Goal: Task Accomplishment & Management: Use online tool/utility

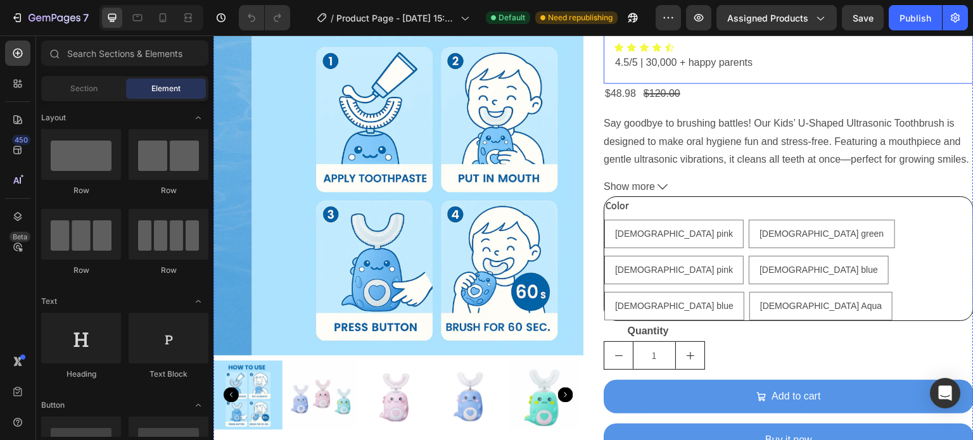
scroll to position [96, 0]
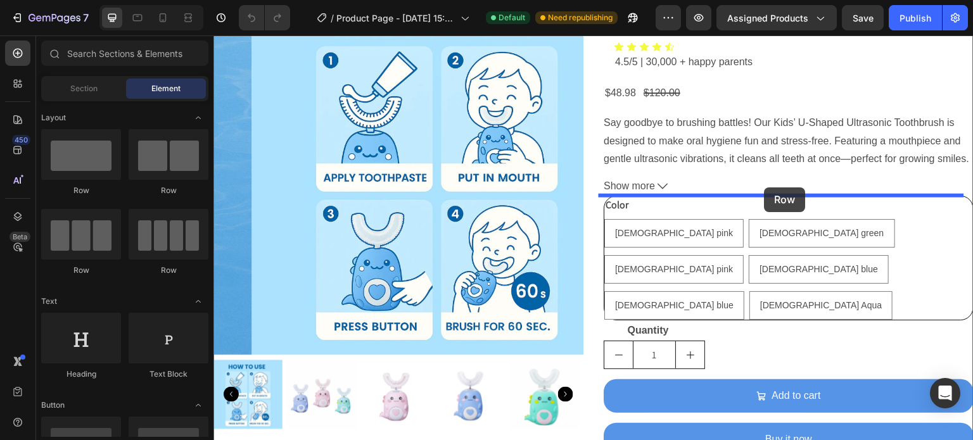
drag, startPoint x: 312, startPoint y: 193, endPoint x: 765, endPoint y: 188, distance: 452.3
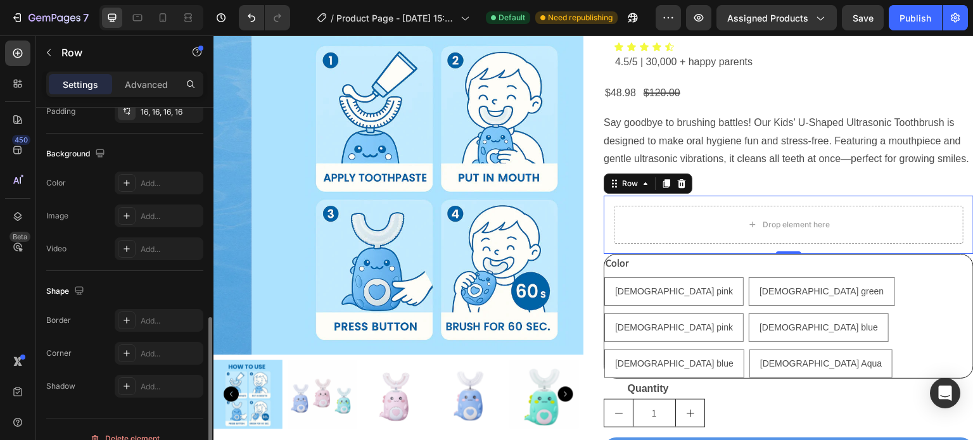
scroll to position [403, 0]
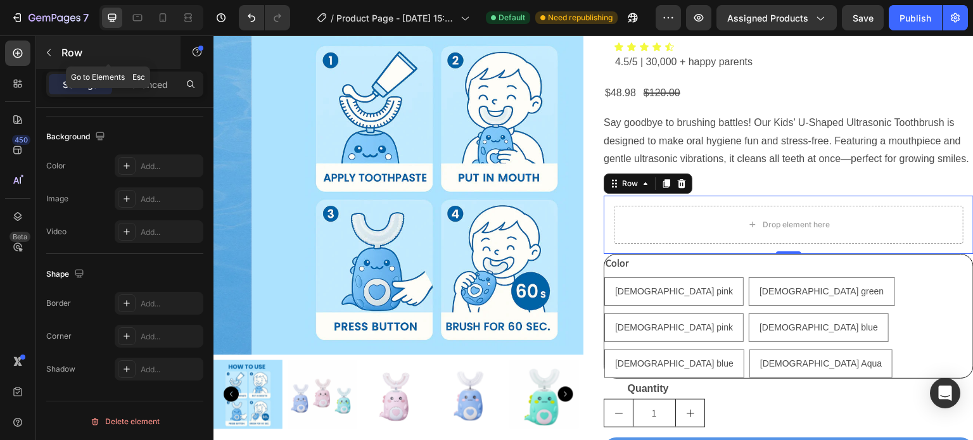
click at [63, 49] on p "Row" at bounding box center [115, 52] width 108 height 15
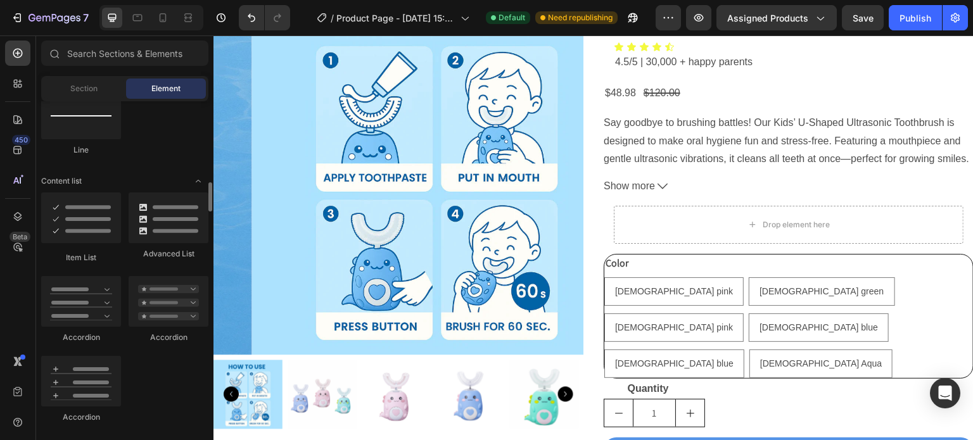
scroll to position [936, 0]
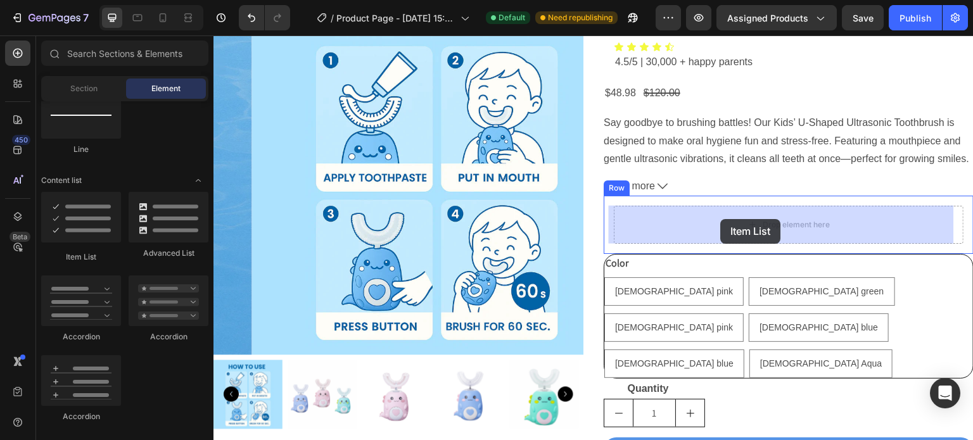
drag, startPoint x: 305, startPoint y: 250, endPoint x: 734, endPoint y: 219, distance: 430.6
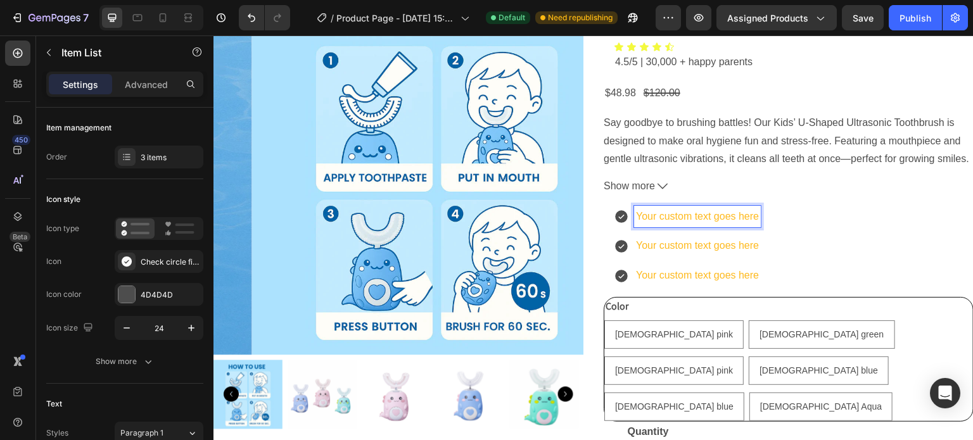
click at [754, 218] on p "Your custom text goes here" at bounding box center [697, 217] width 123 height 18
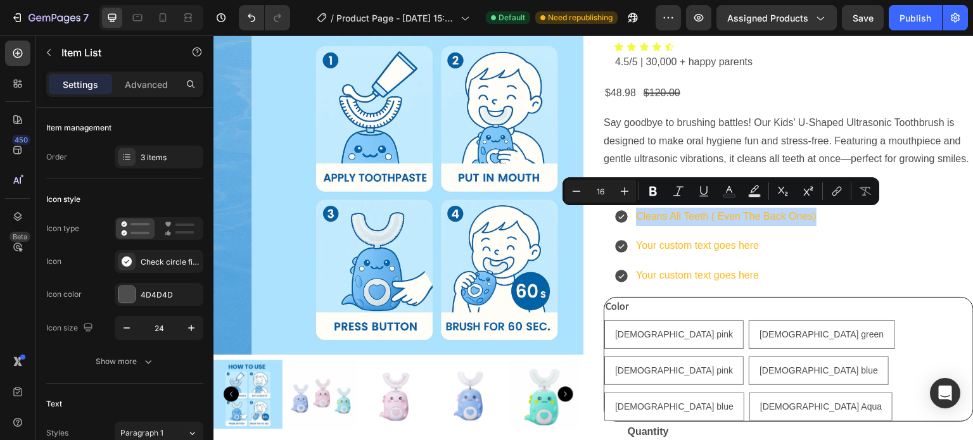
drag, startPoint x: 811, startPoint y: 220, endPoint x: 630, endPoint y: 226, distance: 181.2
click at [634, 226] on div "Cleans All Teeth ( Even The Back Ones)" at bounding box center [726, 217] width 184 height 22
click at [577, 192] on icon "Editor contextual toolbar" at bounding box center [576, 191] width 13 height 13
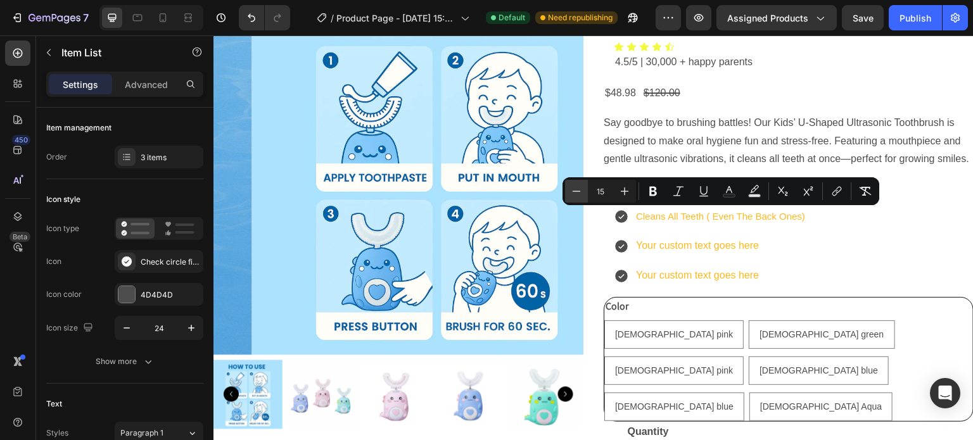
click at [577, 192] on icon "Editor contextual toolbar" at bounding box center [576, 191] width 13 height 13
click at [626, 191] on icon "Editor contextual toolbar" at bounding box center [625, 192] width 8 height 8
type input "15"
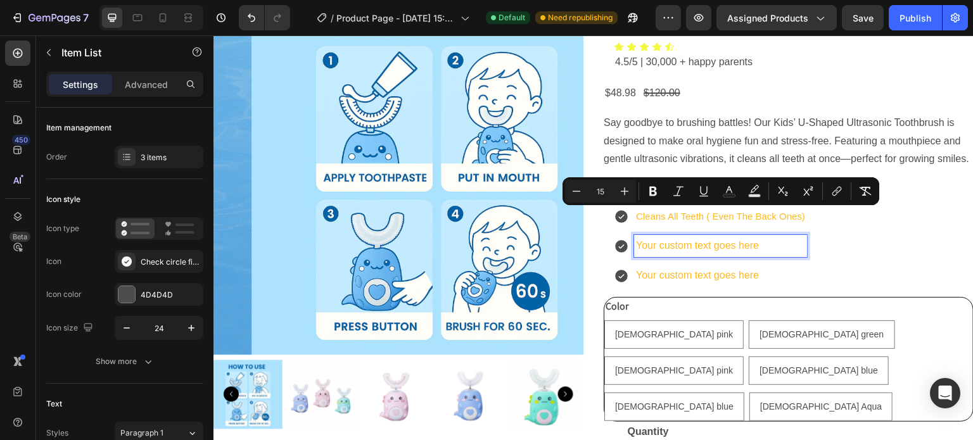
click at [754, 247] on p "Your custom text goes here" at bounding box center [720, 246] width 169 height 18
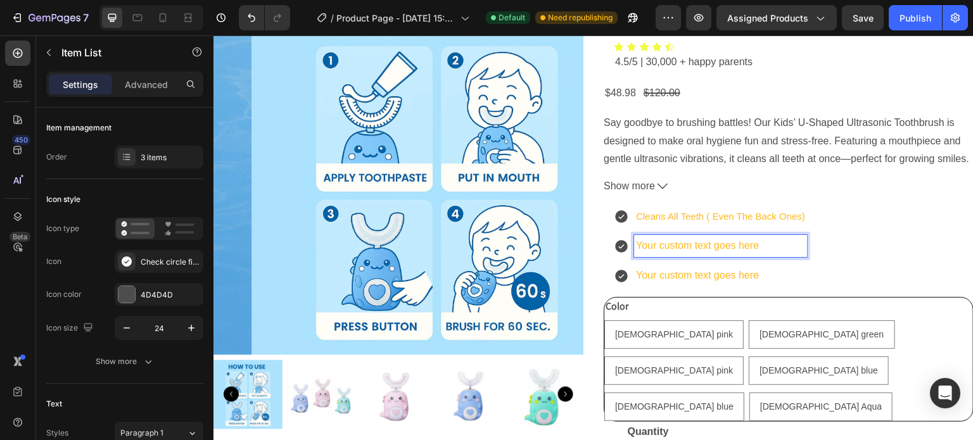
click at [754, 247] on p "Your custom text goes here" at bounding box center [720, 246] width 169 height 18
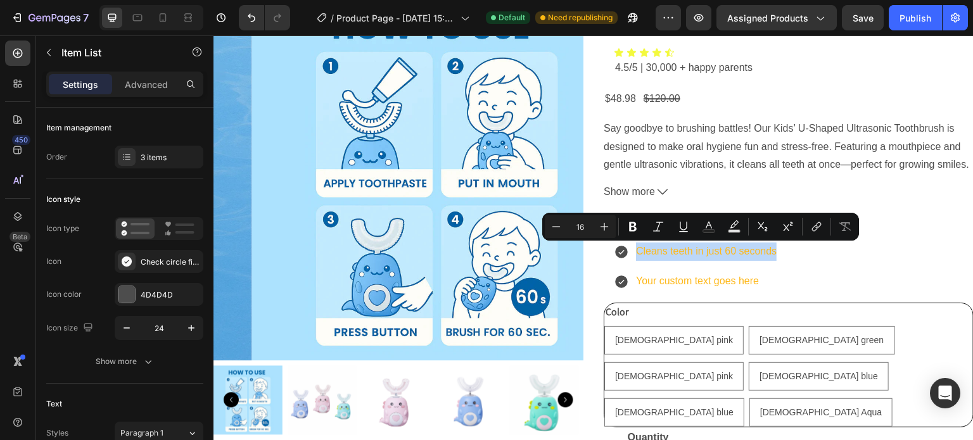
drag, startPoint x: 775, startPoint y: 253, endPoint x: 629, endPoint y: 256, distance: 145.7
click at [634, 256] on div "Cleans teeth in just 60 seconds" at bounding box center [720, 252] width 173 height 22
click at [559, 227] on icon "Editor contextual toolbar" at bounding box center [556, 226] width 13 height 13
type input "15"
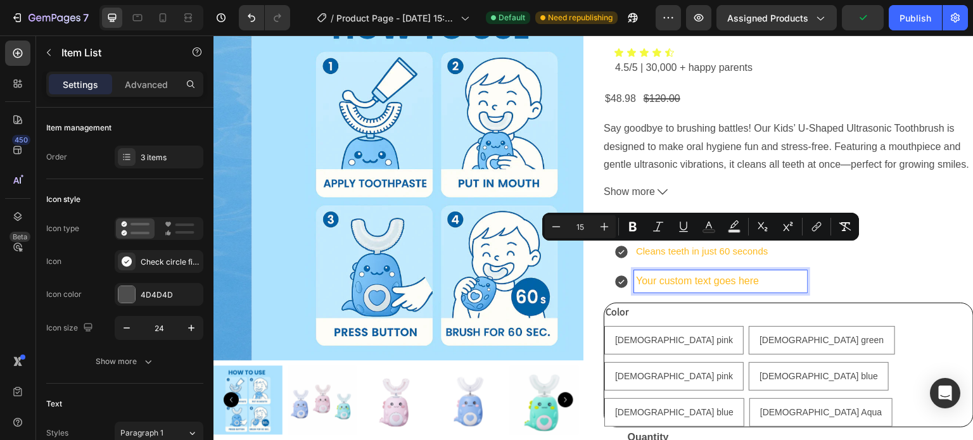
click at [756, 288] on p "Your custom text goes here" at bounding box center [720, 281] width 169 height 18
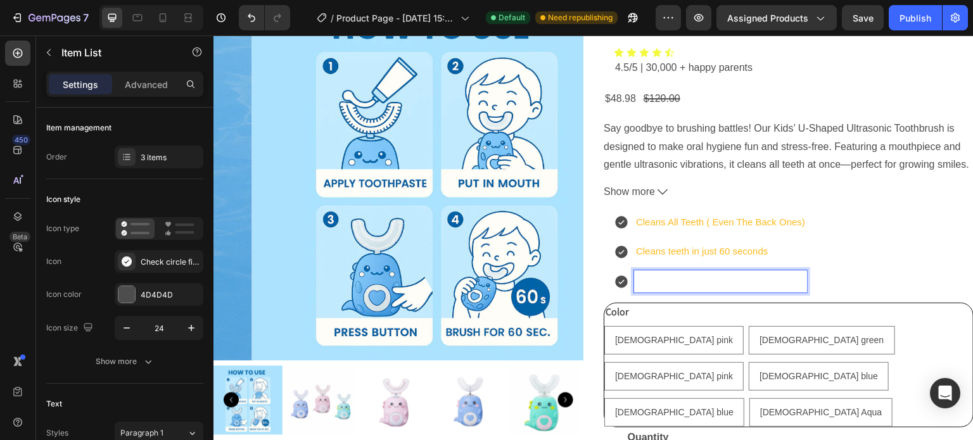
scroll to position [85, 0]
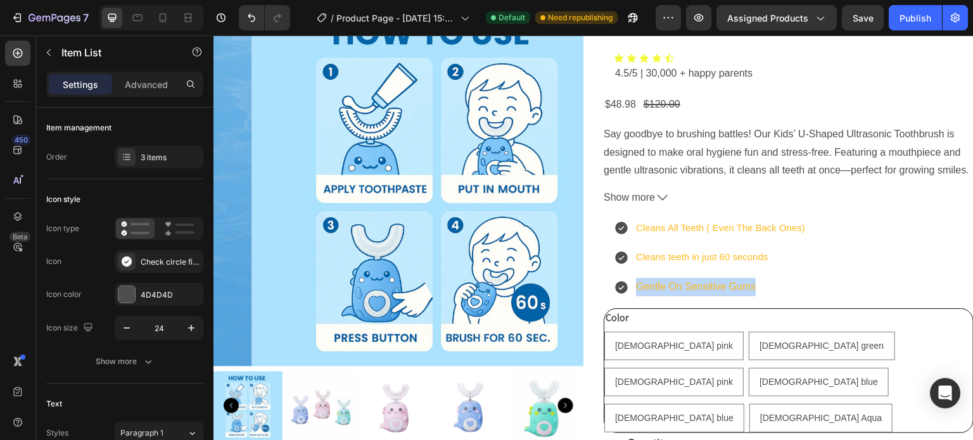
drag, startPoint x: 756, startPoint y: 289, endPoint x: 631, endPoint y: 291, distance: 125.4
click at [636, 291] on p "Gentle On Sensitive Gums" at bounding box center [720, 287] width 169 height 18
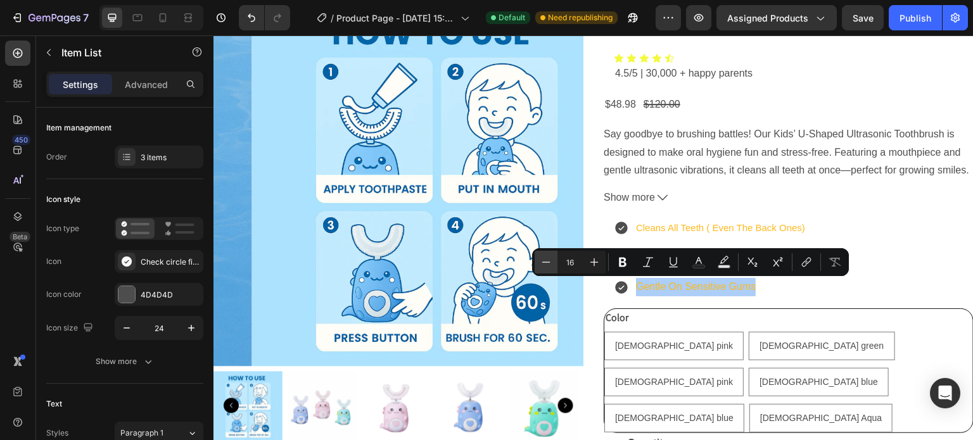
click at [549, 262] on icon "Editor contextual toolbar" at bounding box center [546, 262] width 8 height 1
type input "15"
click at [827, 286] on div "Cleans All Teeth ( Even The Back Ones) Cleans teeth in just 60 seconds Gentle O…" at bounding box center [789, 257] width 350 height 81
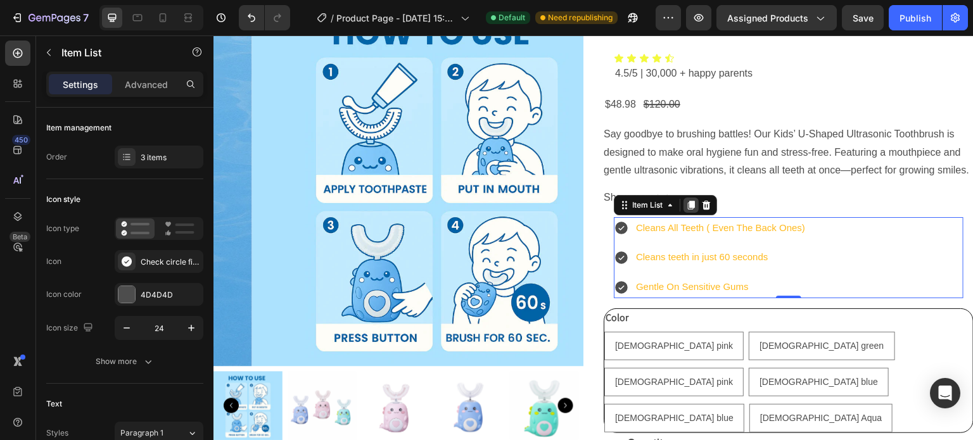
click at [687, 208] on icon at bounding box center [691, 205] width 10 height 10
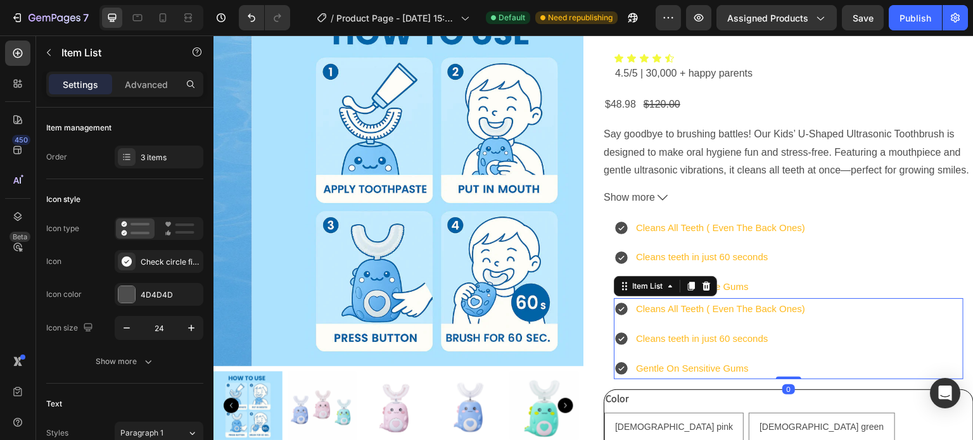
scroll to position [403, 0]
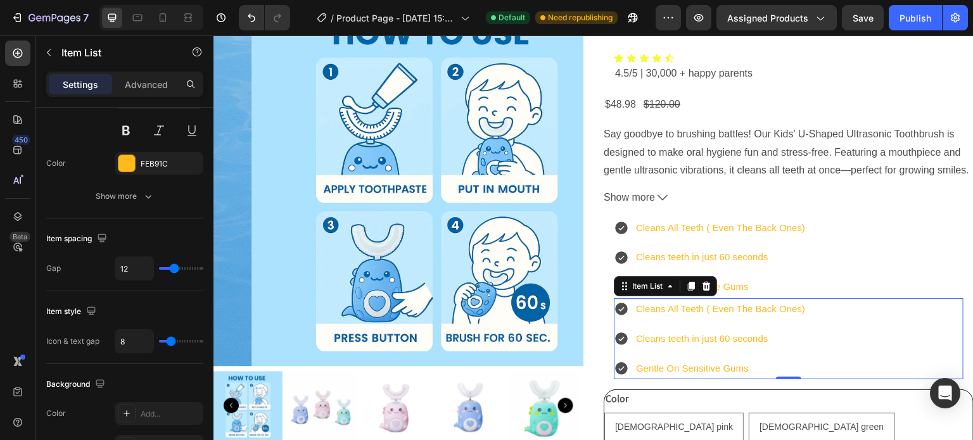
click at [799, 311] on span "Cleans All Teeth ( Even The Back Ones)" at bounding box center [720, 308] width 169 height 11
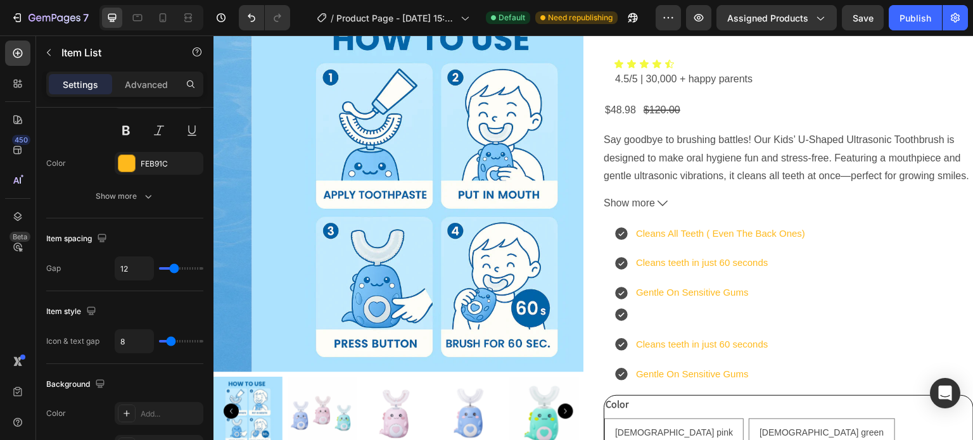
scroll to position [73, 0]
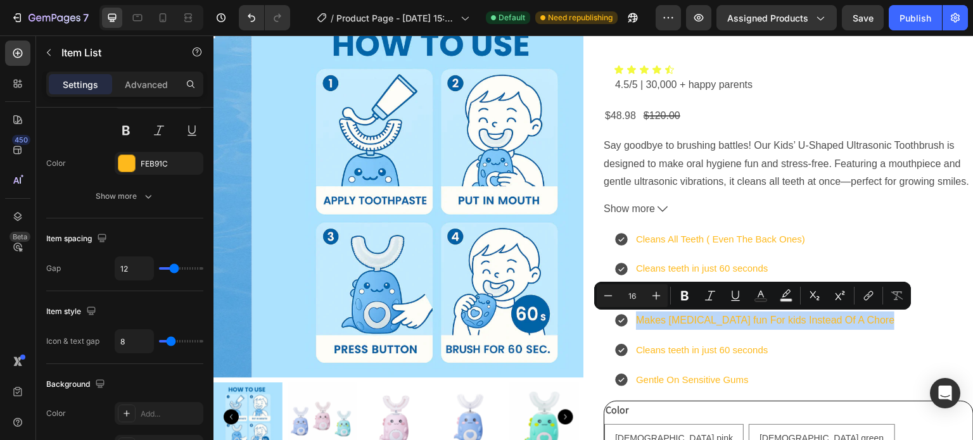
drag, startPoint x: 874, startPoint y: 322, endPoint x: 632, endPoint y: 326, distance: 241.4
click at [636, 326] on p "Makes [MEDICAL_DATA] fun For kids Instead Of A Chore" at bounding box center [765, 321] width 258 height 18
click at [609, 295] on icon "Editor contextual toolbar" at bounding box center [608, 295] width 8 height 1
type input "15"
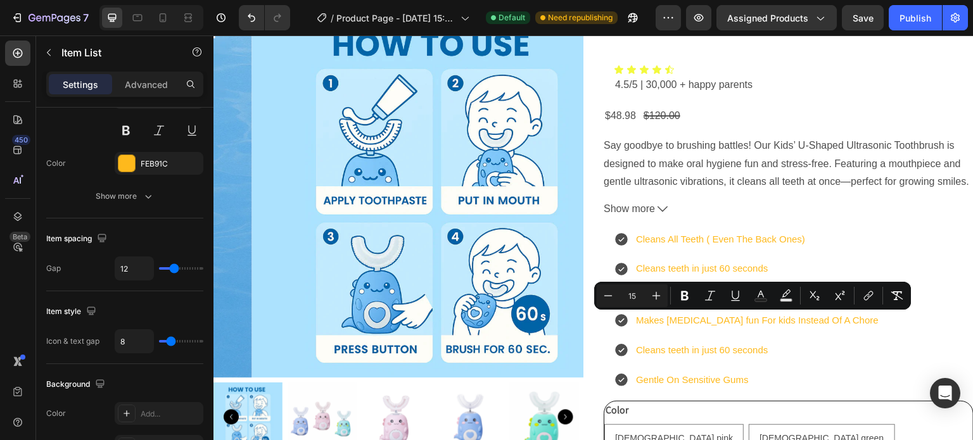
click at [768, 350] on p "Cleans teeth in just 60 seconds" at bounding box center [757, 350] width 243 height 18
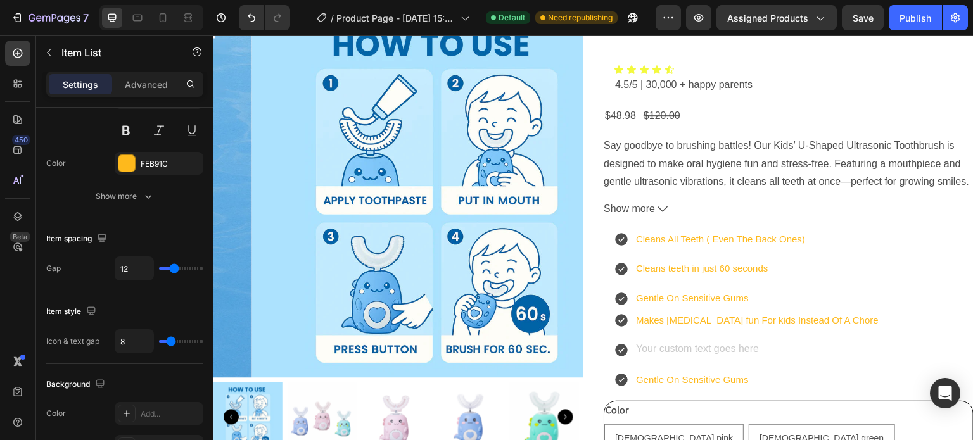
scroll to position [68, 0]
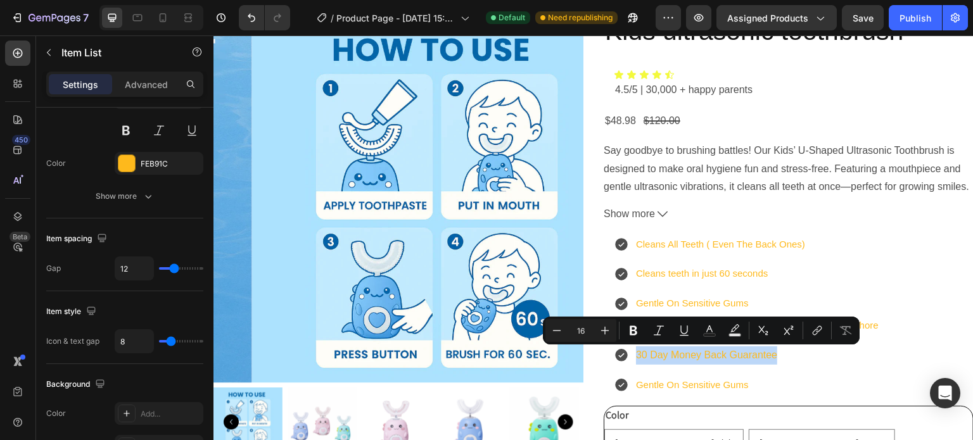
drag, startPoint x: 772, startPoint y: 355, endPoint x: 633, endPoint y: 361, distance: 138.8
click at [636, 361] on p "30 Day Money Back Guarantee" at bounding box center [757, 356] width 243 height 18
click at [560, 330] on icon "Editor contextual toolbar" at bounding box center [557, 330] width 8 height 1
type input "15"
click at [746, 386] on p "Gentle On Sensitive Gums" at bounding box center [757, 385] width 243 height 18
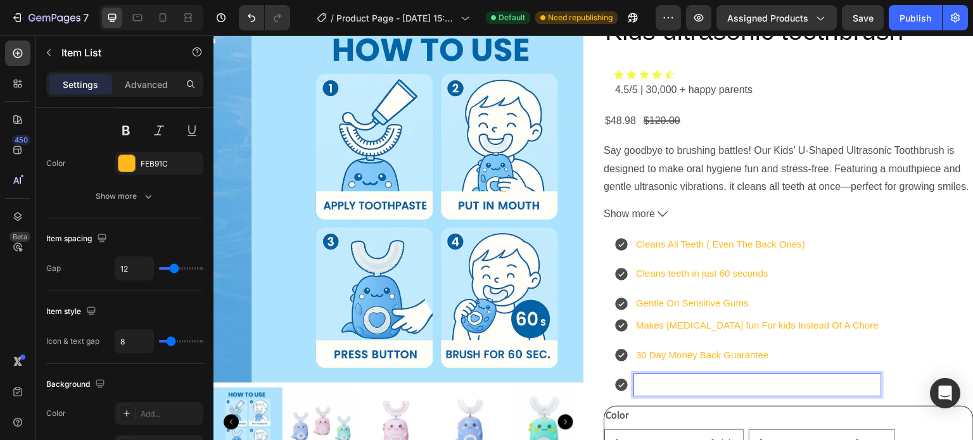
scroll to position [63, 0]
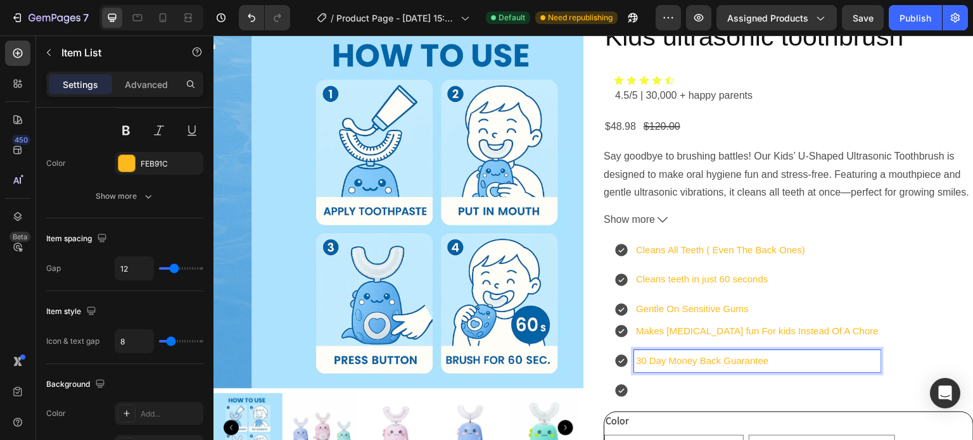
click at [769, 365] on p "30 Day Money Back Guarantee" at bounding box center [757, 361] width 243 height 18
click at [666, 390] on p "Rich Text Editor. Editing area: main" at bounding box center [757, 391] width 243 height 18
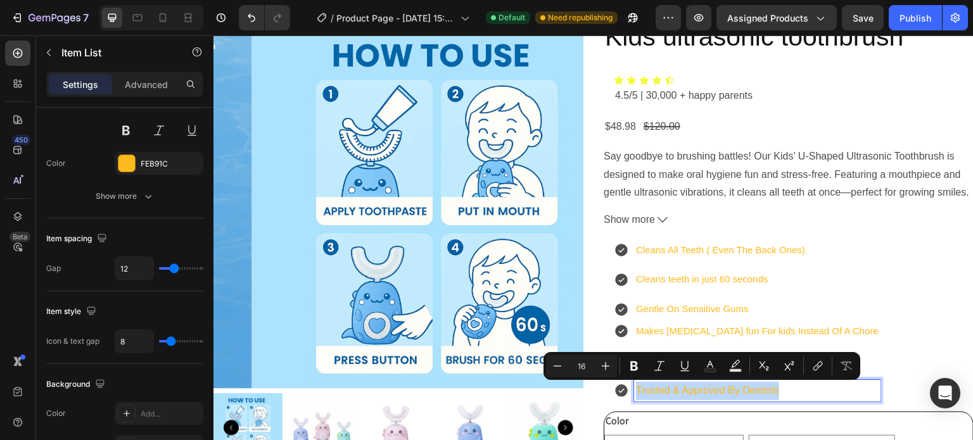
drag, startPoint x: 778, startPoint y: 395, endPoint x: 633, endPoint y: 393, distance: 145.1
click at [636, 393] on p "Trusted & Approved By Dentists" at bounding box center [757, 391] width 243 height 18
click at [558, 367] on icon "Editor contextual toolbar" at bounding box center [557, 366] width 13 height 13
type input "15"
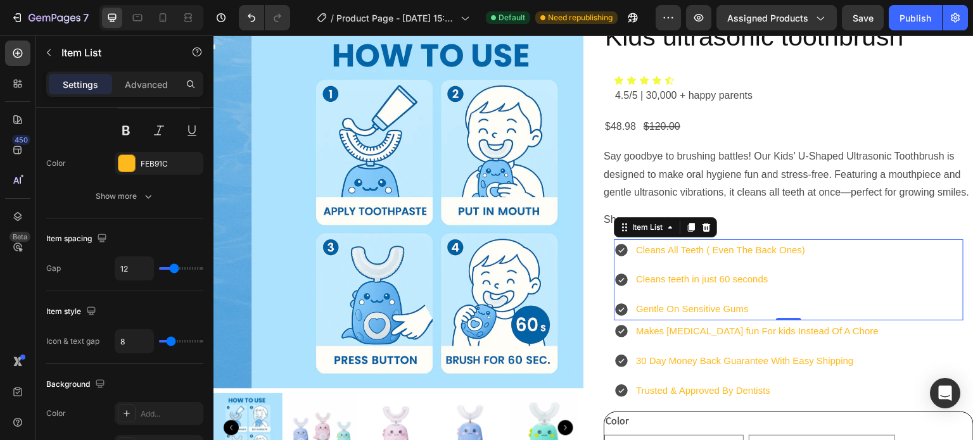
click at [619, 248] on icon at bounding box center [621, 250] width 15 height 15
click at [620, 250] on icon at bounding box center [621, 250] width 13 height 13
click at [634, 227] on div "Item List" at bounding box center [647, 227] width 35 height 11
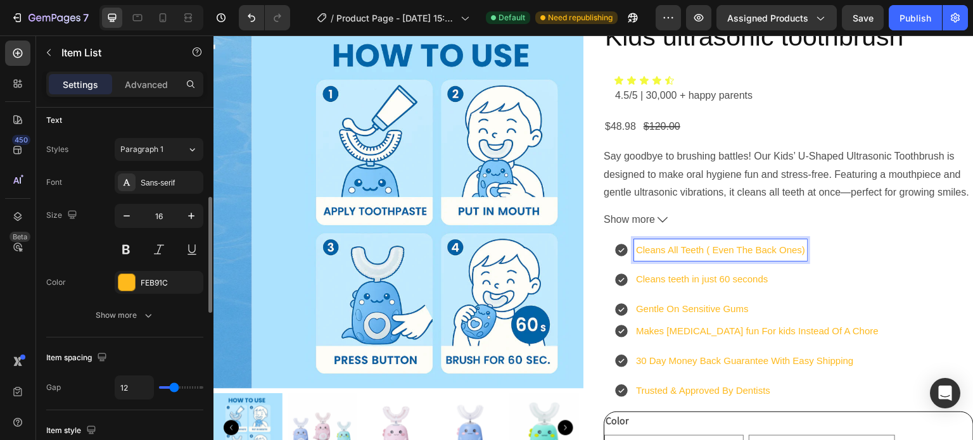
scroll to position [284, 0]
click at [129, 286] on div at bounding box center [126, 282] width 16 height 16
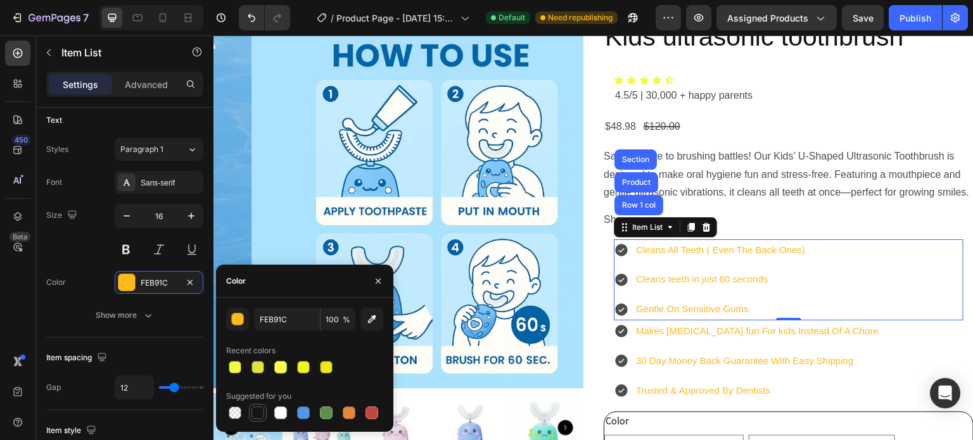
click at [259, 417] on div at bounding box center [257, 413] width 13 height 13
type input "151515"
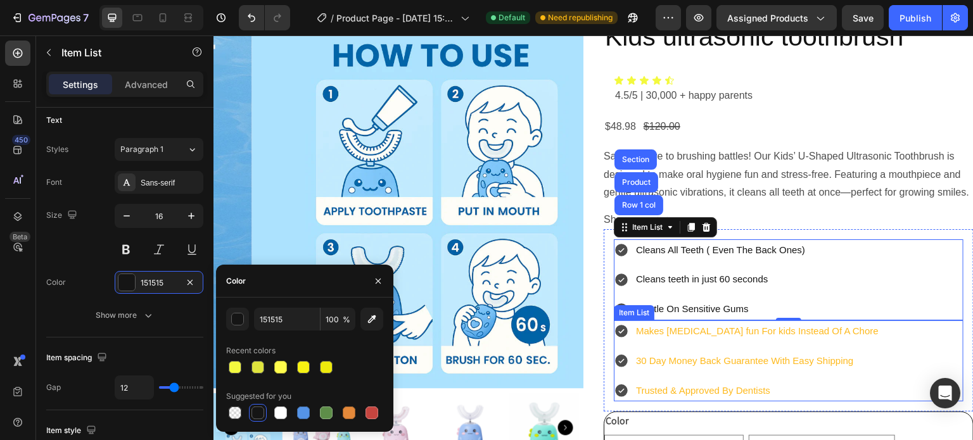
click at [677, 339] on p "Makes [MEDICAL_DATA] fun For kids Instead Of A Chore" at bounding box center [757, 331] width 243 height 18
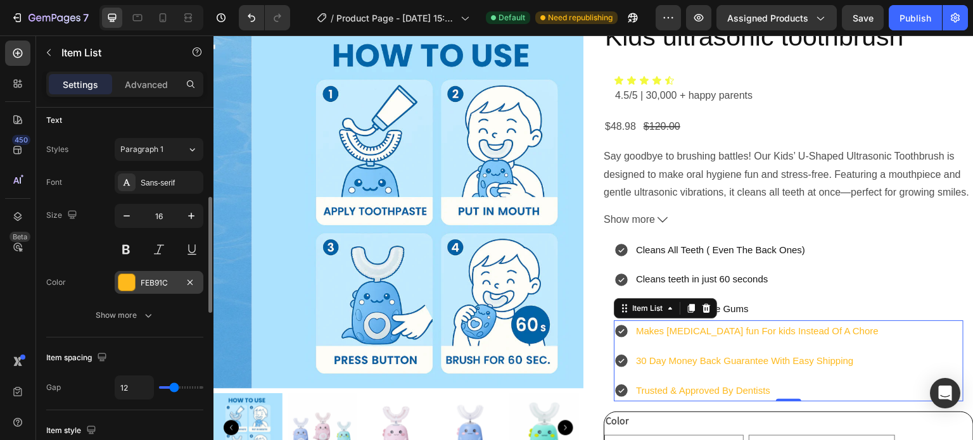
click at [131, 285] on div at bounding box center [126, 282] width 16 height 16
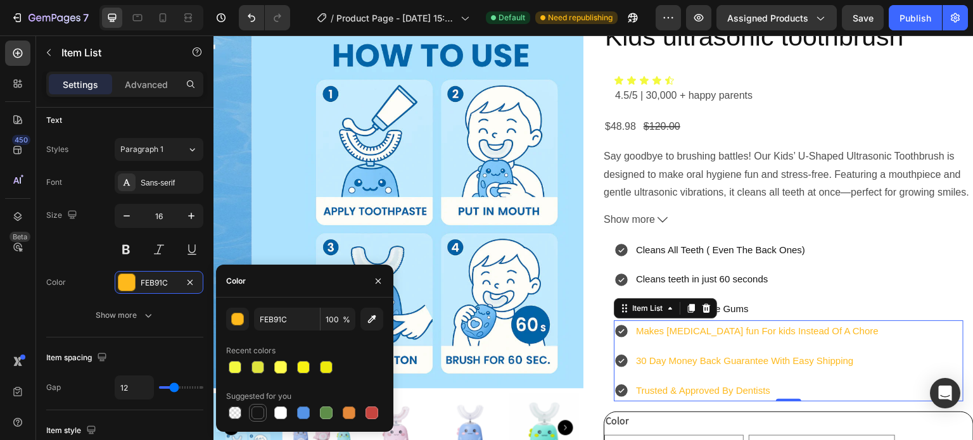
click at [257, 415] on div at bounding box center [257, 413] width 13 height 13
type input "151515"
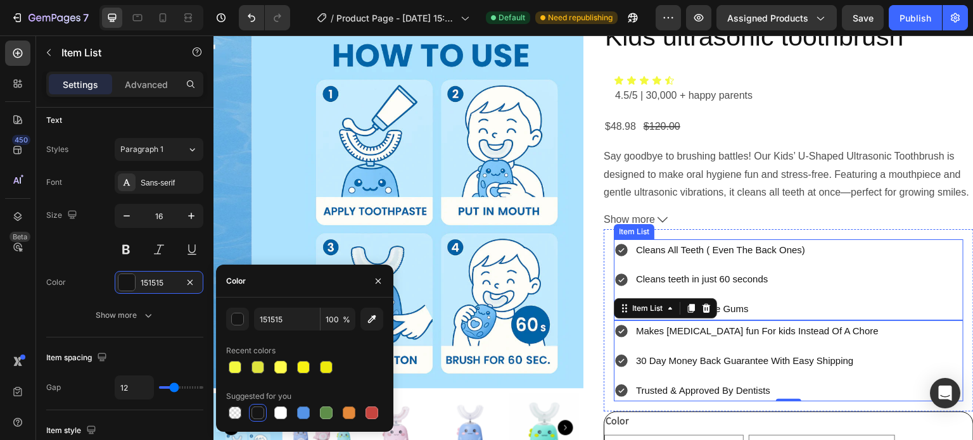
click at [615, 248] on icon at bounding box center [621, 250] width 13 height 13
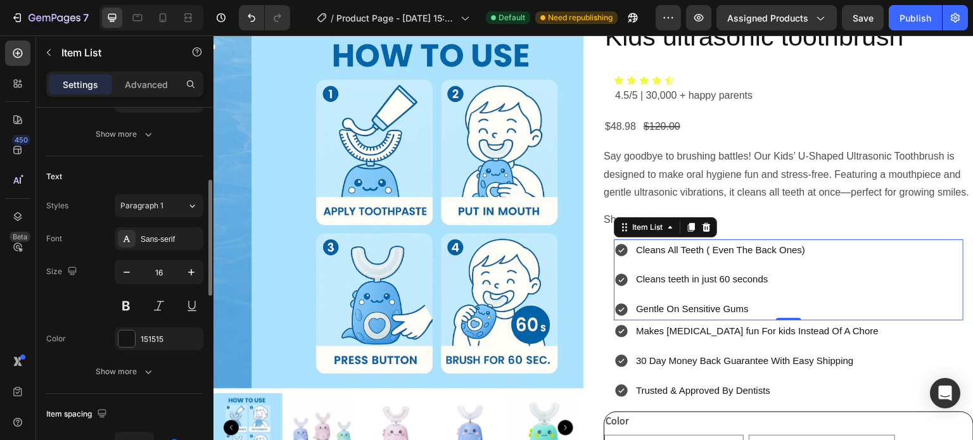
scroll to position [226, 0]
click at [125, 275] on icon "button" at bounding box center [126, 273] width 13 height 13
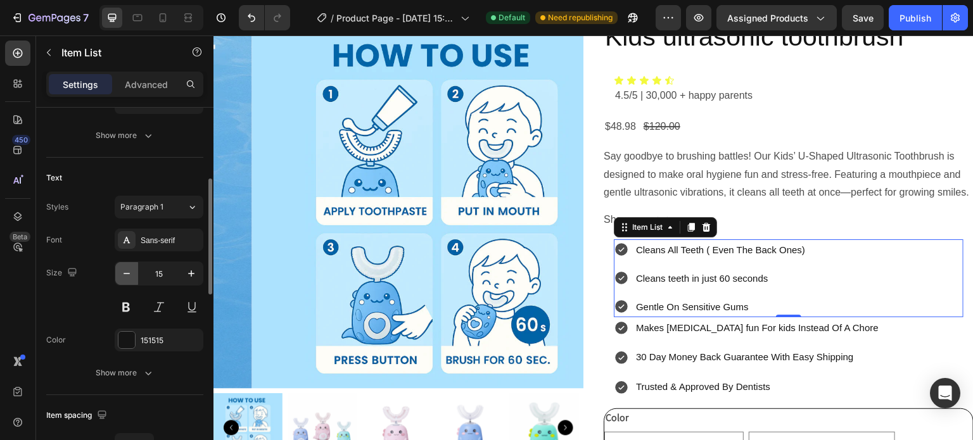
click at [125, 275] on icon "button" at bounding box center [126, 273] width 13 height 13
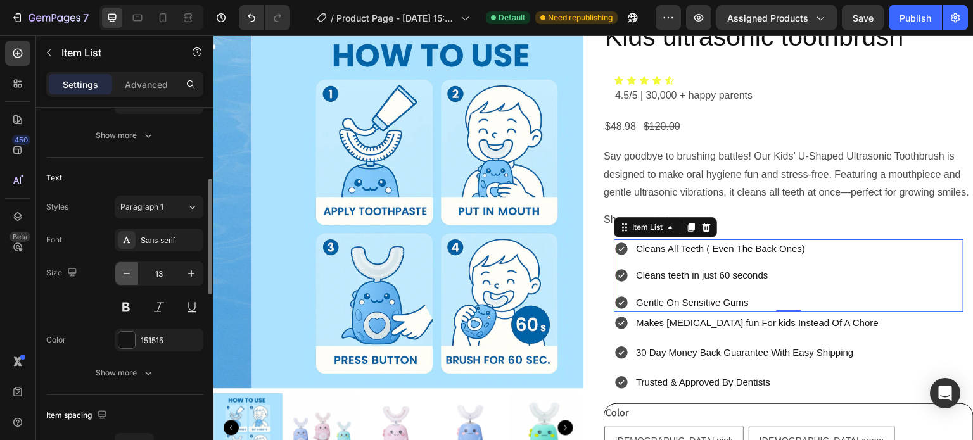
click at [125, 275] on icon "button" at bounding box center [126, 273] width 13 height 13
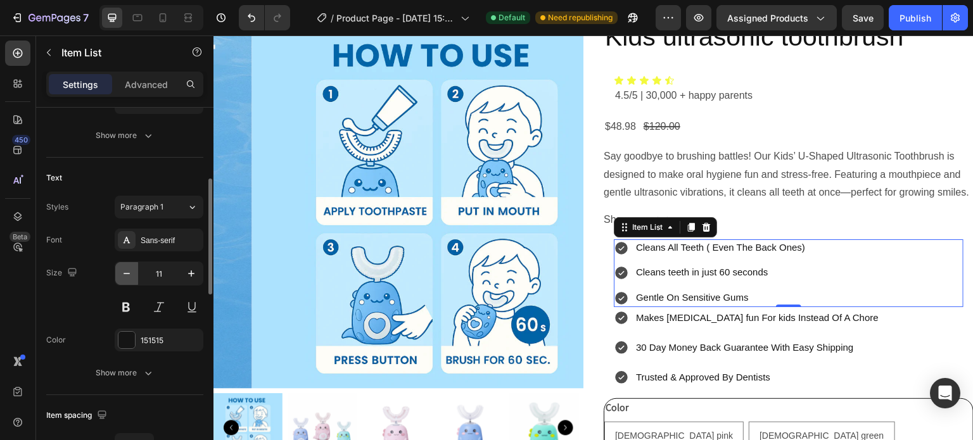
click at [125, 275] on icon "button" at bounding box center [126, 273] width 13 height 13
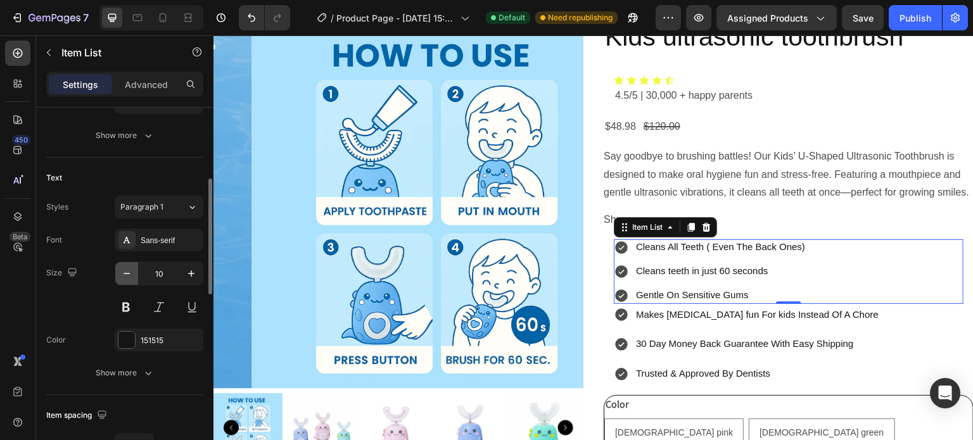
click at [125, 275] on icon "button" at bounding box center [126, 273] width 13 height 13
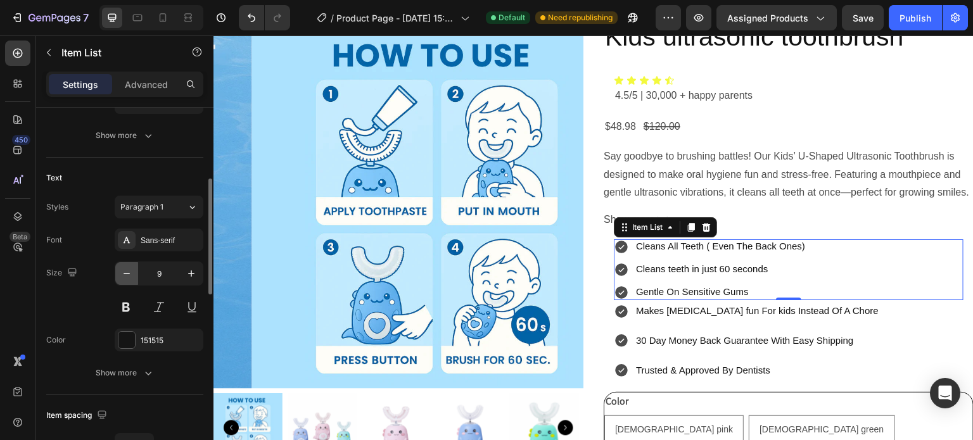
click at [125, 275] on icon "button" at bounding box center [126, 273] width 13 height 13
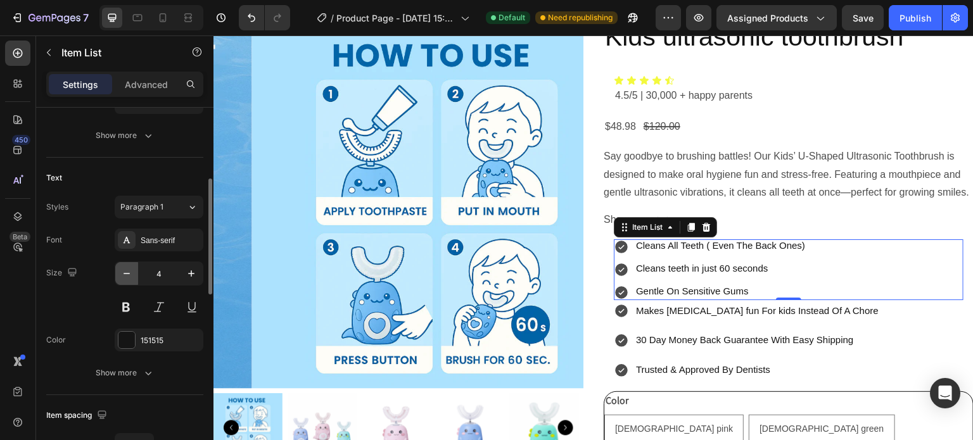
click at [125, 275] on icon "button" at bounding box center [126, 273] width 13 height 13
click at [193, 271] on icon "button" at bounding box center [191, 273] width 13 height 13
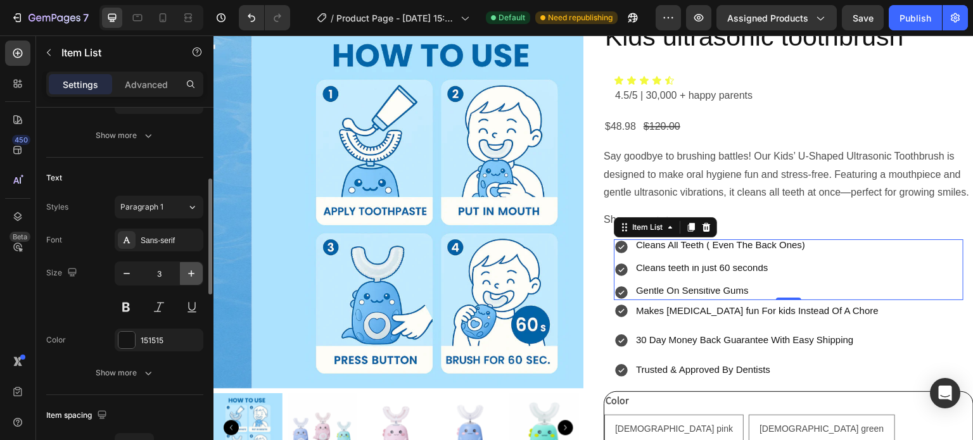
click at [193, 271] on icon "button" at bounding box center [191, 273] width 13 height 13
type input "5"
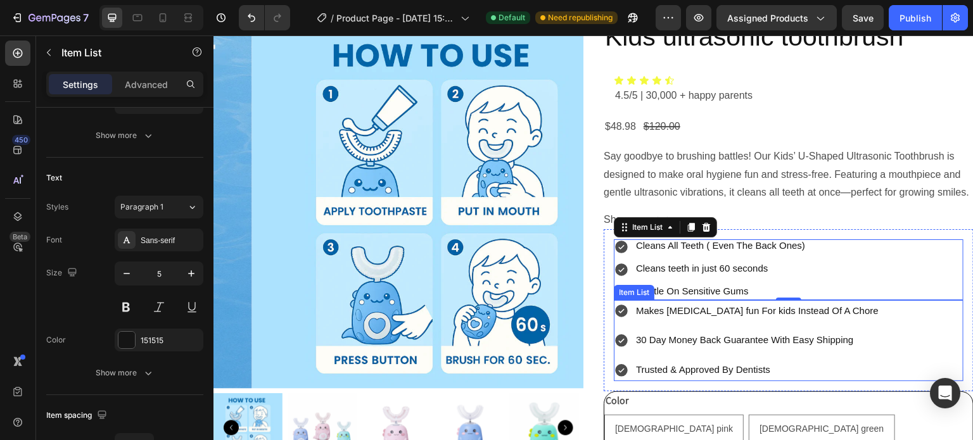
click at [658, 324] on div "Makes [MEDICAL_DATA] fun For kids Instead Of A Chore 30 Day Money Back Guarante…" at bounding box center [747, 340] width 267 height 81
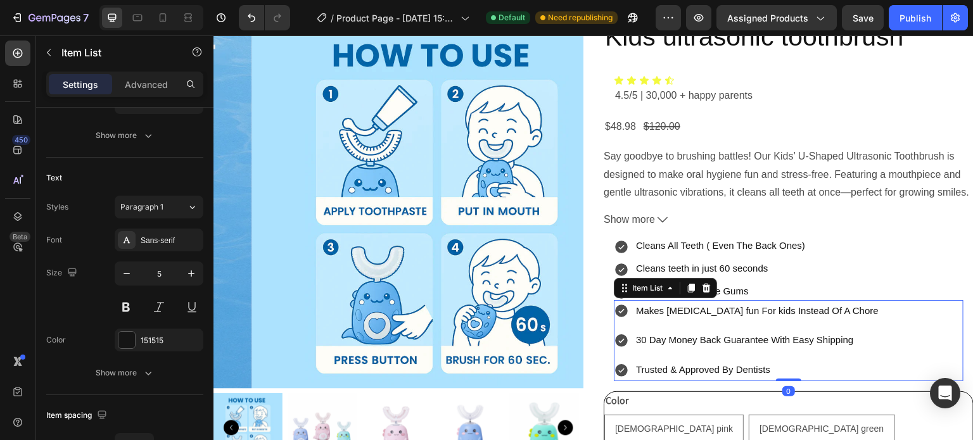
scroll to position [226, 0]
click at [130, 274] on icon "button" at bounding box center [126, 274] width 13 height 13
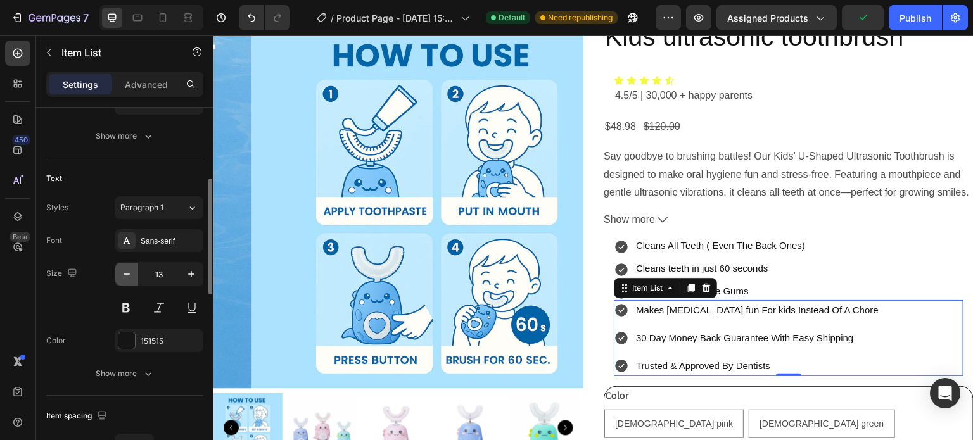
click at [130, 274] on icon "button" at bounding box center [126, 274] width 13 height 13
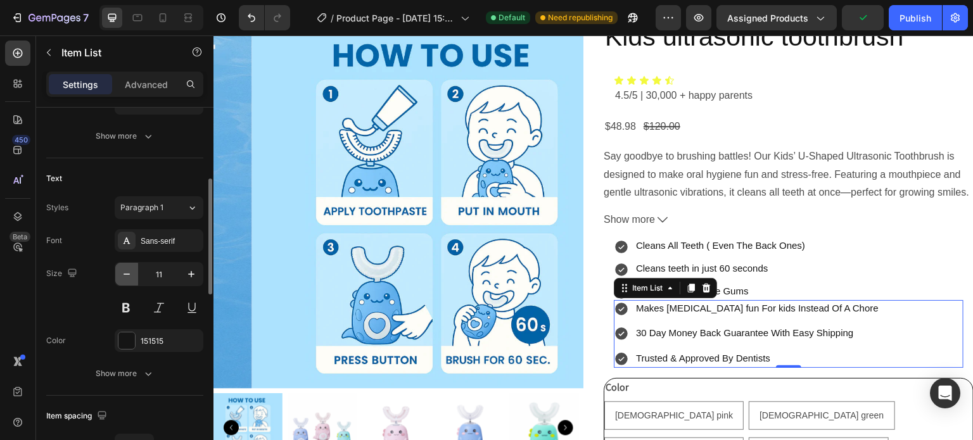
click at [130, 274] on icon "button" at bounding box center [126, 274] width 13 height 13
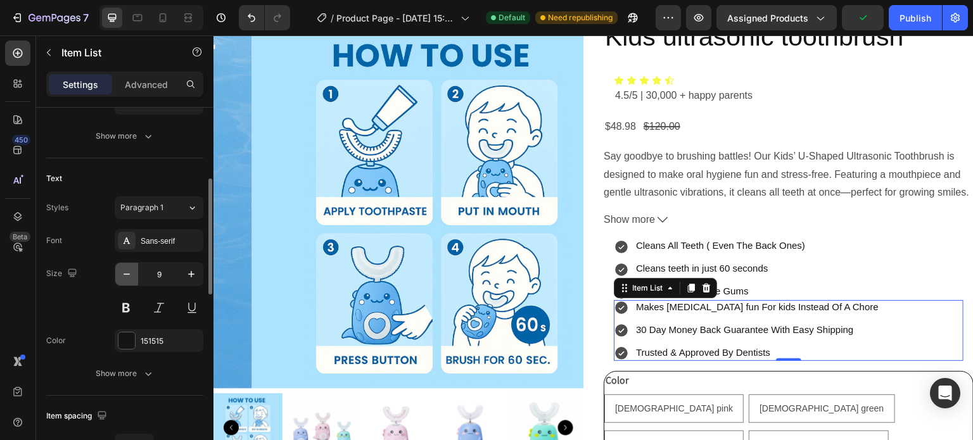
click at [130, 274] on icon "button" at bounding box center [126, 274] width 13 height 13
type input "5"
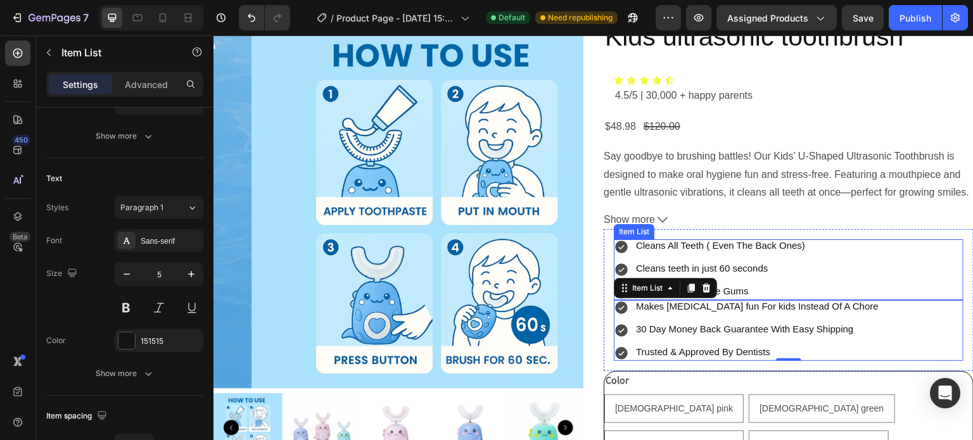
click at [615, 246] on icon at bounding box center [621, 247] width 13 height 13
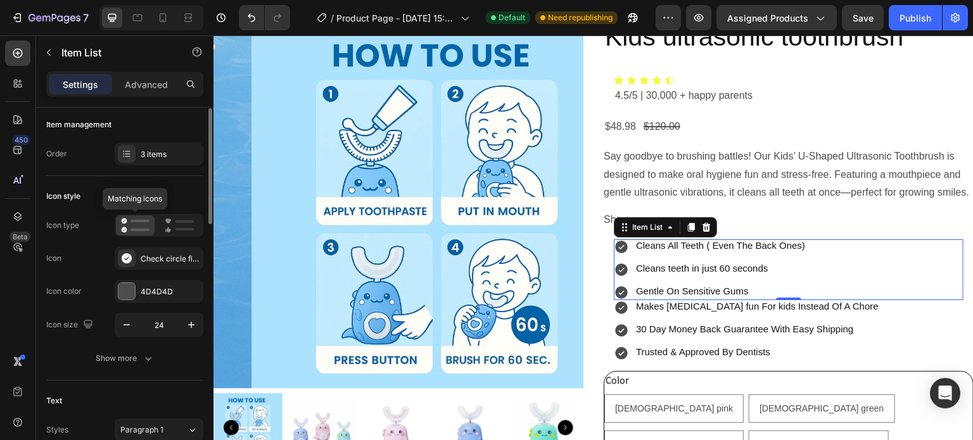
scroll to position [0, 0]
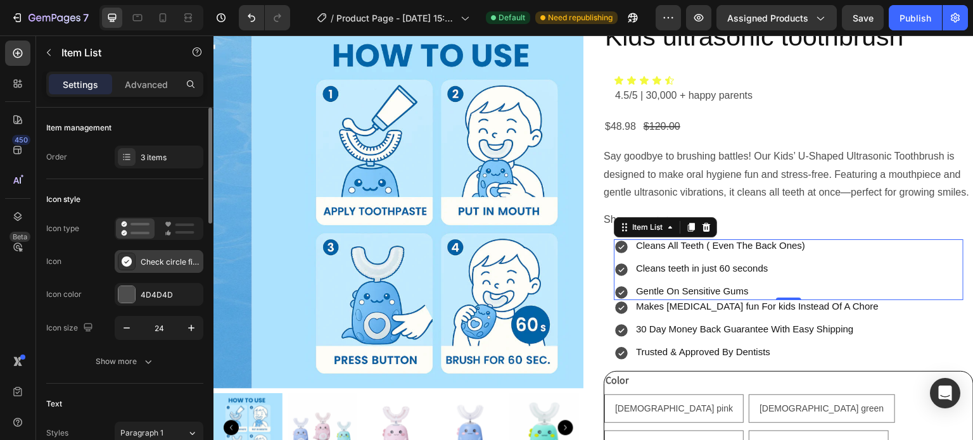
click at [153, 260] on div "Check circle filled" at bounding box center [171, 262] width 60 height 11
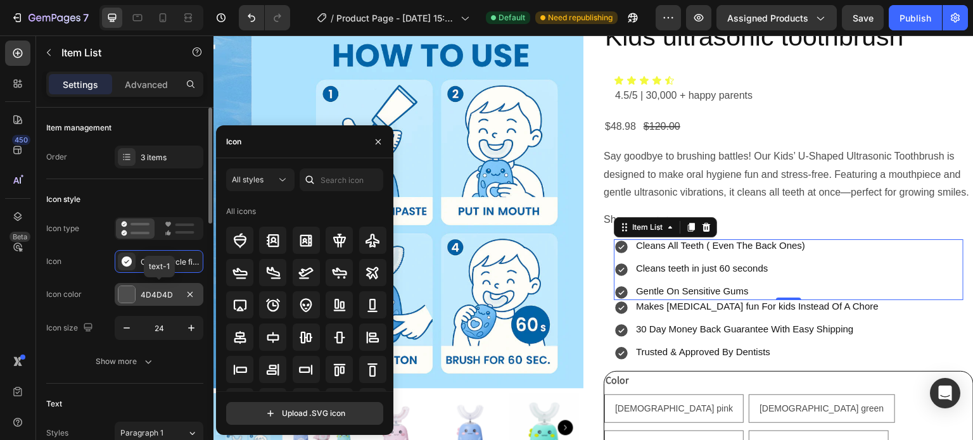
click at [137, 288] on div "4D4D4D" at bounding box center [159, 294] width 89 height 23
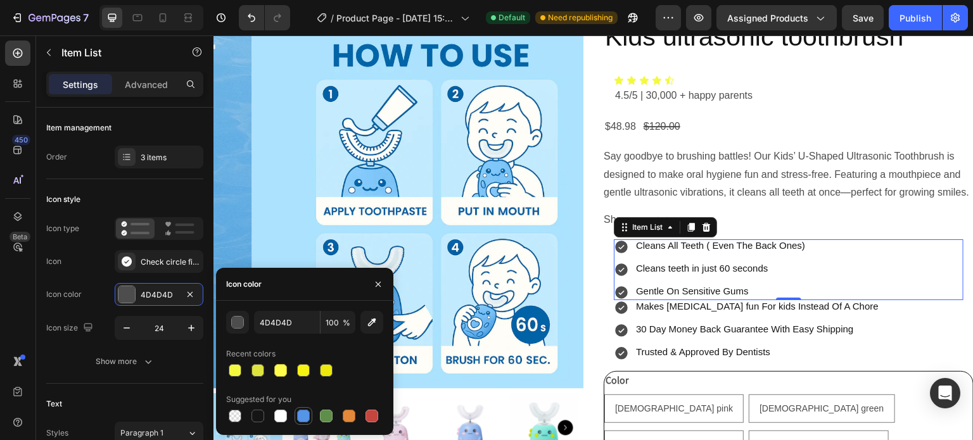
click at [303, 415] on div at bounding box center [303, 416] width 13 height 13
type input "5594E7"
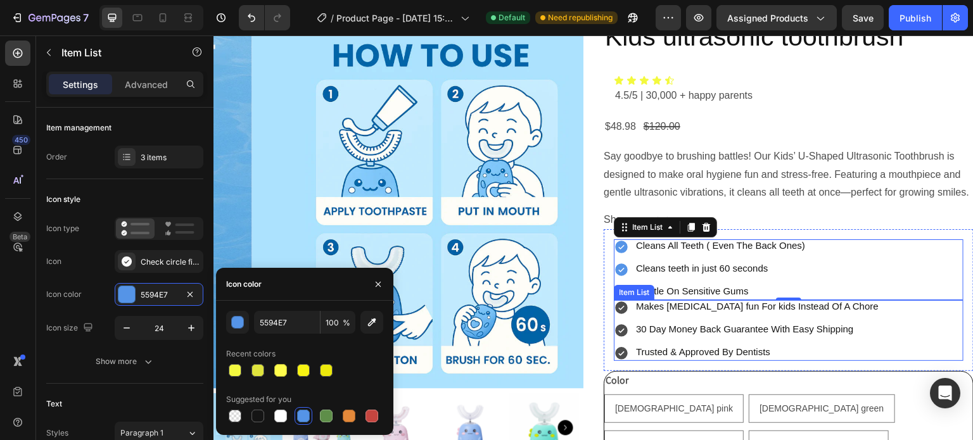
click at [619, 310] on icon at bounding box center [621, 308] width 13 height 13
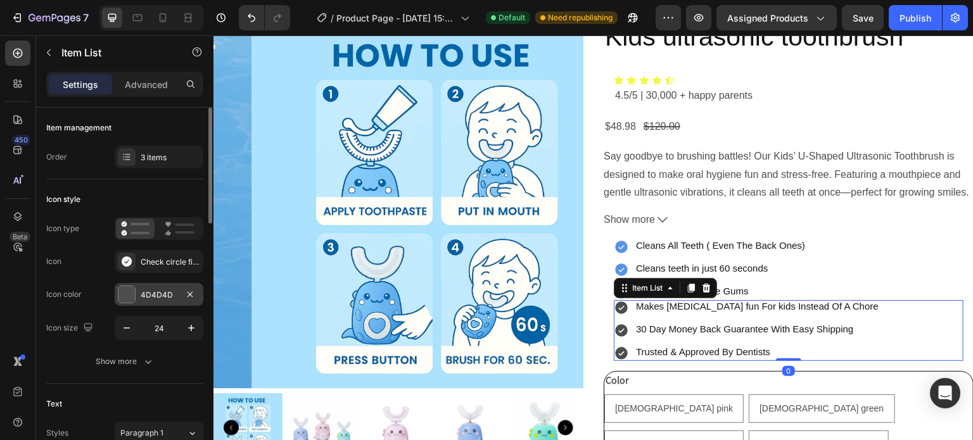
click at [130, 292] on div at bounding box center [126, 294] width 16 height 16
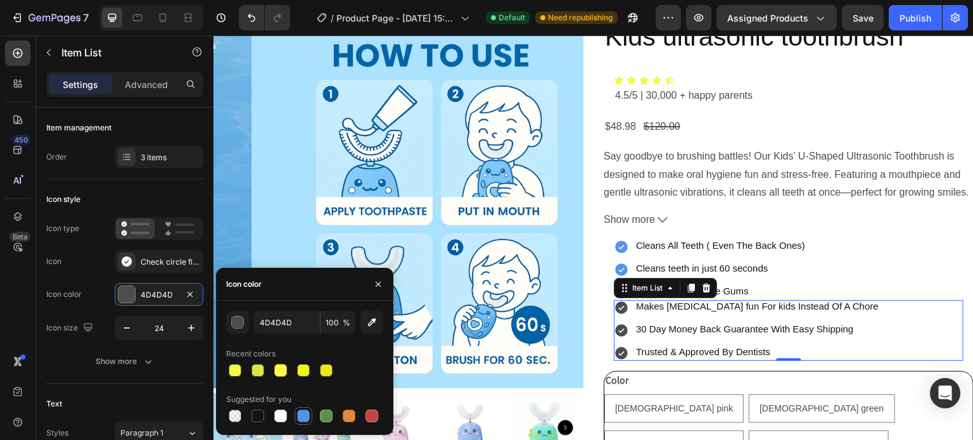
click at [303, 414] on div at bounding box center [303, 416] width 13 height 13
type input "5594E7"
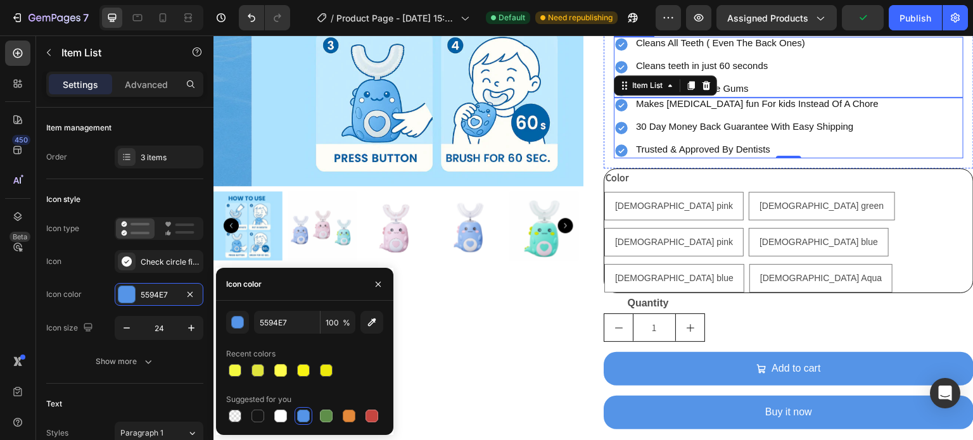
scroll to position [266, 0]
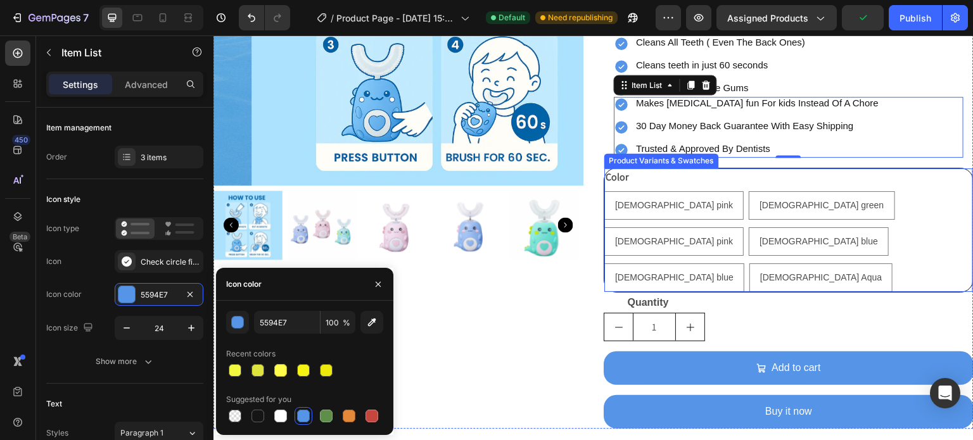
click at [694, 188] on div "Color [DEMOGRAPHIC_DATA] pink [DEMOGRAPHIC_DATA] pink [DEMOGRAPHIC_DATA] pink […" at bounding box center [788, 231] width 369 height 124
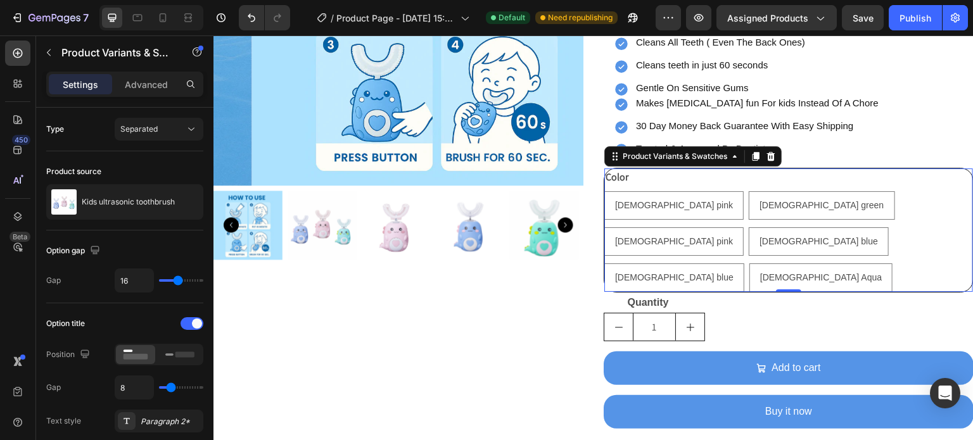
click at [625, 176] on div "Color [DEMOGRAPHIC_DATA] pink [DEMOGRAPHIC_DATA] pink [DEMOGRAPHIC_DATA] pink […" at bounding box center [788, 231] width 369 height 124
click at [612, 176] on legend "Color" at bounding box center [616, 178] width 25 height 18
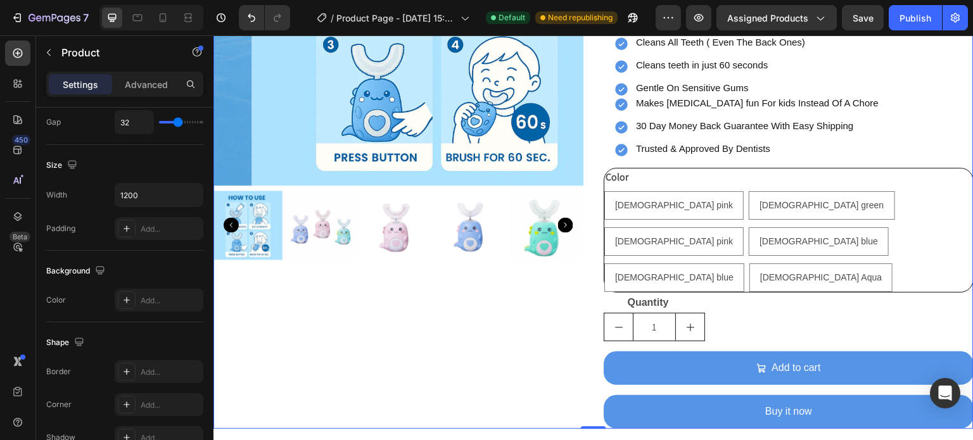
scroll to position [0, 0]
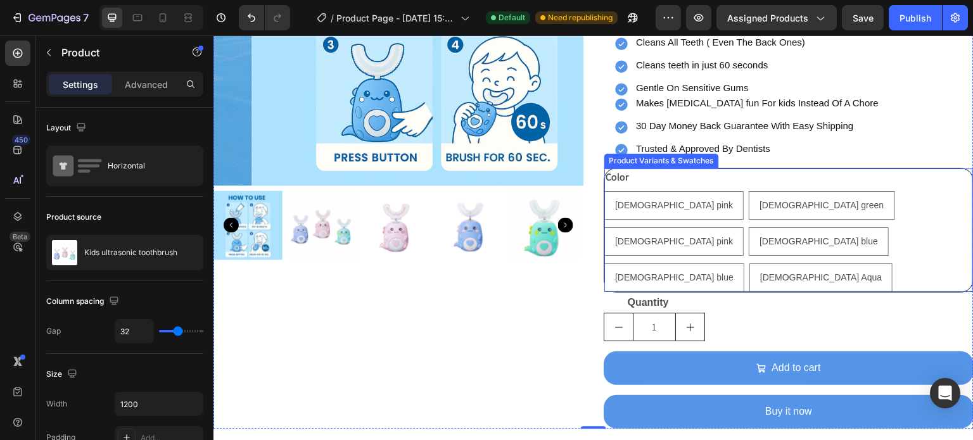
click at [681, 174] on div "Color [DEMOGRAPHIC_DATA] pink [DEMOGRAPHIC_DATA] pink [DEMOGRAPHIC_DATA] pink […" at bounding box center [788, 231] width 369 height 124
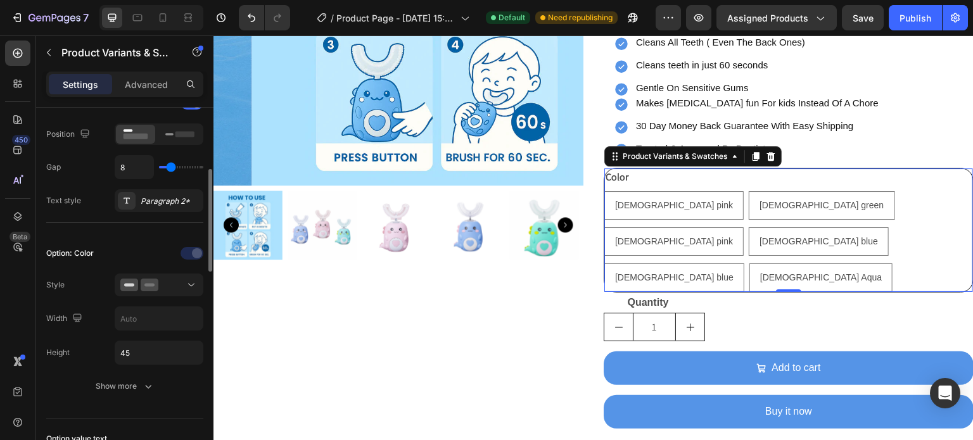
scroll to position [220, 0]
click at [185, 137] on icon at bounding box center [179, 134] width 29 height 14
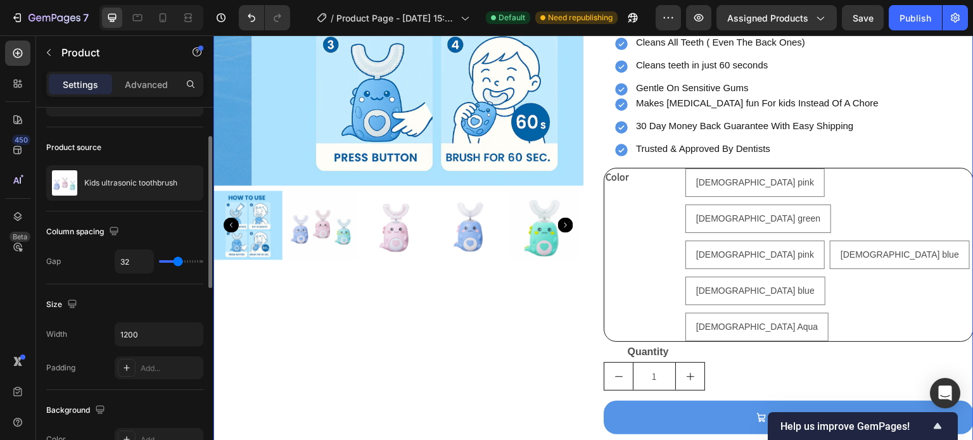
scroll to position [73, 0]
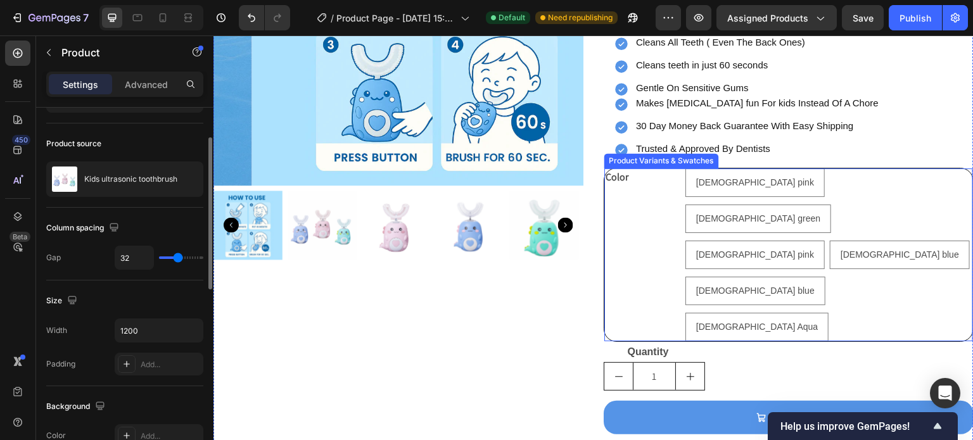
click at [645, 246] on div "Color" at bounding box center [642, 255] width 76 height 173
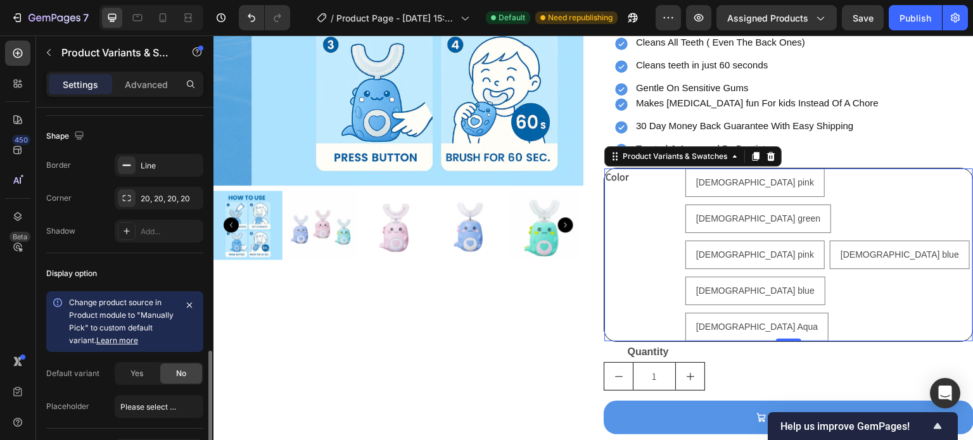
scroll to position [873, 0]
click at [154, 200] on div "20, 20, 20, 20" at bounding box center [159, 198] width 37 height 11
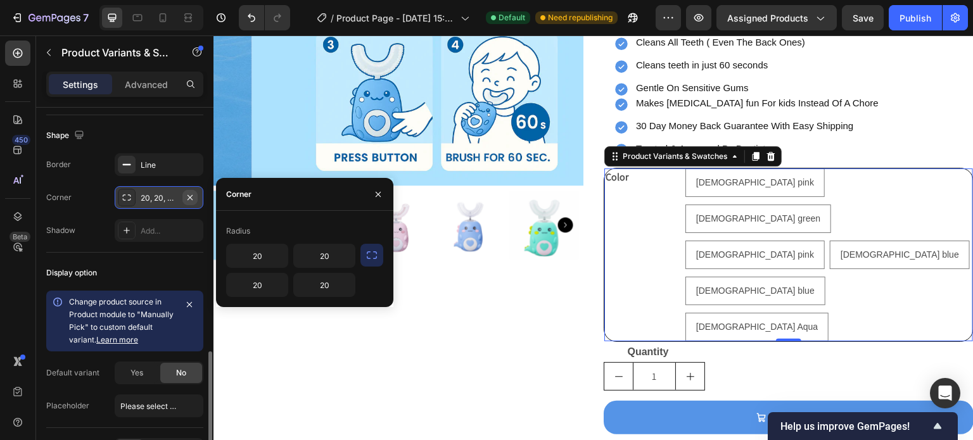
click at [192, 193] on icon "button" at bounding box center [190, 198] width 10 height 10
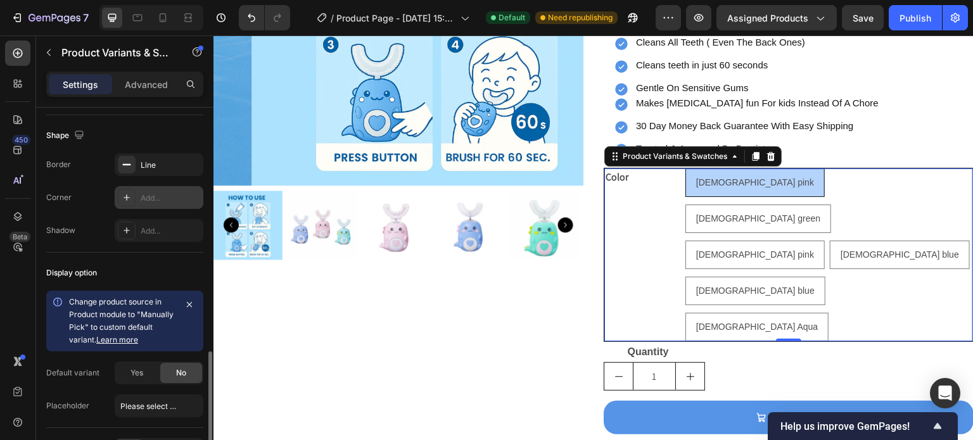
click at [753, 177] on span "[DEMOGRAPHIC_DATA] pink" at bounding box center [755, 182] width 118 height 10
click at [685, 169] on input "[DEMOGRAPHIC_DATA] pink [DEMOGRAPHIC_DATA] pink [DEMOGRAPHIC_DATA] pink" at bounding box center [685, 168] width 1 height 1
radio input "true"
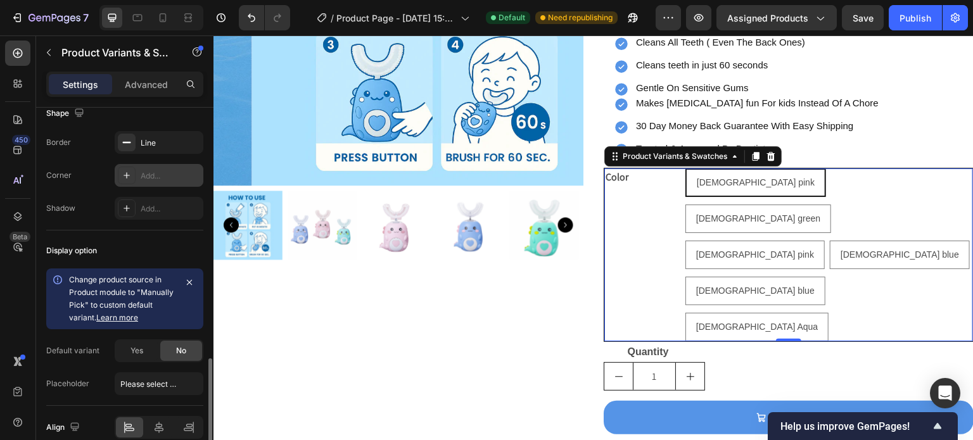
scroll to position [896, 0]
click at [160, 177] on div "Add..." at bounding box center [171, 175] width 60 height 11
type input "8"
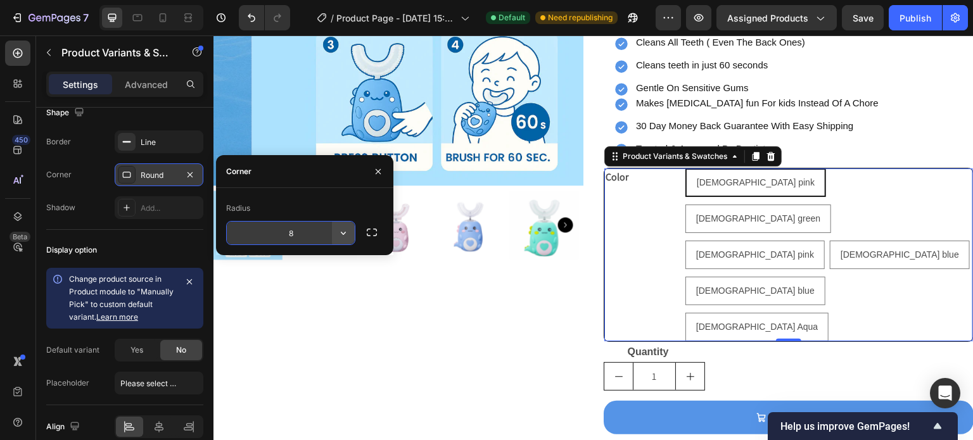
click at [342, 232] on icon "button" at bounding box center [343, 233] width 13 height 13
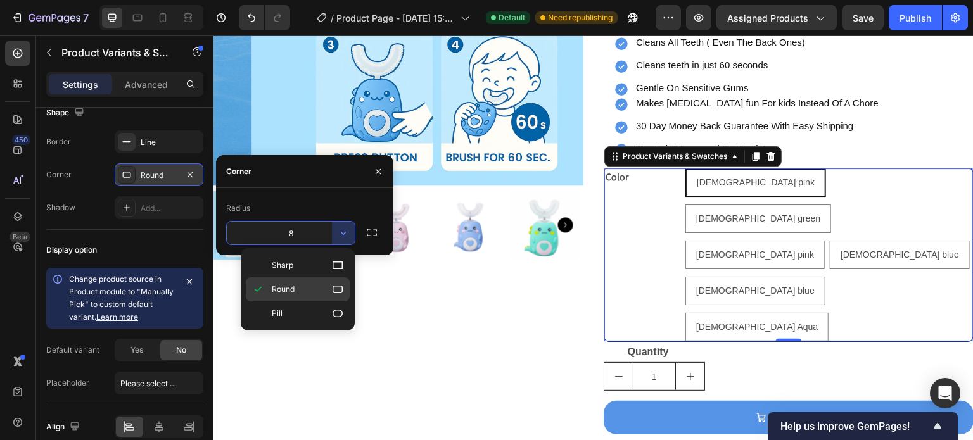
click at [305, 286] on p "Round" at bounding box center [308, 289] width 72 height 13
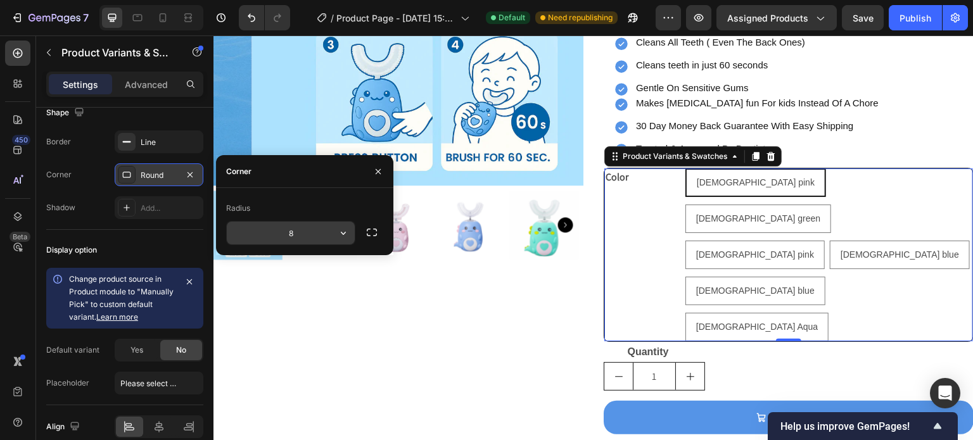
click at [300, 232] on input "8" at bounding box center [291, 233] width 128 height 23
type input "2"
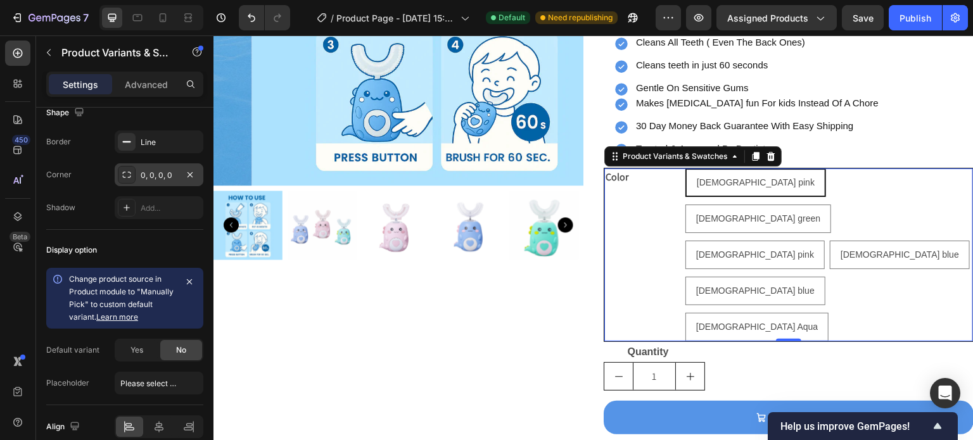
click at [713, 189] on div "[DEMOGRAPHIC_DATA] pink" at bounding box center [756, 183] width 138 height 26
click at [685, 169] on input "[DEMOGRAPHIC_DATA] pink [DEMOGRAPHIC_DATA] pink [DEMOGRAPHIC_DATA] pink" at bounding box center [685, 168] width 1 height 1
click at [713, 189] on div "[DEMOGRAPHIC_DATA] pink" at bounding box center [756, 183] width 138 height 26
click at [685, 169] on input "[DEMOGRAPHIC_DATA] pink [DEMOGRAPHIC_DATA] pink [DEMOGRAPHIC_DATA] pink" at bounding box center [685, 168] width 1 height 1
click at [722, 181] on span "[DEMOGRAPHIC_DATA] pink" at bounding box center [756, 182] width 118 height 10
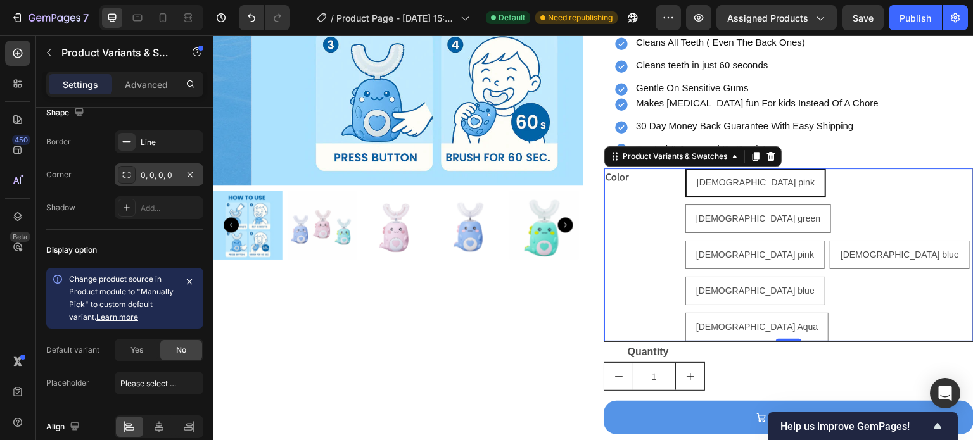
click at [685, 169] on input "[DEMOGRAPHIC_DATA] pink [DEMOGRAPHIC_DATA] pink [DEMOGRAPHIC_DATA] pink" at bounding box center [685, 168] width 1 height 1
click at [686, 161] on div "Product Variants & Swatches" at bounding box center [675, 156] width 110 height 11
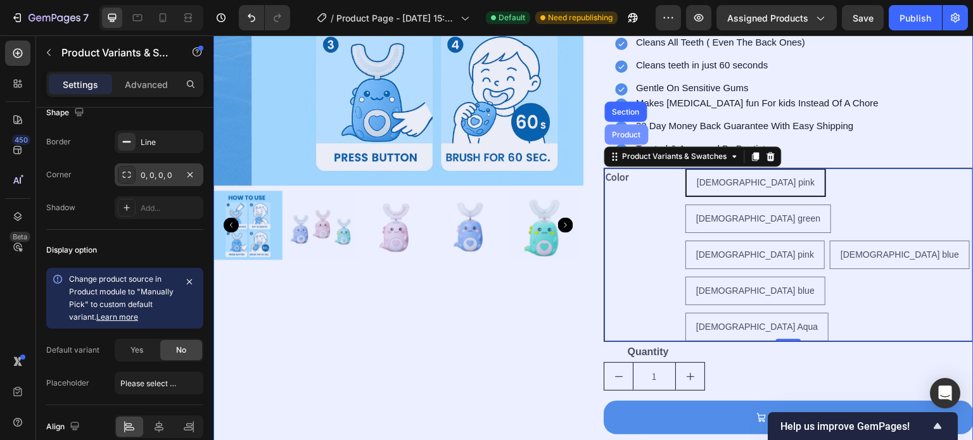
click at [627, 134] on div "Product" at bounding box center [627, 134] width 34 height 8
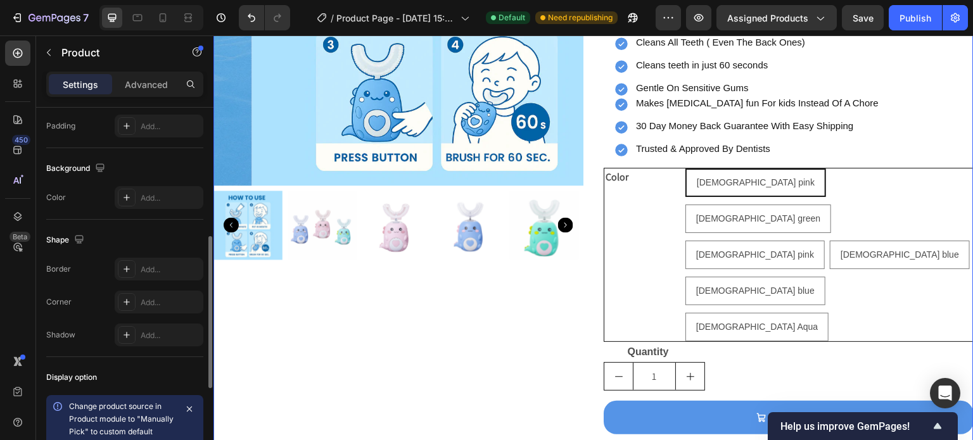
scroll to position [314, 0]
click at [152, 298] on div "Add..." at bounding box center [171, 300] width 60 height 11
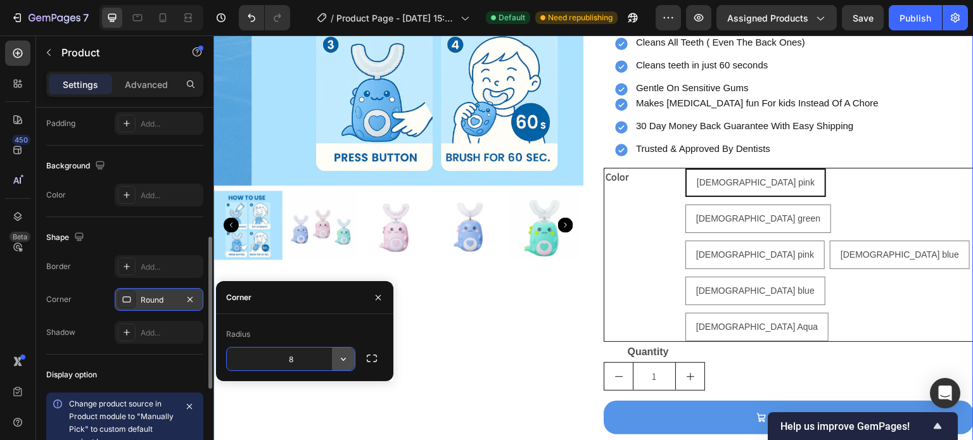
click at [347, 357] on icon "button" at bounding box center [343, 359] width 13 height 13
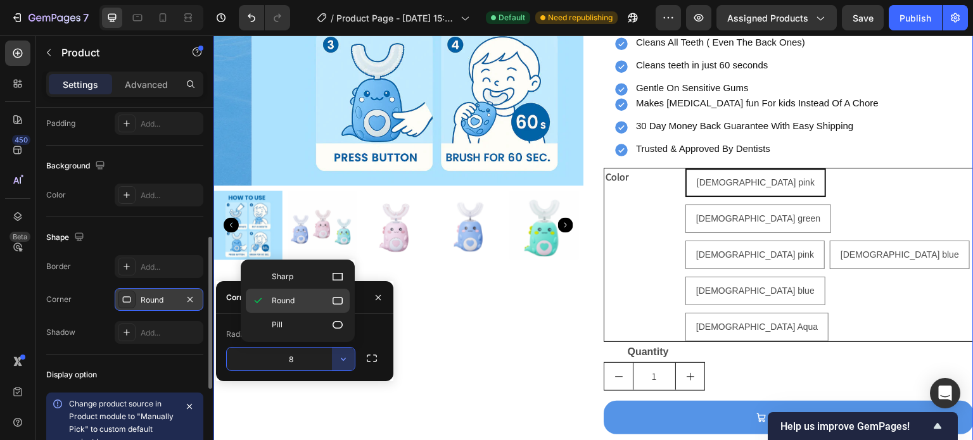
click at [326, 300] on p "Round" at bounding box center [308, 301] width 72 height 13
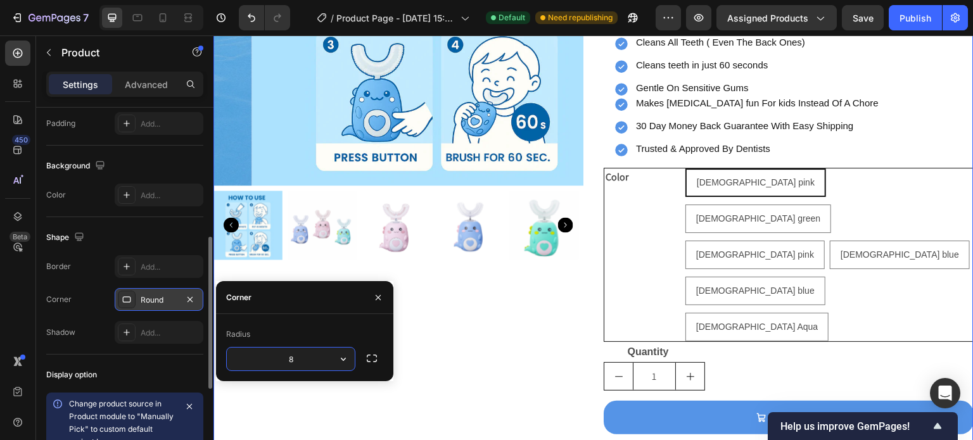
click at [298, 358] on input "8" at bounding box center [291, 359] width 128 height 23
type input "20"
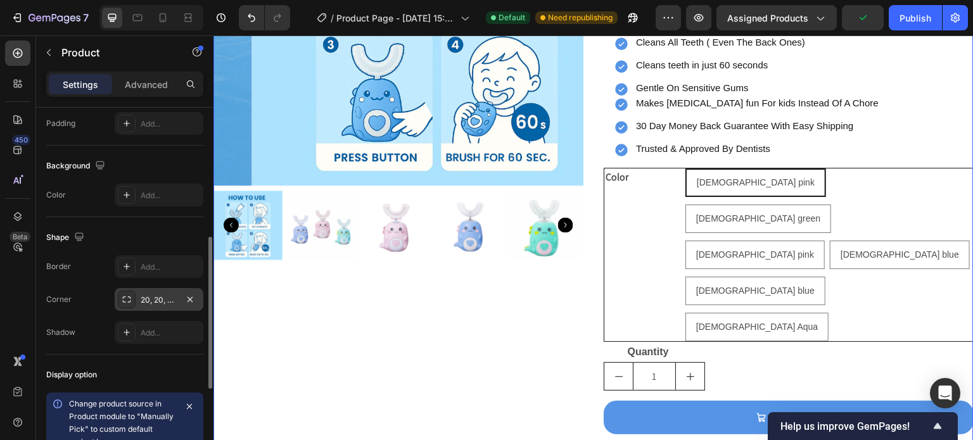
click at [473, 322] on div "Product Images" at bounding box center [398, 147] width 370 height 663
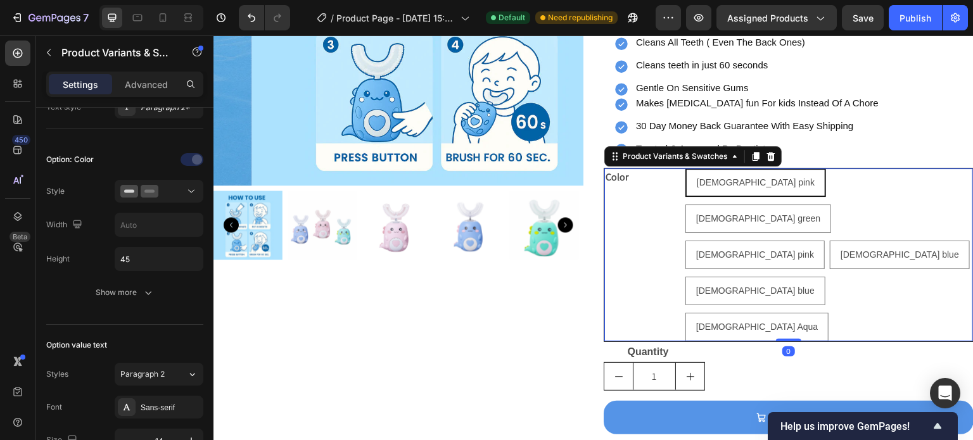
scroll to position [0, 0]
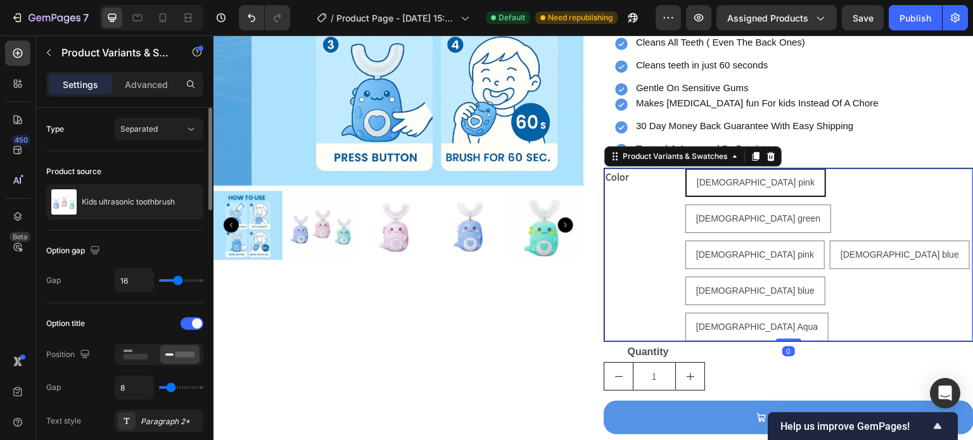
click at [718, 178] on span "[DEMOGRAPHIC_DATA] pink" at bounding box center [756, 182] width 118 height 10
click at [685, 169] on input "[DEMOGRAPHIC_DATA] pink [DEMOGRAPHIC_DATA] pink [DEMOGRAPHIC_DATA] pink" at bounding box center [685, 168] width 1 height 1
radio input "true"
click at [718, 178] on span "[DEMOGRAPHIC_DATA] pink" at bounding box center [756, 182] width 118 height 10
click at [685, 169] on input "[DEMOGRAPHIC_DATA] pink [DEMOGRAPHIC_DATA] pink [DEMOGRAPHIC_DATA] pink" at bounding box center [685, 168] width 1 height 1
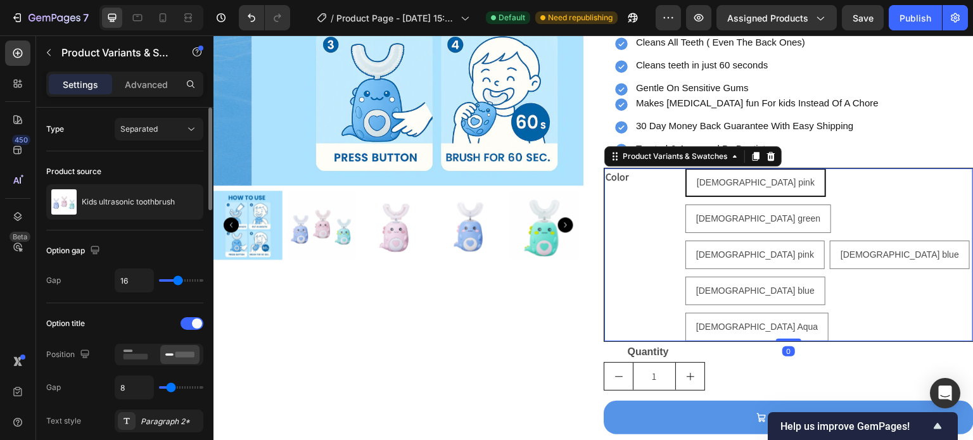
click at [718, 178] on span "[DEMOGRAPHIC_DATA] pink" at bounding box center [756, 182] width 118 height 10
click at [685, 169] on input "[DEMOGRAPHIC_DATA] pink [DEMOGRAPHIC_DATA] pink [DEMOGRAPHIC_DATA] pink" at bounding box center [685, 168] width 1 height 1
click at [718, 178] on span "[DEMOGRAPHIC_DATA] pink" at bounding box center [756, 182] width 118 height 10
click at [685, 169] on input "[DEMOGRAPHIC_DATA] pink [DEMOGRAPHIC_DATA] pink [DEMOGRAPHIC_DATA] pink" at bounding box center [685, 168] width 1 height 1
click at [718, 178] on span "[DEMOGRAPHIC_DATA] pink" at bounding box center [756, 182] width 118 height 10
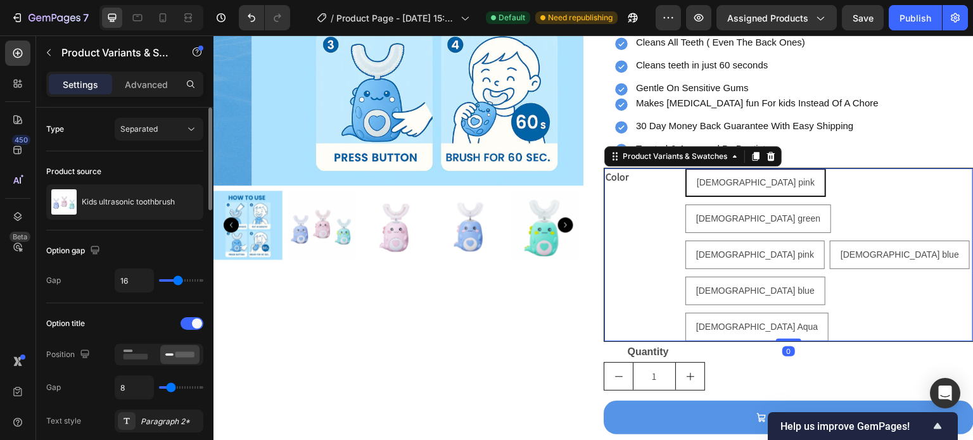
click at [685, 169] on input "[DEMOGRAPHIC_DATA] pink [DEMOGRAPHIC_DATA] pink [DEMOGRAPHIC_DATA] pink" at bounding box center [685, 168] width 1 height 1
click at [718, 178] on span "[DEMOGRAPHIC_DATA] pink" at bounding box center [756, 182] width 118 height 10
click at [685, 169] on input "[DEMOGRAPHIC_DATA] pink [DEMOGRAPHIC_DATA] pink [DEMOGRAPHIC_DATA] pink" at bounding box center [685, 168] width 1 height 1
click at [718, 178] on span "[DEMOGRAPHIC_DATA] pink" at bounding box center [756, 182] width 118 height 10
click at [685, 169] on input "[DEMOGRAPHIC_DATA] pink [DEMOGRAPHIC_DATA] pink [DEMOGRAPHIC_DATA] pink" at bounding box center [685, 168] width 1 height 1
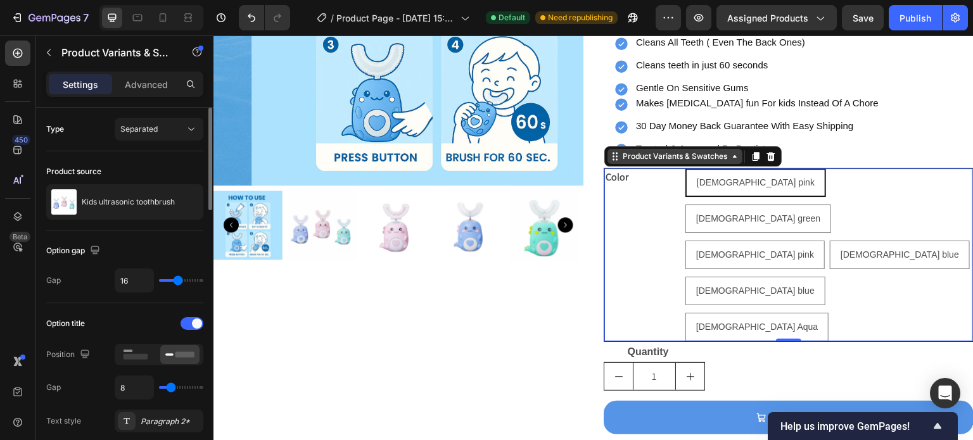
click at [699, 156] on div "Product Variants & Swatches" at bounding box center [675, 156] width 110 height 11
click at [638, 191] on div "Color" at bounding box center [642, 255] width 76 height 173
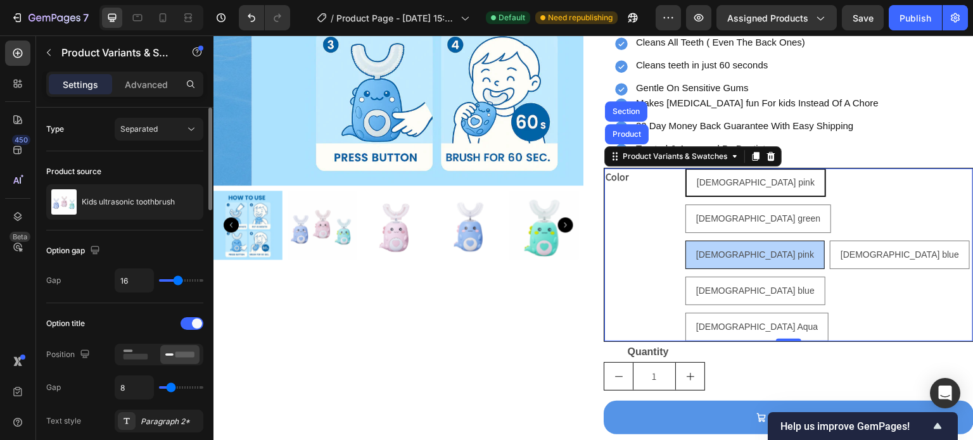
click at [726, 250] on span "[DEMOGRAPHIC_DATA] pink" at bounding box center [755, 255] width 118 height 10
click at [685, 240] on input "[DEMOGRAPHIC_DATA] pink [DEMOGRAPHIC_DATA] pink [DEMOGRAPHIC_DATA] pink" at bounding box center [685, 240] width 1 height 1
radio input "true"
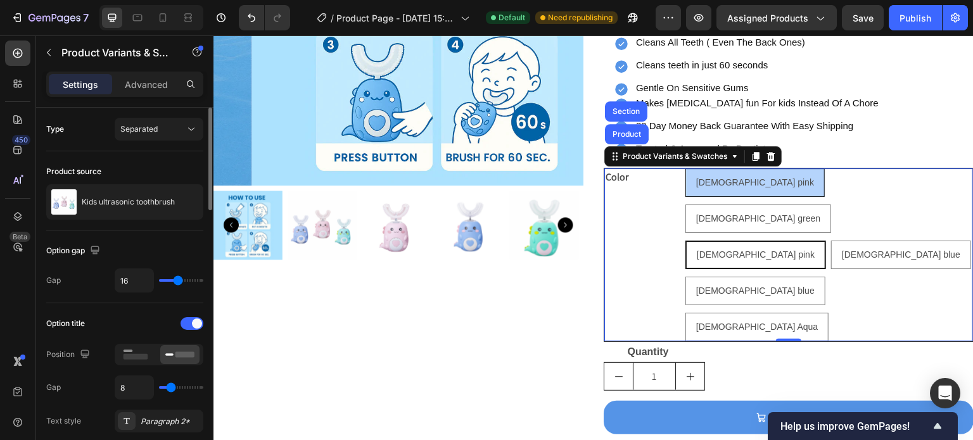
click at [709, 175] on div "[DEMOGRAPHIC_DATA] pink" at bounding box center [755, 183] width 138 height 26
click at [685, 169] on input "[DEMOGRAPHIC_DATA] pink [DEMOGRAPHIC_DATA] pink [DEMOGRAPHIC_DATA] pink" at bounding box center [685, 168] width 1 height 1
radio input "true"
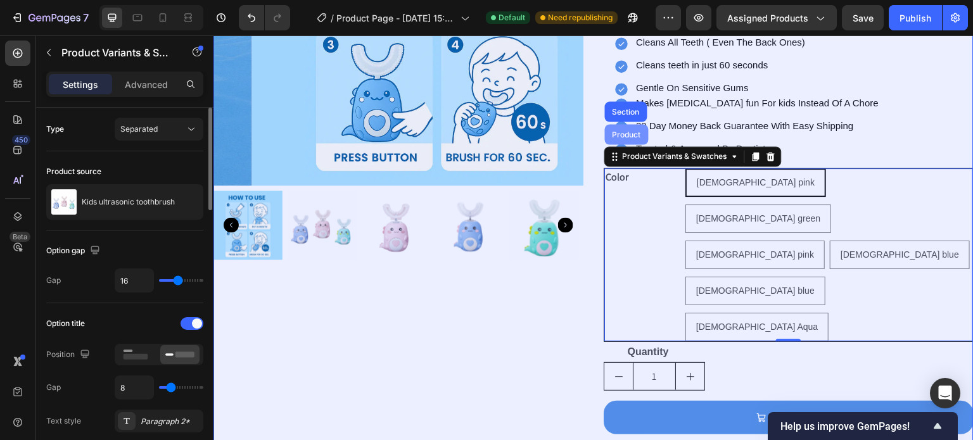
click at [630, 134] on div "Product" at bounding box center [627, 134] width 34 height 8
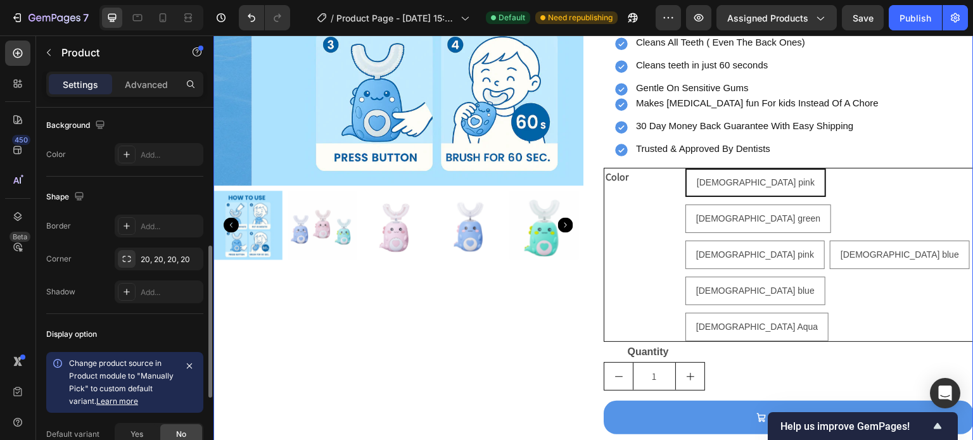
scroll to position [356, 0]
click at [148, 257] on div "20, 20, 20, 20" at bounding box center [159, 258] width 37 height 11
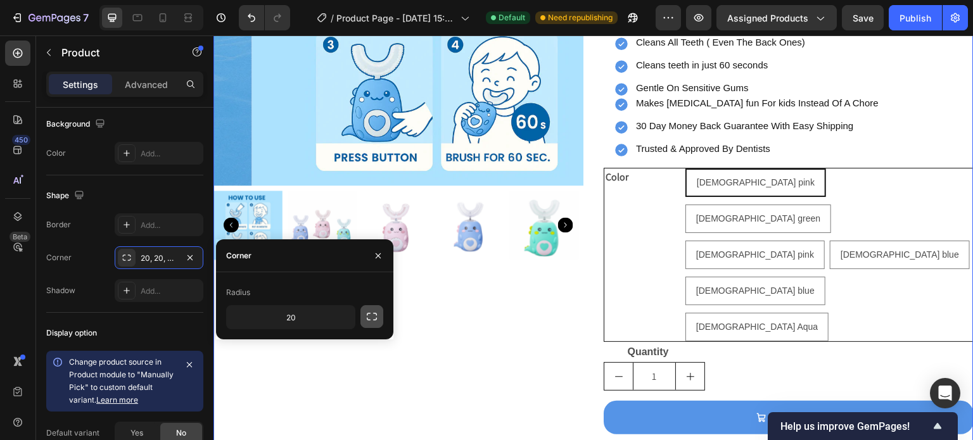
click at [376, 316] on icon "button" at bounding box center [372, 316] width 13 height 13
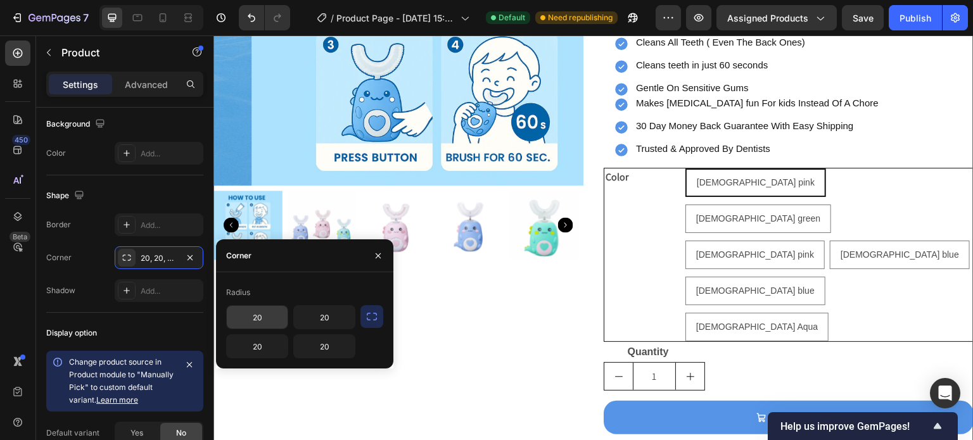
click at [265, 315] on input "20" at bounding box center [257, 317] width 61 height 23
type input "3"
click at [338, 321] on input "20" at bounding box center [324, 317] width 61 height 23
click at [334, 340] on input "20" at bounding box center [324, 346] width 61 height 23
click at [269, 347] on input "20" at bounding box center [257, 346] width 61 height 23
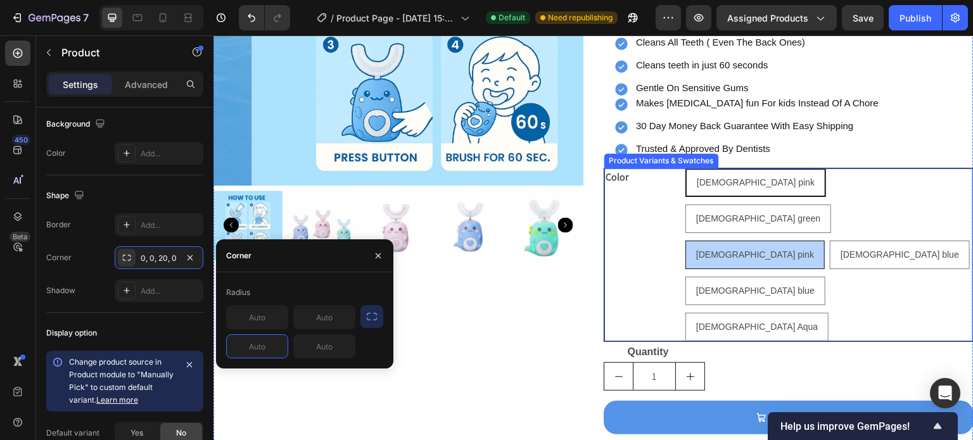
click at [713, 242] on div "[DEMOGRAPHIC_DATA] pink" at bounding box center [755, 255] width 138 height 26
click at [685, 240] on input "[DEMOGRAPHIC_DATA] pink [DEMOGRAPHIC_DATA] pink [DEMOGRAPHIC_DATA] pink" at bounding box center [685, 240] width 1 height 1
radio input "true"
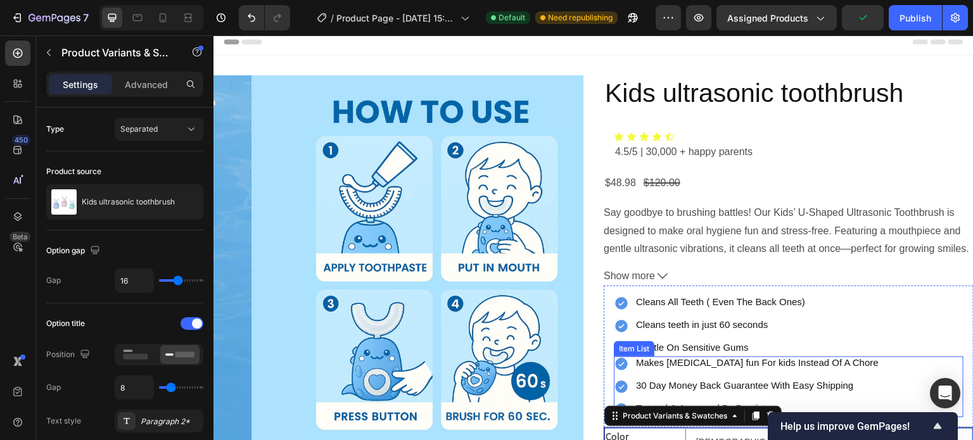
scroll to position [0, 0]
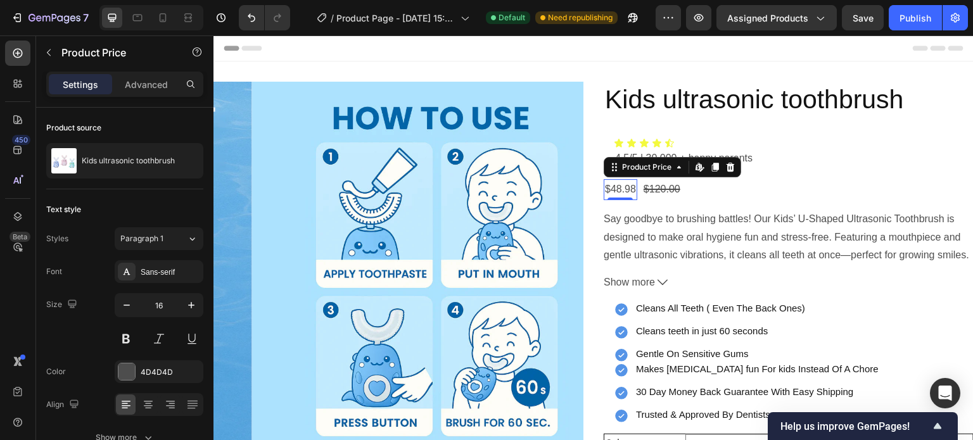
click at [616, 189] on div "$48.98" at bounding box center [621, 189] width 34 height 21
click at [617, 189] on div "$48.98" at bounding box center [621, 189] width 34 height 21
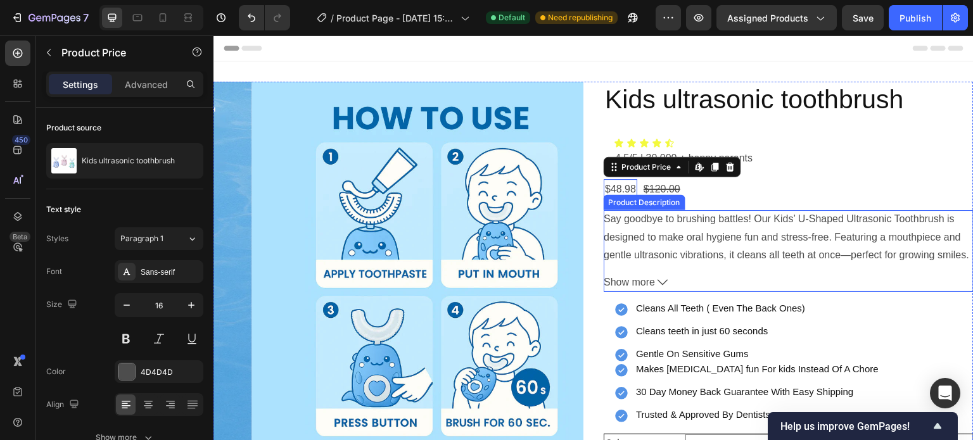
click at [651, 281] on button "Show more" at bounding box center [789, 283] width 370 height 18
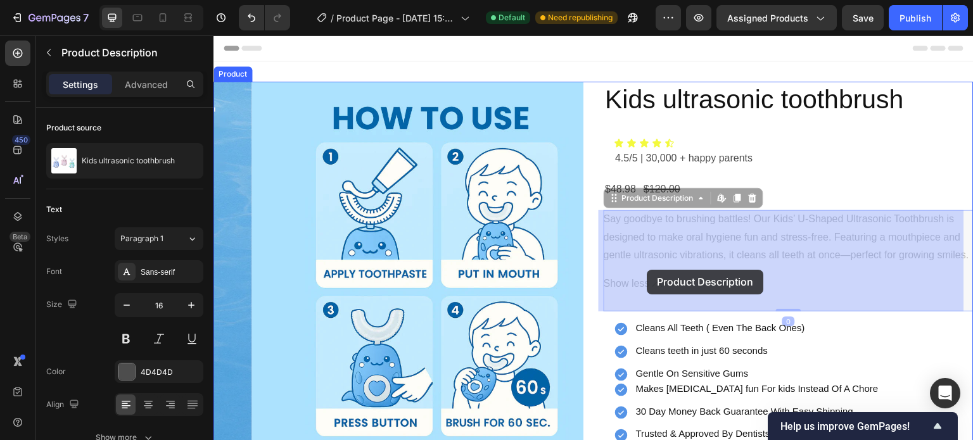
drag, startPoint x: 632, startPoint y: 272, endPoint x: 647, endPoint y: 270, distance: 16.0
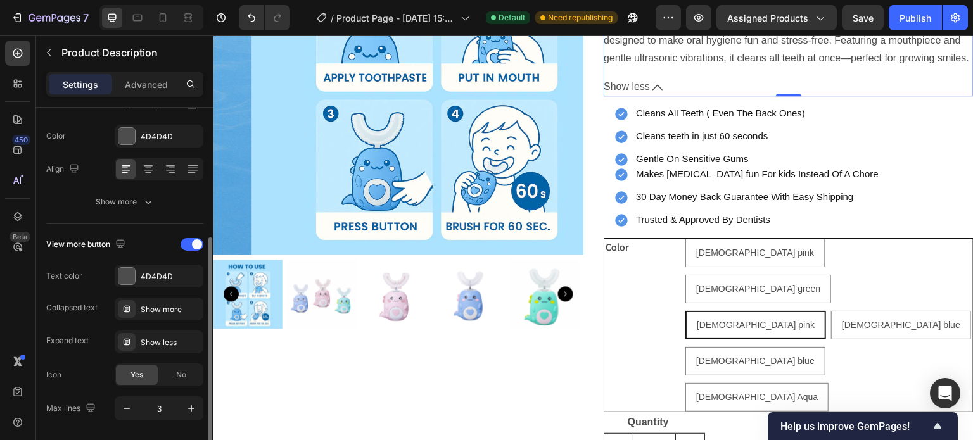
scroll to position [237, 0]
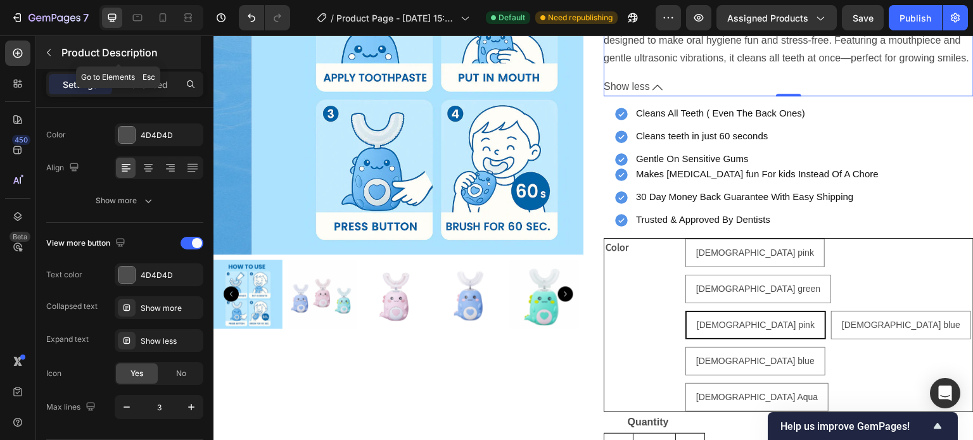
click at [65, 49] on p "Product Description" at bounding box center [129, 52] width 137 height 15
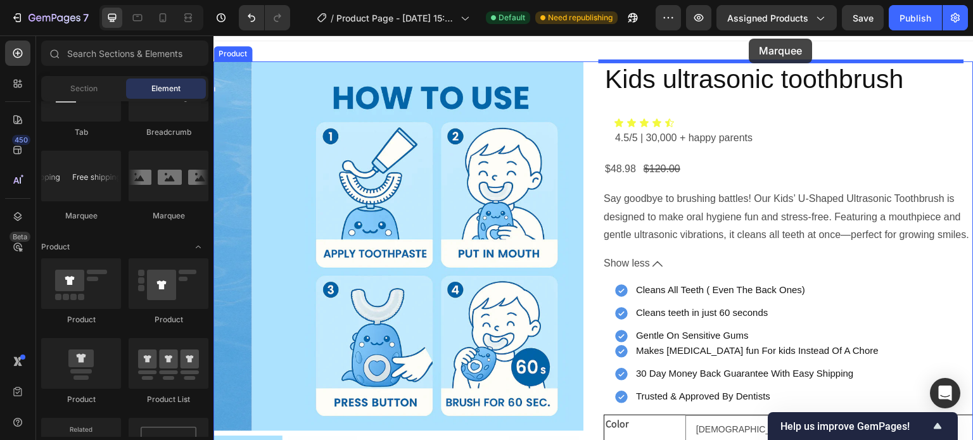
scroll to position [0, 0]
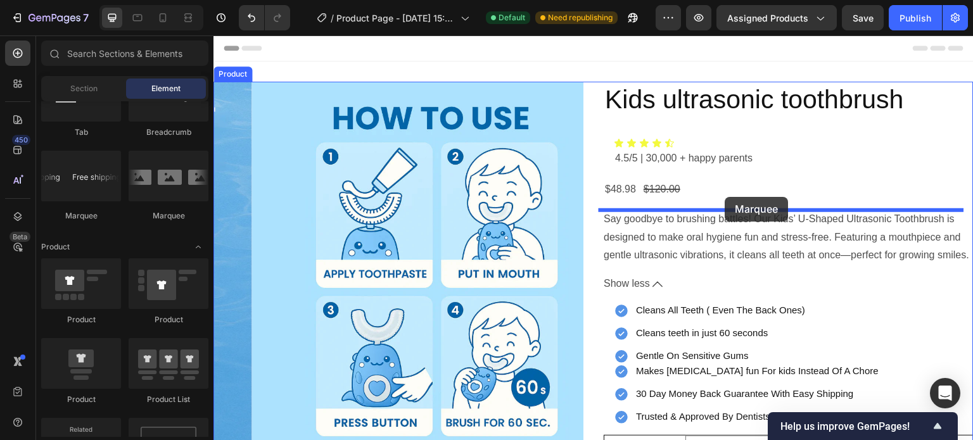
drag, startPoint x: 302, startPoint y: 214, endPoint x: 725, endPoint y: 197, distance: 423.5
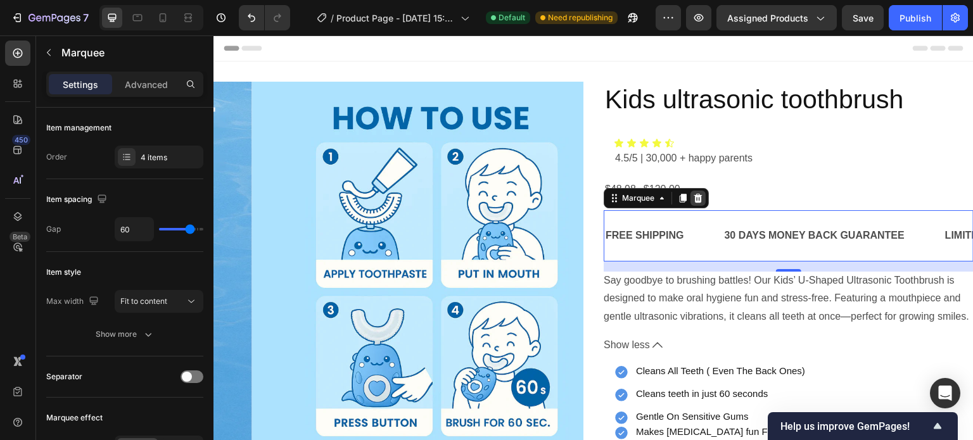
click at [696, 199] on icon at bounding box center [698, 198] width 8 height 9
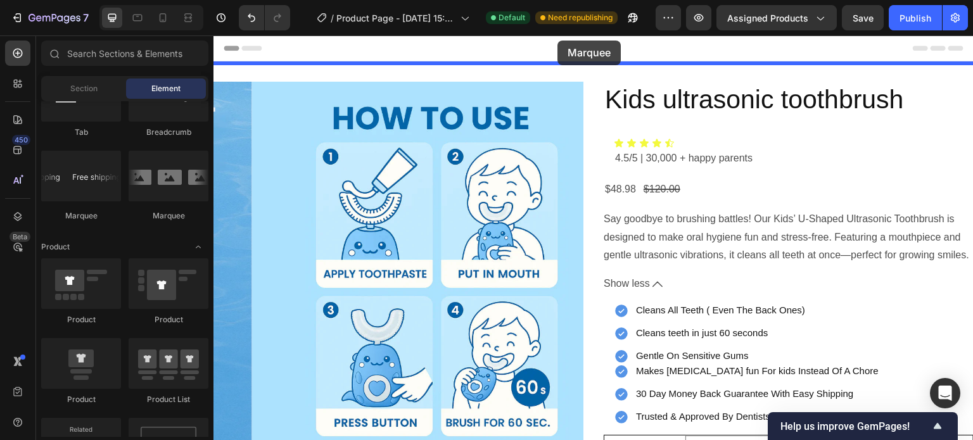
drag, startPoint x: 295, startPoint y: 231, endPoint x: 557, endPoint y: 41, distance: 323.9
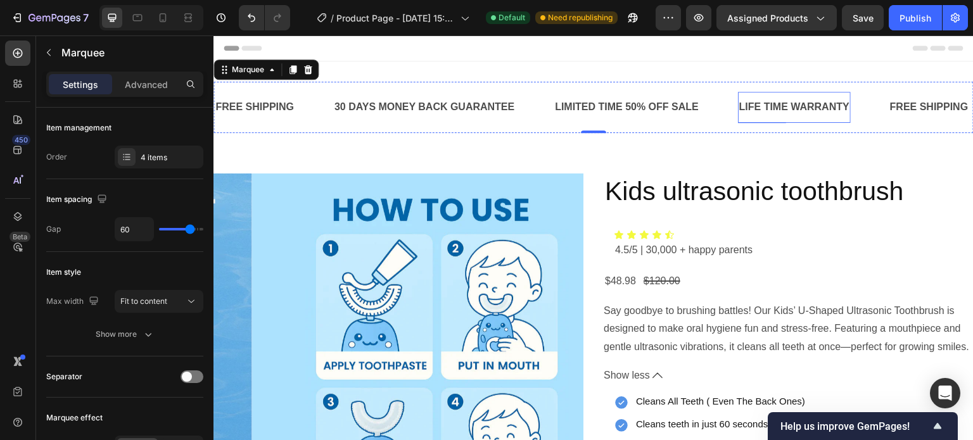
click at [803, 111] on div "LIFE TIME WARRANTY" at bounding box center [794, 107] width 113 height 21
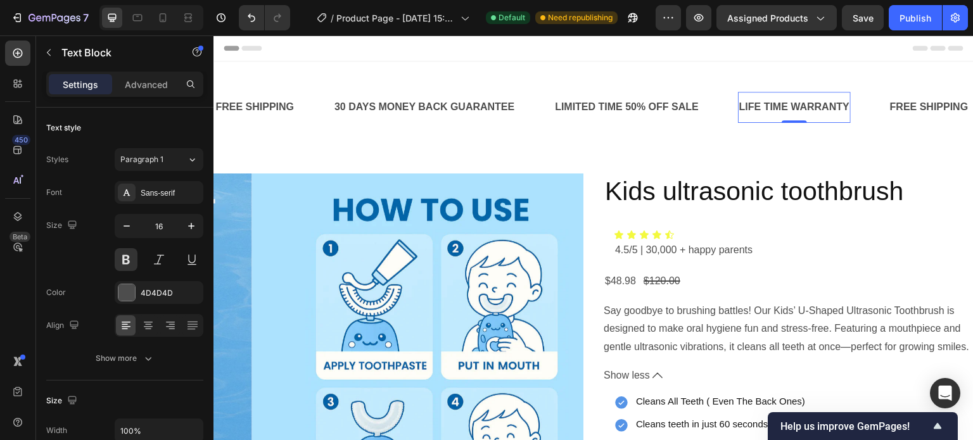
click at [847, 108] on div "LIFE TIME WARRANTY" at bounding box center [794, 107] width 113 height 21
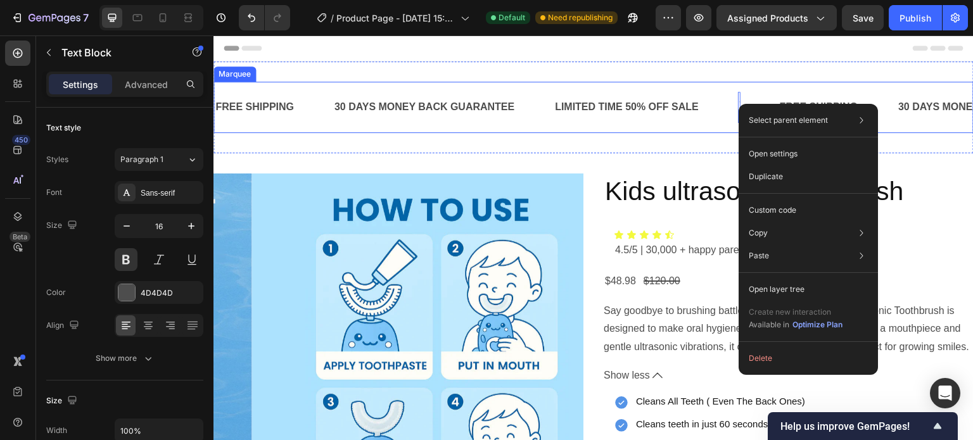
click at [527, 88] on div "FREE SHIPPING Text Block 30 DAYS MONEY BACK GUARANTEE Text Block LIMITED TIME 5…" at bounding box center [593, 107] width 760 height 51
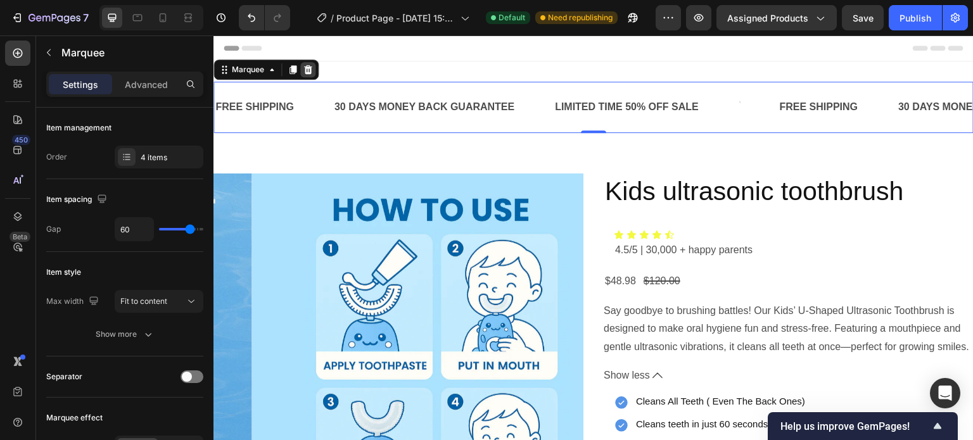
click at [309, 69] on icon at bounding box center [308, 69] width 8 height 9
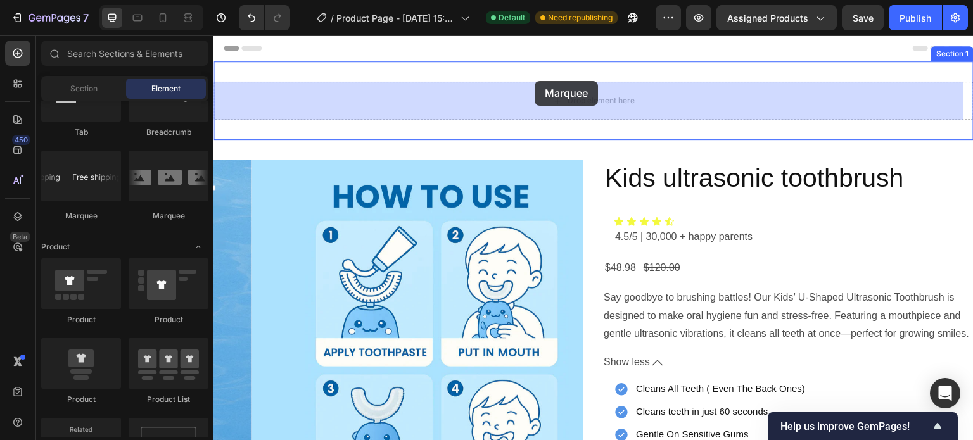
drag, startPoint x: 297, startPoint y: 229, endPoint x: 535, endPoint y: 81, distance: 280.2
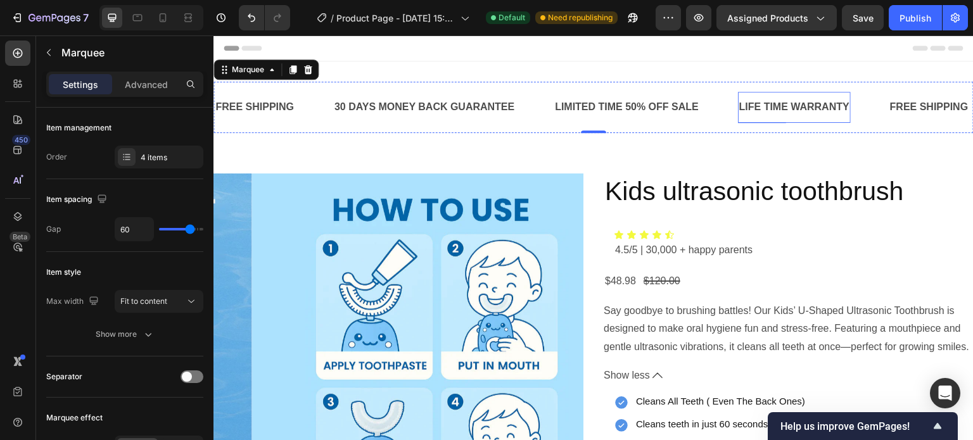
click at [848, 108] on div "LIFE TIME WARRANTY" at bounding box center [794, 107] width 113 height 21
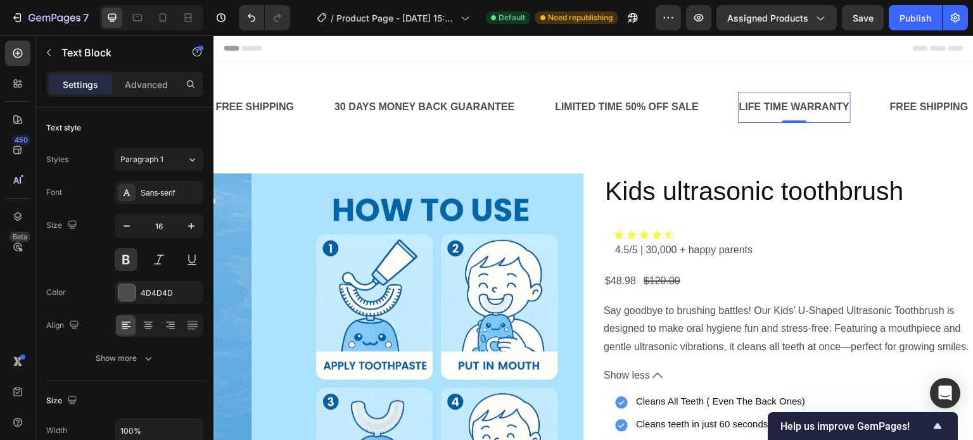
click at [798, 96] on div "LIFE TIME WARRANTY Text Block 0" at bounding box center [794, 107] width 113 height 31
click at [758, 92] on div "LIFE TIME WARRANTY Text Block 0" at bounding box center [794, 107] width 113 height 31
click at [848, 109] on p "LIFE TIME WARRANTY" at bounding box center [794, 107] width 110 height 18
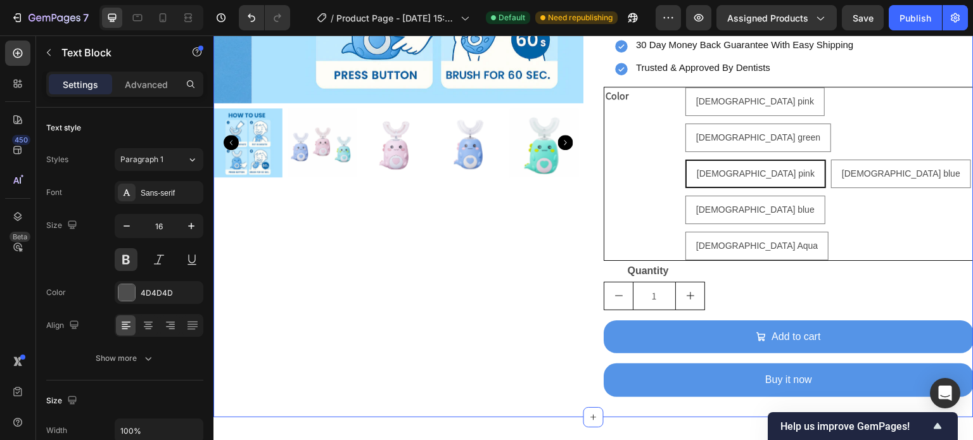
scroll to position [441, 0]
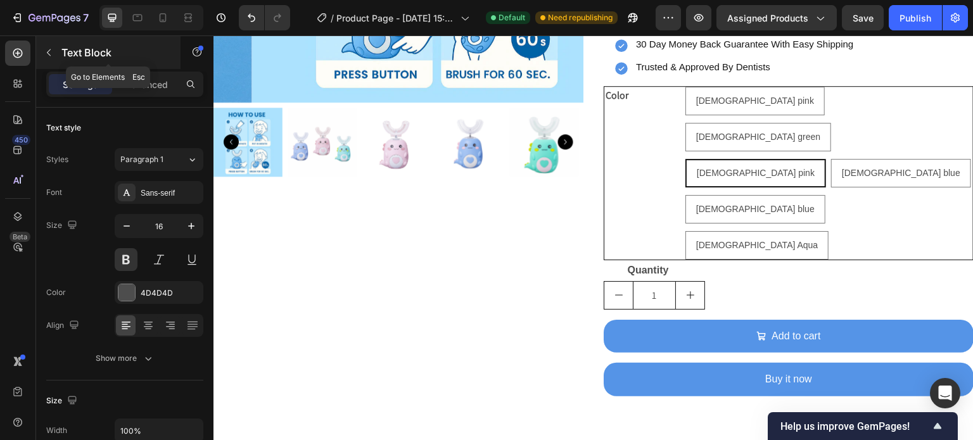
click at [73, 54] on p "Text Block" at bounding box center [115, 52] width 108 height 15
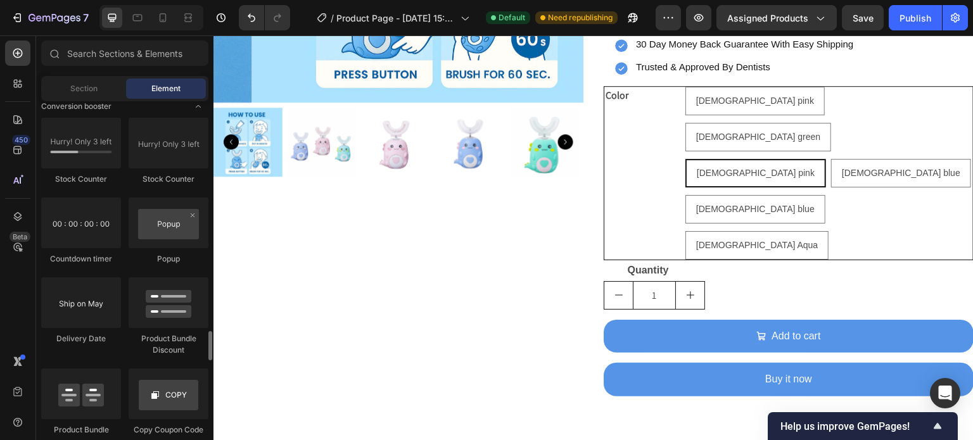
scroll to position [2612, 0]
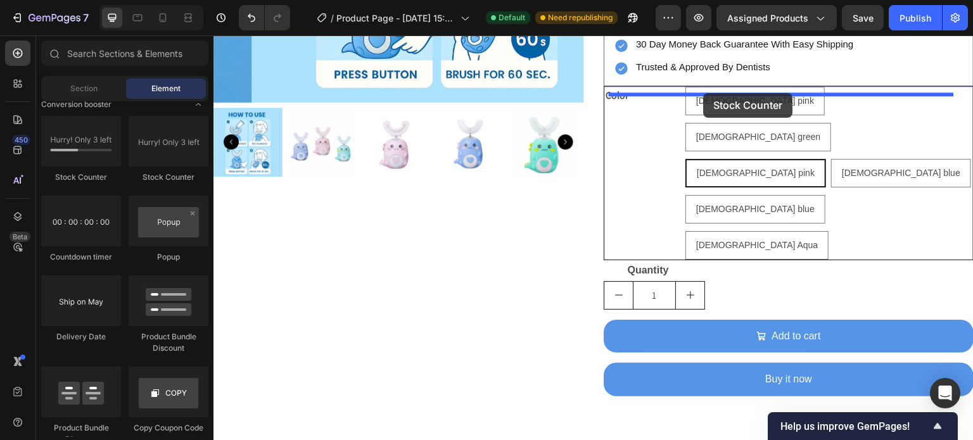
drag, startPoint x: 307, startPoint y: 186, endPoint x: 704, endPoint y: 93, distance: 407.8
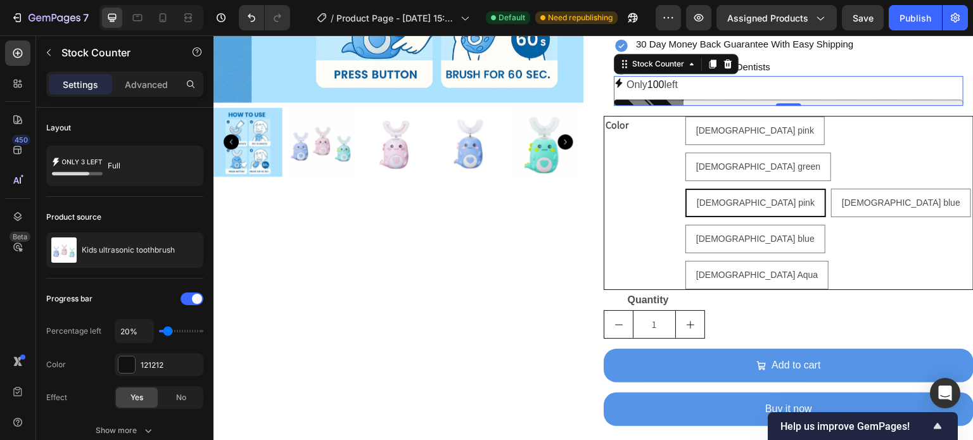
click at [686, 94] on div "Only 100 left" at bounding box center [789, 85] width 350 height 18
click at [682, 94] on div "Only 100 left" at bounding box center [789, 85] width 350 height 18
click at [724, 68] on icon at bounding box center [728, 64] width 8 height 9
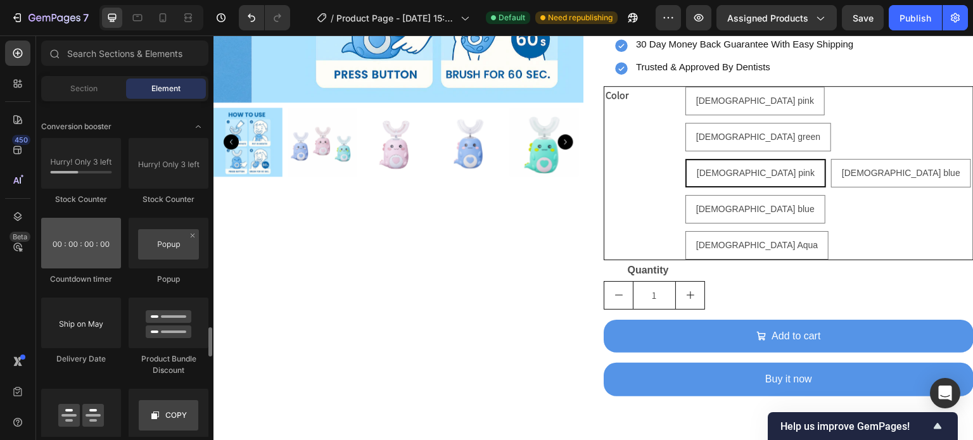
scroll to position [2590, 0]
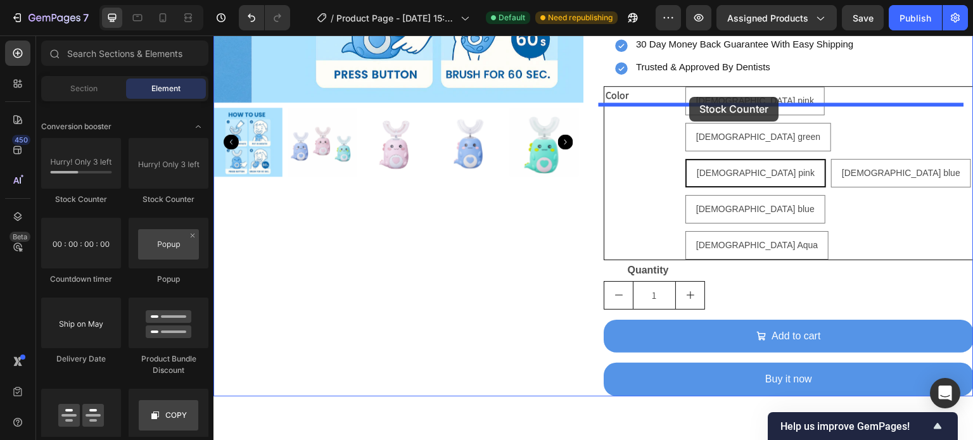
drag, startPoint x: 378, startPoint y: 222, endPoint x: 690, endPoint y: 97, distance: 336.0
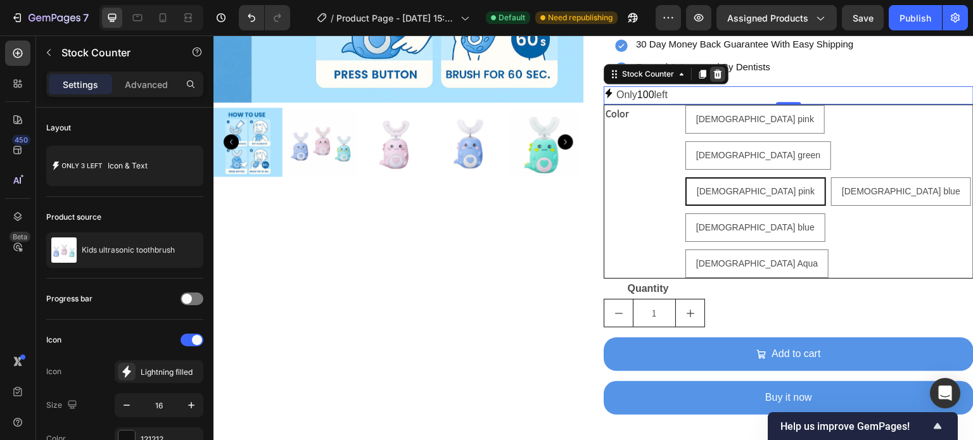
click at [713, 79] on icon at bounding box center [718, 74] width 10 height 10
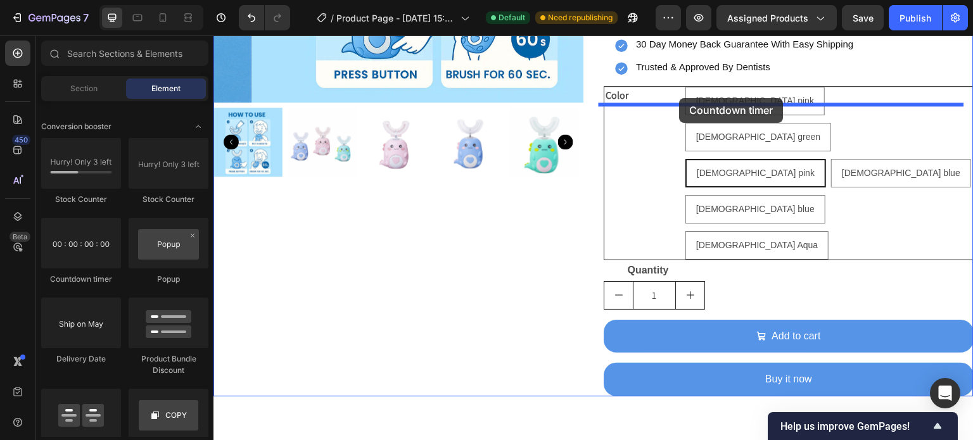
drag, startPoint x: 312, startPoint y: 301, endPoint x: 680, endPoint y: 98, distance: 419.6
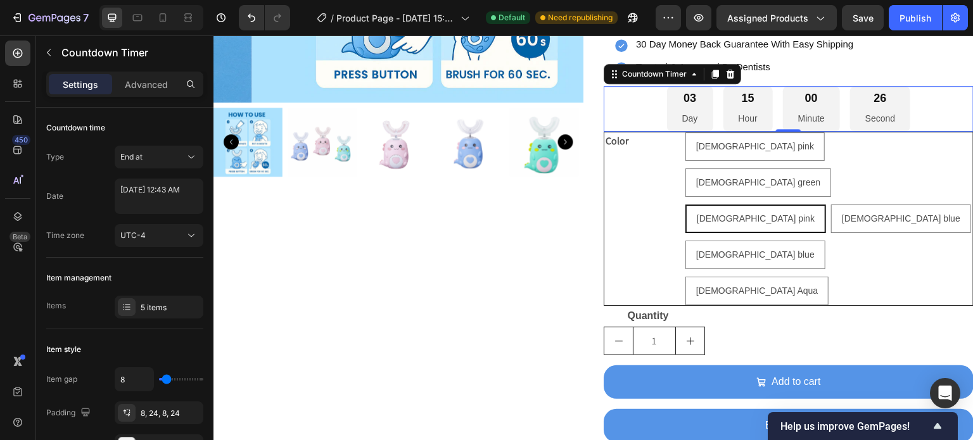
click at [650, 124] on div "03 Day 15 Hour 00 Minute 26 Second" at bounding box center [789, 109] width 370 height 46
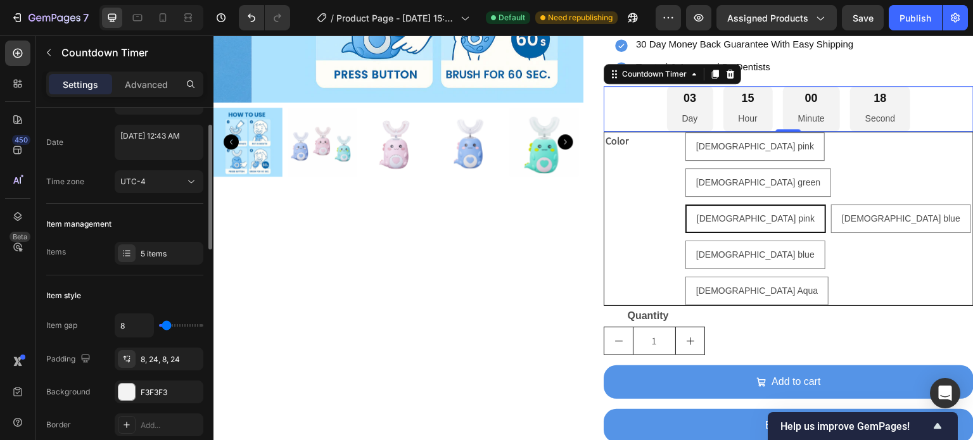
scroll to position [56, 0]
click at [185, 175] on icon at bounding box center [191, 180] width 13 height 13
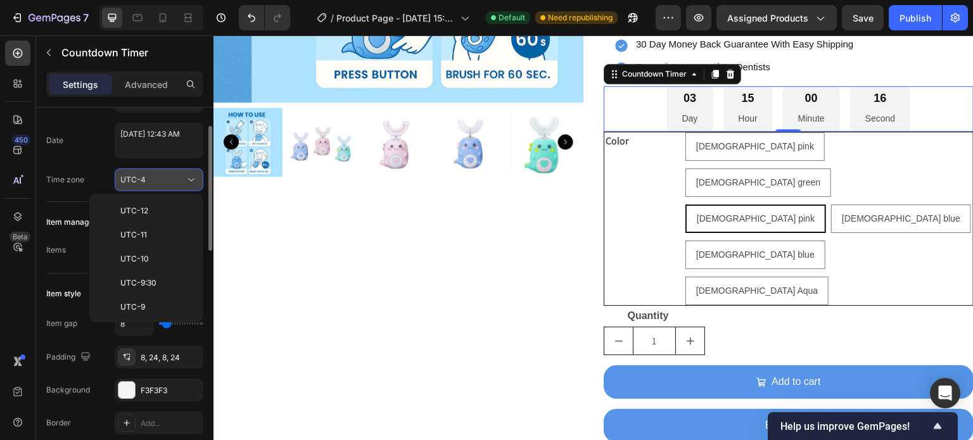
scroll to position [137, 0]
click at [96, 173] on div "Time zone UTC-4" at bounding box center [124, 180] width 157 height 23
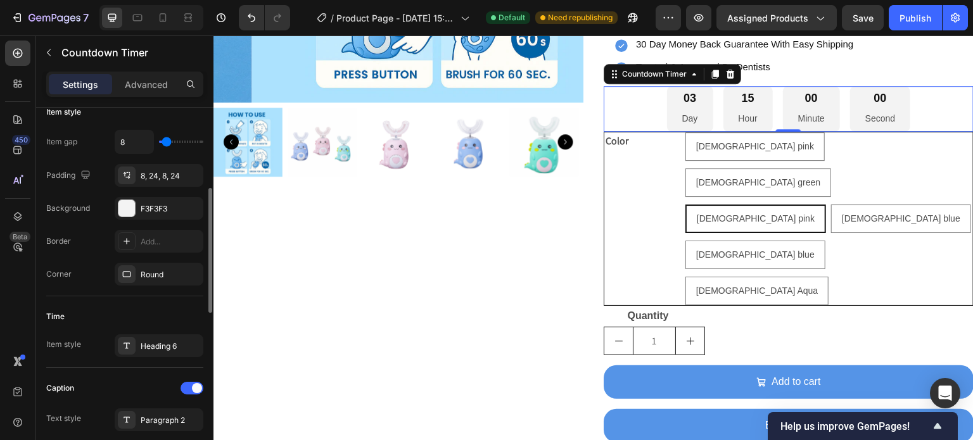
scroll to position [238, 0]
click at [127, 209] on div at bounding box center [126, 208] width 16 height 16
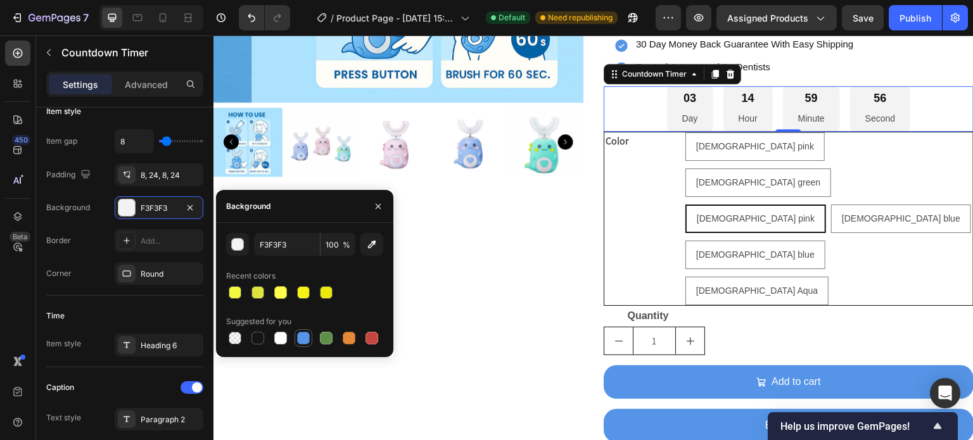
click at [302, 336] on div at bounding box center [303, 338] width 13 height 13
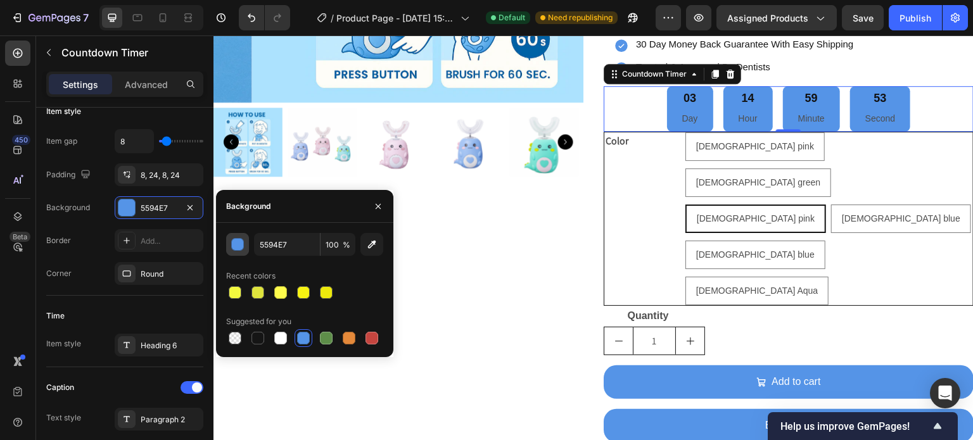
click at [237, 247] on div "button" at bounding box center [238, 245] width 13 height 13
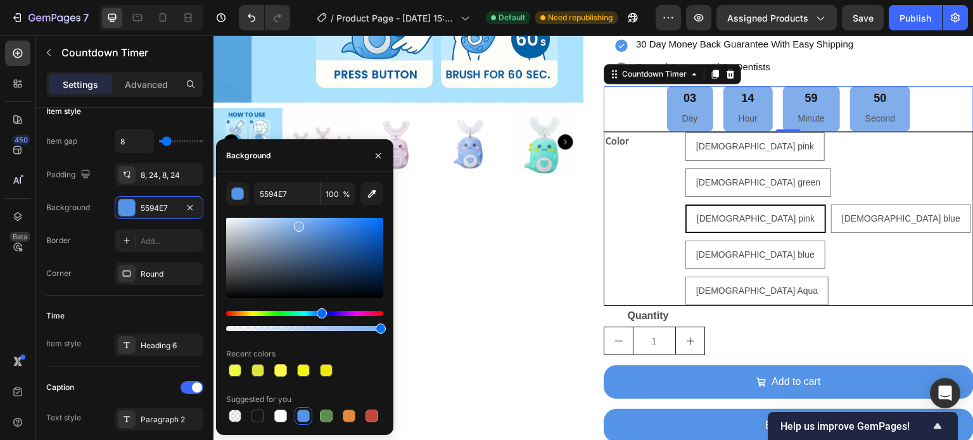
click at [298, 224] on div at bounding box center [304, 258] width 157 height 80
click at [288, 224] on div at bounding box center [304, 258] width 157 height 80
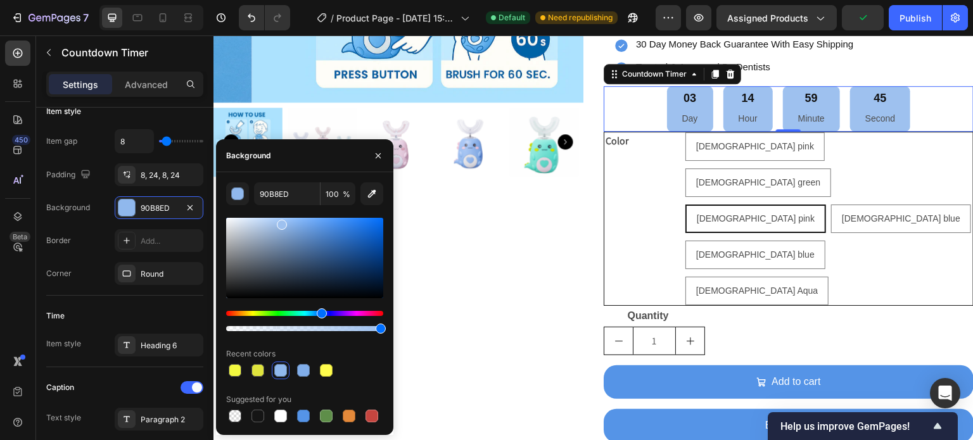
click at [281, 222] on div at bounding box center [304, 258] width 157 height 80
click at [289, 222] on div at bounding box center [304, 258] width 157 height 80
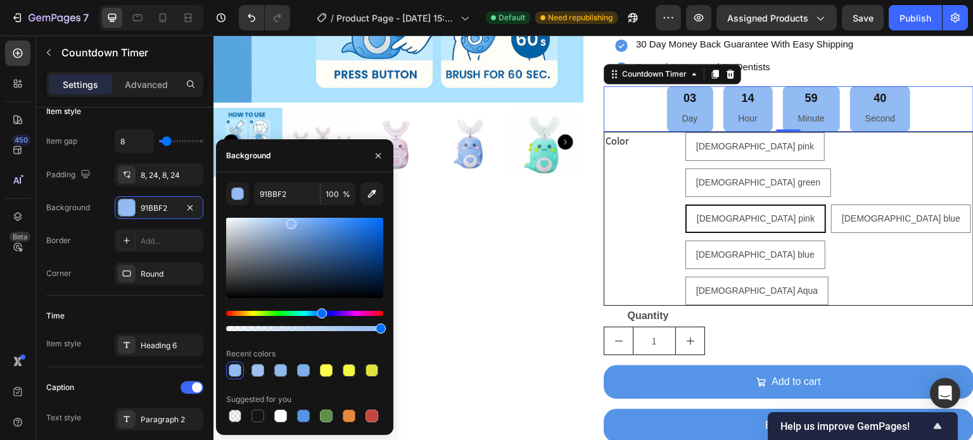
click at [271, 222] on div at bounding box center [304, 258] width 157 height 80
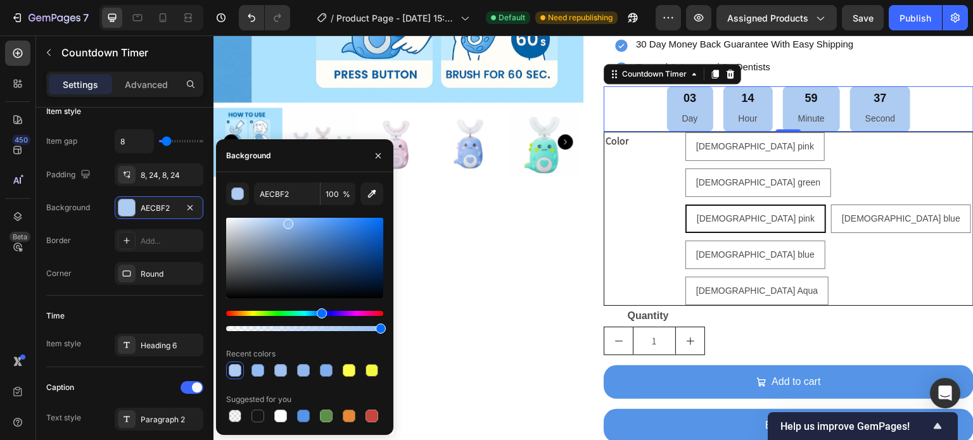
click at [286, 222] on div at bounding box center [304, 258] width 157 height 80
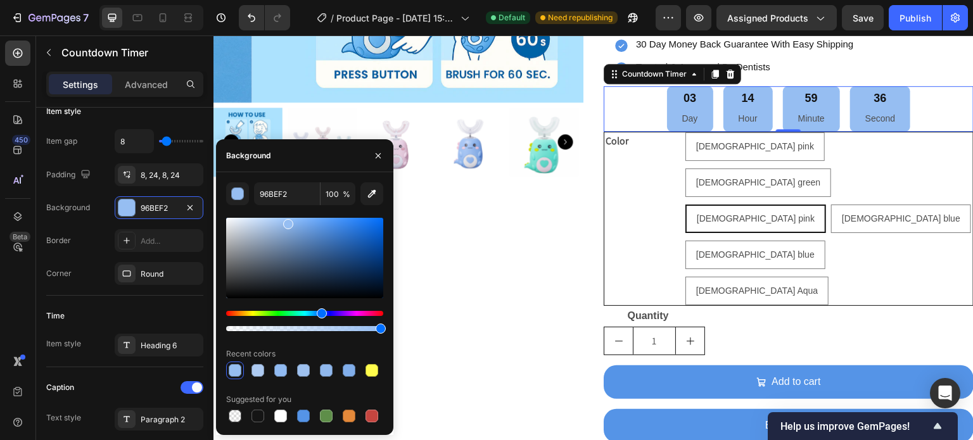
click at [282, 222] on div at bounding box center [304, 258] width 157 height 80
click at [282, 222] on div at bounding box center [283, 224] width 10 height 10
click at [279, 222] on div at bounding box center [283, 224] width 10 height 10
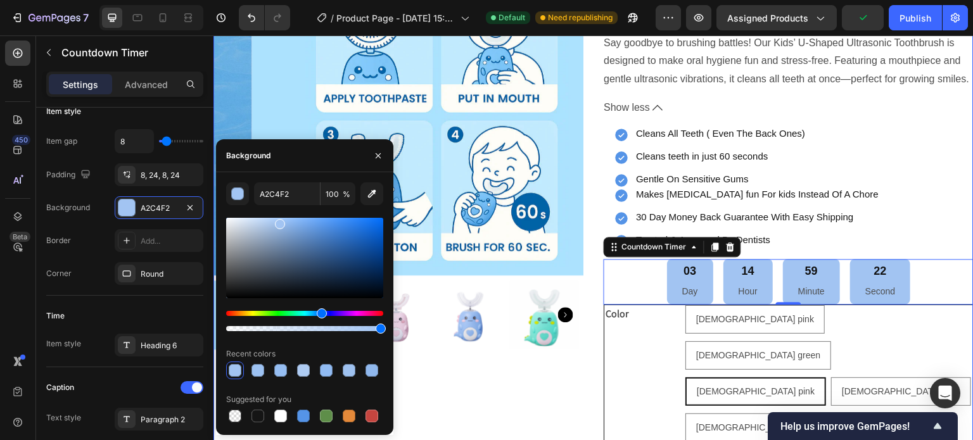
scroll to position [276, 0]
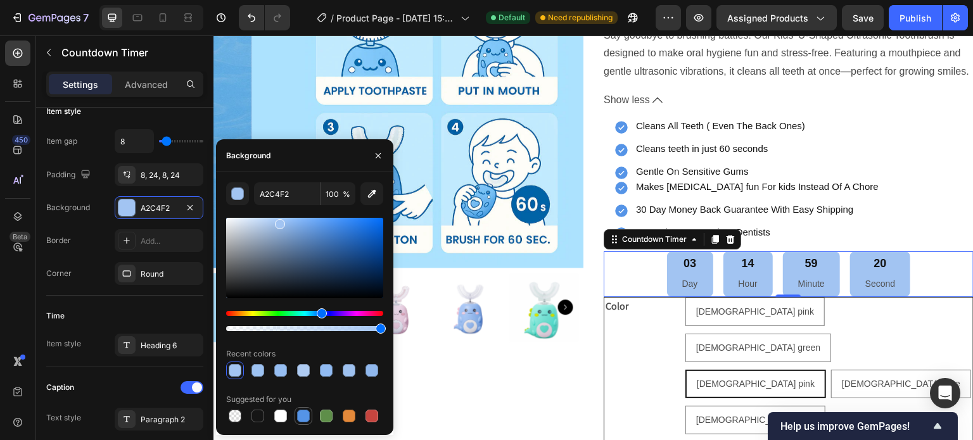
click at [306, 420] on div at bounding box center [303, 416] width 13 height 13
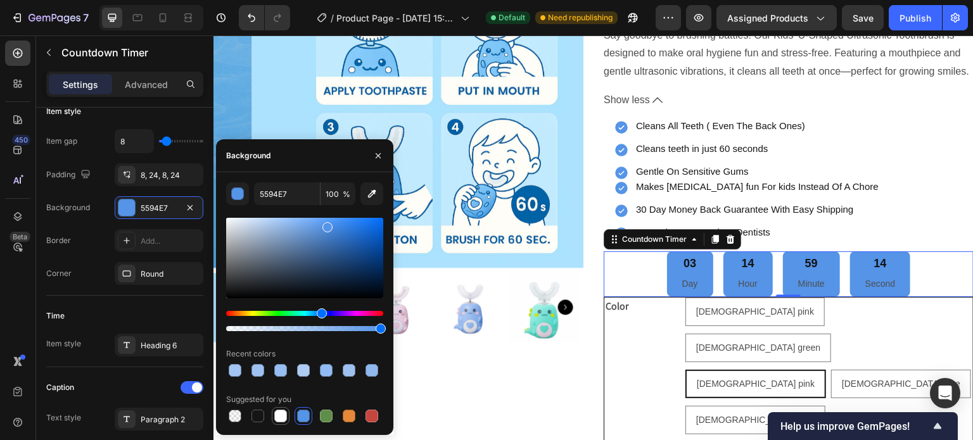
click at [282, 417] on div at bounding box center [280, 416] width 13 height 13
type input "FFFFFF"
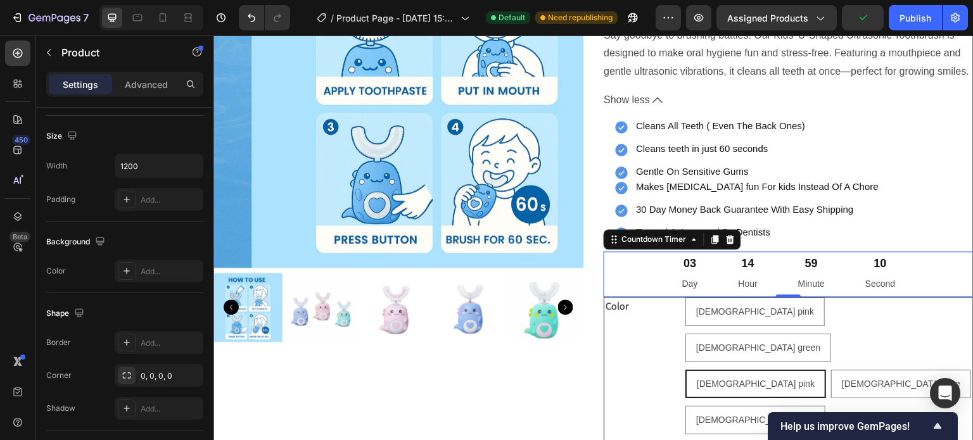
click at [486, 376] on div "Product Images" at bounding box center [398, 253] width 370 height 710
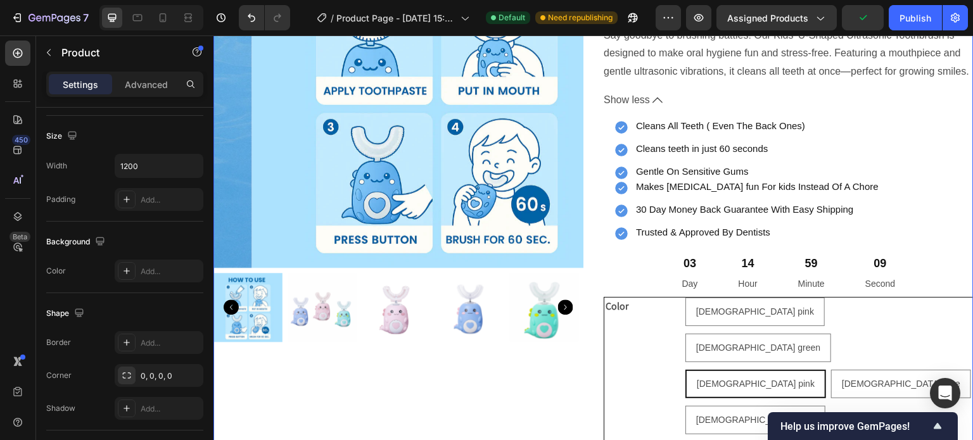
scroll to position [0, 0]
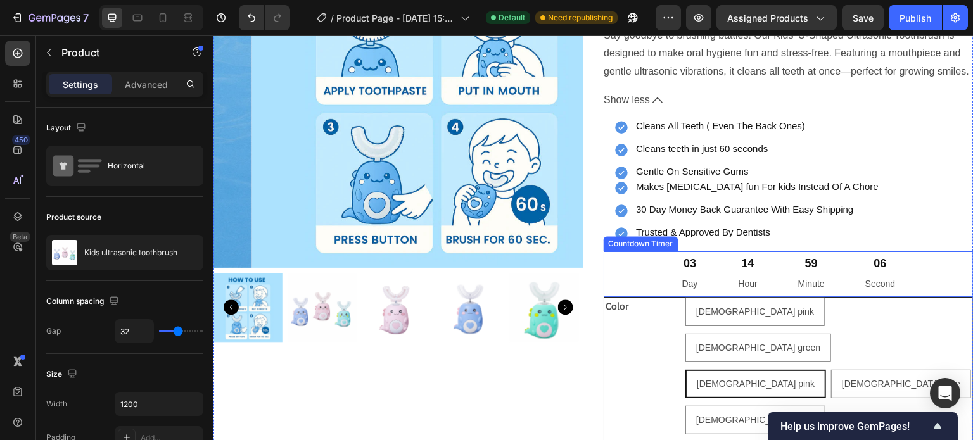
click at [767, 298] on div "03 Day 14 Hour 59 Minute 06 Second" at bounding box center [789, 274] width 244 height 46
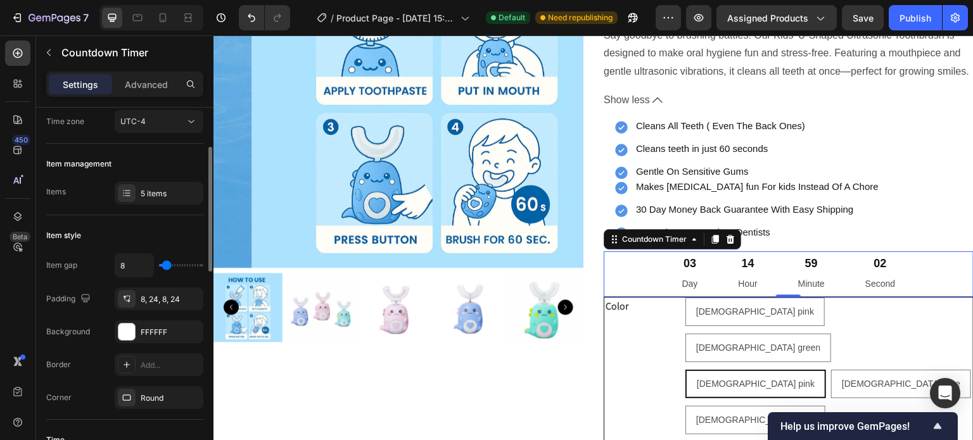
scroll to position [115, 0]
click at [129, 335] on div at bounding box center [126, 331] width 16 height 16
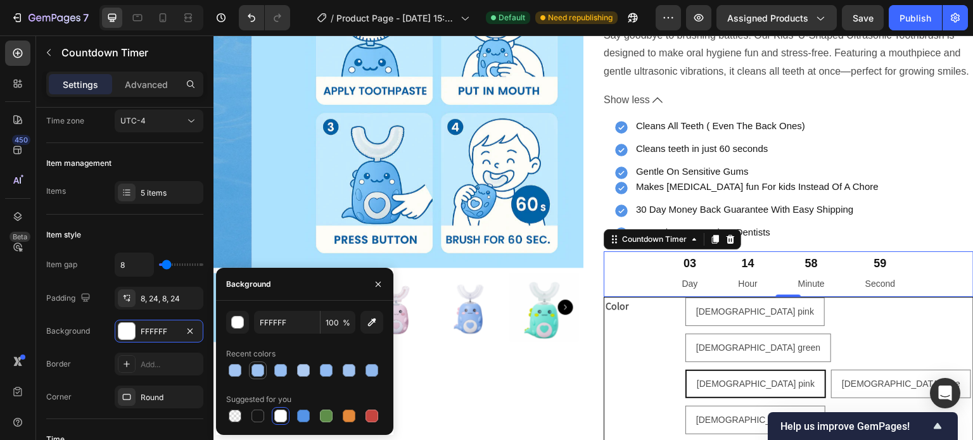
click at [257, 371] on div at bounding box center [257, 370] width 13 height 13
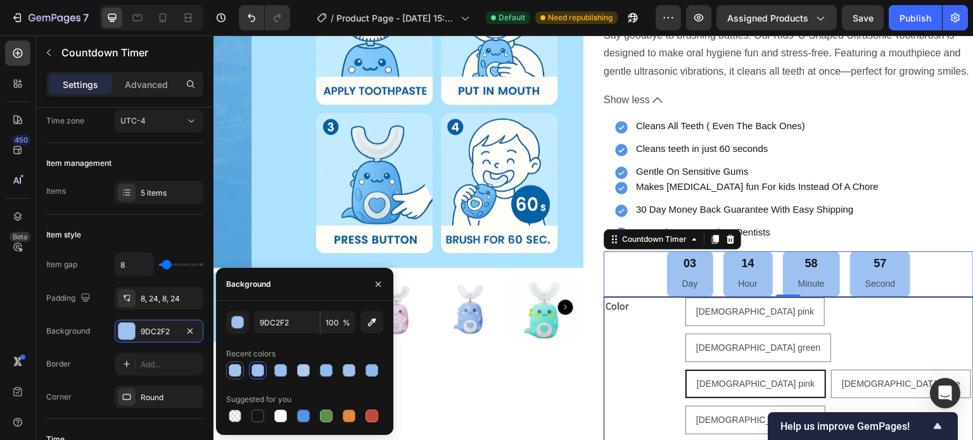
click at [233, 369] on div at bounding box center [235, 370] width 13 height 13
click at [239, 325] on div "button" at bounding box center [238, 323] width 13 height 13
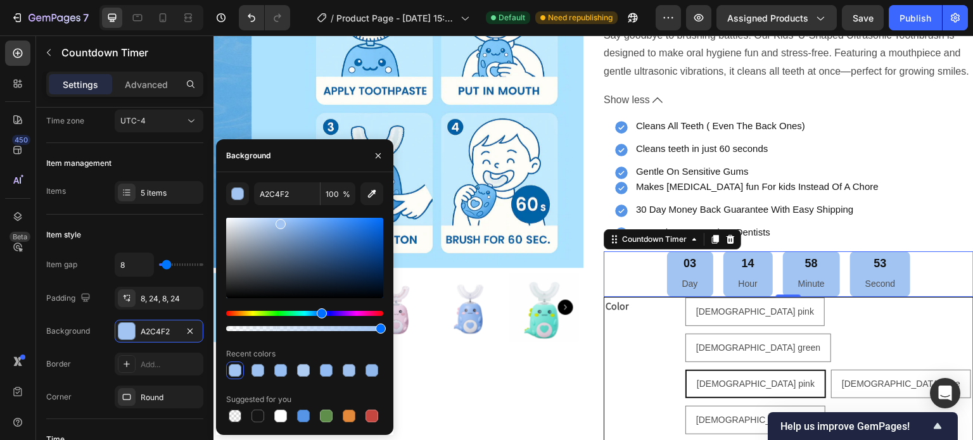
click at [270, 222] on div at bounding box center [304, 258] width 157 height 80
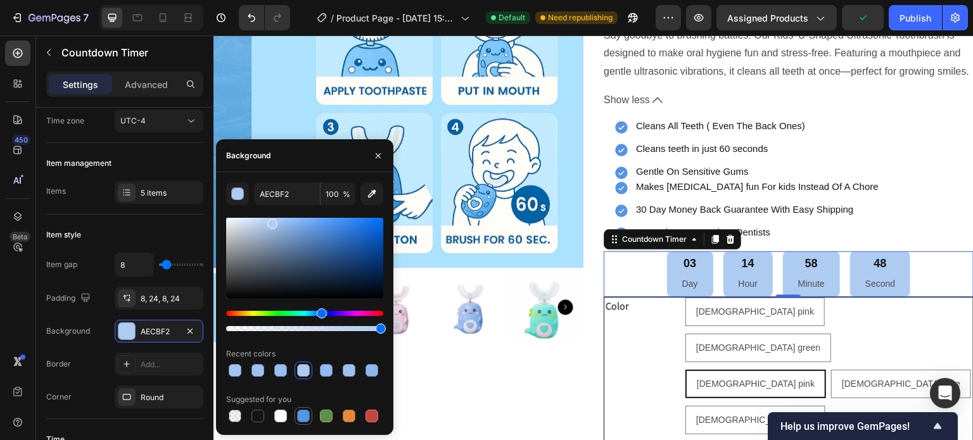
click at [304, 421] on div at bounding box center [303, 416] width 13 height 13
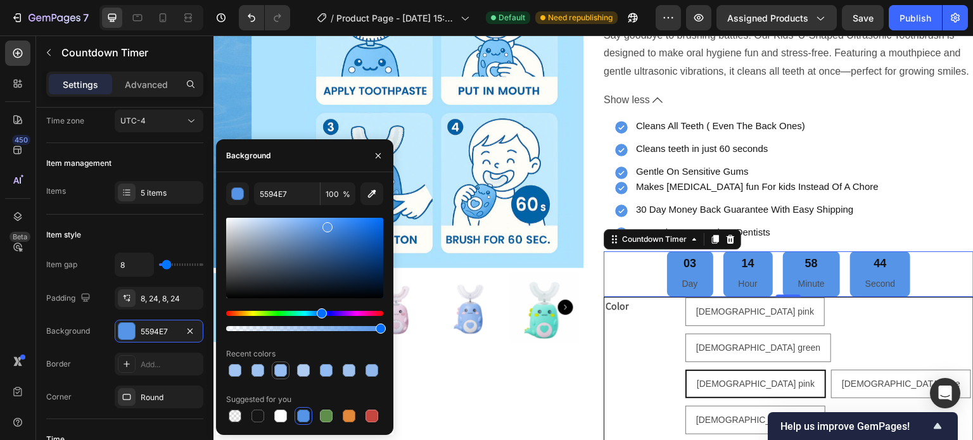
click at [279, 372] on div at bounding box center [280, 370] width 13 height 13
type input "96BEF2"
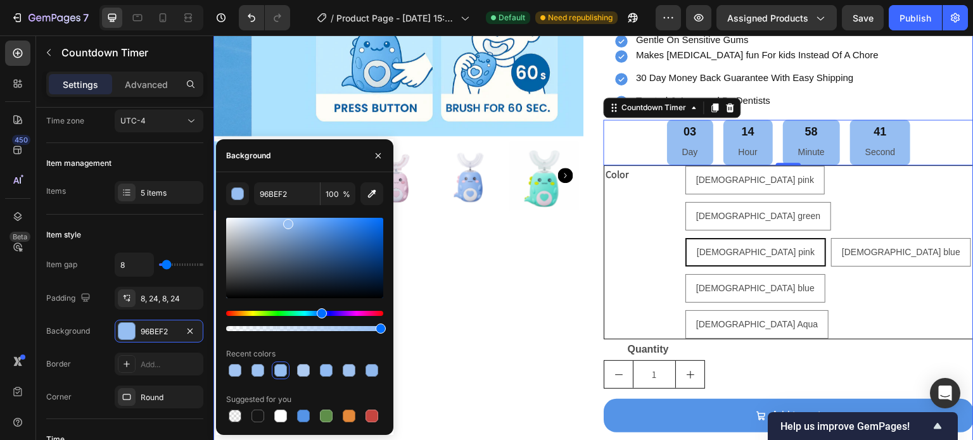
scroll to position [408, 0]
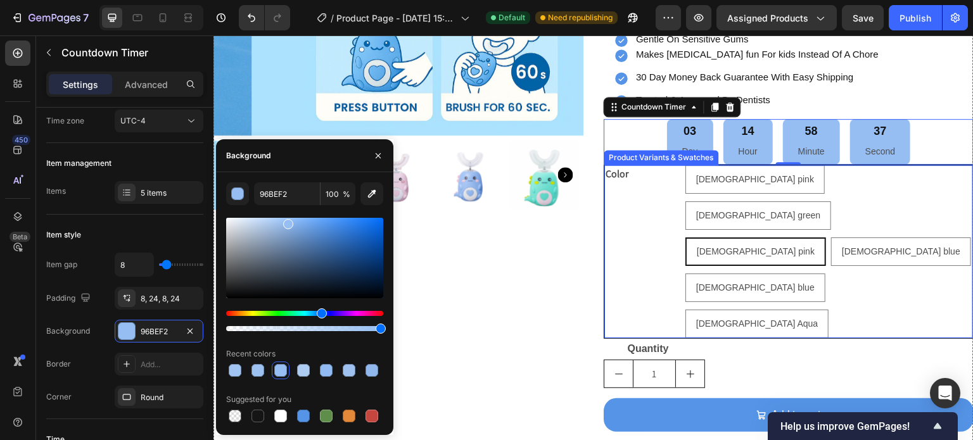
click at [650, 246] on div "Color" at bounding box center [642, 251] width 76 height 173
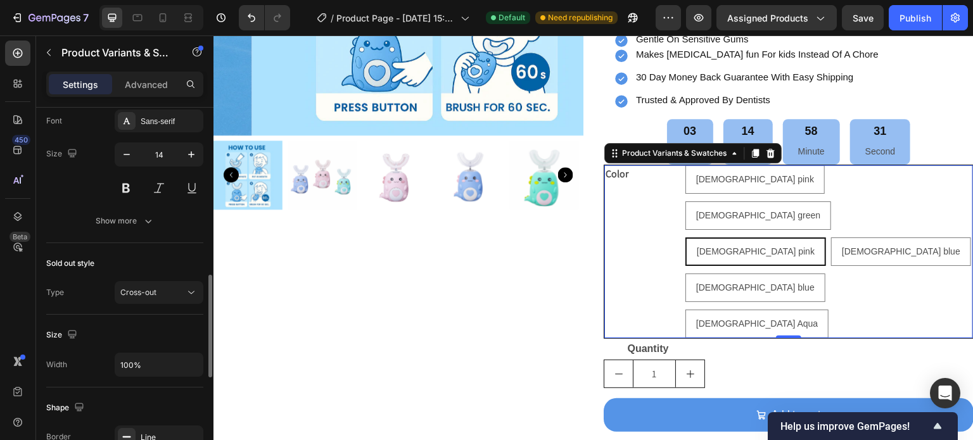
scroll to position [601, 0]
click at [130, 217] on div "Show more" at bounding box center [125, 221] width 59 height 13
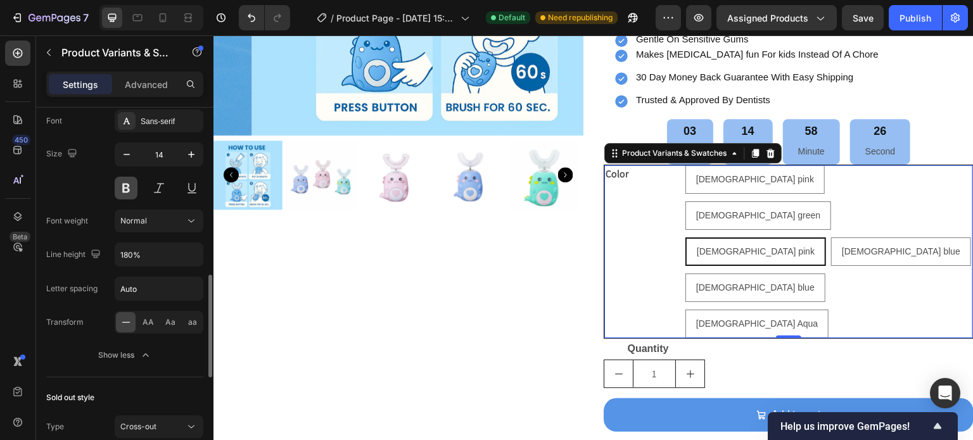
click at [126, 187] on button at bounding box center [126, 188] width 23 height 23
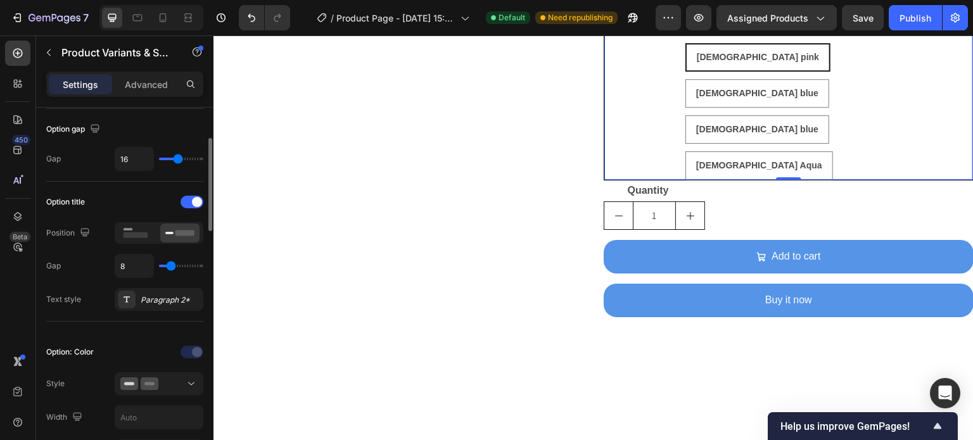
scroll to position [124, 0]
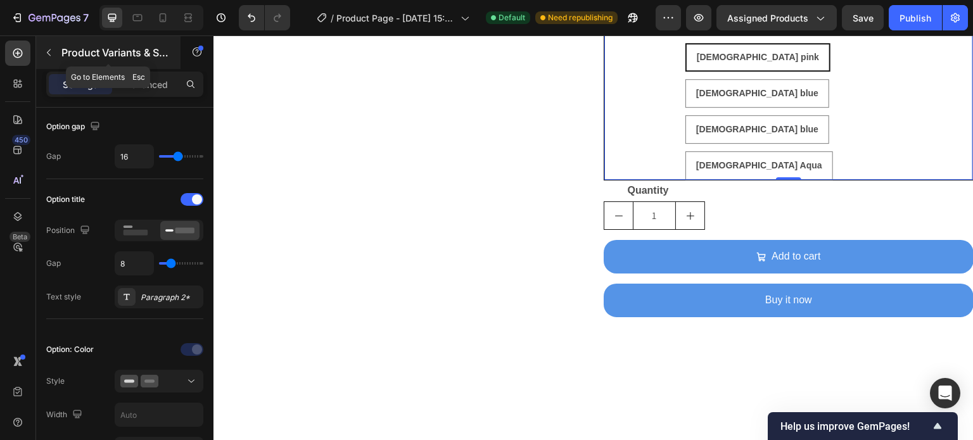
click at [68, 54] on p "Product Variants & Swatches" at bounding box center [115, 52] width 108 height 15
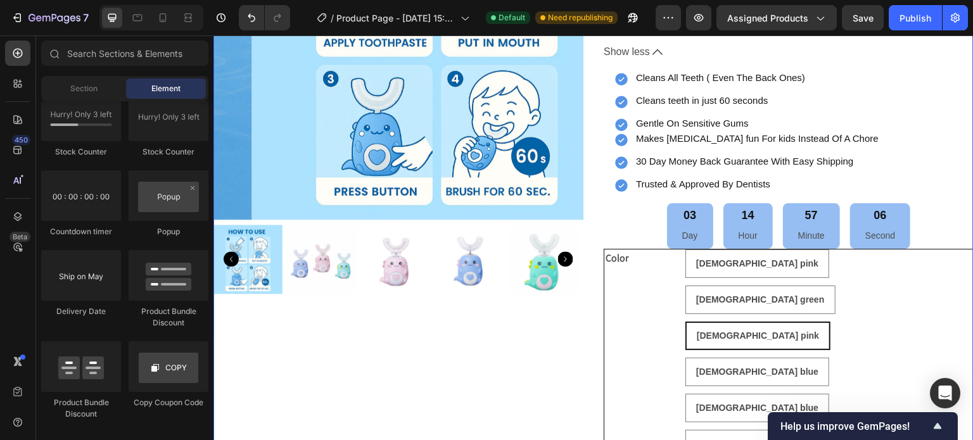
scroll to position [324, 0]
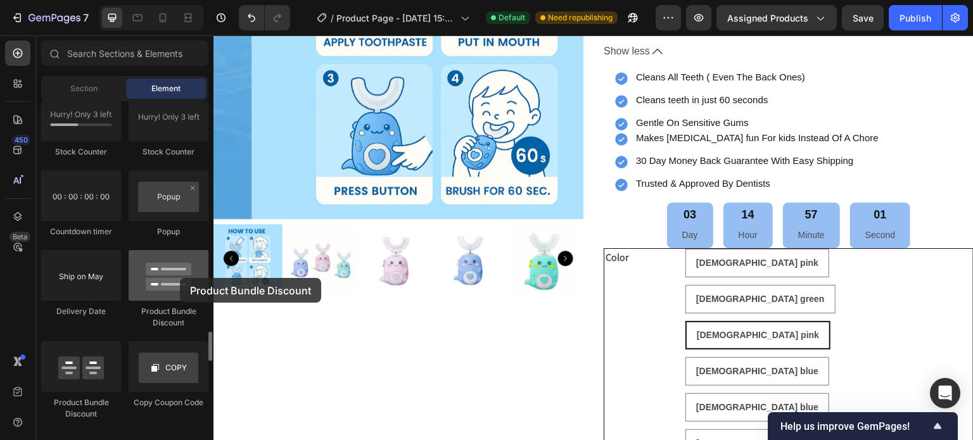
click at [180, 278] on div at bounding box center [169, 275] width 80 height 51
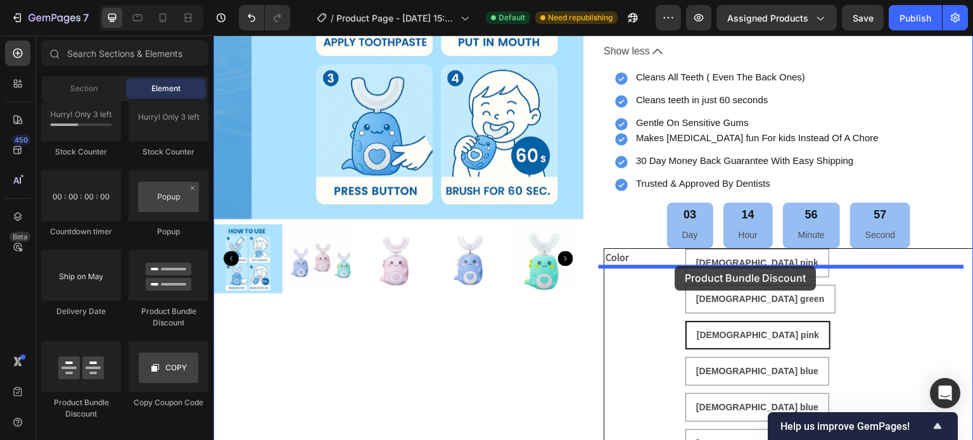
drag, startPoint x: 393, startPoint y: 314, endPoint x: 675, endPoint y: 266, distance: 285.9
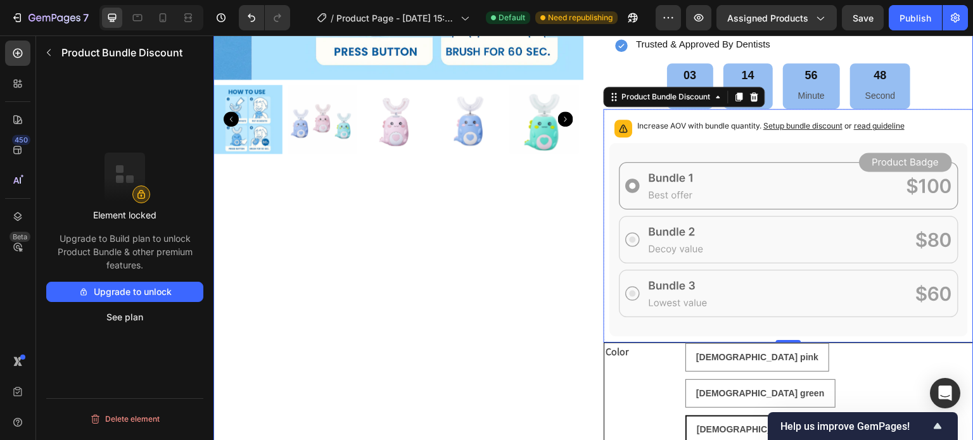
scroll to position [465, 0]
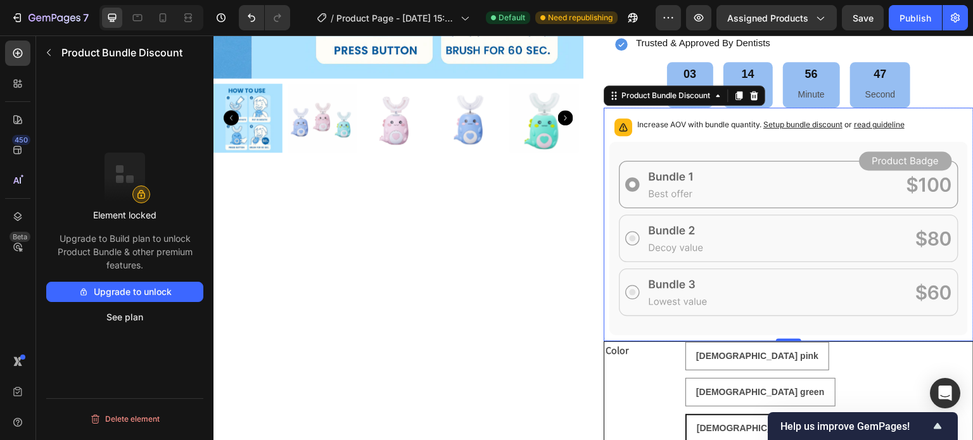
click at [717, 198] on icon at bounding box center [788, 239] width 359 height 194
click at [653, 101] on div "Product Bundle Discount" at bounding box center [667, 95] width 94 height 11
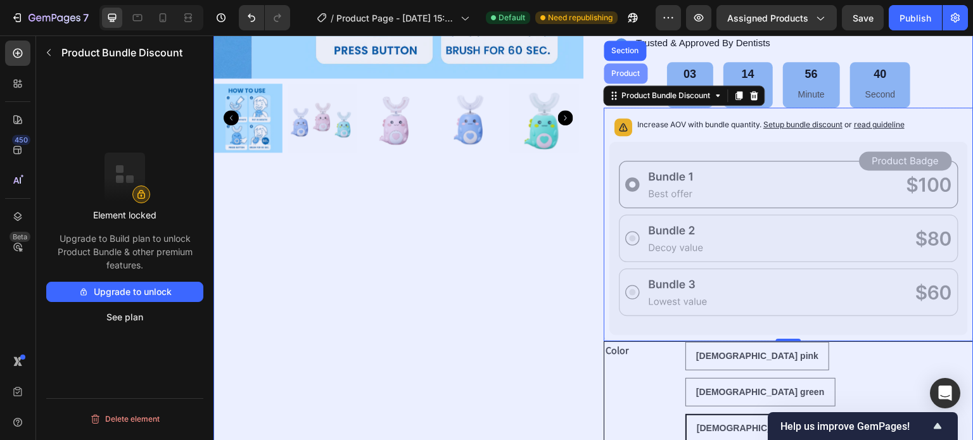
click at [625, 77] on div "Product" at bounding box center [626, 74] width 34 height 8
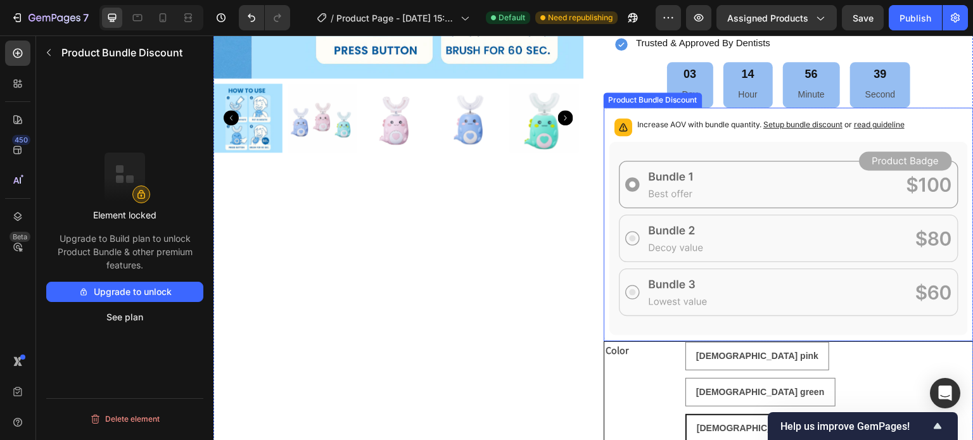
click at [749, 210] on icon at bounding box center [788, 239] width 359 height 194
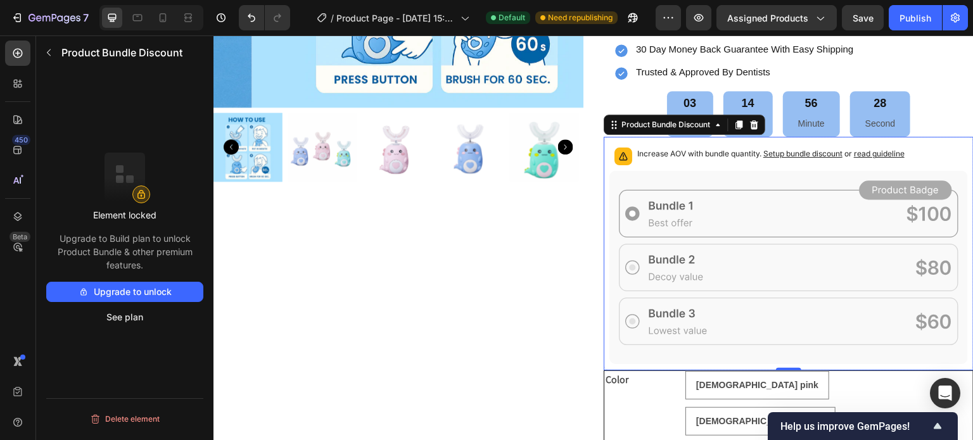
scroll to position [436, 0]
click at [134, 314] on button "See plan" at bounding box center [124, 317] width 157 height 20
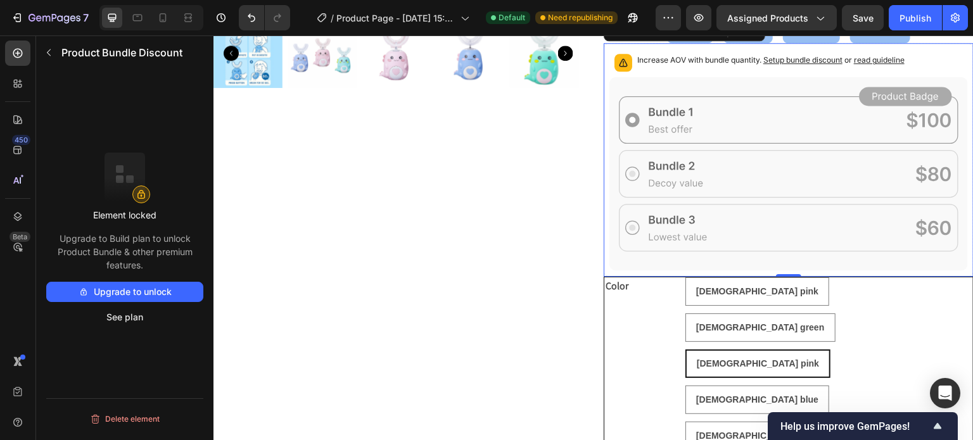
scroll to position [532, 0]
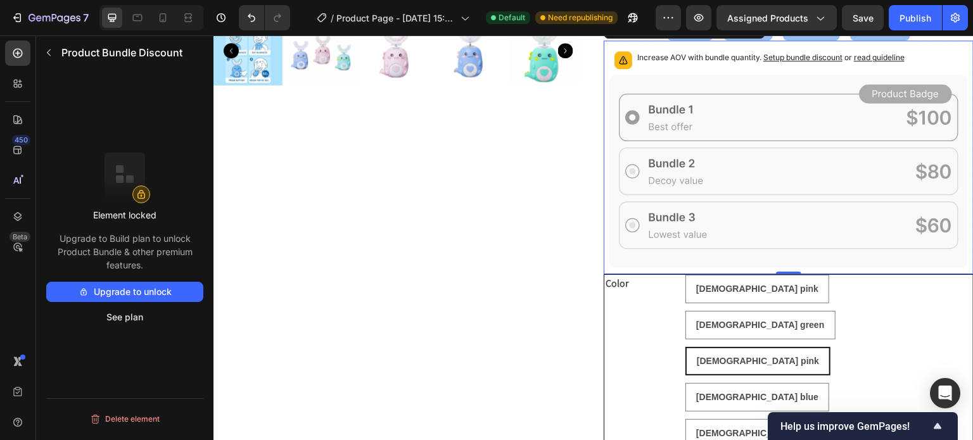
click at [668, 269] on icon at bounding box center [788, 172] width 359 height 194
click at [53, 54] on icon "button" at bounding box center [49, 53] width 10 height 10
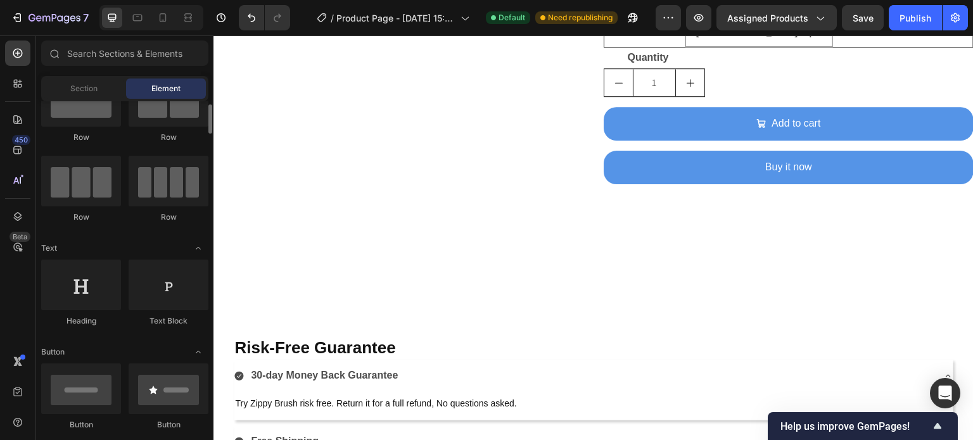
scroll to position [0, 0]
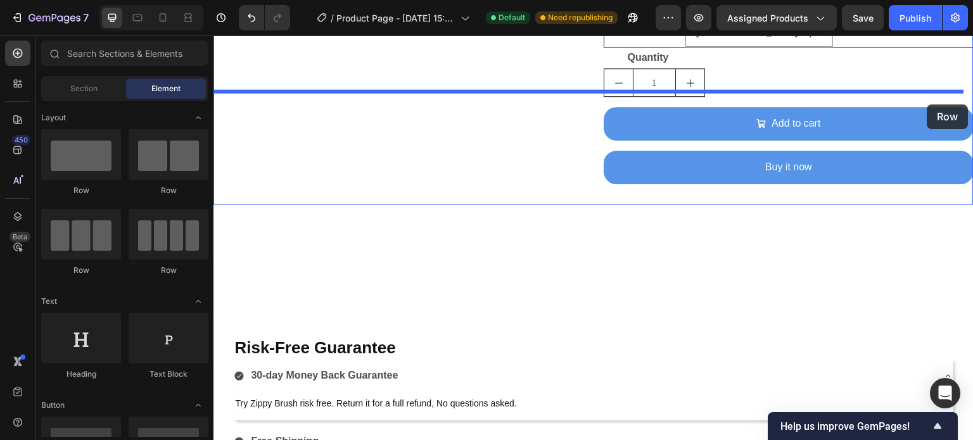
drag, startPoint x: 299, startPoint y: 208, endPoint x: 927, endPoint y: 105, distance: 636.9
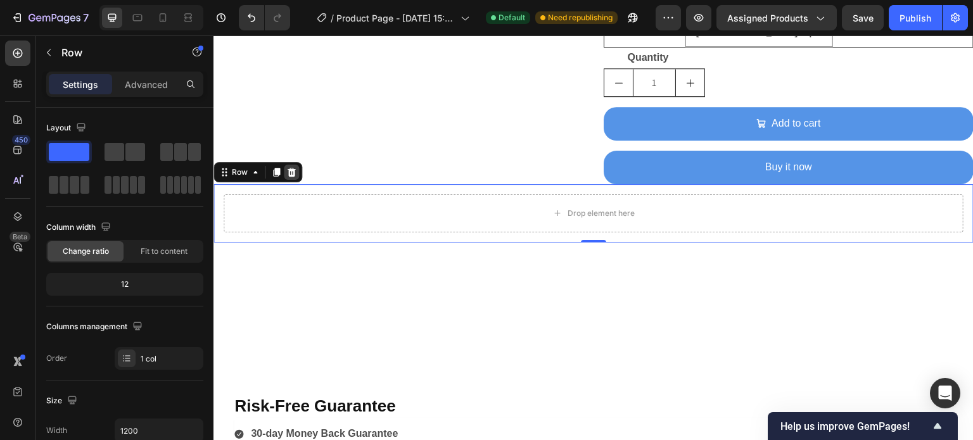
click at [293, 168] on icon at bounding box center [292, 172] width 8 height 9
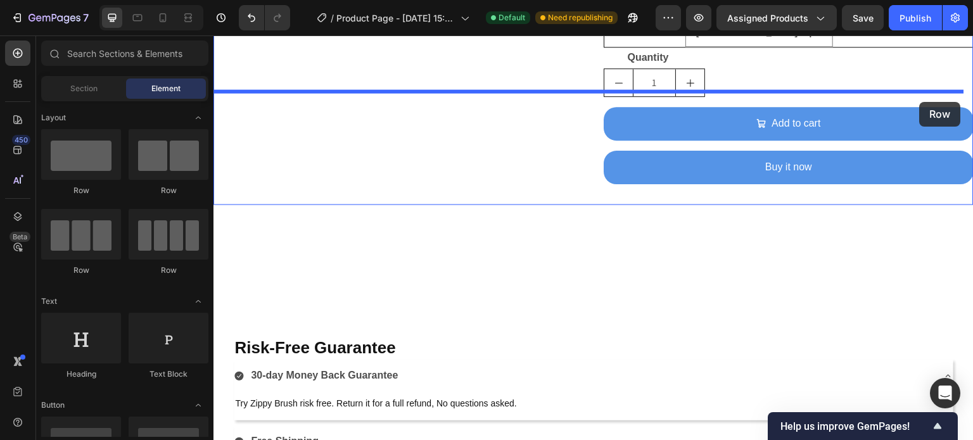
drag, startPoint x: 376, startPoint y: 209, endPoint x: 920, endPoint y: 102, distance: 554.6
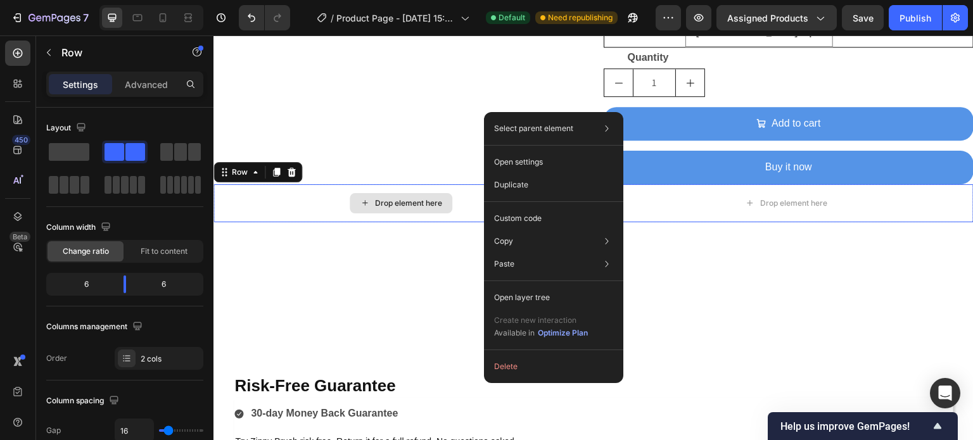
click at [420, 198] on div "Drop element here" at bounding box center [408, 203] width 67 height 10
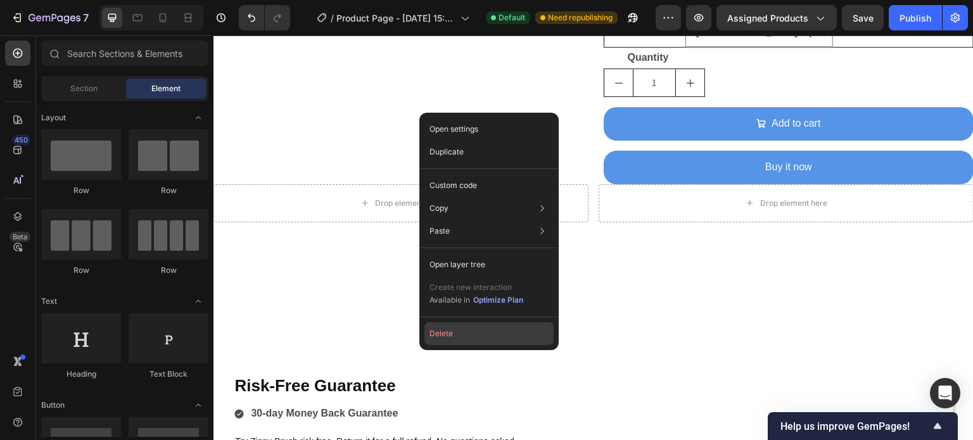
click at [458, 334] on button "Delete" at bounding box center [488, 333] width 129 height 23
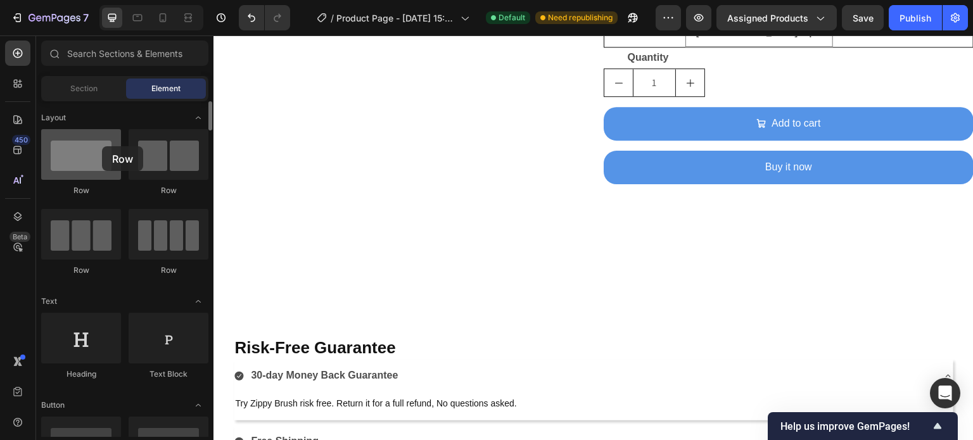
drag, startPoint x: 101, startPoint y: 164, endPoint x: 86, endPoint y: 148, distance: 22.0
click at [86, 148] on div at bounding box center [81, 154] width 80 height 51
click at [81, 89] on span "Section" at bounding box center [83, 88] width 27 height 11
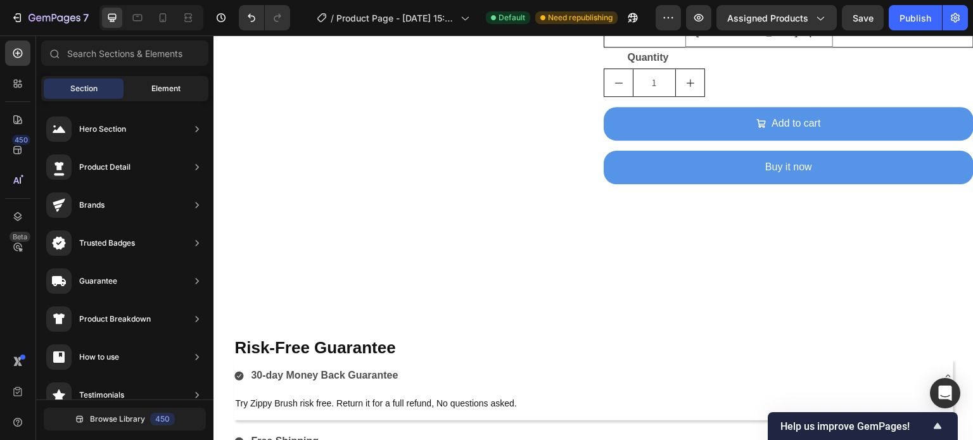
click at [168, 89] on span "Element" at bounding box center [165, 88] width 29 height 11
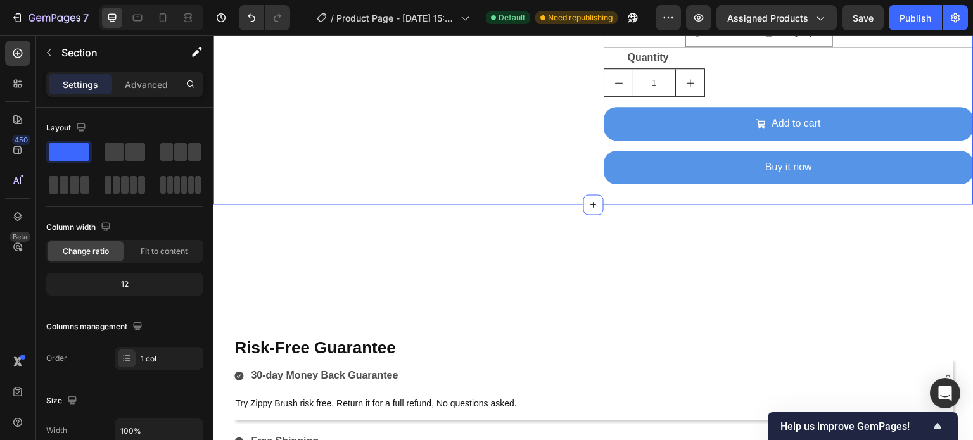
drag, startPoint x: 286, startPoint y: 189, endPoint x: 907, endPoint y: 103, distance: 626.7
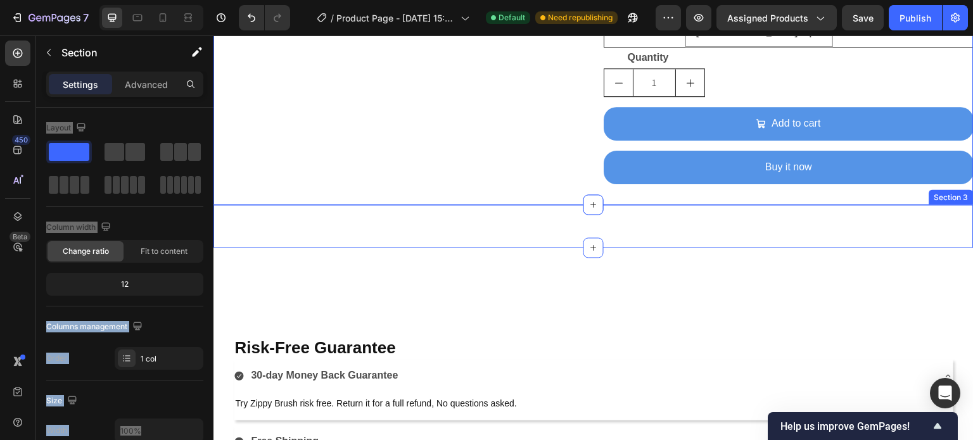
click at [815, 205] on div "Text Block Section 3" at bounding box center [593, 226] width 760 height 43
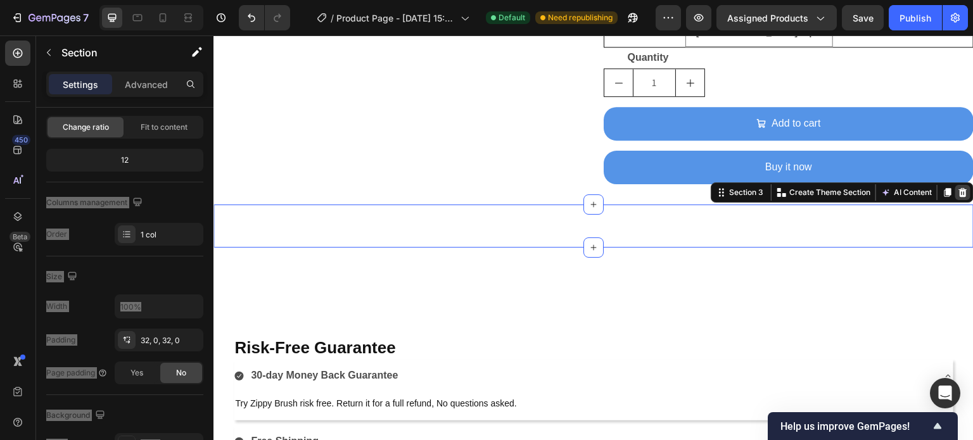
click at [958, 188] on icon at bounding box center [963, 193] width 10 height 10
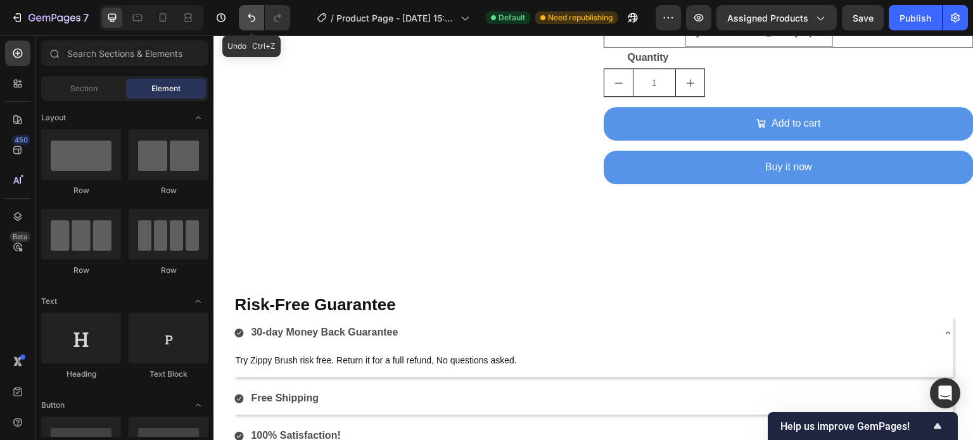
click at [250, 16] on icon "Undo/Redo" at bounding box center [251, 17] width 13 height 13
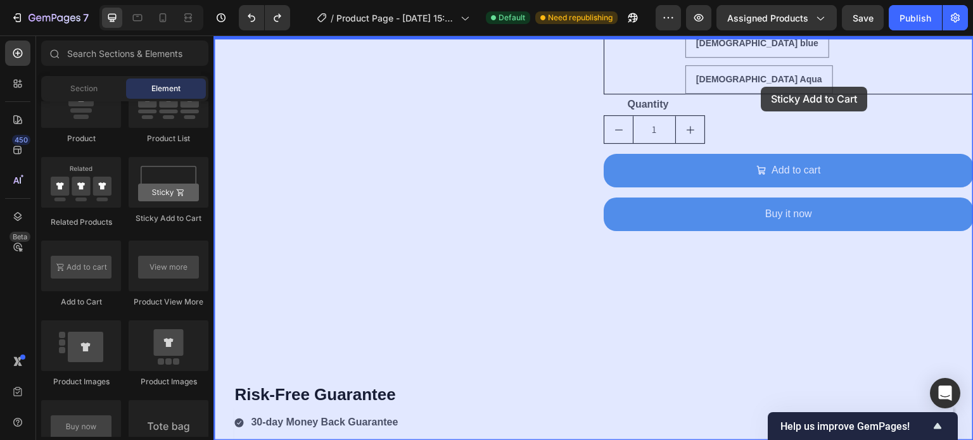
scroll to position [876, 0]
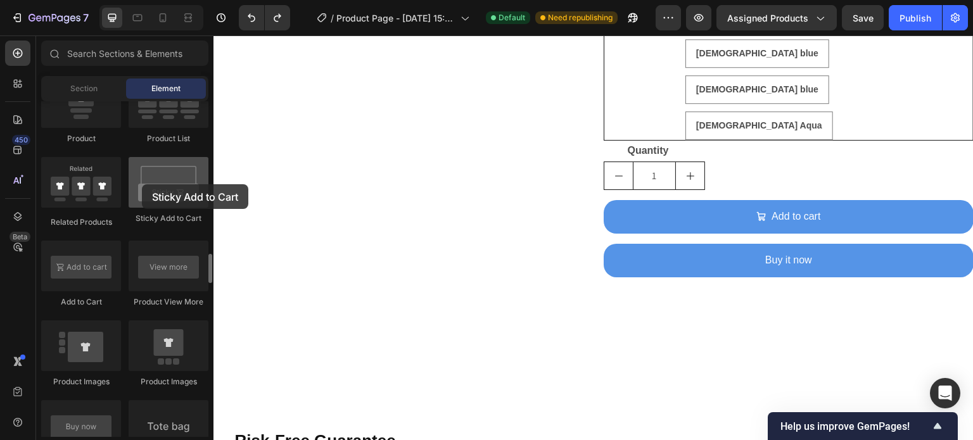
drag, startPoint x: 182, startPoint y: 189, endPoint x: 142, endPoint y: 184, distance: 40.2
click at [142, 184] on div at bounding box center [169, 182] width 80 height 51
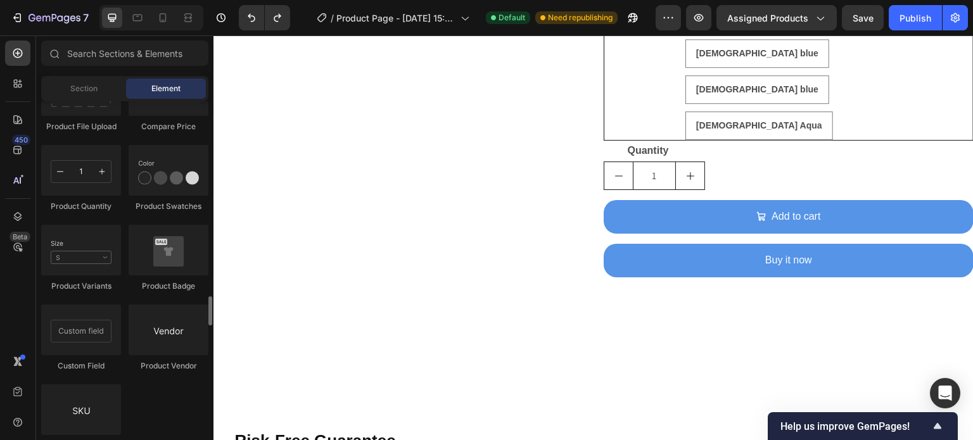
scroll to position [2240, 0]
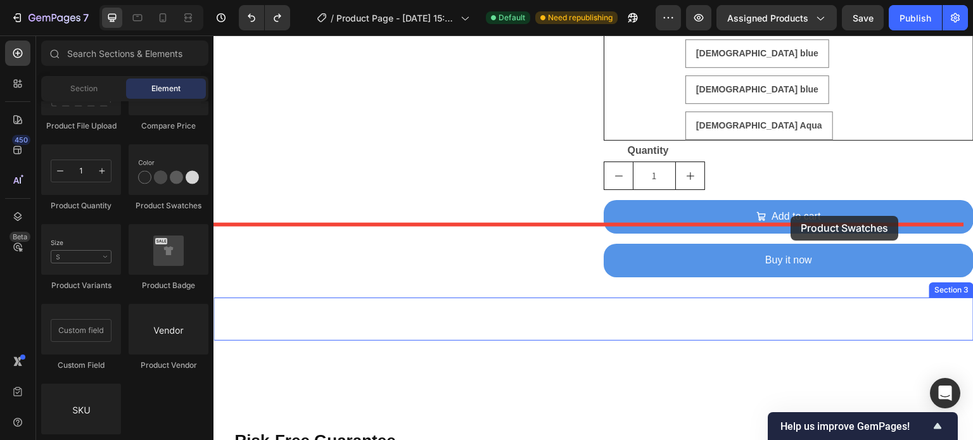
drag, startPoint x: 372, startPoint y: 209, endPoint x: 795, endPoint y: 216, distance: 422.6
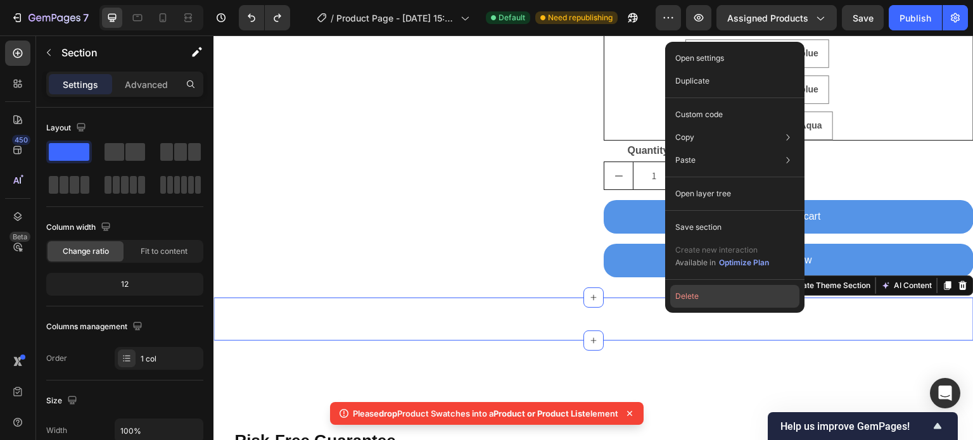
click at [691, 302] on button "Delete" at bounding box center [734, 296] width 129 height 23
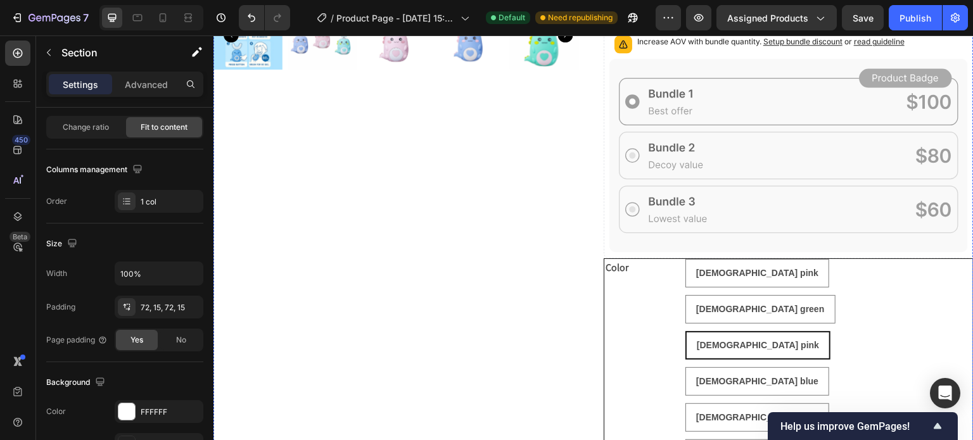
scroll to position [550, 0]
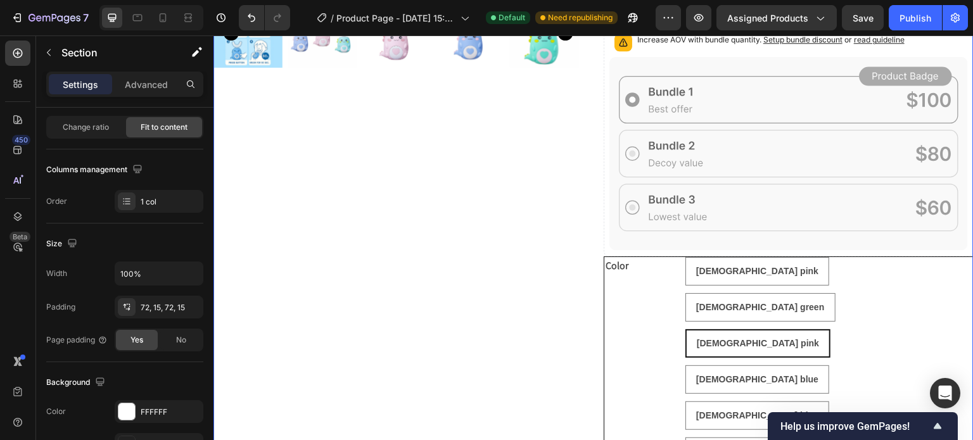
click at [413, 212] on div "Product Images" at bounding box center [398, 114] width 370 height 980
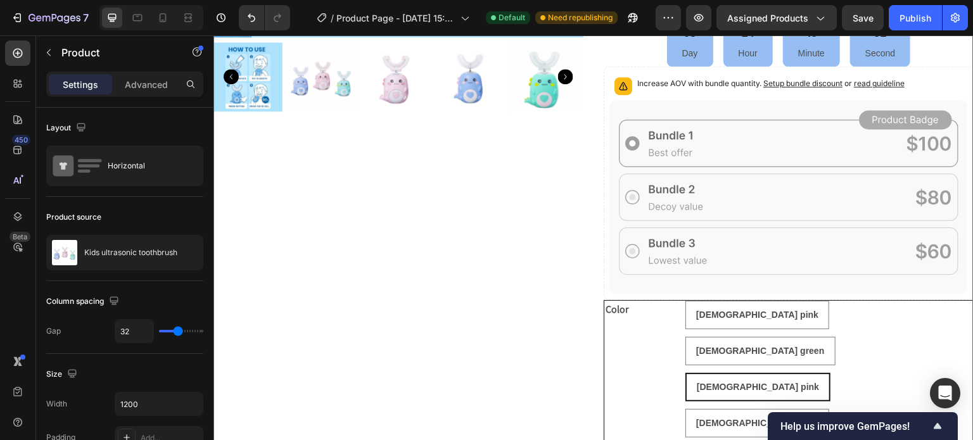
scroll to position [525, 0]
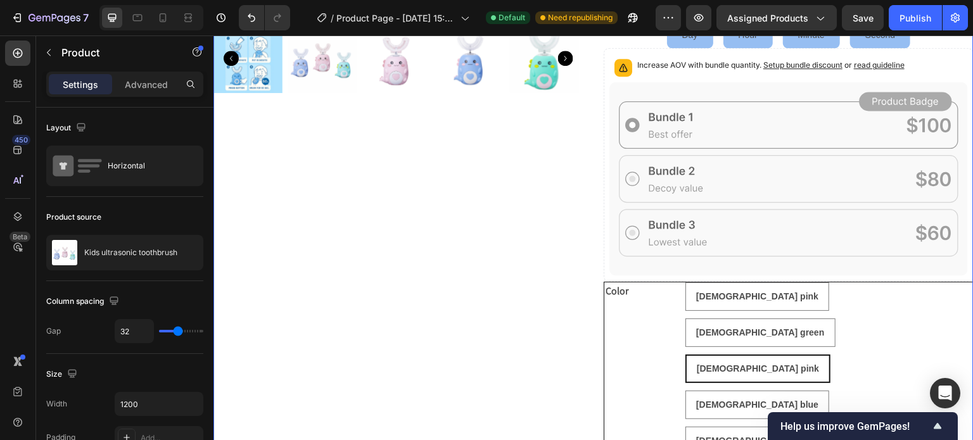
click at [341, 266] on div "Product Images" at bounding box center [398, 139] width 370 height 980
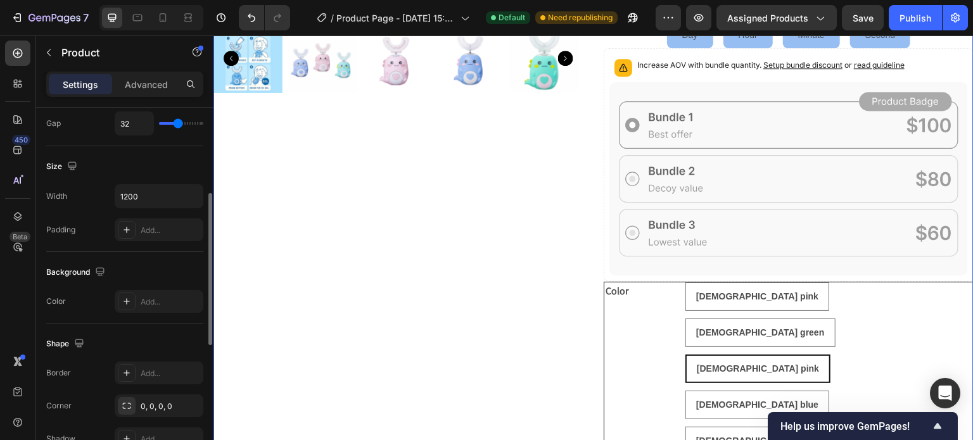
scroll to position [0, 0]
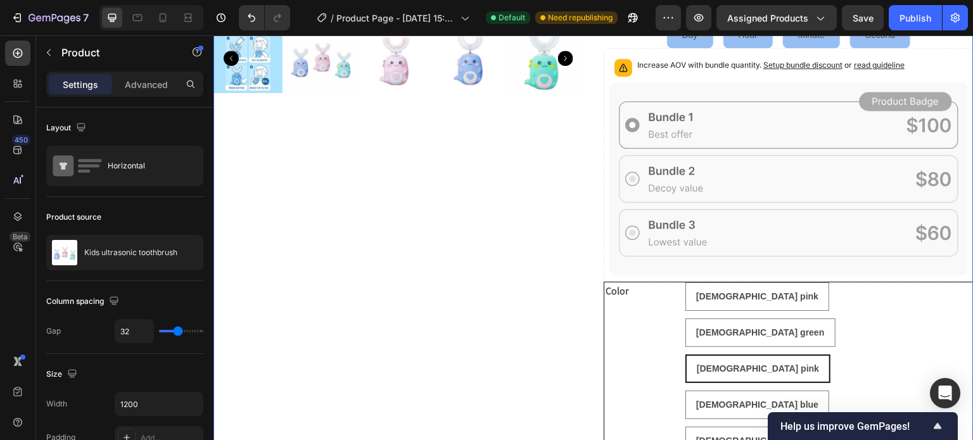
click at [405, 312] on div "Product Images" at bounding box center [398, 139] width 370 height 980
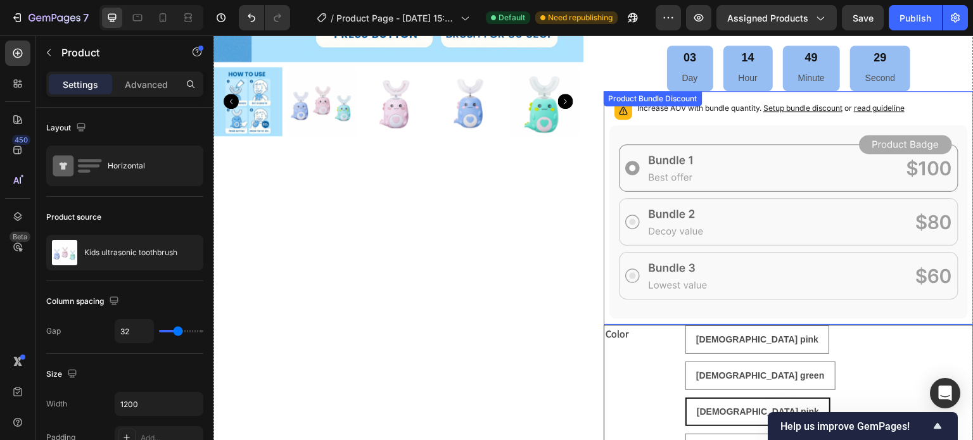
scroll to position [481, 0]
click at [384, 306] on div "Product Images" at bounding box center [398, 183] width 370 height 980
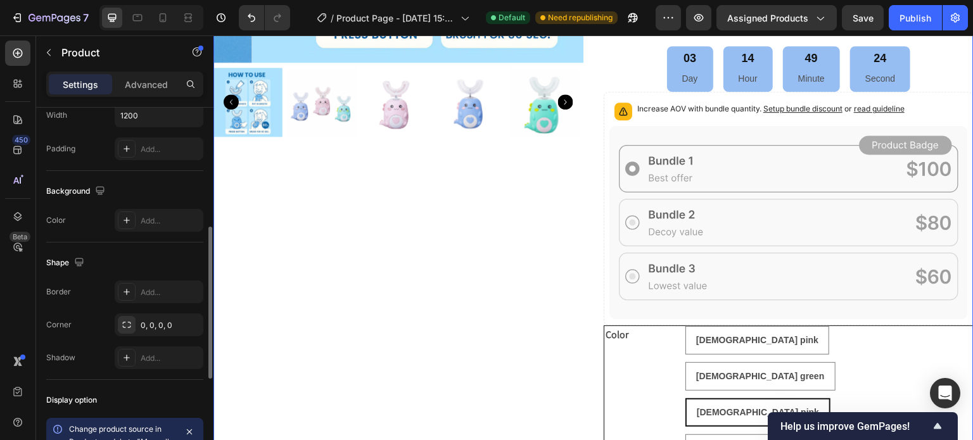
scroll to position [289, 0]
click at [70, 51] on p "Product" at bounding box center [115, 52] width 108 height 15
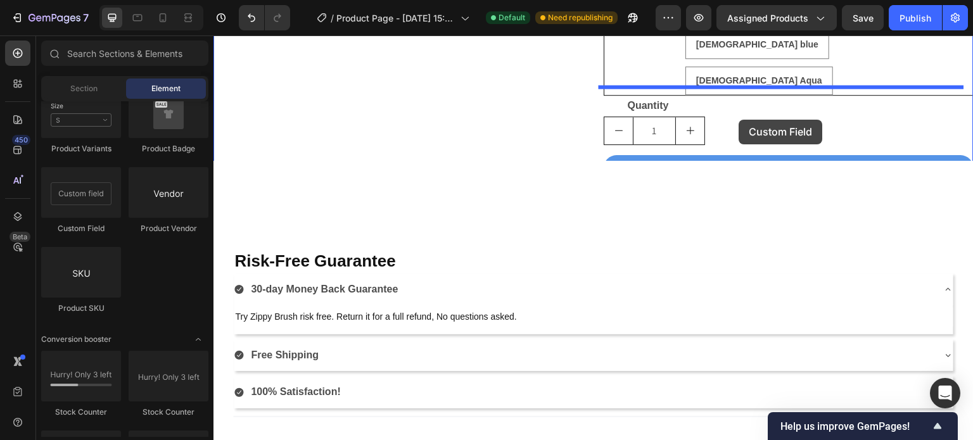
scroll to position [903, 0]
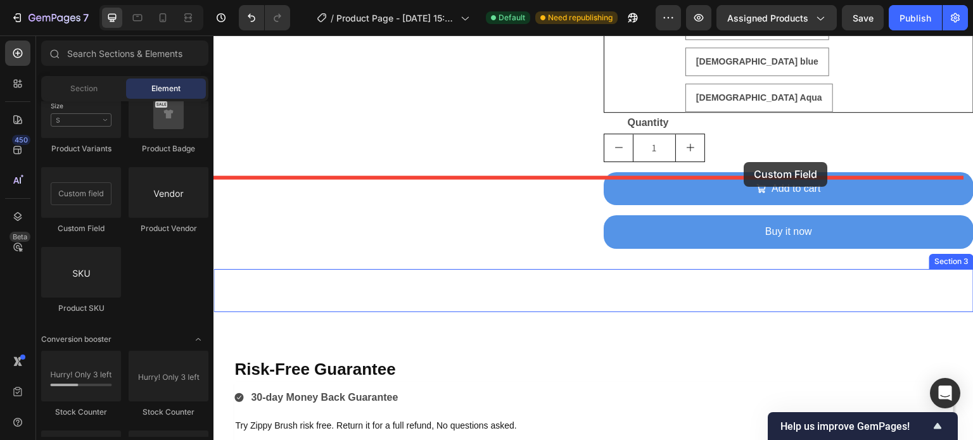
drag, startPoint x: 292, startPoint y: 237, endPoint x: 744, endPoint y: 162, distance: 458.4
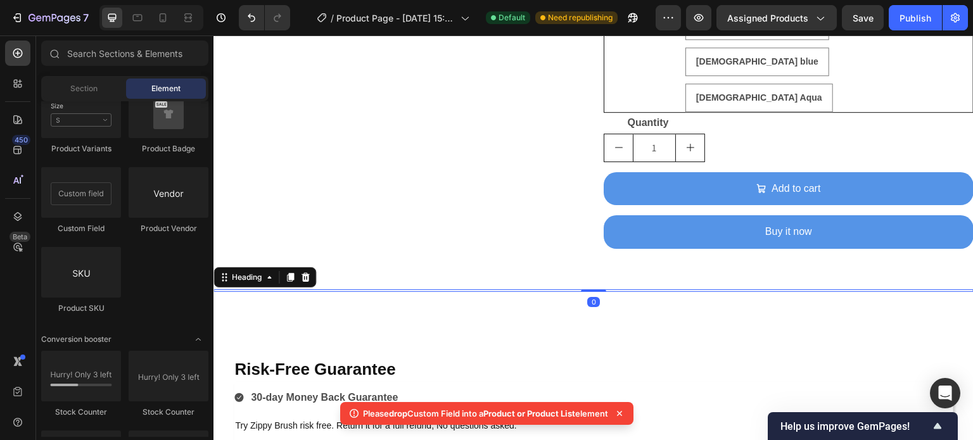
click at [754, 289] on h2 at bounding box center [593, 290] width 760 height 3
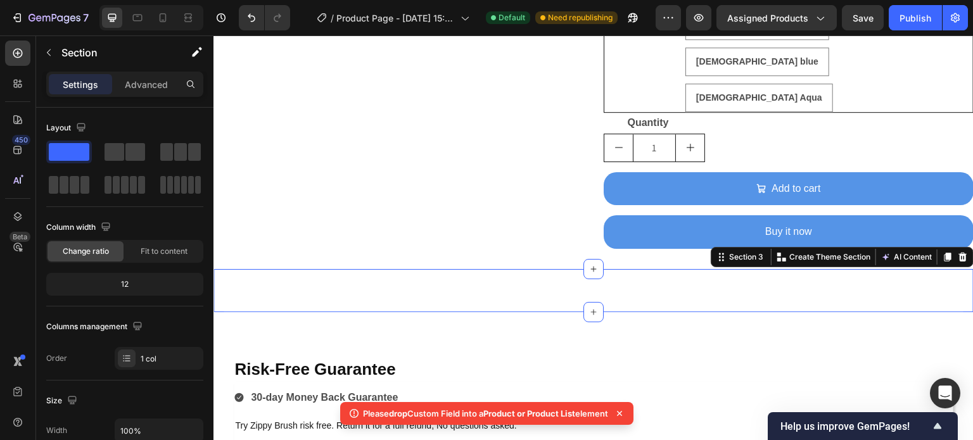
click at [737, 269] on div "Heading Section 3 You can create reusable sections Create Theme Section AI Cont…" at bounding box center [593, 290] width 760 height 43
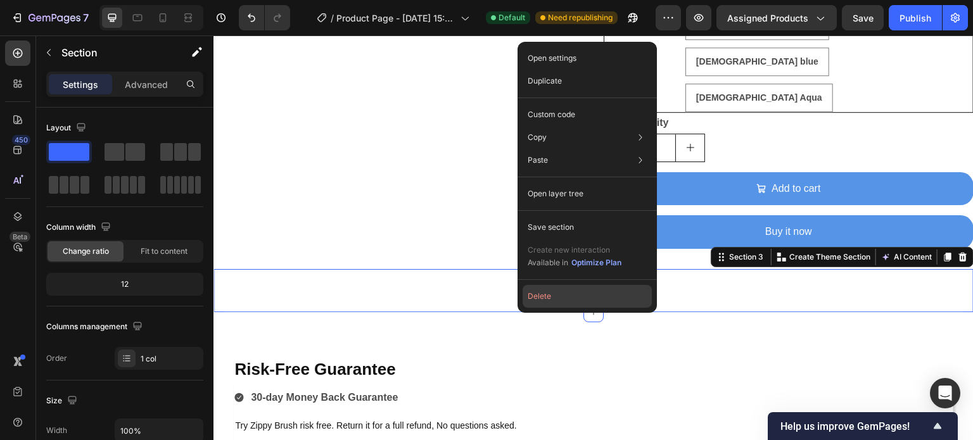
click at [550, 298] on button "Delete" at bounding box center [587, 296] width 129 height 23
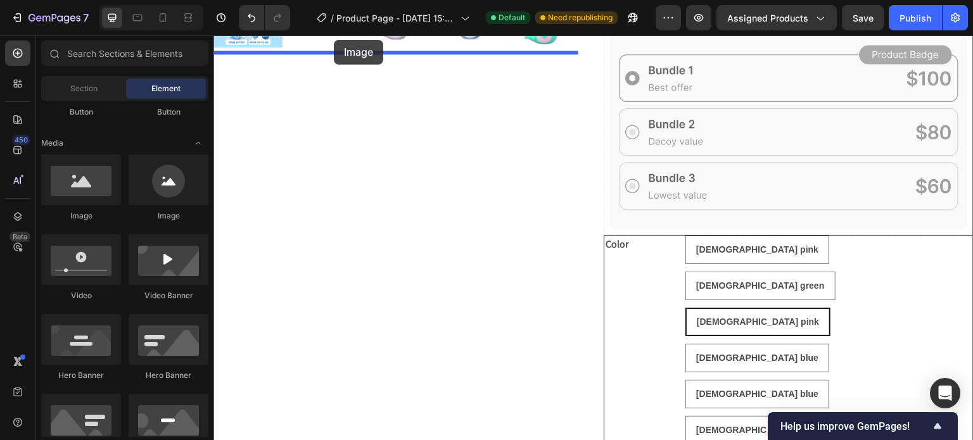
scroll to position [561, 0]
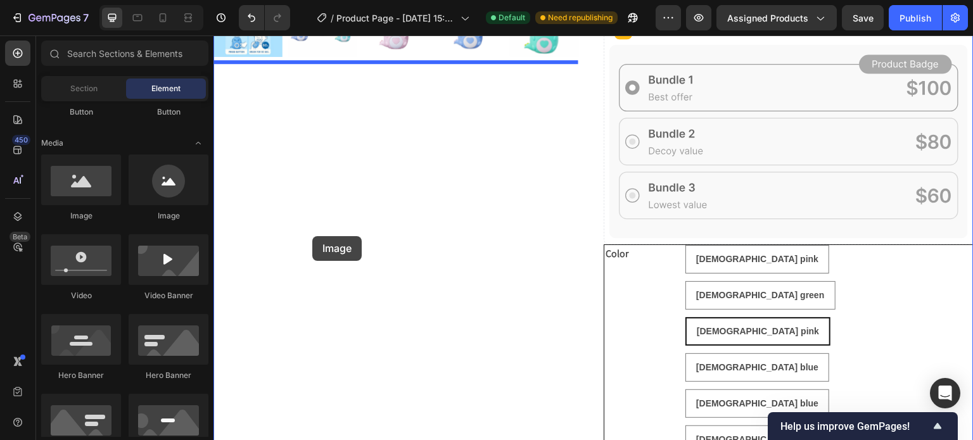
drag, startPoint x: 295, startPoint y: 229, endPoint x: 312, endPoint y: 236, distance: 18.5
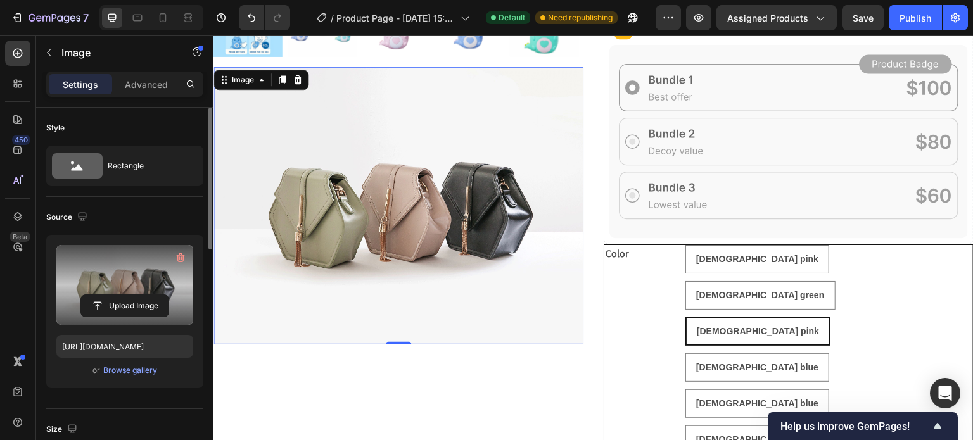
click at [147, 278] on label at bounding box center [124, 285] width 137 height 80
click at [147, 295] on input "file" at bounding box center [124, 306] width 87 height 22
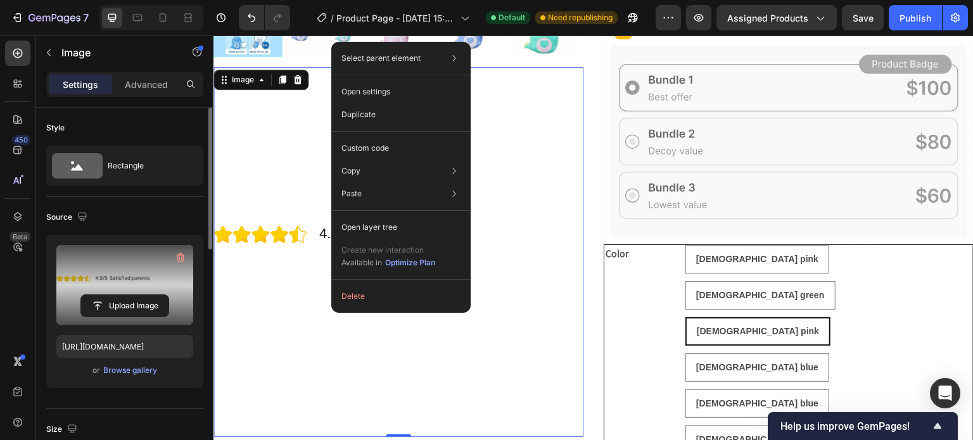
click at [129, 272] on label at bounding box center [124, 285] width 137 height 80
click at [129, 295] on input "file" at bounding box center [124, 306] width 87 height 22
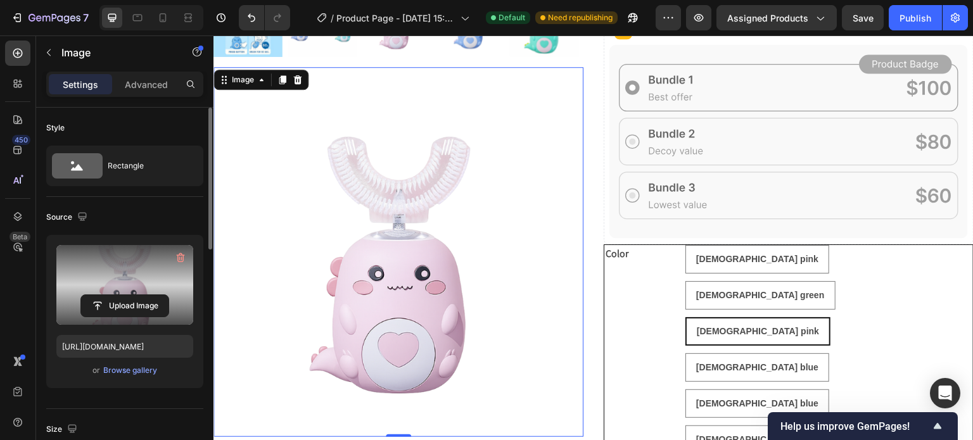
click at [152, 283] on label at bounding box center [124, 285] width 137 height 80
click at [152, 295] on input "file" at bounding box center [124, 306] width 87 height 22
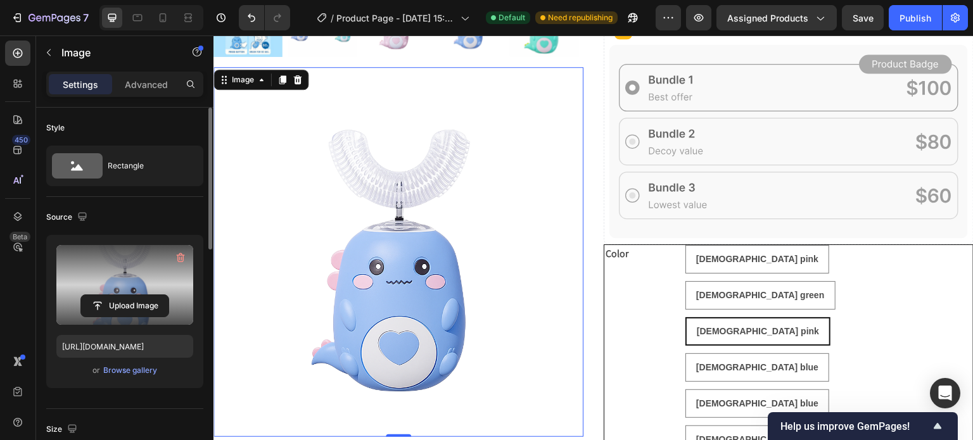
click at [152, 292] on label at bounding box center [124, 285] width 137 height 80
click at [152, 295] on input "file" at bounding box center [124, 306] width 87 height 22
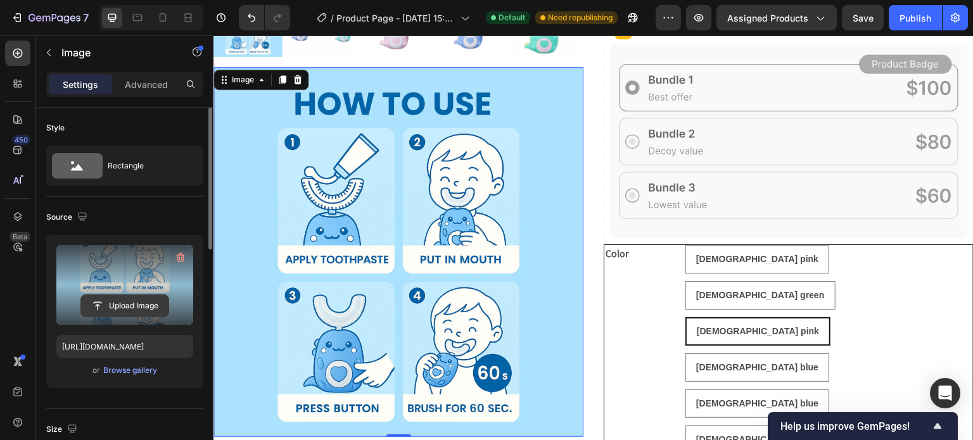
click at [137, 297] on input "file" at bounding box center [124, 306] width 87 height 22
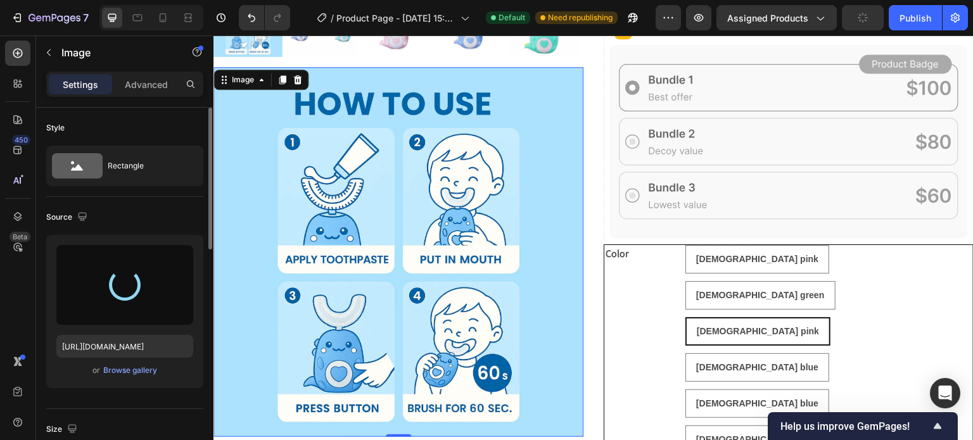
type input "[URL][DOMAIN_NAME]"
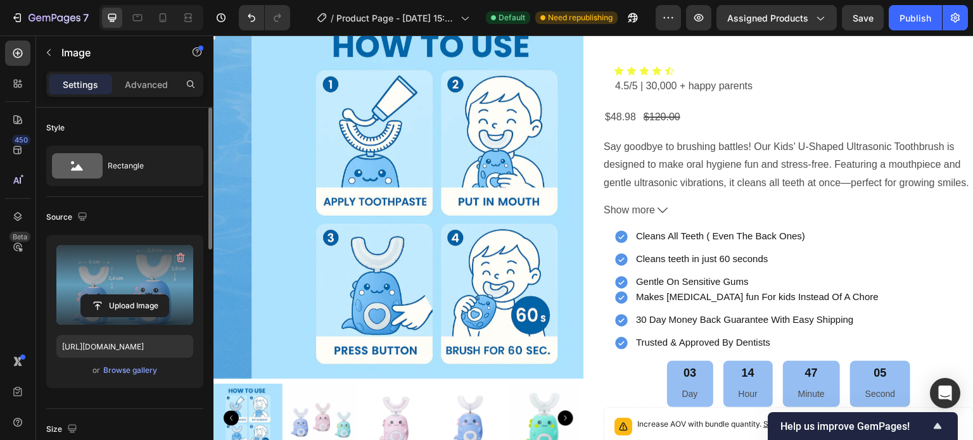
scroll to position [163, 0]
click at [563, 412] on icon "Carousel Next Arrow" at bounding box center [565, 419] width 15 height 15
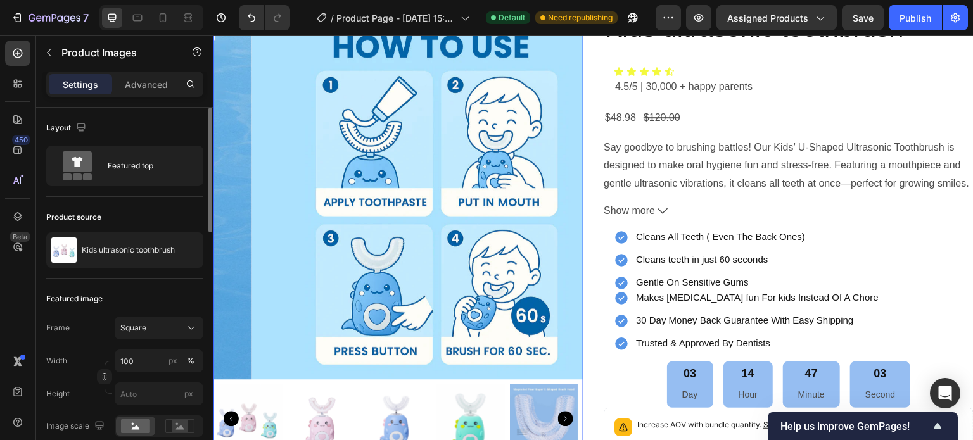
click at [563, 412] on icon "Carousel Next Arrow" at bounding box center [565, 419] width 15 height 15
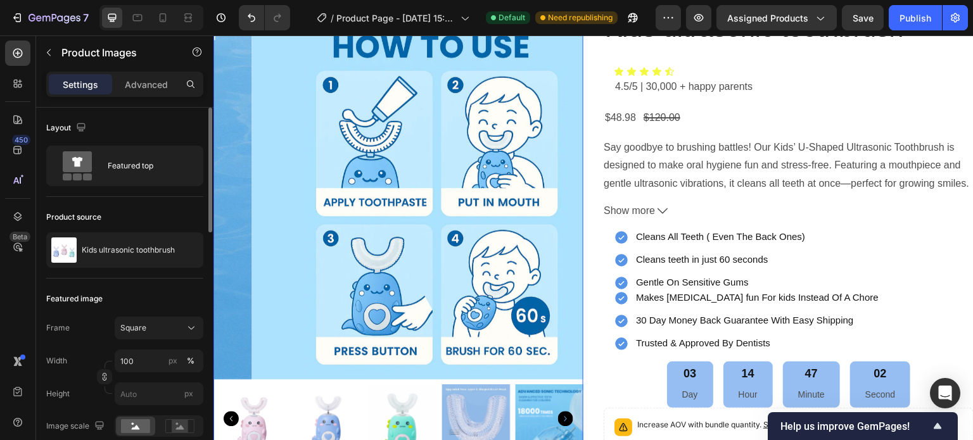
click at [563, 412] on icon "Carousel Next Arrow" at bounding box center [565, 419] width 15 height 15
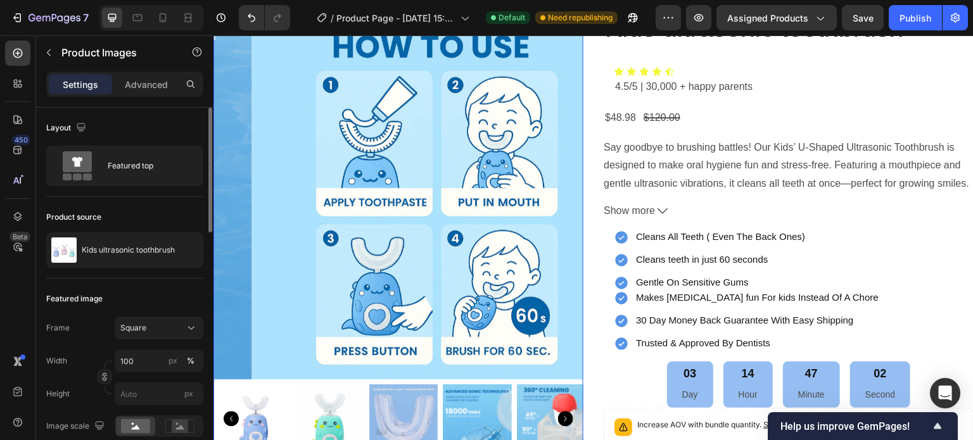
click at [563, 412] on icon "Carousel Next Arrow" at bounding box center [565, 419] width 15 height 15
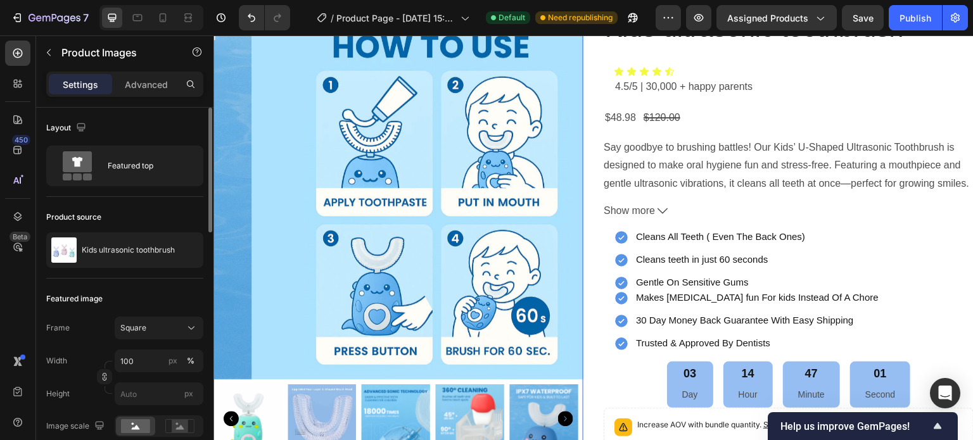
click at [563, 412] on icon "Carousel Next Arrow" at bounding box center [565, 419] width 15 height 15
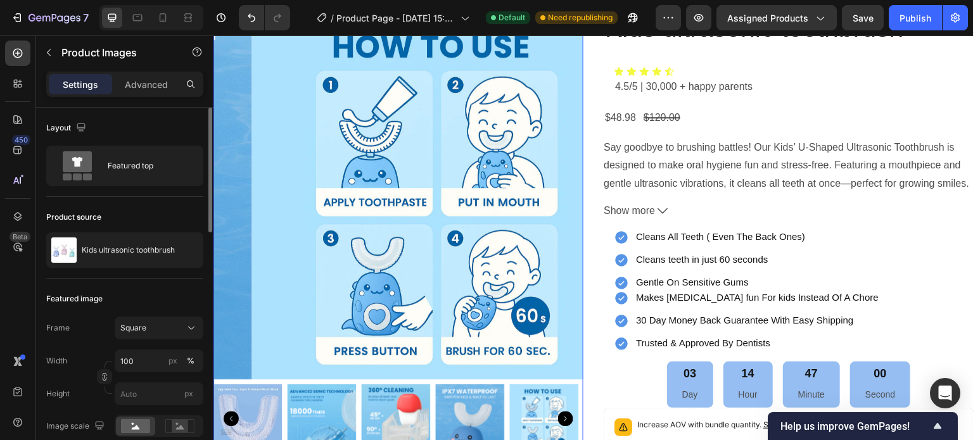
click at [563, 412] on icon "Carousel Next Arrow" at bounding box center [565, 419] width 15 height 15
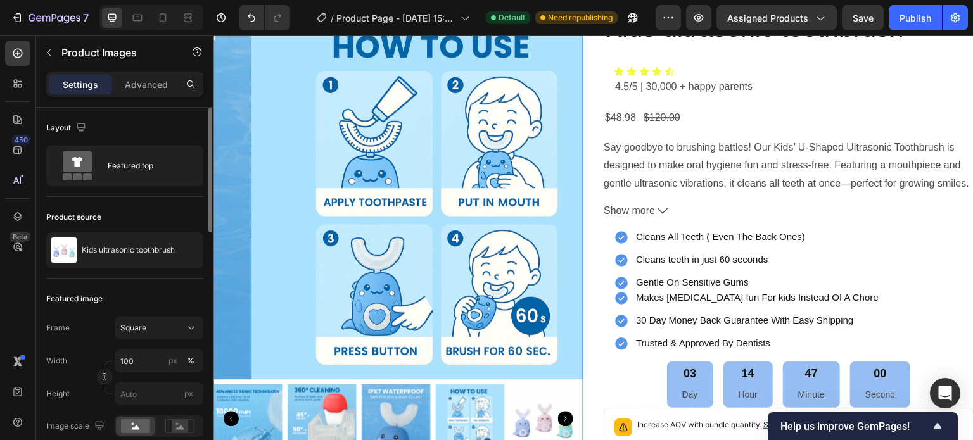
click at [563, 412] on icon "Carousel Next Arrow" at bounding box center [565, 419] width 15 height 15
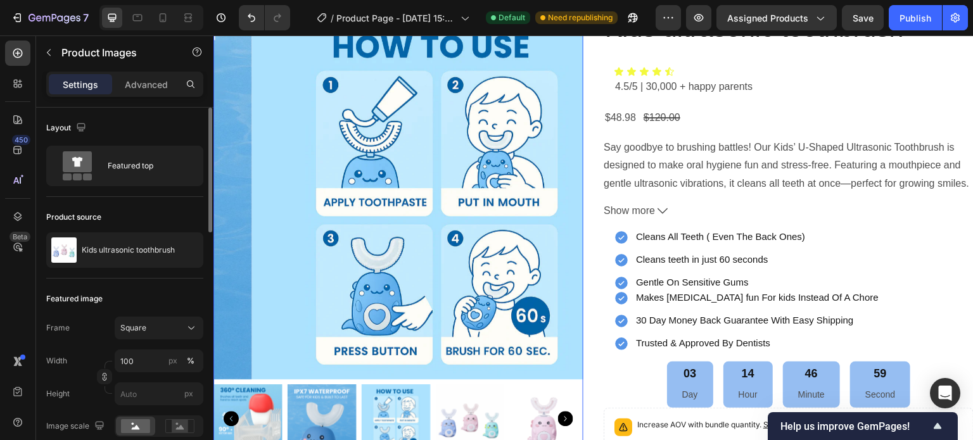
click at [563, 412] on icon "Carousel Next Arrow" at bounding box center [565, 419] width 15 height 15
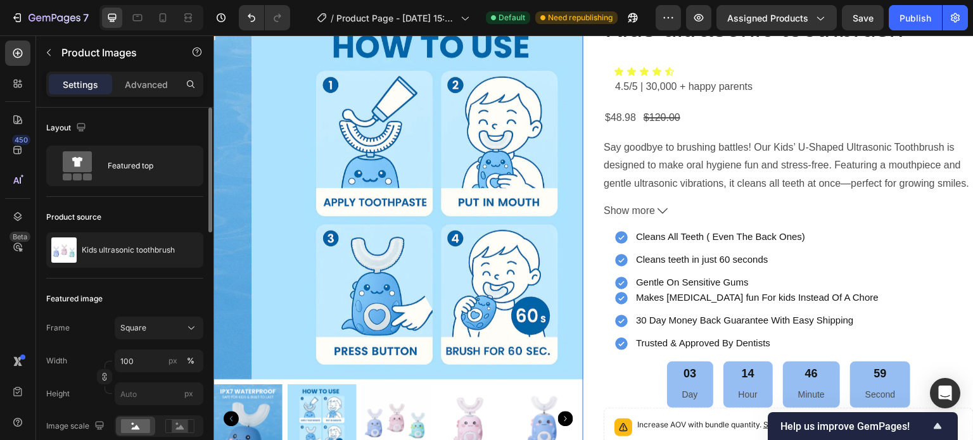
click at [563, 412] on icon "Carousel Next Arrow" at bounding box center [565, 419] width 15 height 15
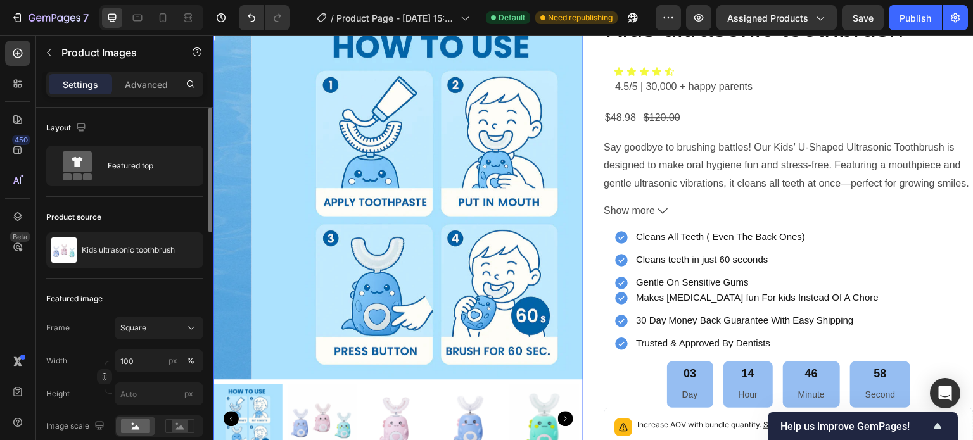
click at [563, 412] on icon "Carousel Next Arrow" at bounding box center [565, 419] width 15 height 15
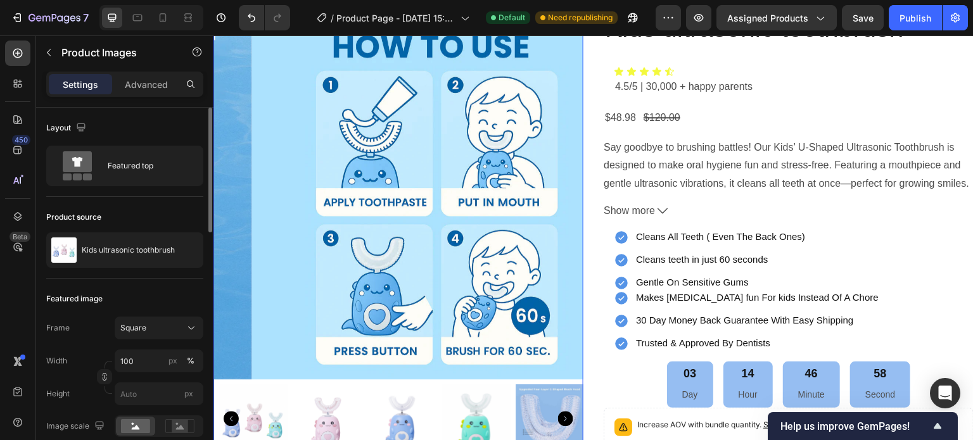
click at [563, 412] on icon "Carousel Next Arrow" at bounding box center [565, 419] width 15 height 15
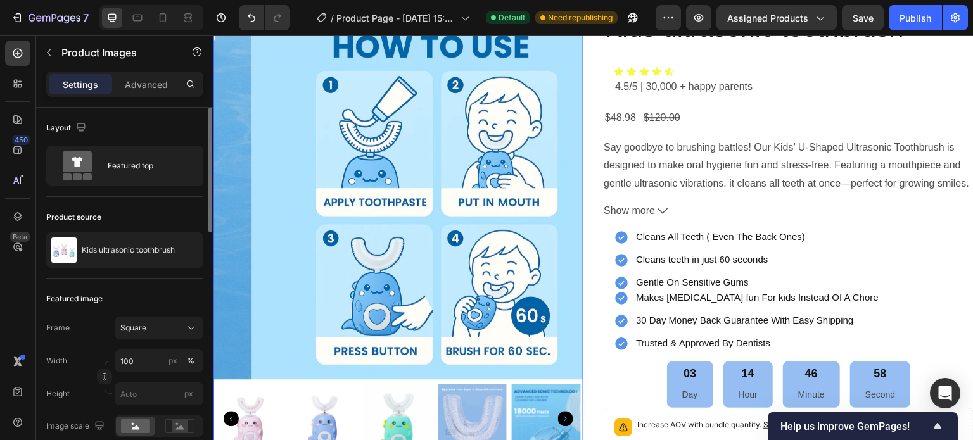
click at [563, 412] on icon "Carousel Next Arrow" at bounding box center [565, 419] width 15 height 15
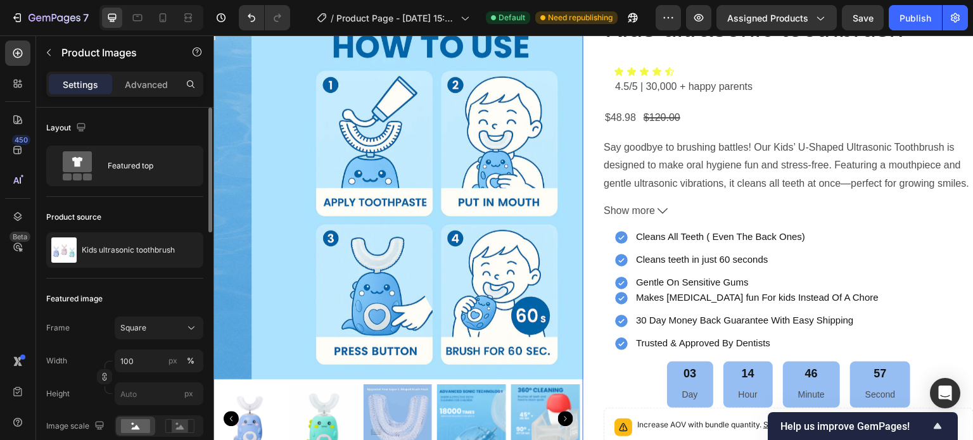
click at [563, 412] on icon "Carousel Next Arrow" at bounding box center [565, 419] width 15 height 15
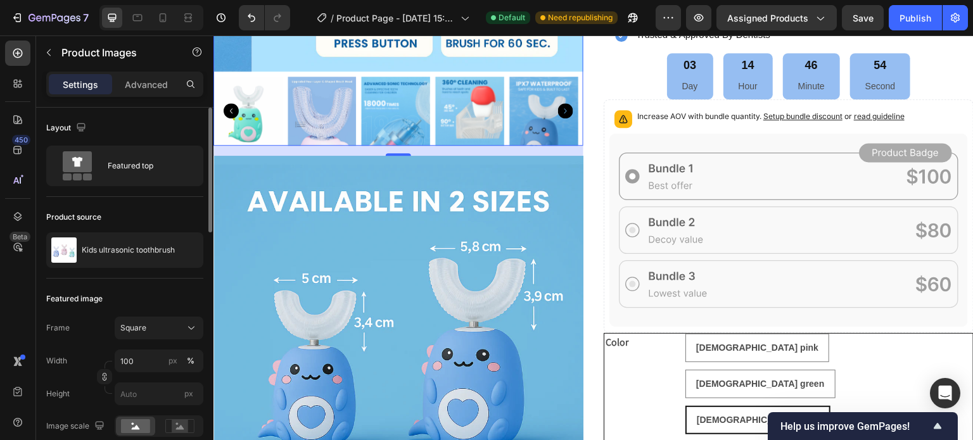
scroll to position [452, 0]
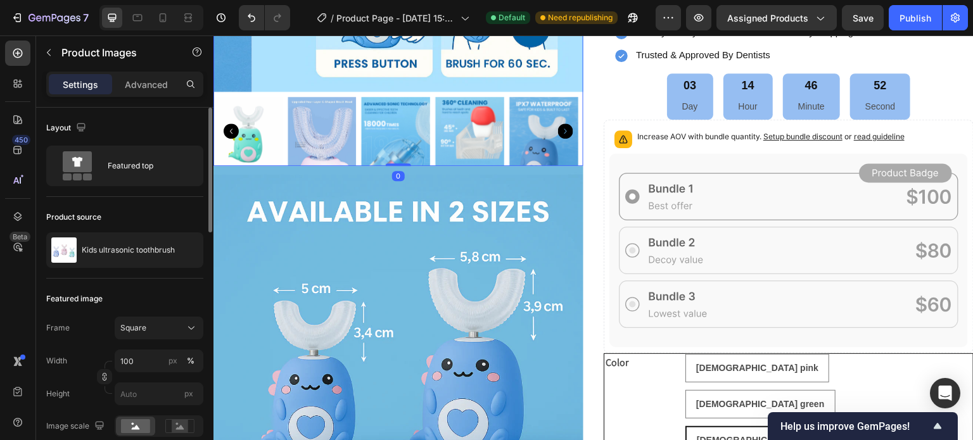
drag, startPoint x: 394, startPoint y: 169, endPoint x: 394, endPoint y: 151, distance: 17.7
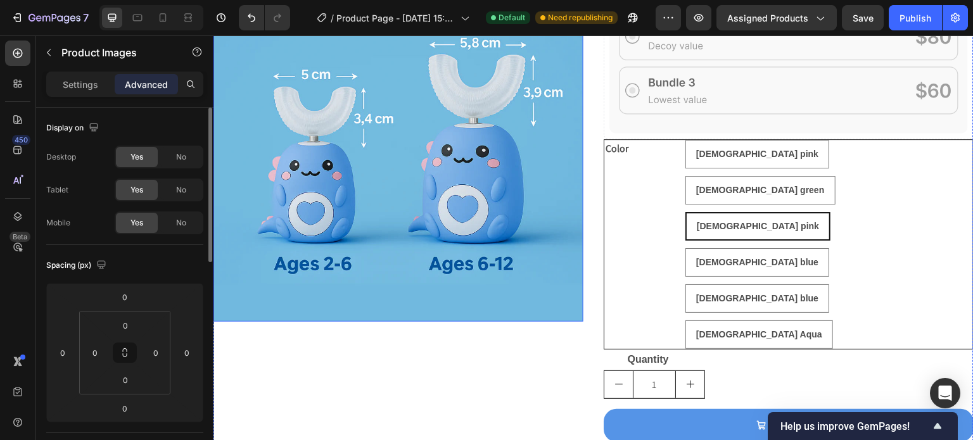
scroll to position [674, 0]
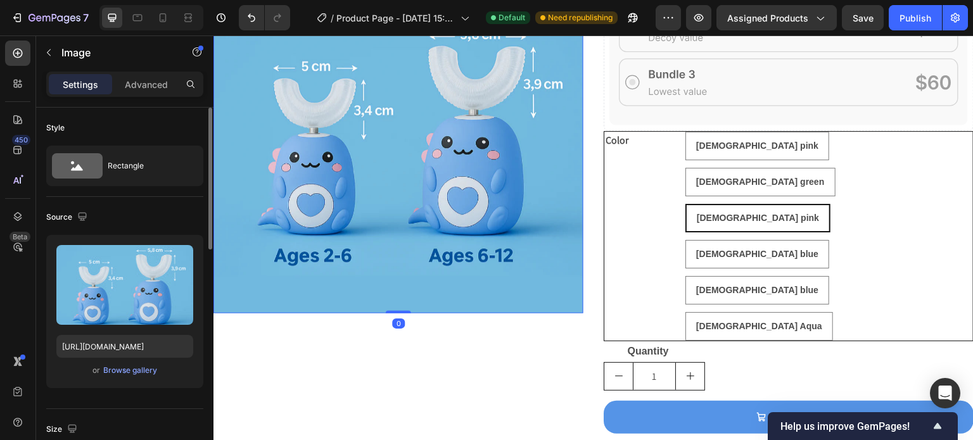
drag, startPoint x: 398, startPoint y: 301, endPoint x: 402, endPoint y: 292, distance: 9.6
click at [402, 292] on div "Image 0" at bounding box center [398, 129] width 370 height 370
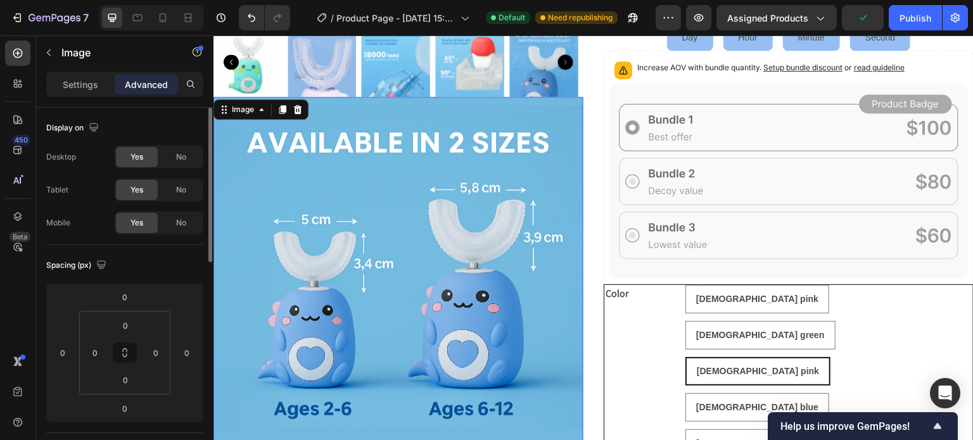
scroll to position [502, 0]
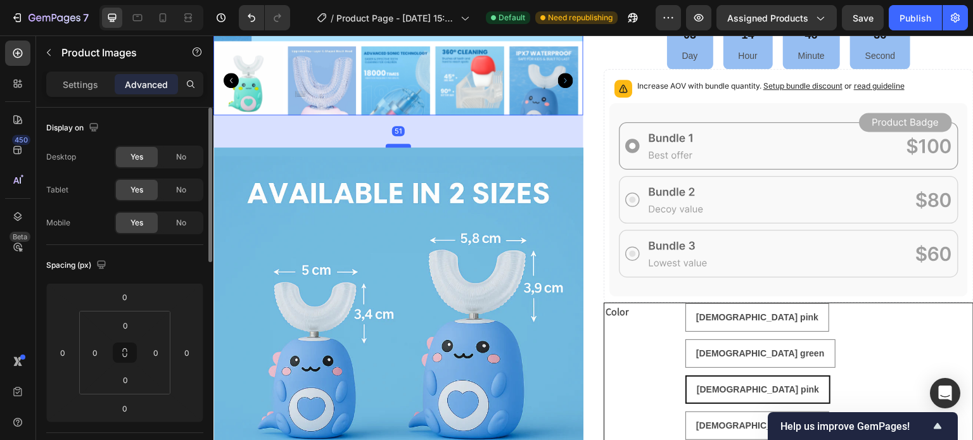
drag, startPoint x: 388, startPoint y: 108, endPoint x: 393, endPoint y: 141, distance: 32.6
click at [393, 144] on div at bounding box center [398, 146] width 25 height 4
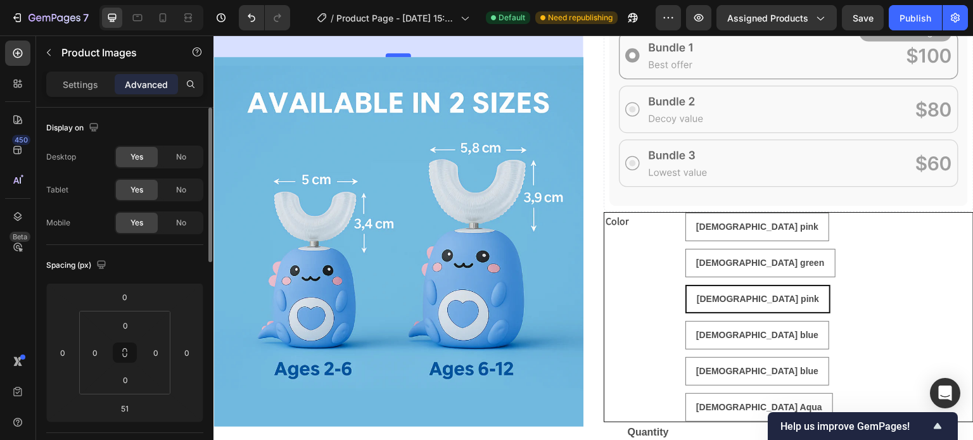
scroll to position [587, 0]
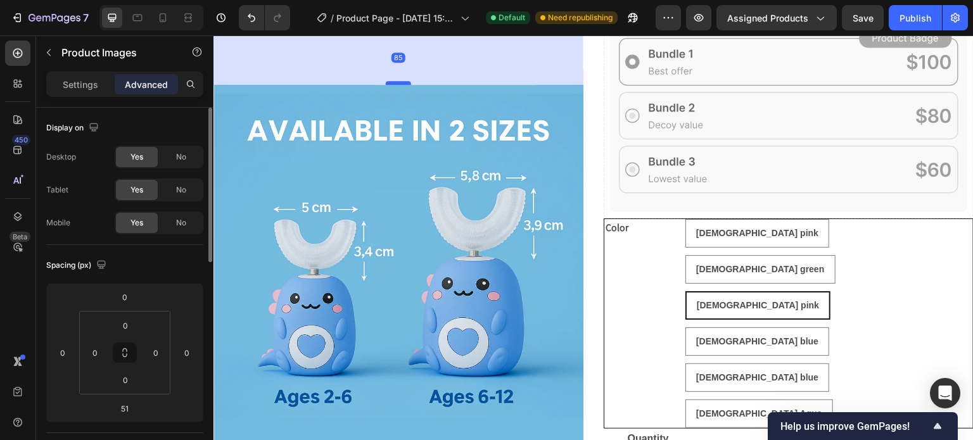
drag, startPoint x: 401, startPoint y: 57, endPoint x: 403, endPoint y: 79, distance: 21.6
click at [403, 81] on div at bounding box center [398, 83] width 25 height 4
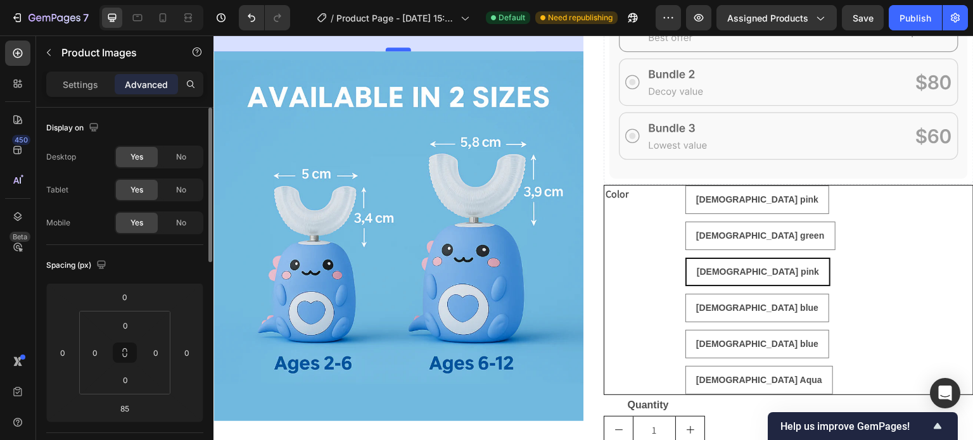
scroll to position [618, 0]
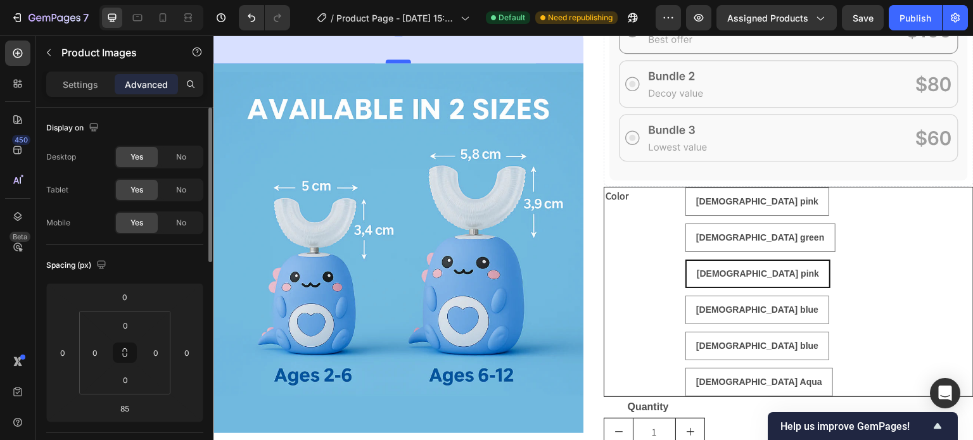
drag, startPoint x: 400, startPoint y: 45, endPoint x: 401, endPoint y: 55, distance: 10.2
click at [401, 60] on div at bounding box center [398, 62] width 25 height 4
type input "101"
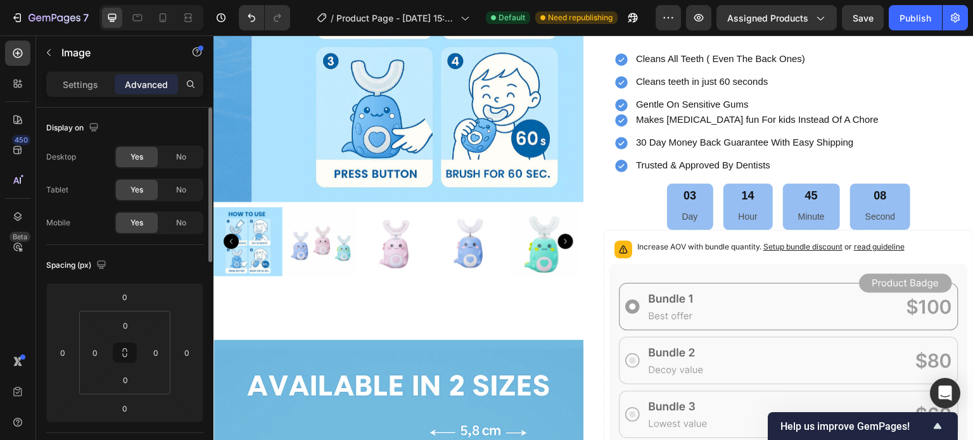
scroll to position [342, 0]
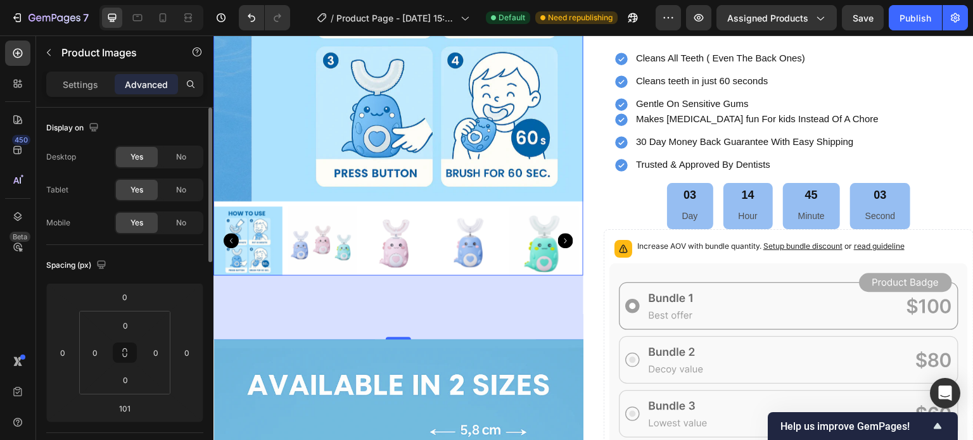
click at [560, 238] on icon "Carousel Next Arrow" at bounding box center [565, 240] width 15 height 15
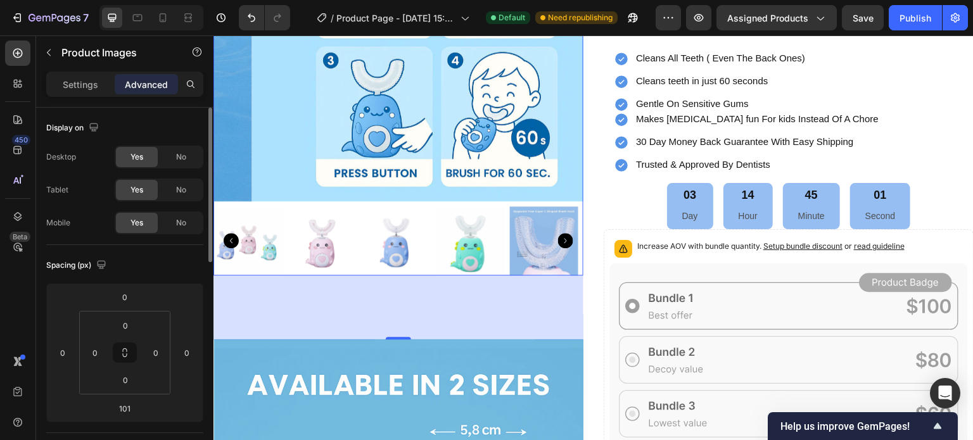
click at [560, 238] on icon "Carousel Next Arrow" at bounding box center [565, 240] width 15 height 15
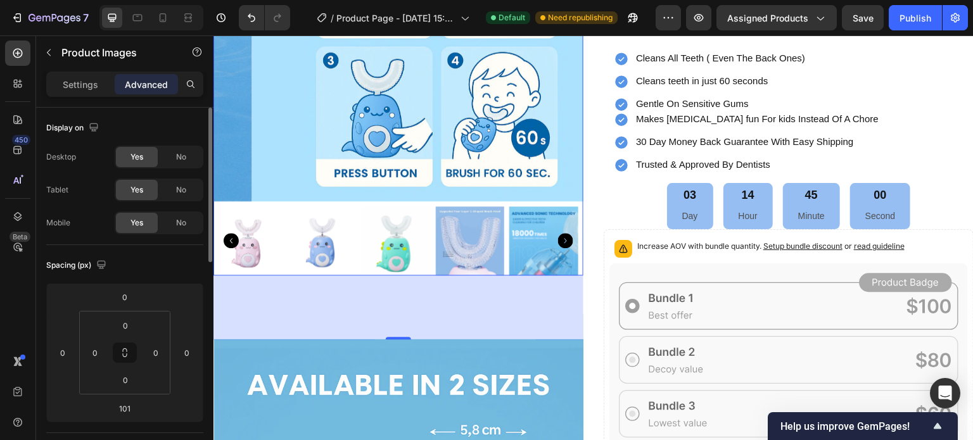
click at [560, 238] on icon "Carousel Next Arrow" at bounding box center [565, 240] width 15 height 15
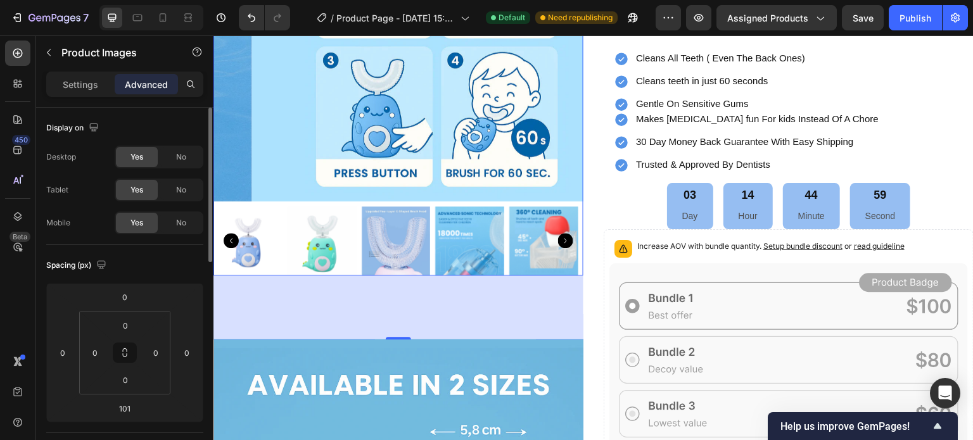
click at [560, 238] on icon "Carousel Next Arrow" at bounding box center [565, 240] width 15 height 15
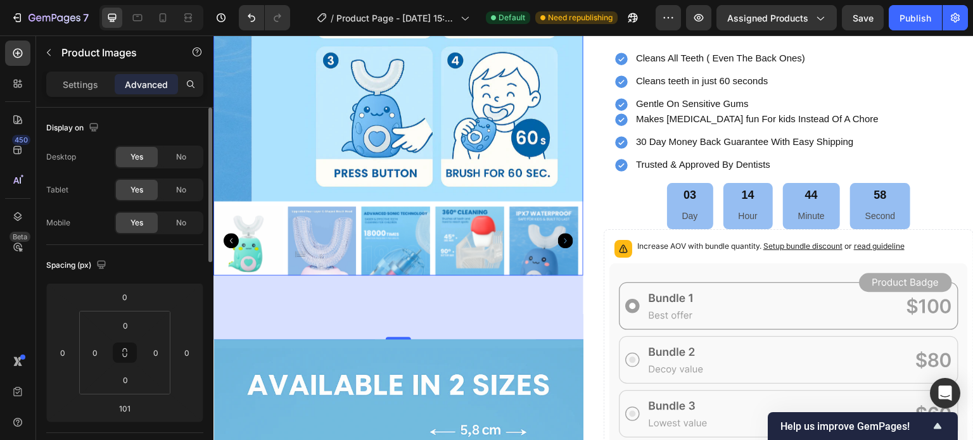
click at [560, 238] on icon "Carousel Next Arrow" at bounding box center [565, 240] width 15 height 15
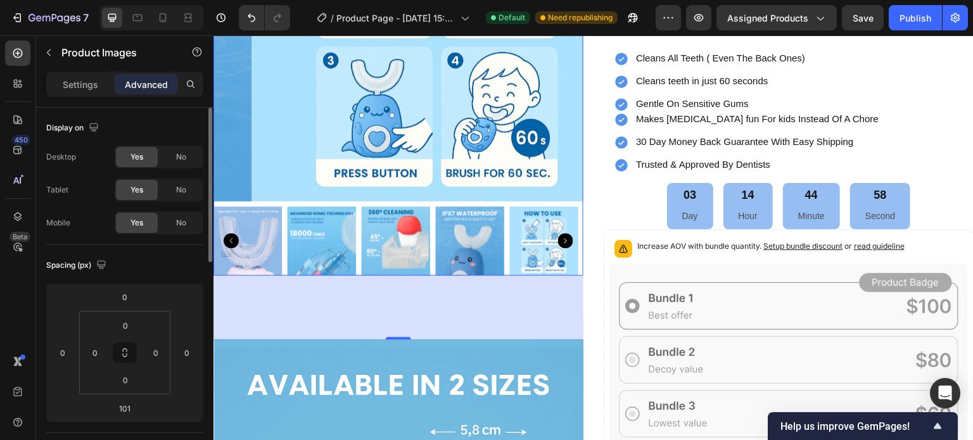
click at [560, 238] on icon "Carousel Next Arrow" at bounding box center [565, 240] width 15 height 15
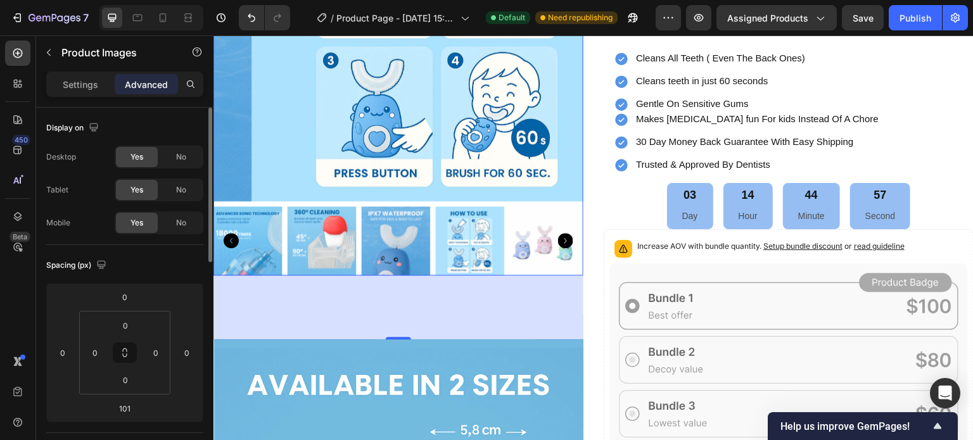
click at [560, 238] on icon "Carousel Next Arrow" at bounding box center [565, 240] width 15 height 15
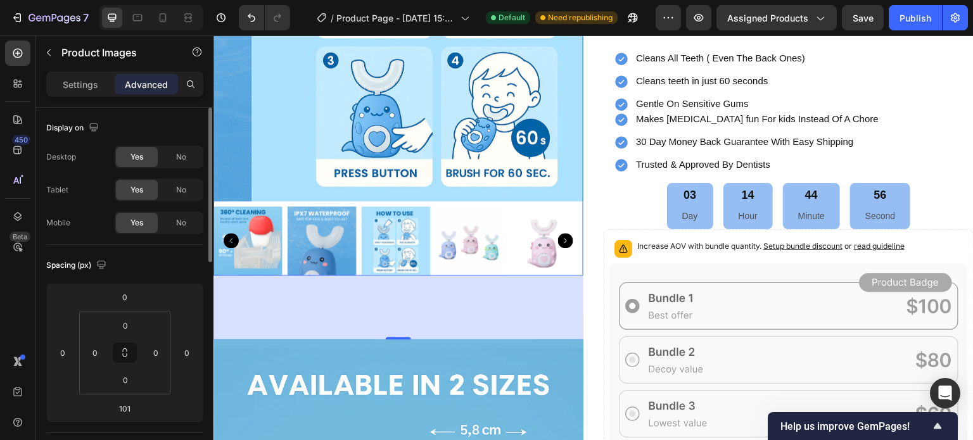
click at [560, 238] on icon "Carousel Next Arrow" at bounding box center [565, 240] width 15 height 15
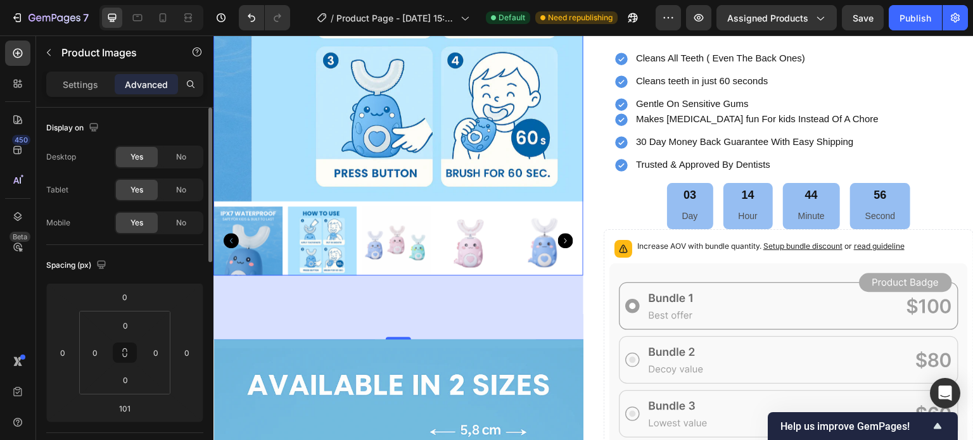
click at [560, 238] on icon "Carousel Next Arrow" at bounding box center [565, 240] width 15 height 15
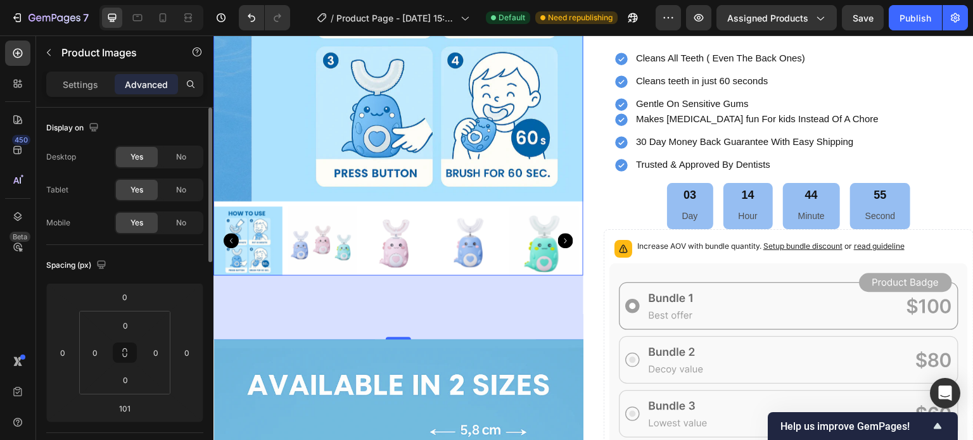
click at [560, 238] on icon "Carousel Next Arrow" at bounding box center [565, 240] width 15 height 15
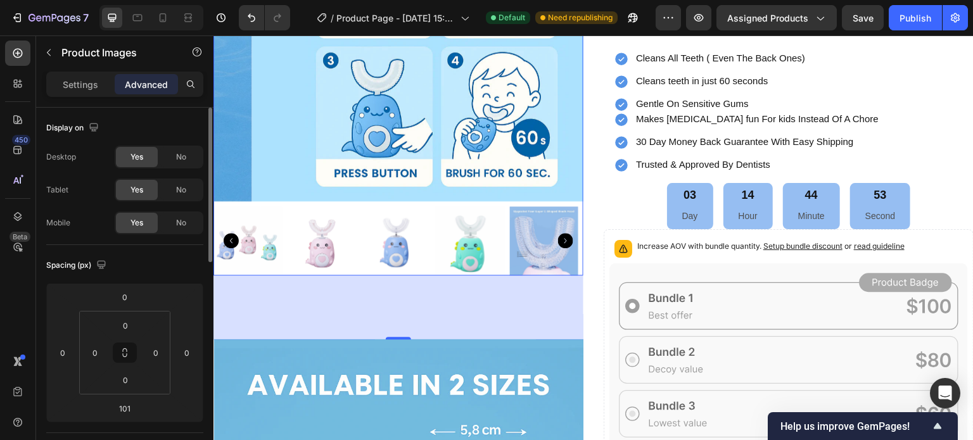
click at [560, 238] on icon "Carousel Next Arrow" at bounding box center [565, 240] width 15 height 15
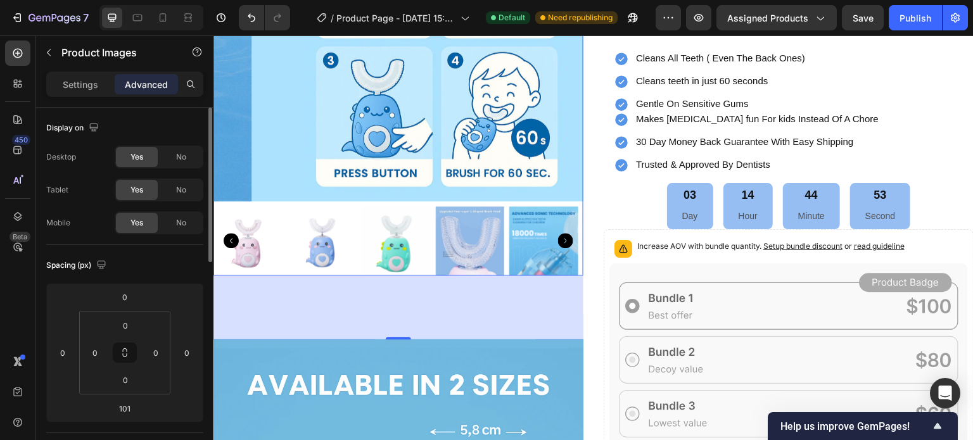
click at [560, 238] on icon "Carousel Next Arrow" at bounding box center [565, 240] width 15 height 15
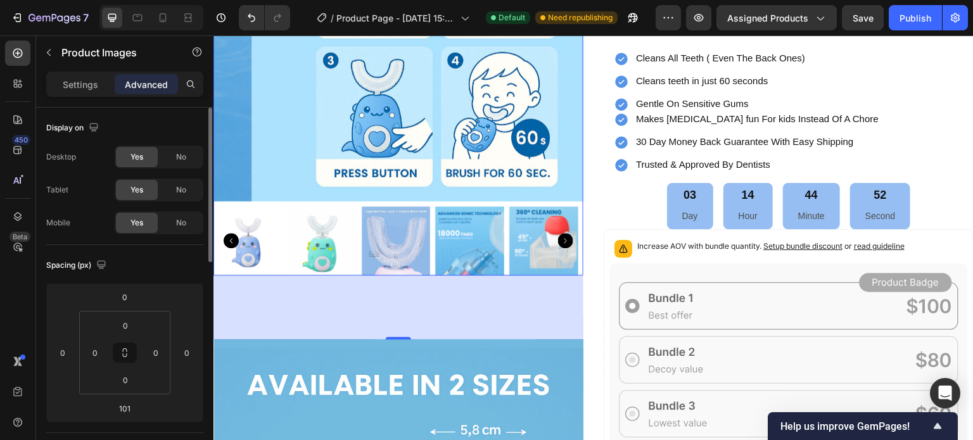
click at [560, 238] on icon "Carousel Next Arrow" at bounding box center [565, 240] width 15 height 15
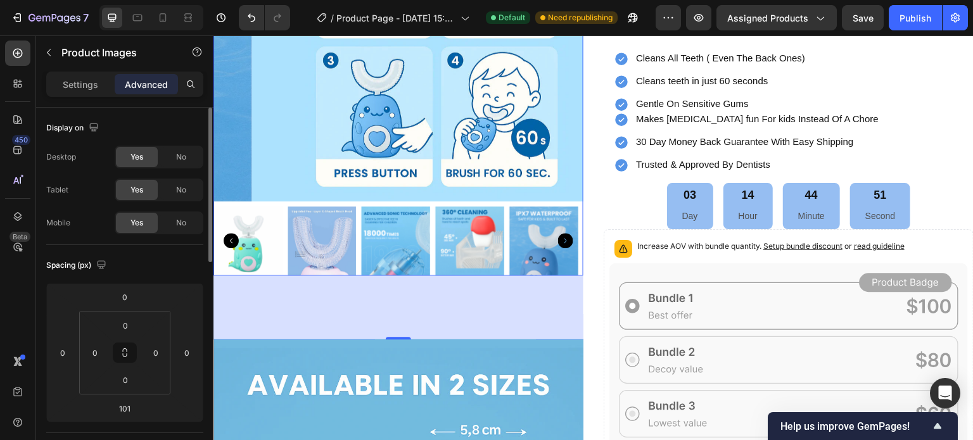
click at [560, 238] on icon "Carousel Next Arrow" at bounding box center [565, 240] width 15 height 15
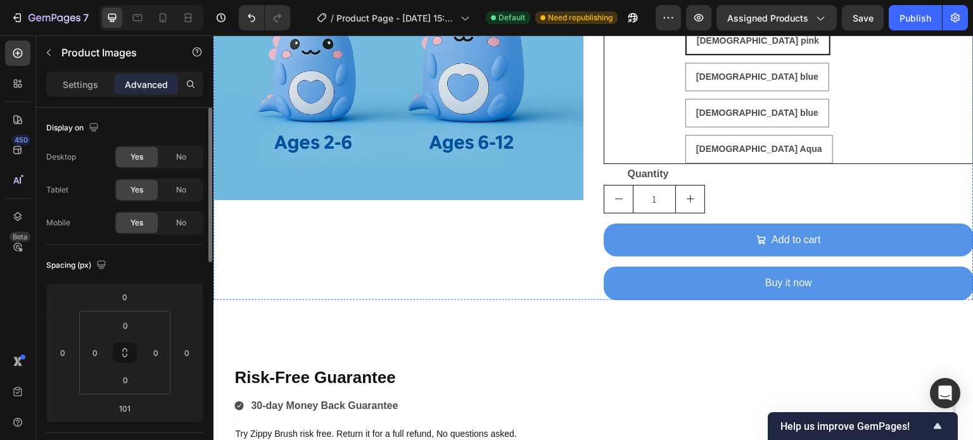
scroll to position [852, 0]
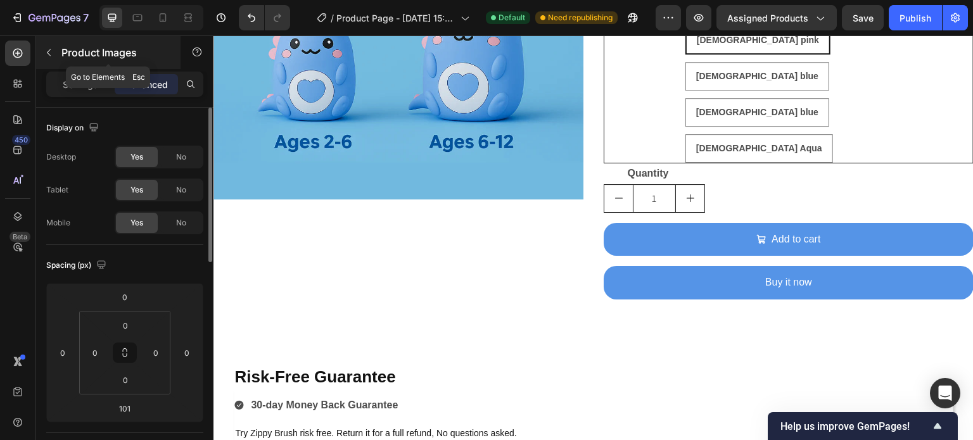
click at [68, 53] on p "Product Images" at bounding box center [115, 52] width 108 height 15
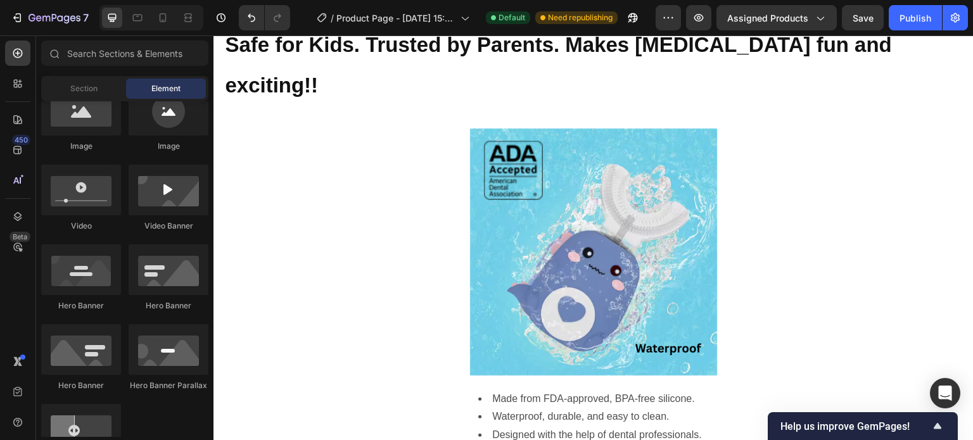
scroll to position [2453, 0]
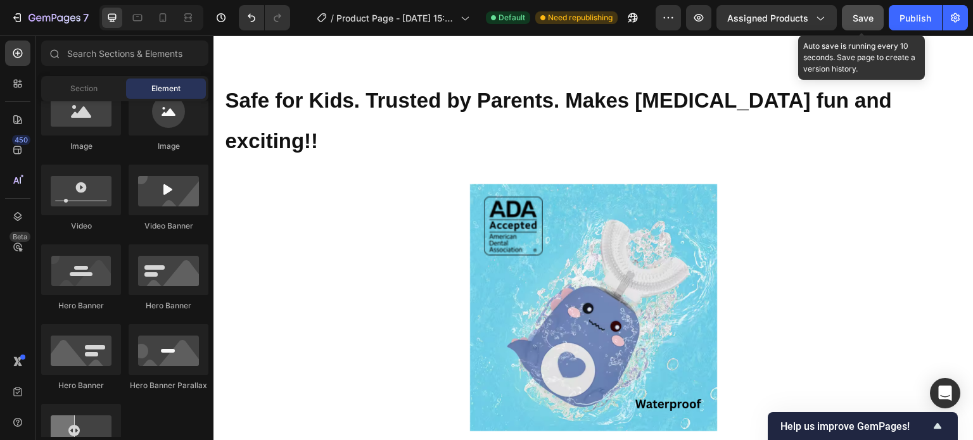
click at [862, 18] on span "Save" at bounding box center [863, 18] width 21 height 11
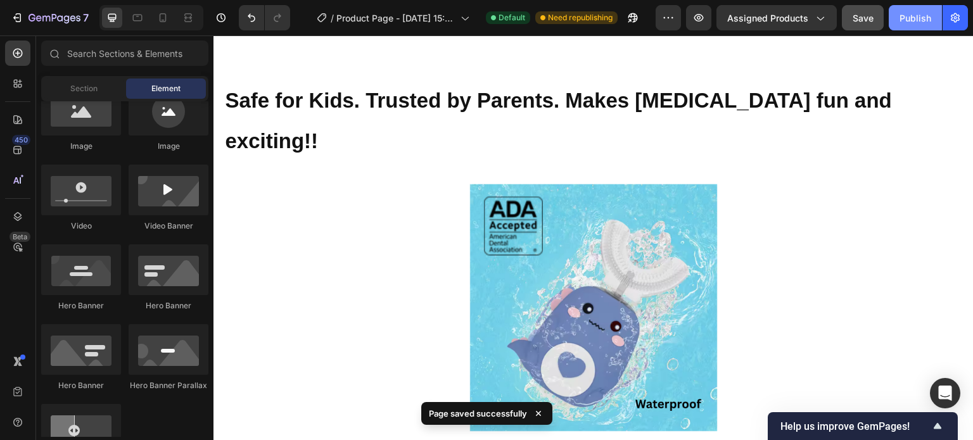
click at [906, 22] on div "Publish" at bounding box center [916, 17] width 32 height 13
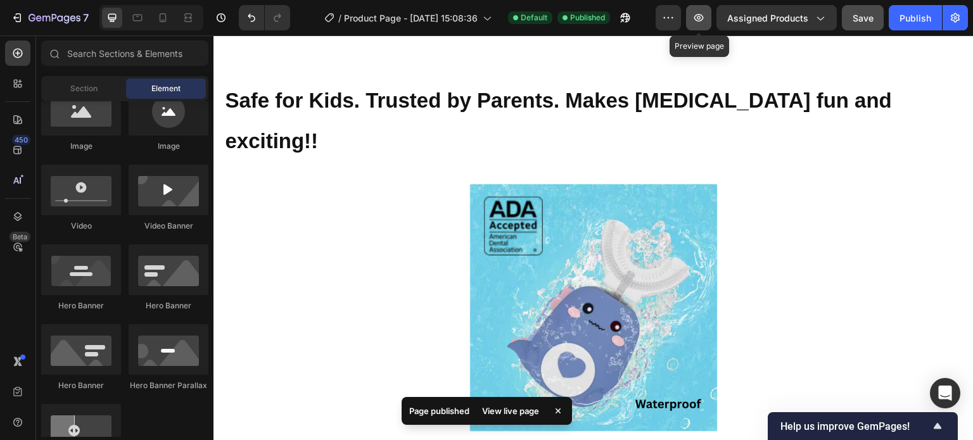
click at [701, 20] on icon "button" at bounding box center [699, 18] width 4 height 4
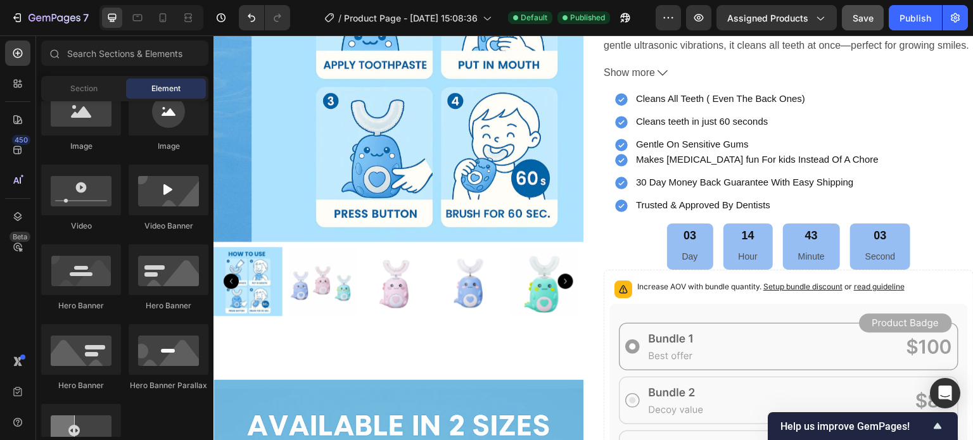
scroll to position [251, 0]
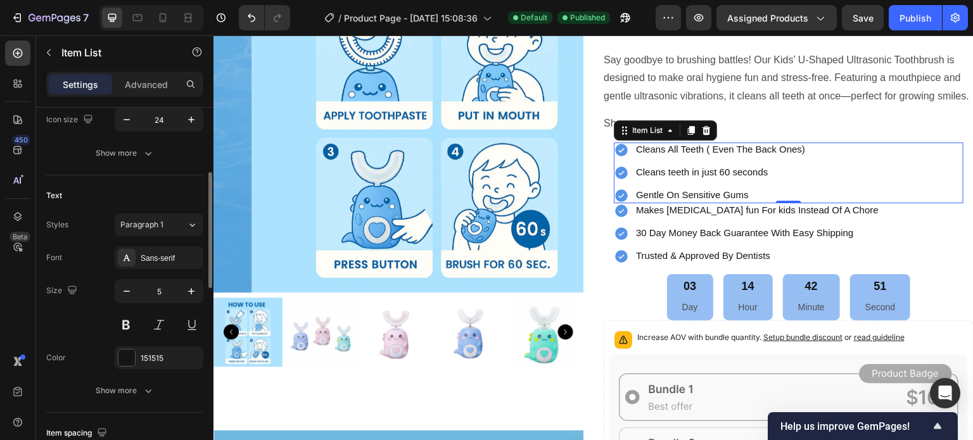
scroll to position [209, 0]
click at [129, 291] on icon "button" at bounding box center [126, 290] width 13 height 13
click at [190, 291] on icon "button" at bounding box center [191, 290] width 13 height 13
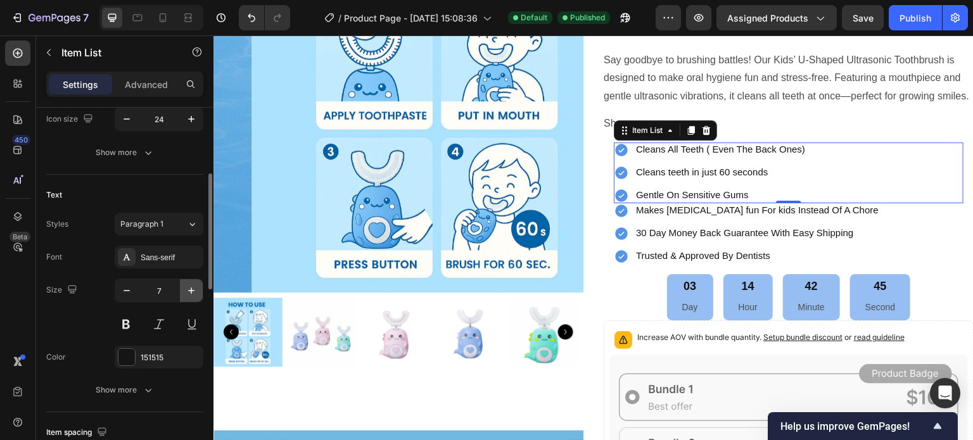
click at [190, 291] on icon "button" at bounding box center [191, 290] width 13 height 13
click at [128, 293] on icon "button" at bounding box center [126, 290] width 13 height 13
click at [187, 291] on icon "button" at bounding box center [191, 290] width 13 height 13
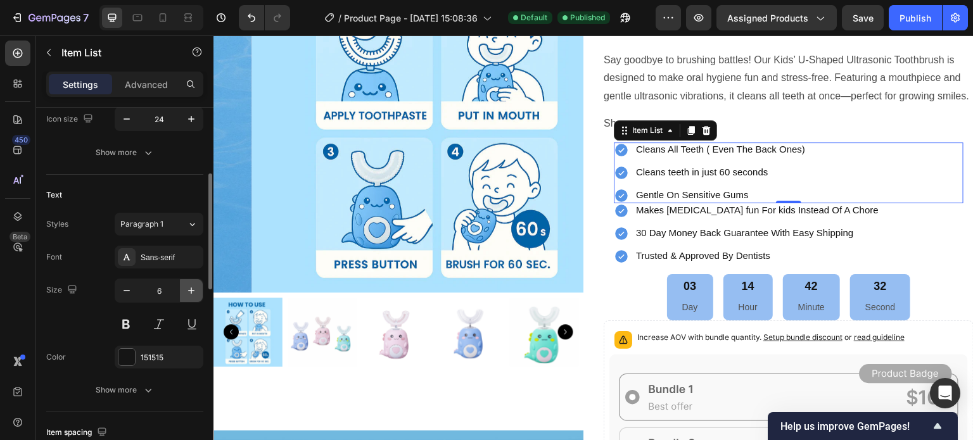
click at [187, 291] on icon "button" at bounding box center [191, 290] width 13 height 13
click at [128, 290] on icon "button" at bounding box center [127, 290] width 6 height 1
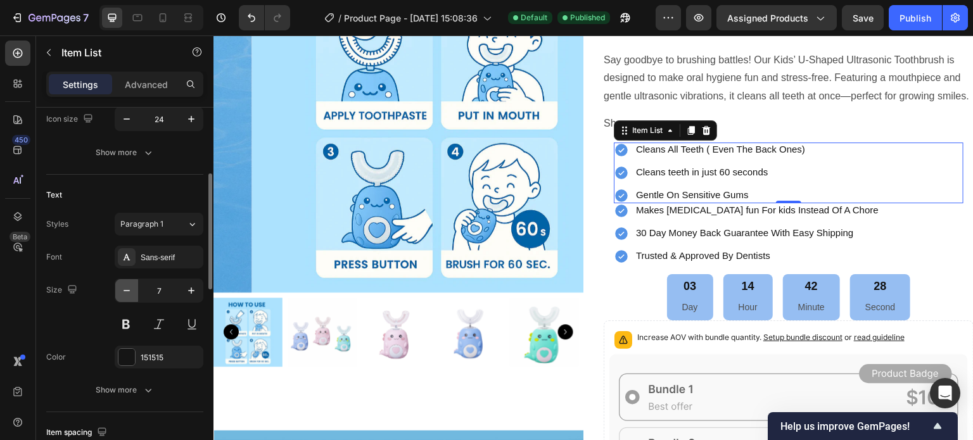
click at [128, 290] on icon "button" at bounding box center [127, 290] width 6 height 1
type input "5"
click at [797, 163] on div "Cleans All Teeth ( Even The Back Ones) Cleans teeth in just 60 seconds Gentle O…" at bounding box center [710, 173] width 193 height 61
click at [633, 134] on div "Item List" at bounding box center [647, 130] width 35 height 11
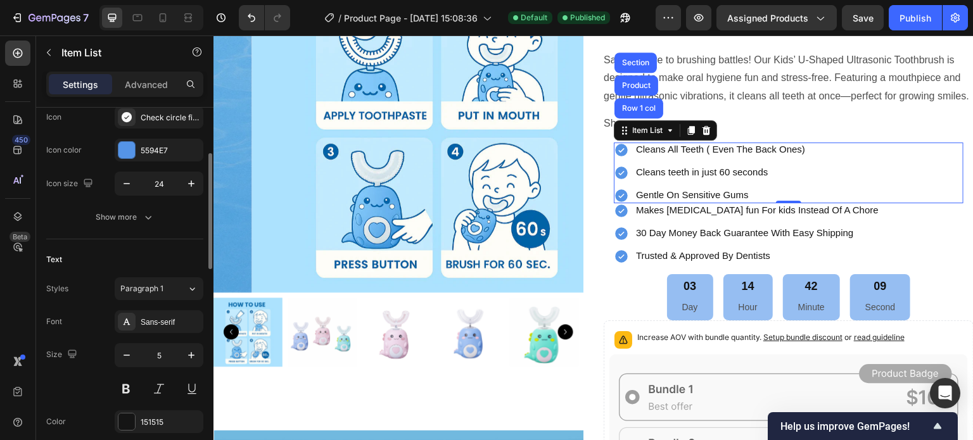
scroll to position [144, 0]
click at [190, 187] on icon "button" at bounding box center [191, 184] width 13 height 13
type input "25"
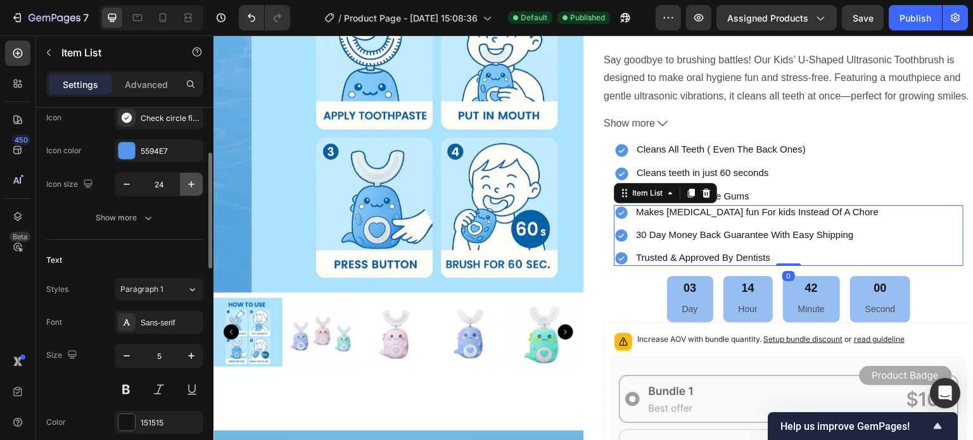
click at [193, 183] on icon "button" at bounding box center [191, 184] width 6 height 6
type input "25"
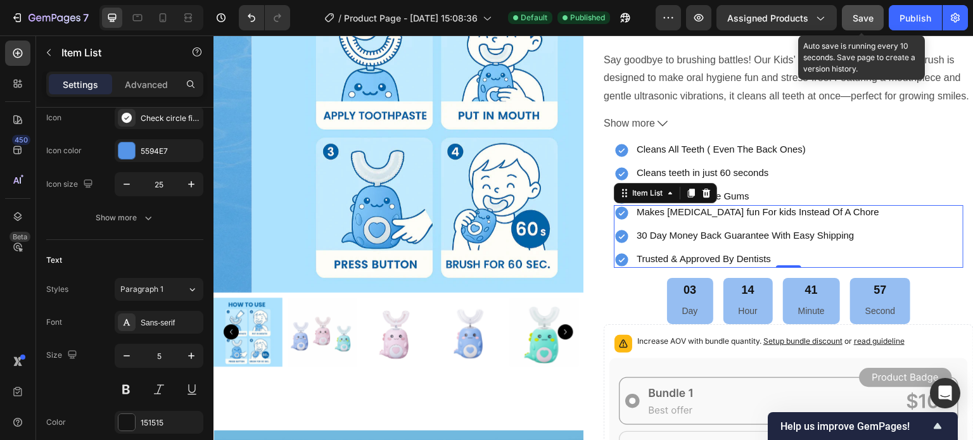
click at [867, 18] on span "Save" at bounding box center [863, 18] width 21 height 11
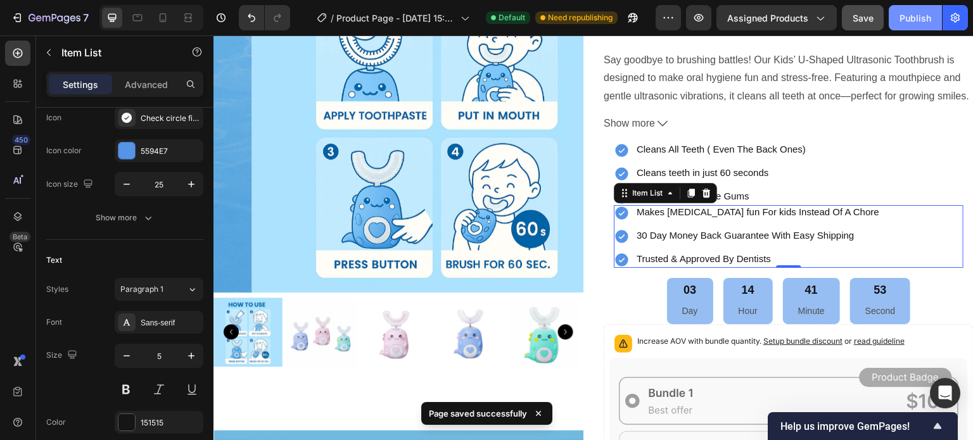
click at [917, 19] on div "Publish" at bounding box center [916, 17] width 32 height 13
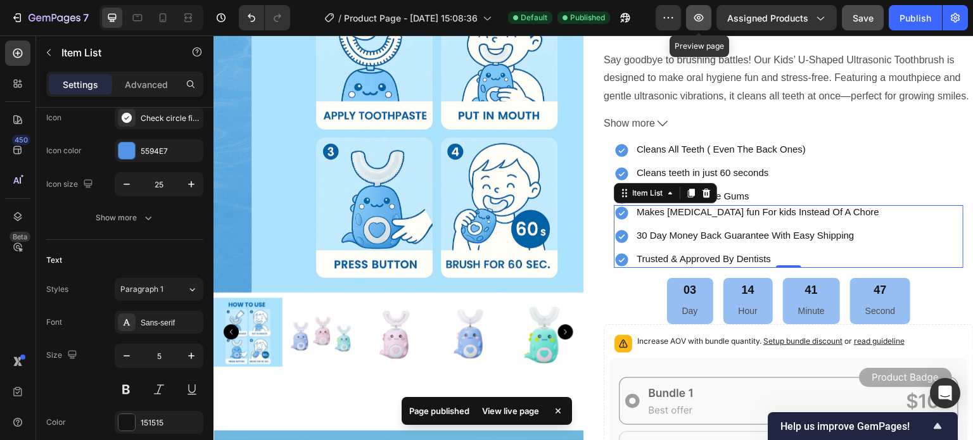
click at [699, 17] on icon "button" at bounding box center [699, 18] width 4 height 4
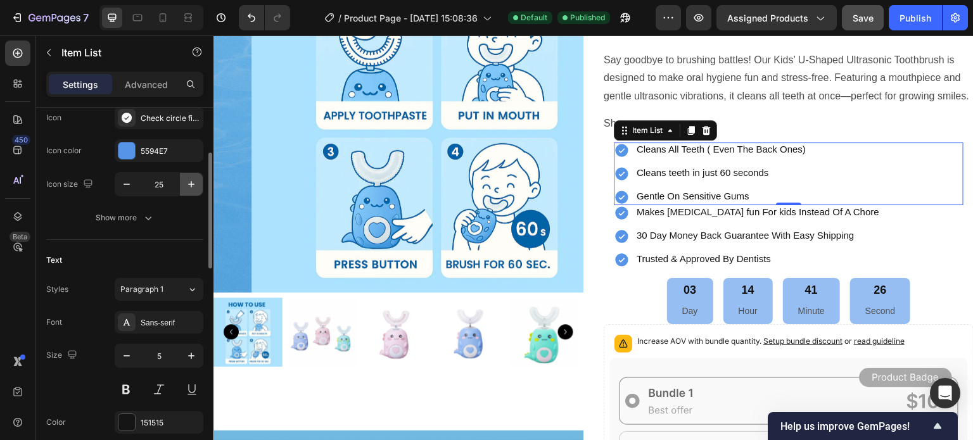
click at [185, 183] on icon "button" at bounding box center [191, 184] width 13 height 13
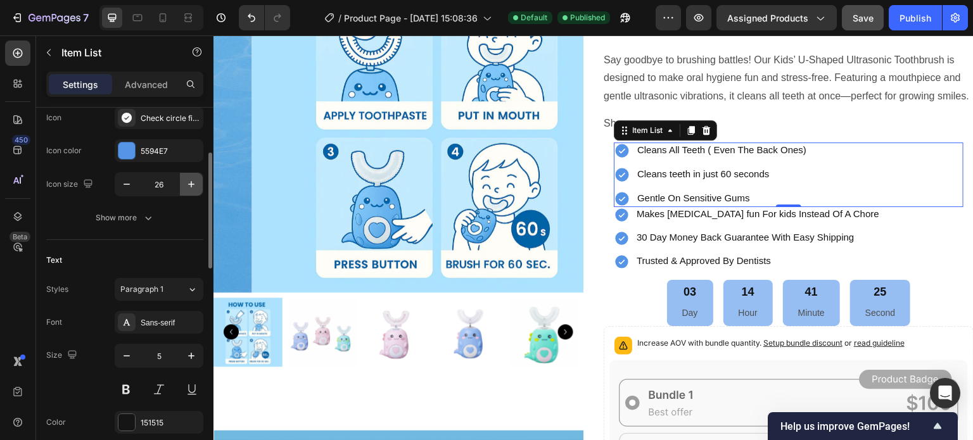
click at [185, 183] on icon "button" at bounding box center [191, 184] width 13 height 13
type input "27"
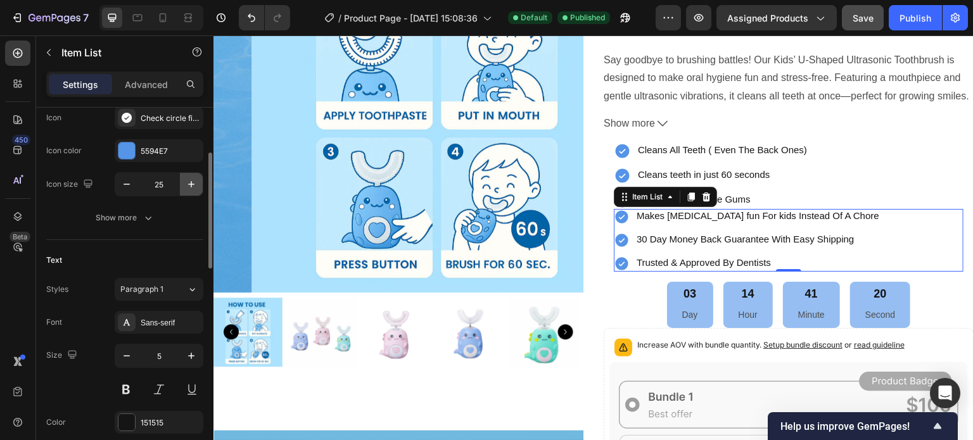
click at [189, 185] on icon "button" at bounding box center [191, 184] width 13 height 13
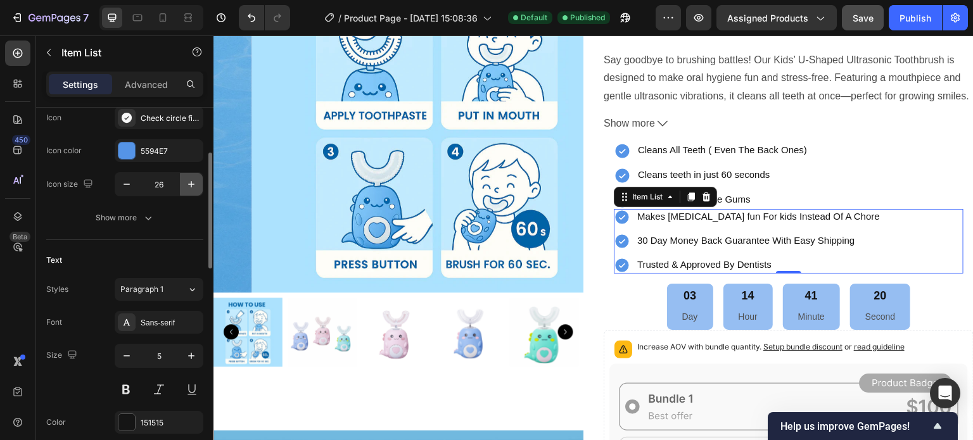
click at [189, 185] on icon "button" at bounding box center [191, 184] width 13 height 13
type input "27"
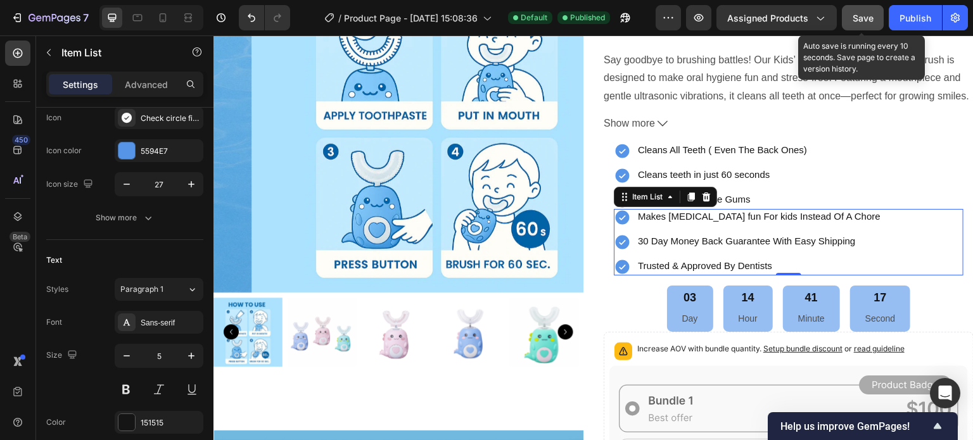
click at [873, 19] on span "Save" at bounding box center [863, 18] width 21 height 11
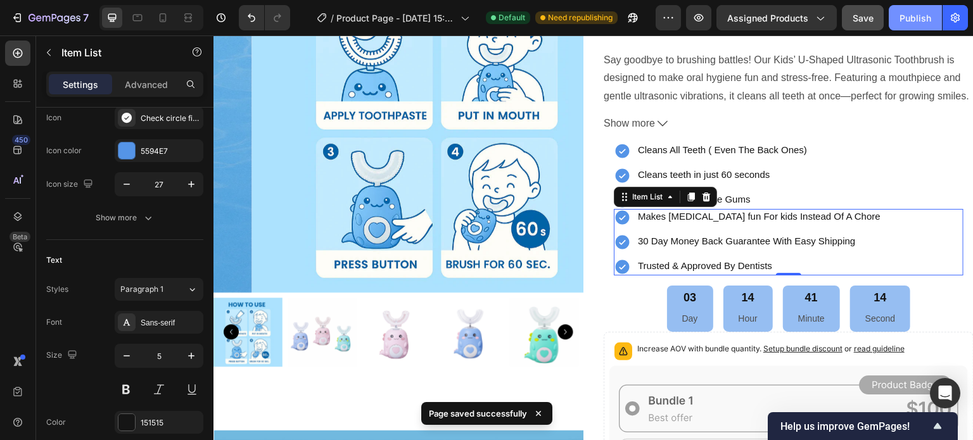
click at [908, 16] on div "Publish" at bounding box center [916, 17] width 32 height 13
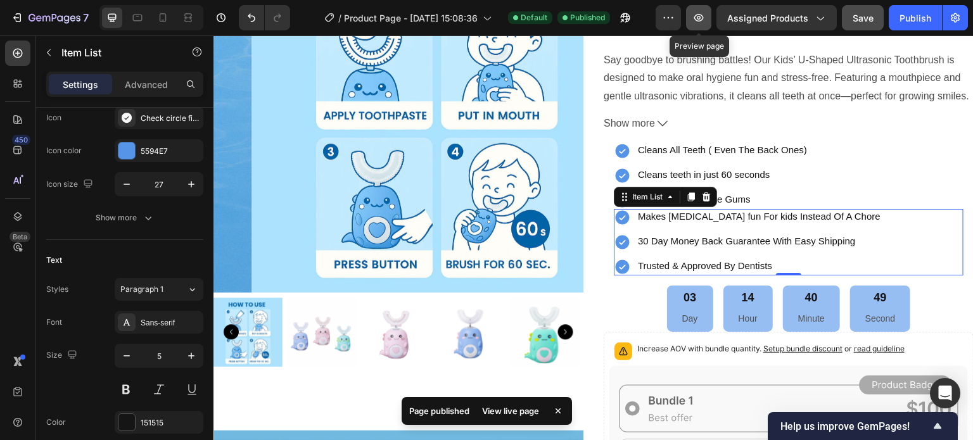
click at [699, 19] on icon "button" at bounding box center [699, 18] width 4 height 4
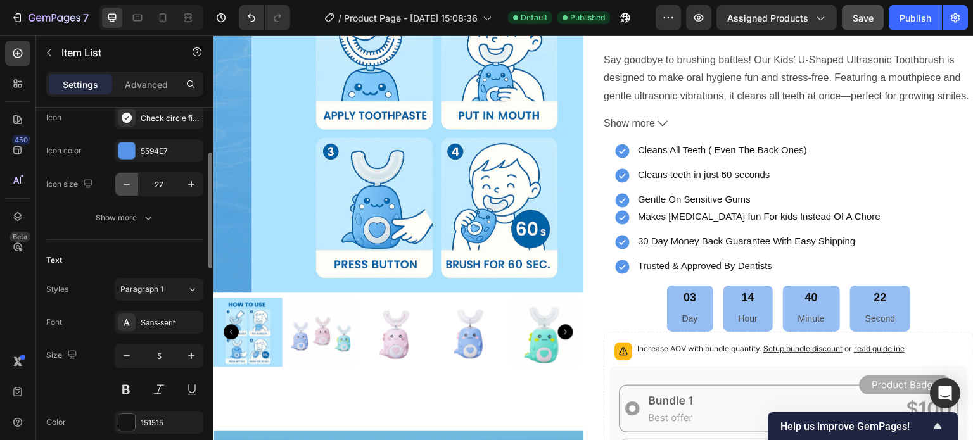
click at [124, 184] on icon "button" at bounding box center [126, 184] width 13 height 13
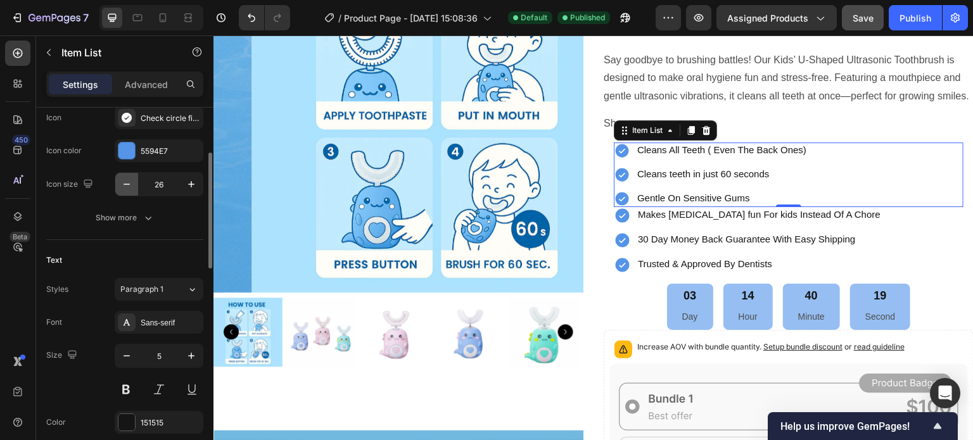
click at [124, 184] on icon "button" at bounding box center [126, 184] width 13 height 13
type input "25"
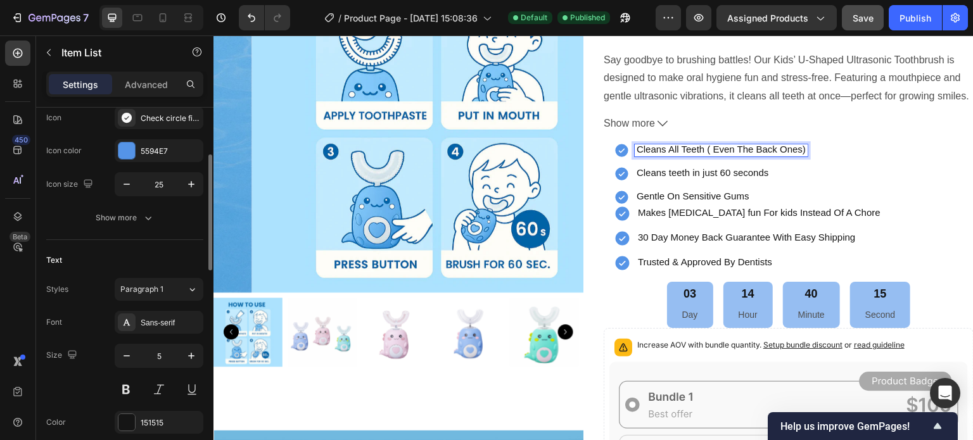
scroll to position [150, 0]
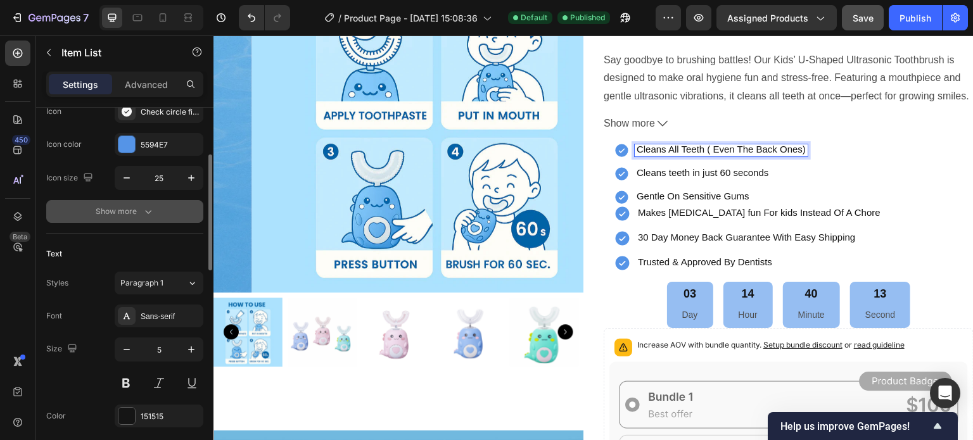
click at [144, 205] on icon "button" at bounding box center [148, 211] width 13 height 13
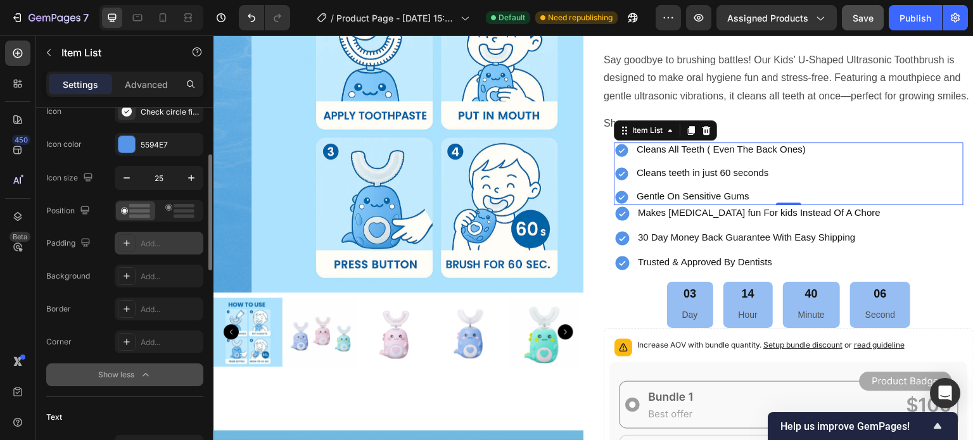
click at [134, 241] on div at bounding box center [127, 243] width 18 height 18
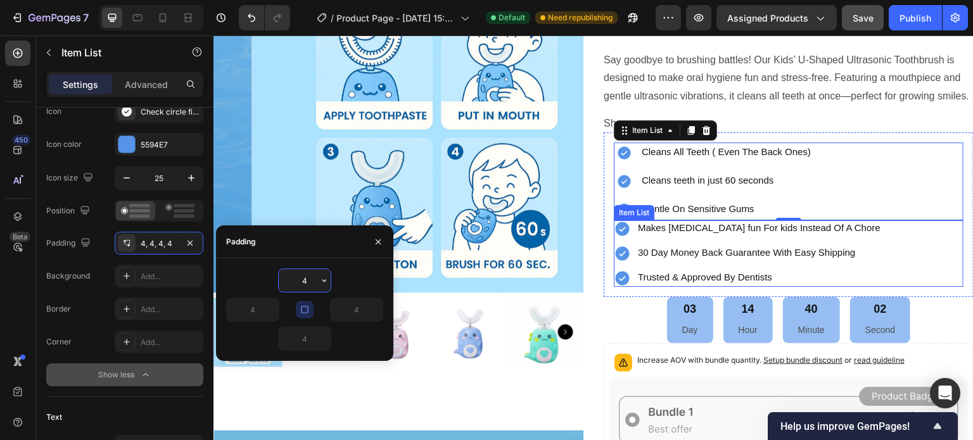
click at [640, 250] on span "30 Day Money Back Guarantee With Easy Shipping" at bounding box center [747, 252] width 218 height 11
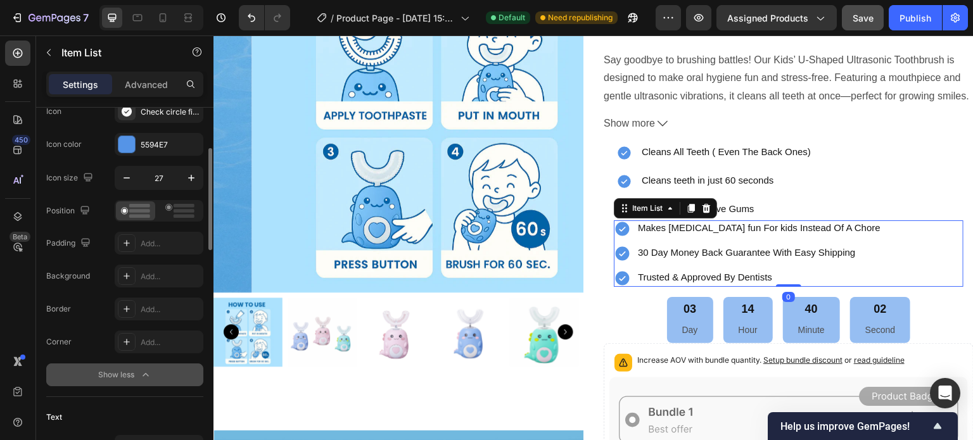
scroll to position [149, 0]
click at [154, 243] on div "Add..." at bounding box center [171, 244] width 60 height 11
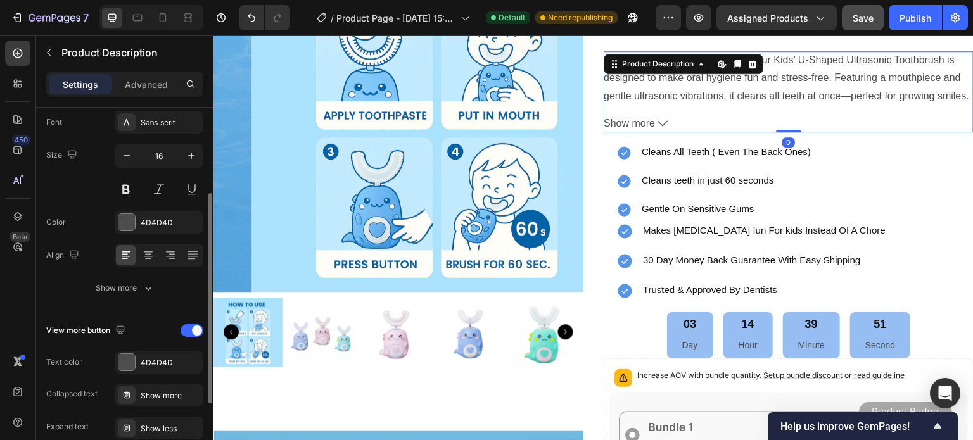
scroll to position [0, 0]
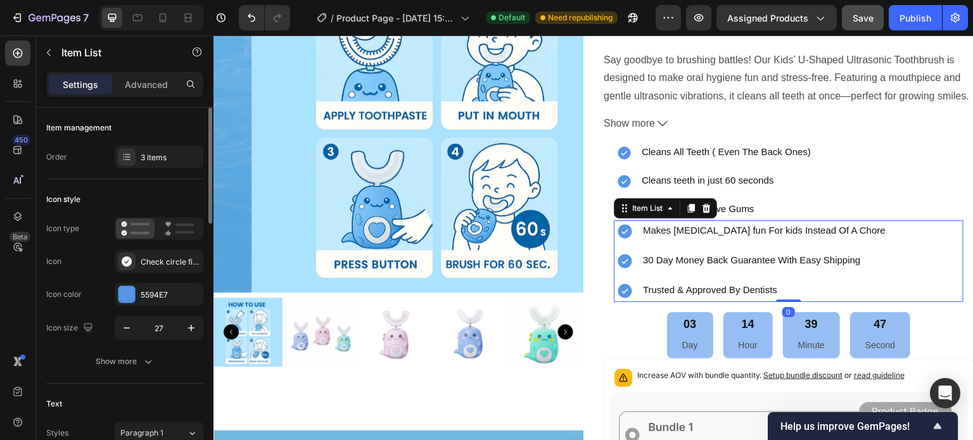
click at [709, 220] on div "Makes [MEDICAL_DATA] fun For kids Instead Of A Chore" at bounding box center [751, 231] width 274 height 22
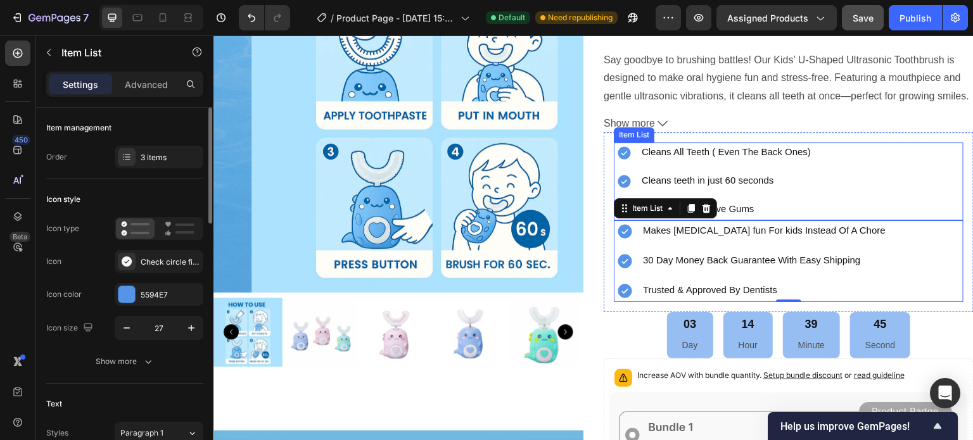
click at [760, 212] on p "Gentle On Sensitive Gums" at bounding box center [726, 210] width 169 height 8
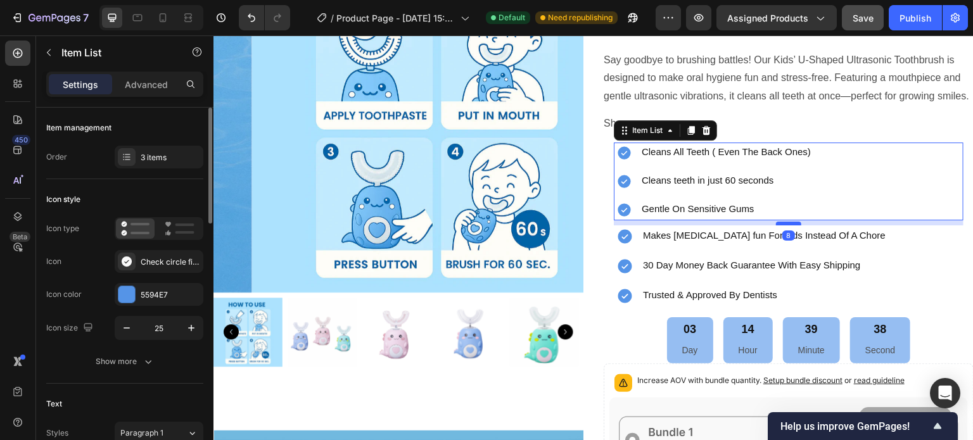
click at [777, 223] on div at bounding box center [788, 224] width 25 height 4
type input "100%"
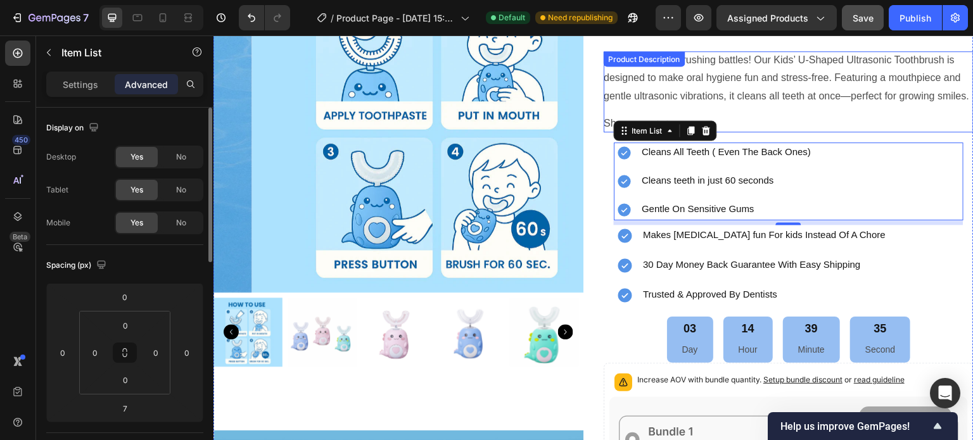
click at [844, 125] on button "Show more" at bounding box center [789, 124] width 370 height 18
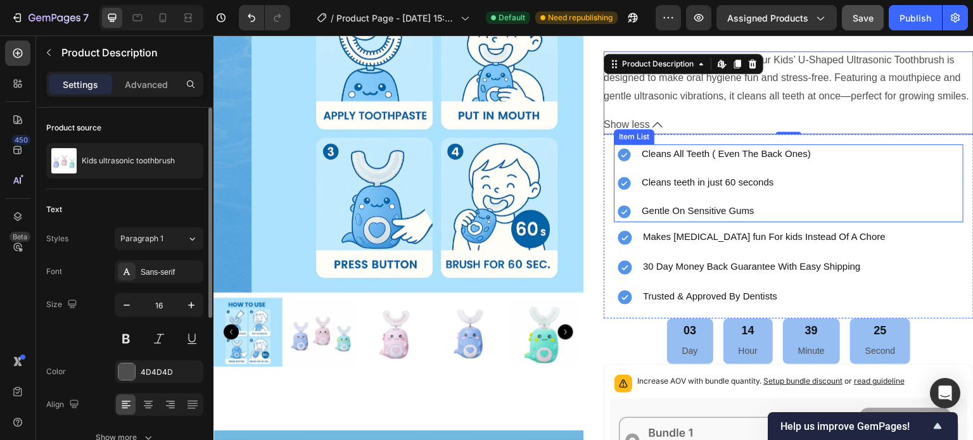
click at [832, 222] on div "Cleans All Teeth ( Even The Back Ones) Cleans teeth in just 60 seconds Gentle O…" at bounding box center [789, 183] width 350 height 78
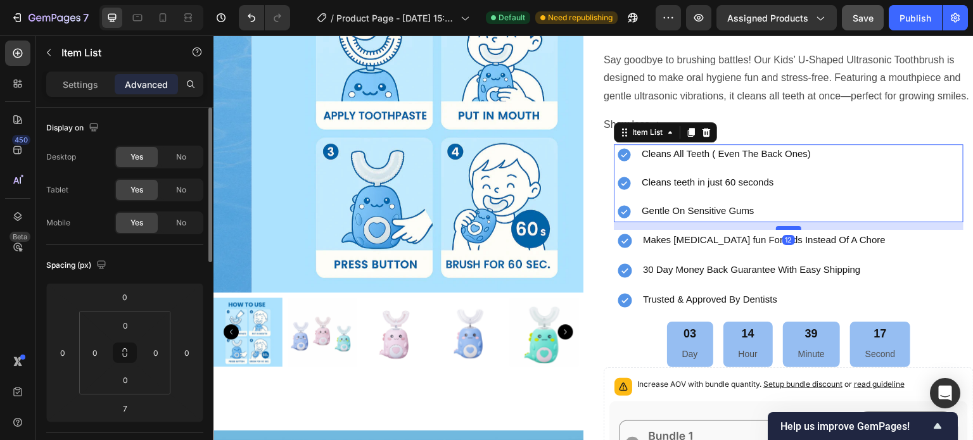
click at [788, 230] on div at bounding box center [788, 228] width 25 height 4
type input "12"
click at [588, 229] on div "Product Images Image Kids ultrasonic toothbrush Product Title Icon Icon Icon Ic…" at bounding box center [593, 436] width 760 height 1026
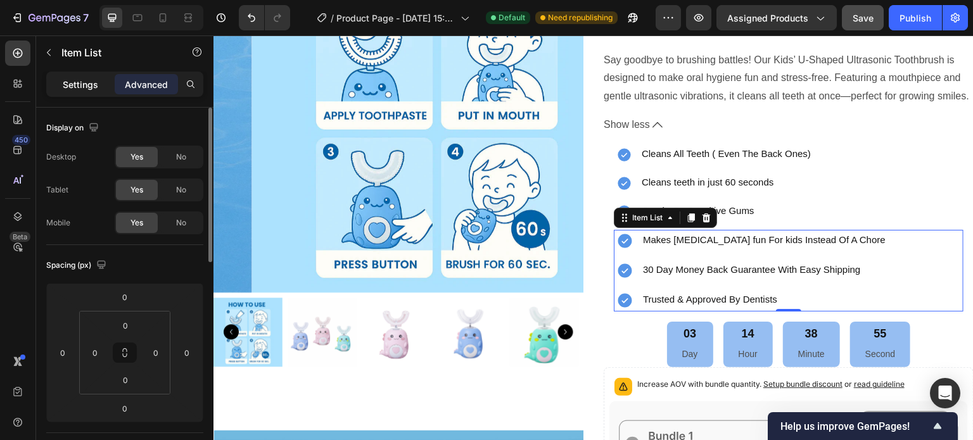
click at [60, 80] on div "Settings" at bounding box center [80, 84] width 63 height 20
type input "8"
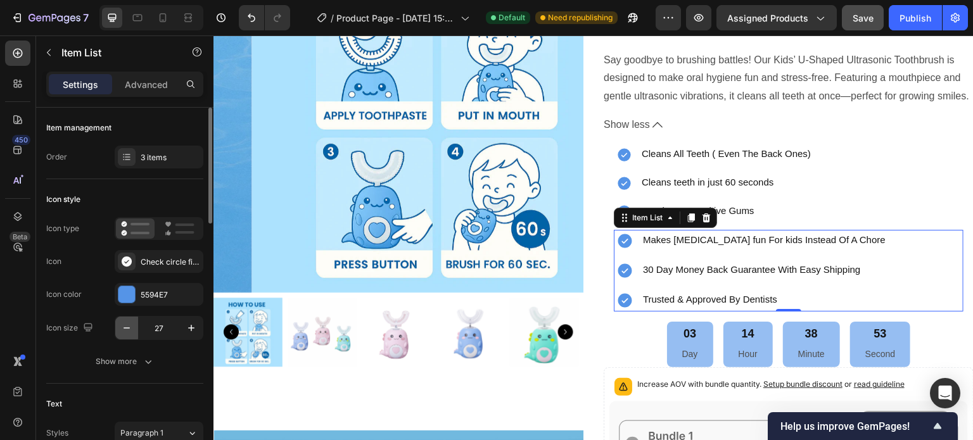
click at [125, 326] on icon "button" at bounding box center [126, 328] width 13 height 13
type input "25"
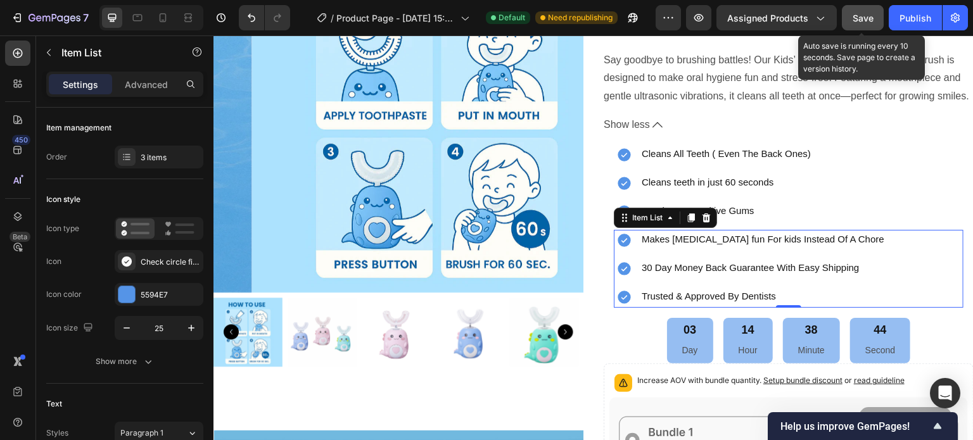
click at [867, 18] on span "Save" at bounding box center [863, 18] width 21 height 11
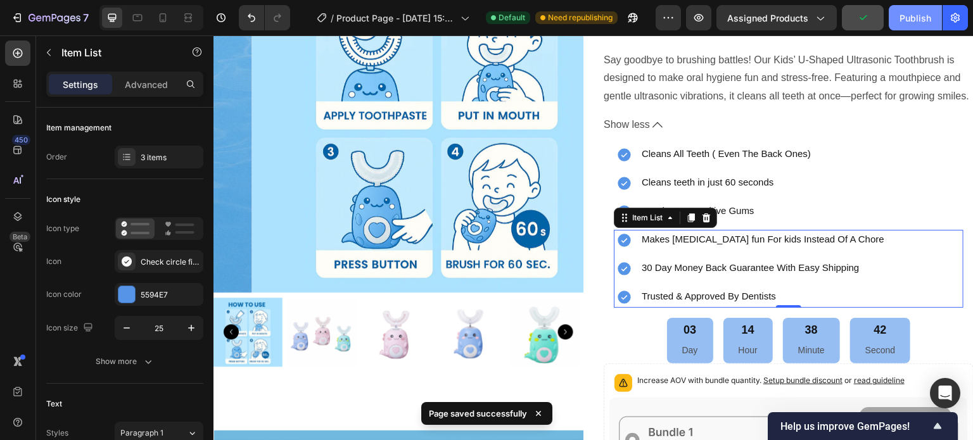
click at [907, 18] on div "Publish" at bounding box center [916, 17] width 32 height 13
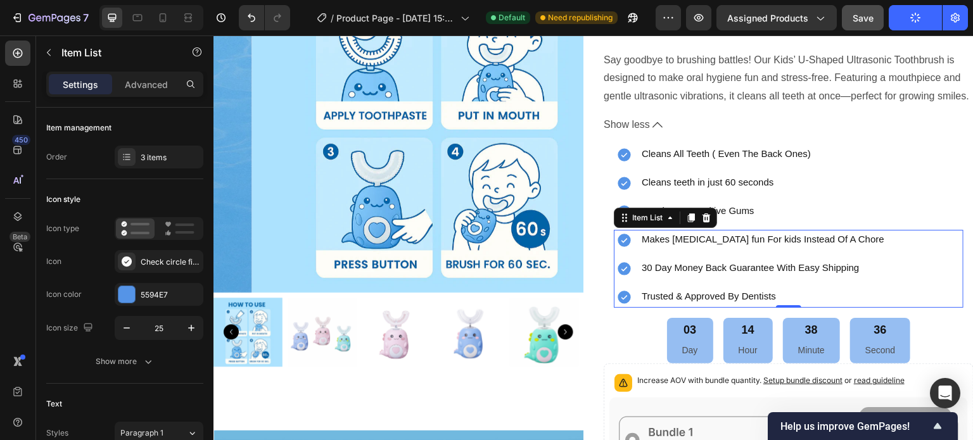
click at [907, 18] on button "Publish" at bounding box center [915, 17] width 53 height 25
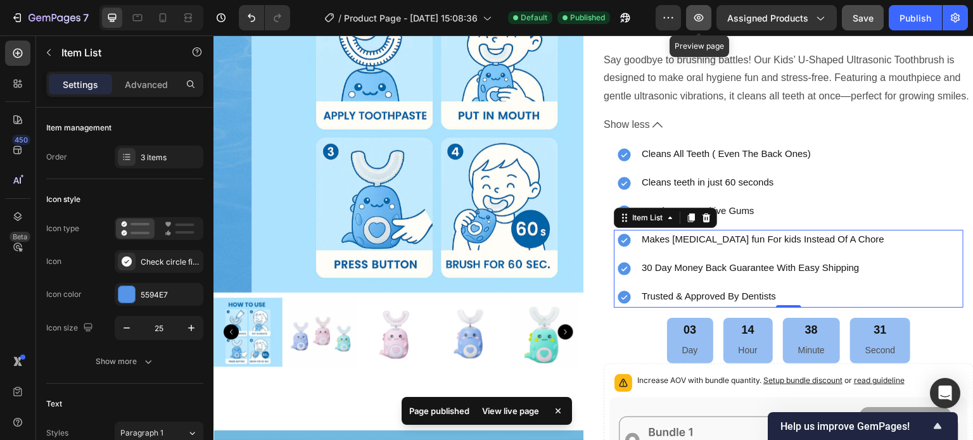
click at [699, 22] on icon "button" at bounding box center [698, 17] width 13 height 13
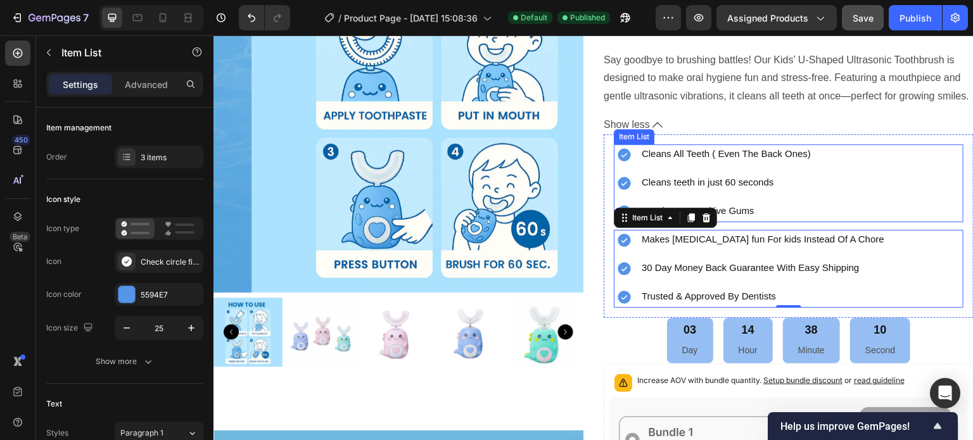
click at [803, 159] on span "Cleans All Teeth ( Even The Back Ones)" at bounding box center [726, 153] width 169 height 11
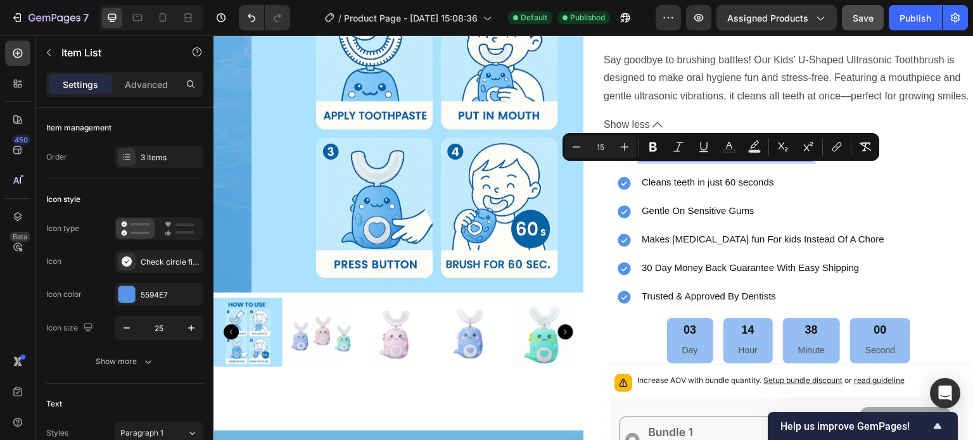
drag, startPoint x: 805, startPoint y: 170, endPoint x: 636, endPoint y: 172, distance: 169.2
click at [642, 159] on span "Cleans All Teeth ( Even The Back Ones)" at bounding box center [726, 153] width 169 height 11
click at [578, 149] on icon "Editor contextual toolbar" at bounding box center [576, 147] width 13 height 13
type input "14"
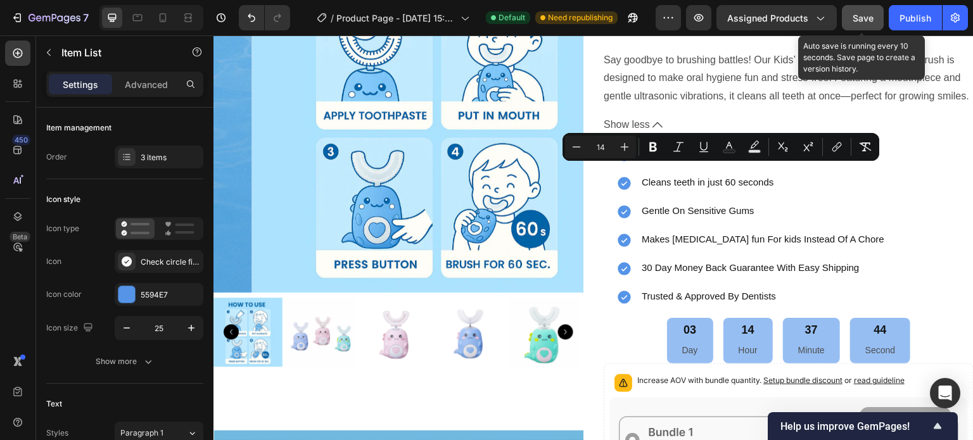
click at [863, 18] on span "Save" at bounding box center [863, 18] width 21 height 11
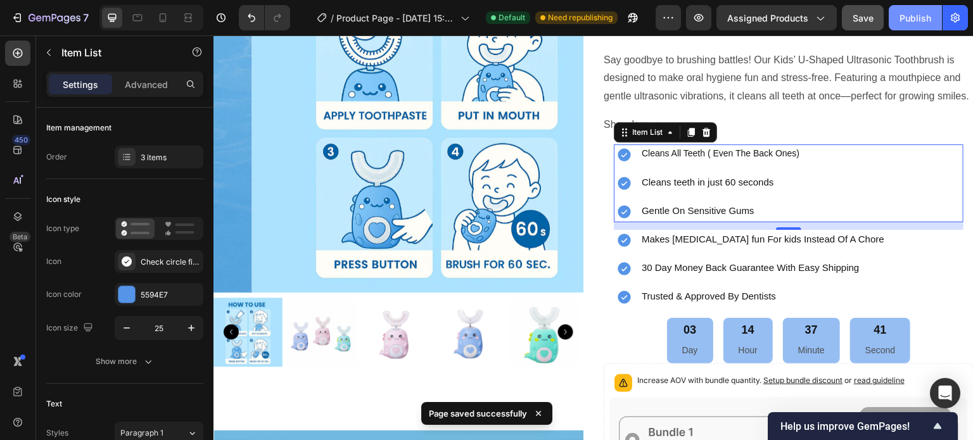
click at [908, 18] on div "Publish" at bounding box center [916, 17] width 32 height 13
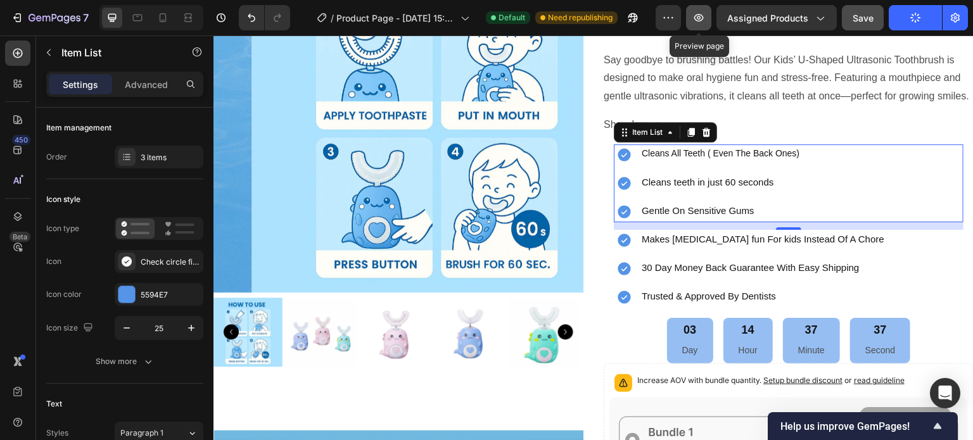
click at [703, 25] on button "button" at bounding box center [698, 17] width 25 height 25
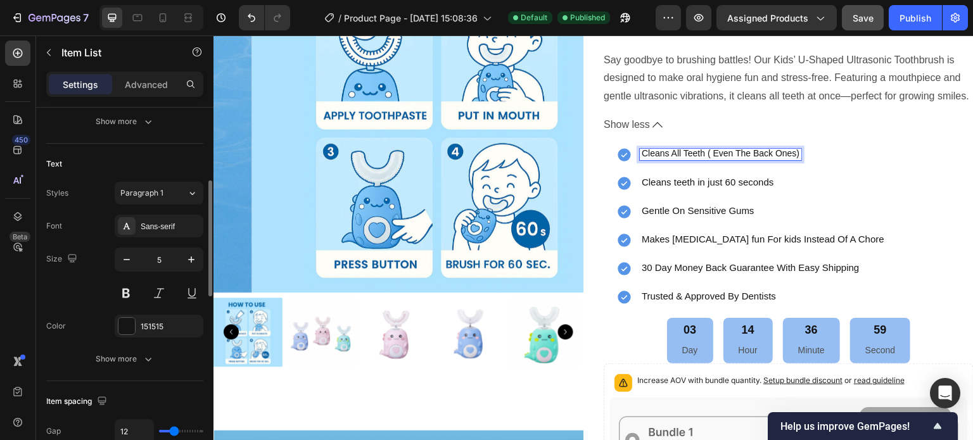
scroll to position [241, 0]
click at [127, 258] on icon "button" at bounding box center [126, 259] width 13 height 13
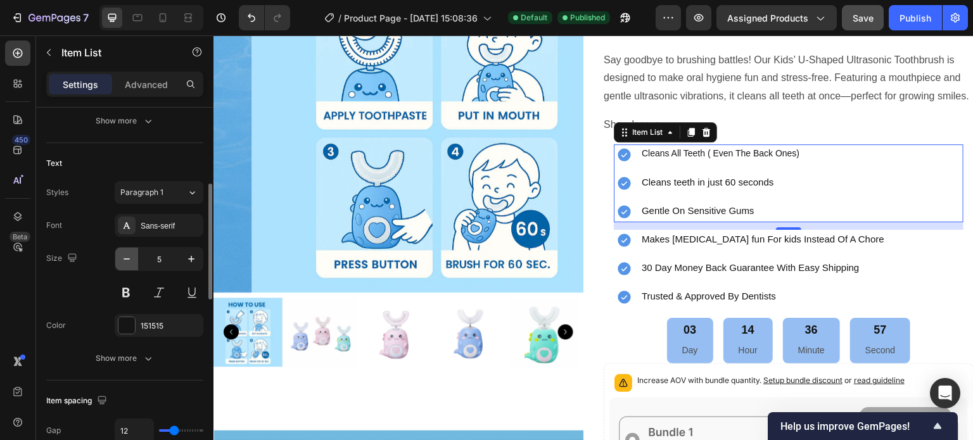
type input "4"
click at [715, 158] on span "Cleans All Teeth ( Even The Back Ones)" at bounding box center [721, 153] width 158 height 10
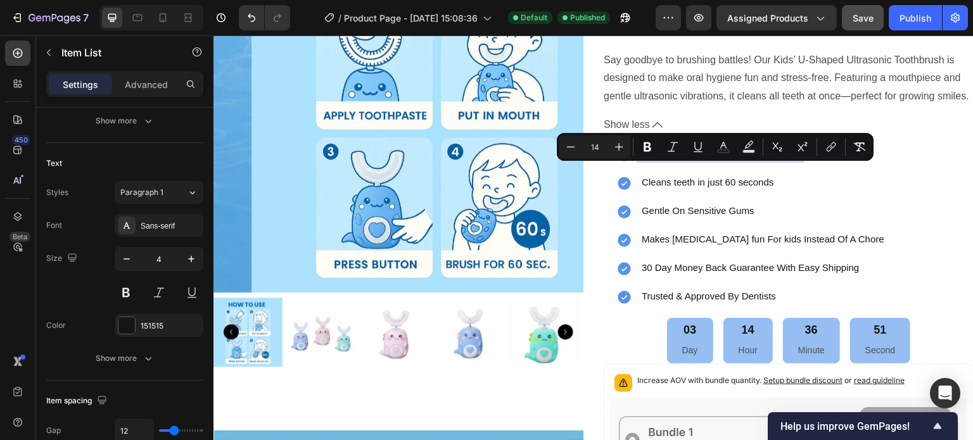
drag, startPoint x: 794, startPoint y: 170, endPoint x: 634, endPoint y: 178, distance: 160.4
click at [634, 165] on div "Cleans All Teeth ( Even The Back Ones)" at bounding box center [708, 154] width 188 height 21
click at [571, 149] on icon "Editor contextual toolbar" at bounding box center [570, 147] width 13 height 13
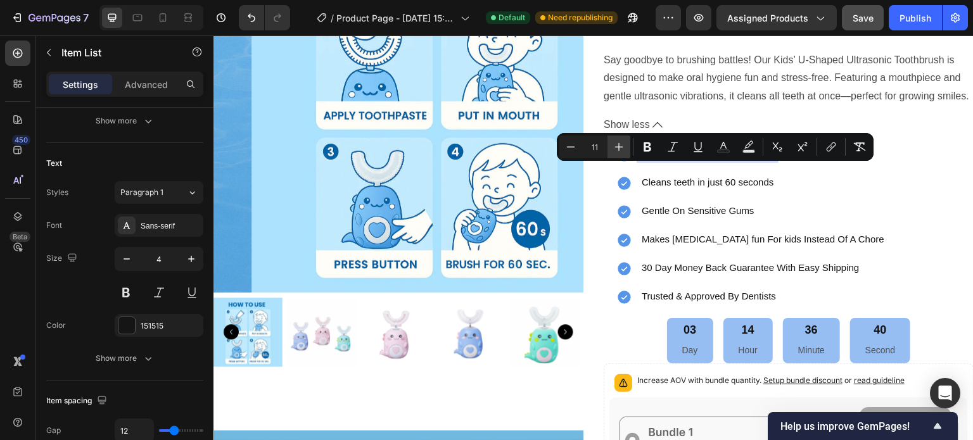
click at [618, 145] on icon "Editor contextual toolbar" at bounding box center [619, 147] width 13 height 13
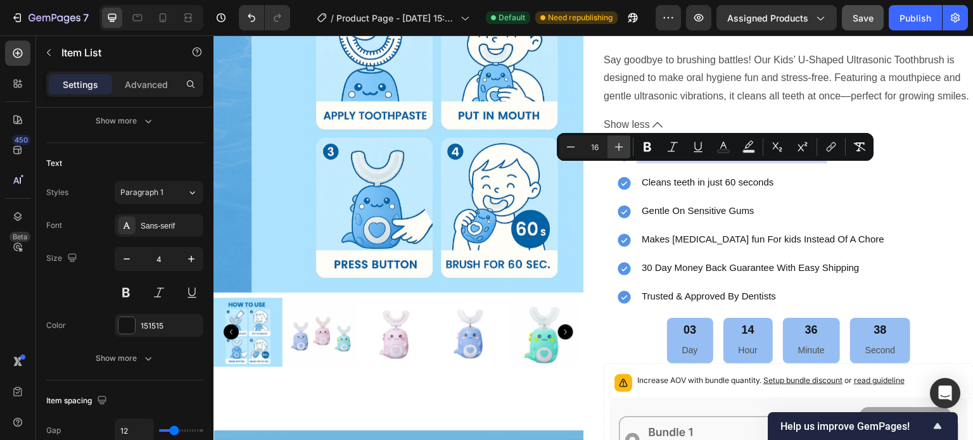
click at [618, 145] on icon "Editor contextual toolbar" at bounding box center [619, 147] width 13 height 13
click at [572, 150] on icon "Editor contextual toolbar" at bounding box center [570, 147] width 13 height 13
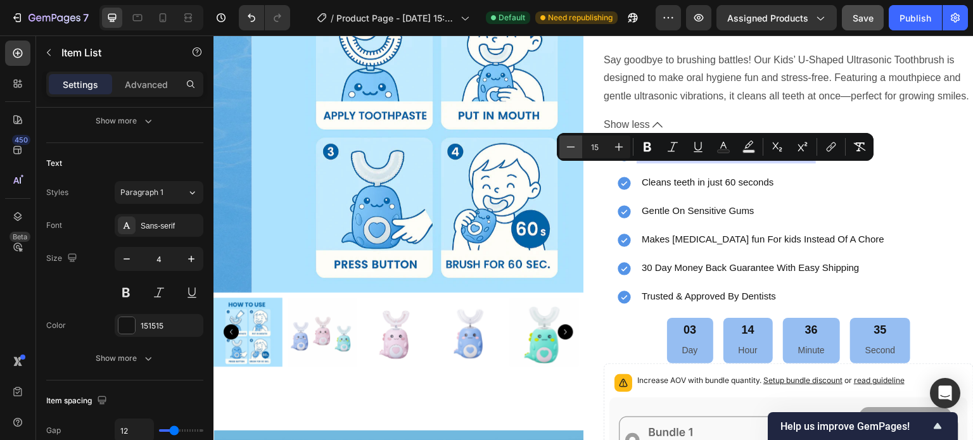
click at [572, 150] on icon "Editor contextual toolbar" at bounding box center [570, 147] width 13 height 13
type input "12"
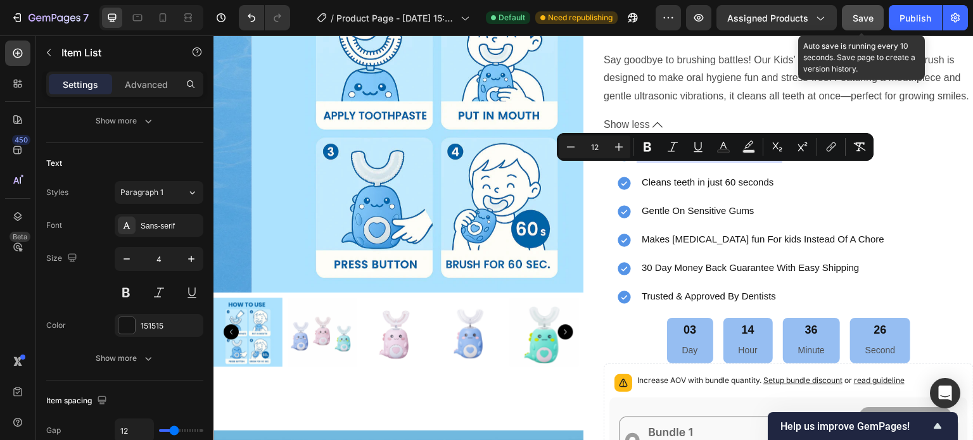
click at [859, 20] on span "Save" at bounding box center [863, 18] width 21 height 11
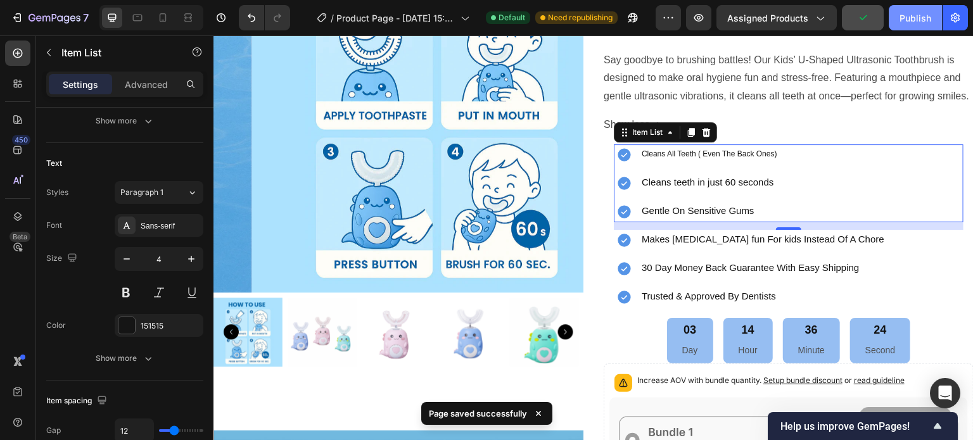
click at [901, 20] on div "Publish" at bounding box center [916, 17] width 32 height 13
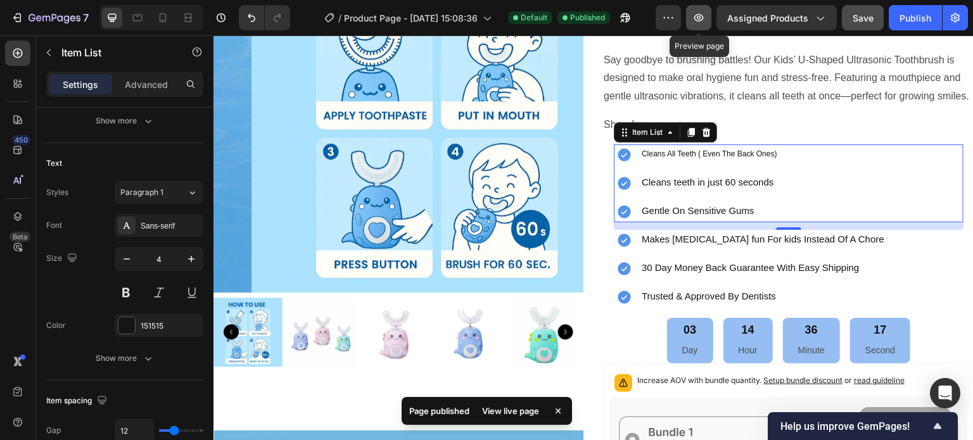
click at [699, 19] on icon "button" at bounding box center [698, 17] width 13 height 13
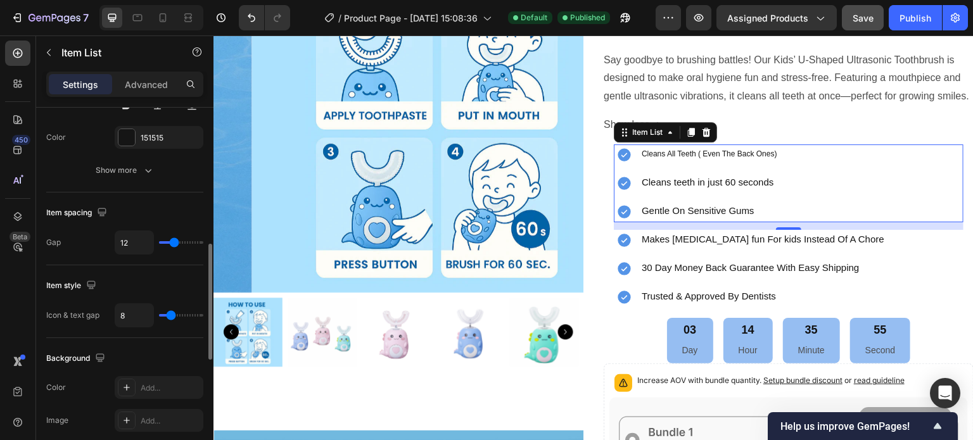
scroll to position [429, 0]
click at [130, 240] on input "12" at bounding box center [134, 242] width 38 height 23
type input "0"
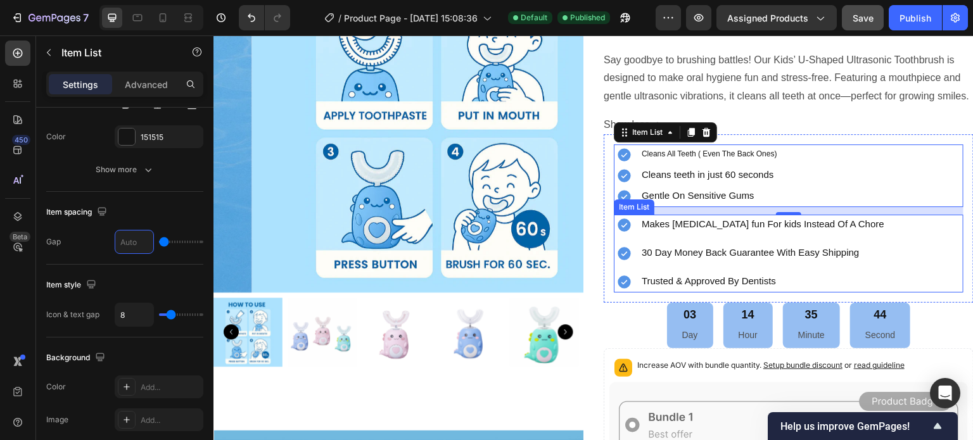
click at [673, 264] on div "30 Day Money Back Guarantee With Easy Shipping" at bounding box center [750, 253] width 272 height 21
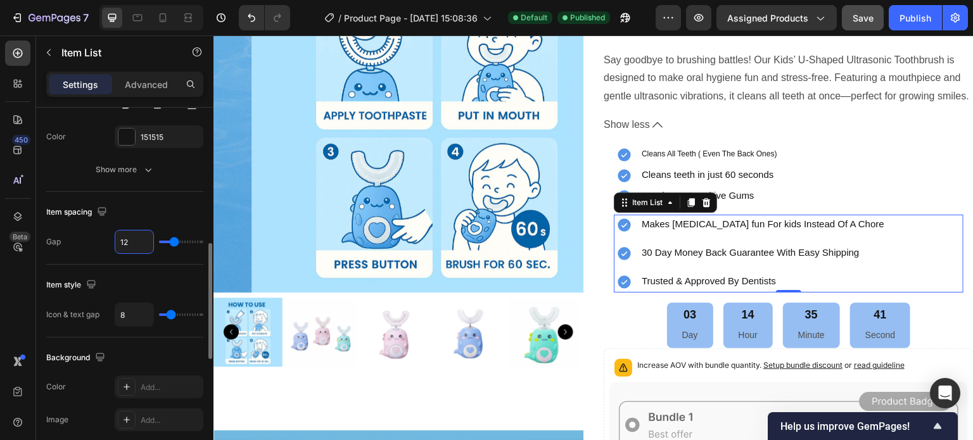
click at [137, 240] on input "12" at bounding box center [134, 242] width 38 height 23
type input "0"
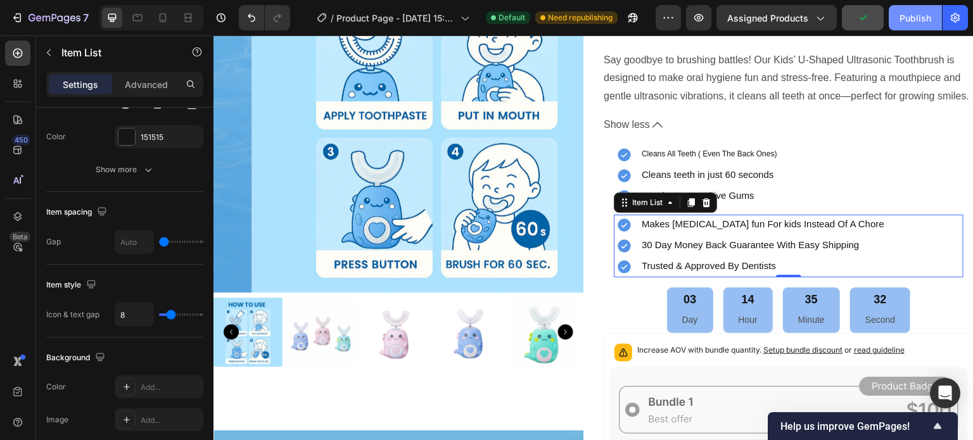
type input "0"
click at [910, 12] on div "Publish" at bounding box center [916, 17] width 32 height 13
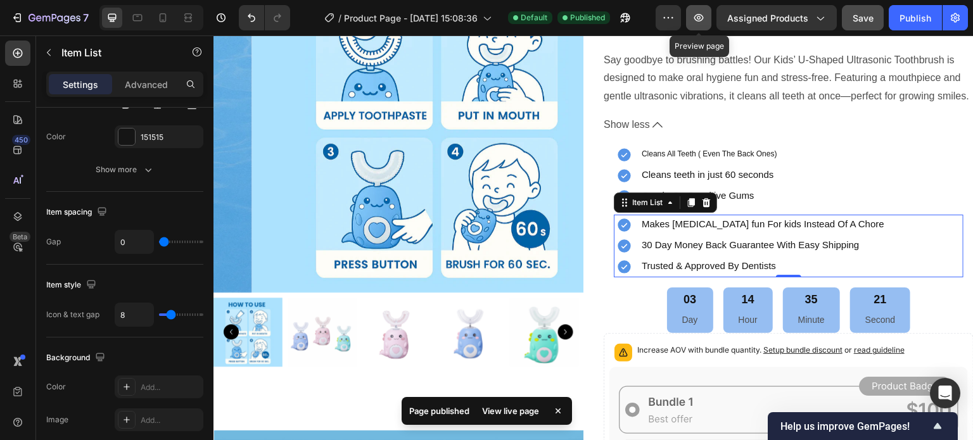
click at [703, 16] on icon "button" at bounding box center [698, 17] width 13 height 13
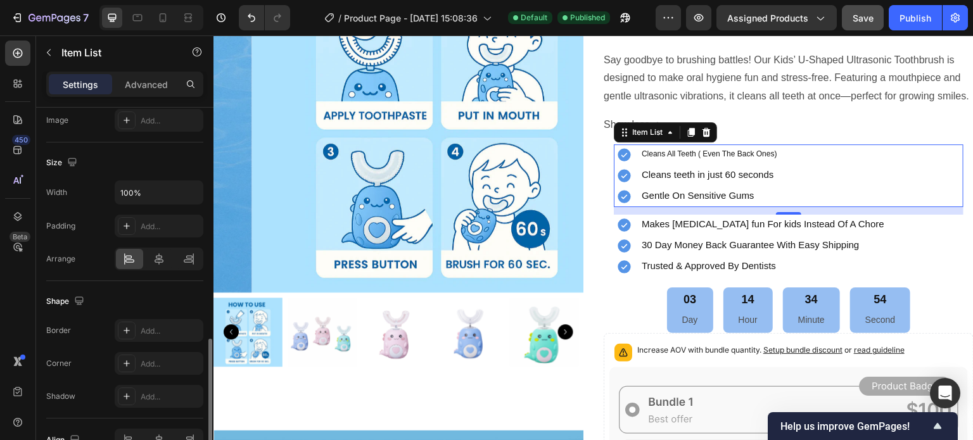
scroll to position [730, 0]
click at [156, 255] on icon at bounding box center [159, 258] width 13 height 13
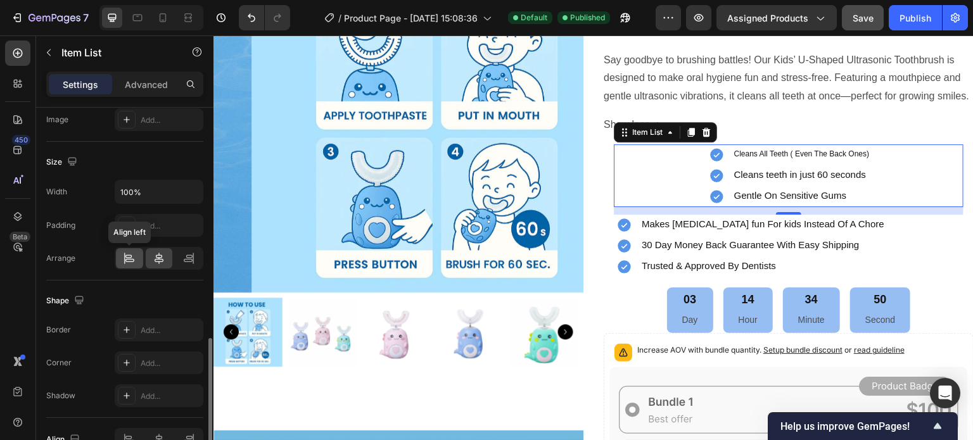
click at [132, 255] on icon at bounding box center [129, 258] width 13 height 13
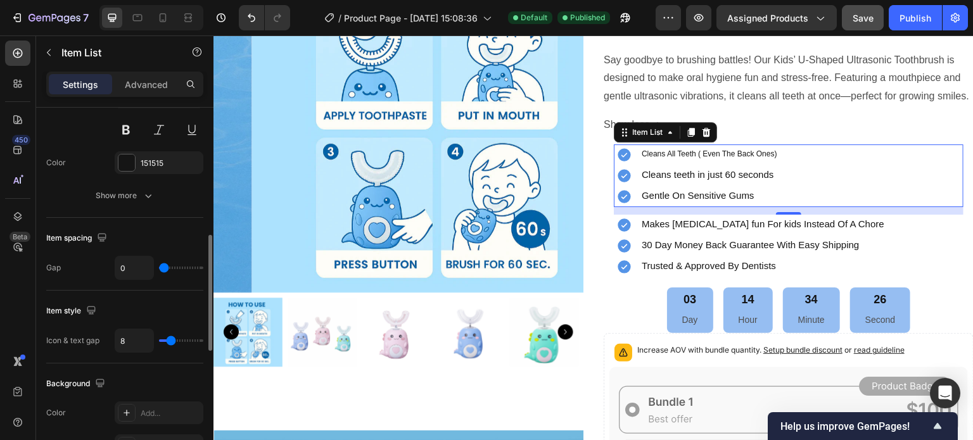
scroll to position [404, 0]
click at [130, 342] on input "8" at bounding box center [134, 340] width 38 height 23
type input "0"
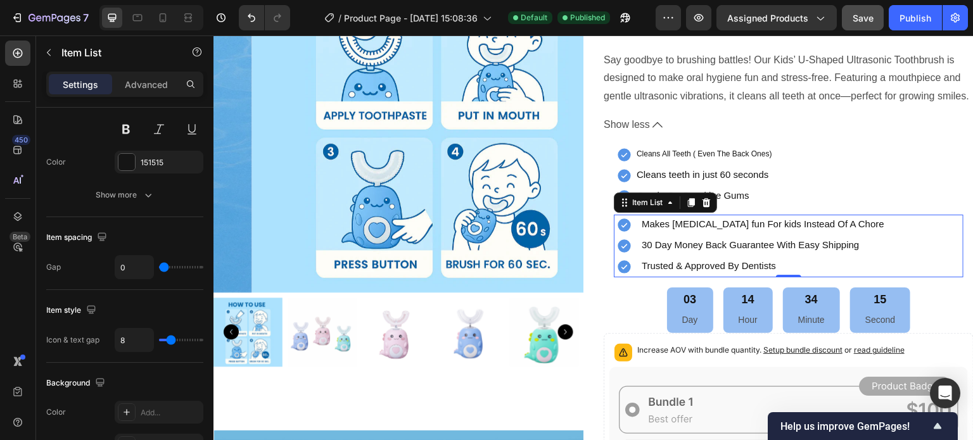
click at [680, 256] on div "30 Day Money Back Guarantee With Easy Shipping" at bounding box center [750, 246] width 272 height 21
click at [124, 339] on input "8" at bounding box center [134, 340] width 38 height 23
type input "0"
type input "8"
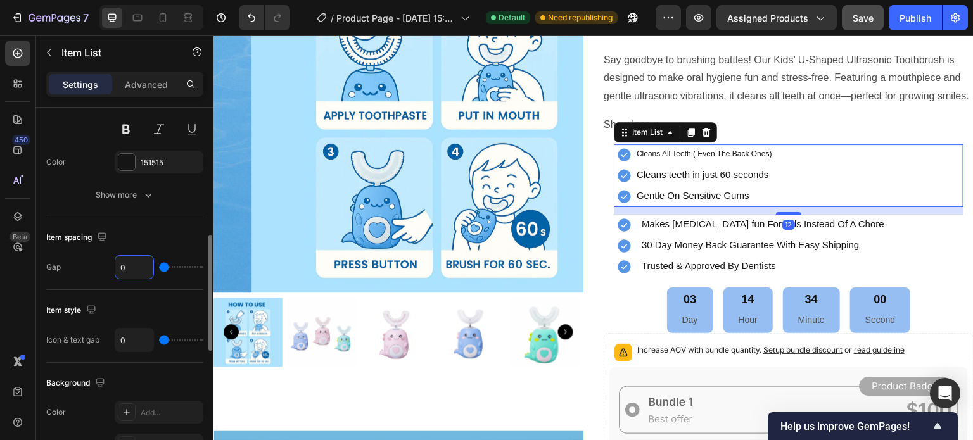
click at [132, 273] on input "0" at bounding box center [134, 267] width 38 height 23
click at [136, 347] on input "0" at bounding box center [134, 340] width 38 height 23
type input "8"
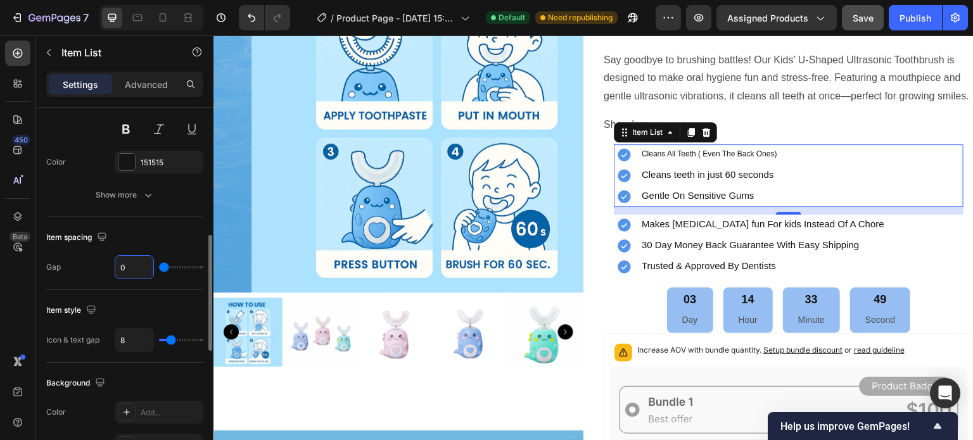
click at [129, 268] on input "0" at bounding box center [134, 267] width 38 height 23
type input "8"
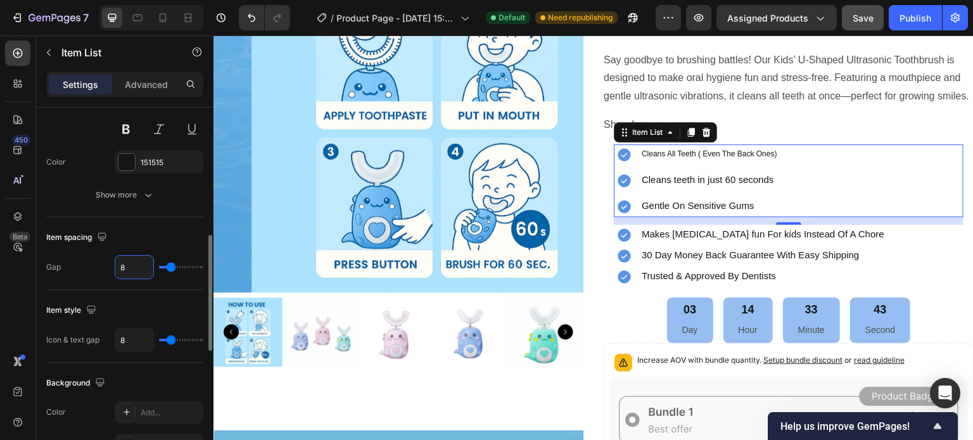
type input "0"
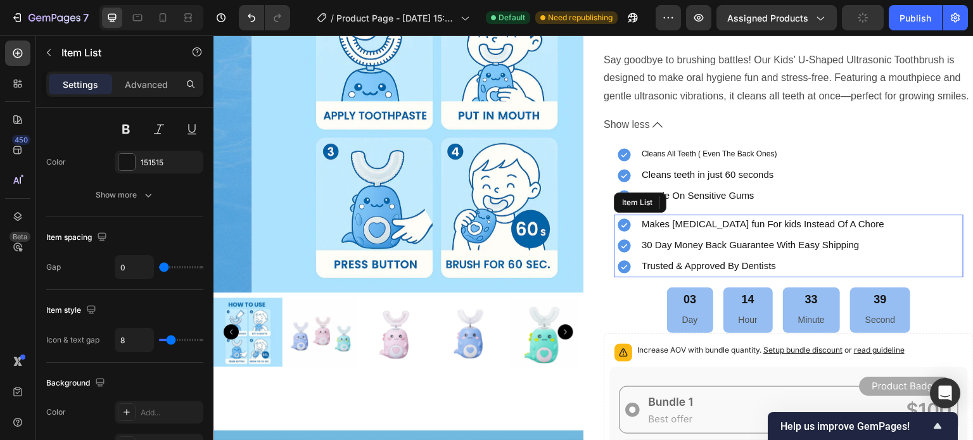
click at [666, 254] on div "30 Day Money Back Guarantee With Easy Shipping" at bounding box center [750, 246] width 272 height 21
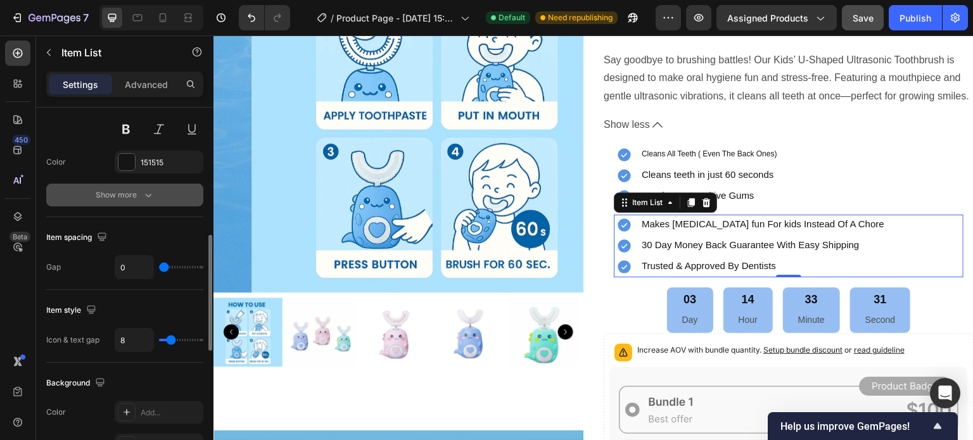
click at [139, 190] on div "Show more" at bounding box center [125, 195] width 59 height 13
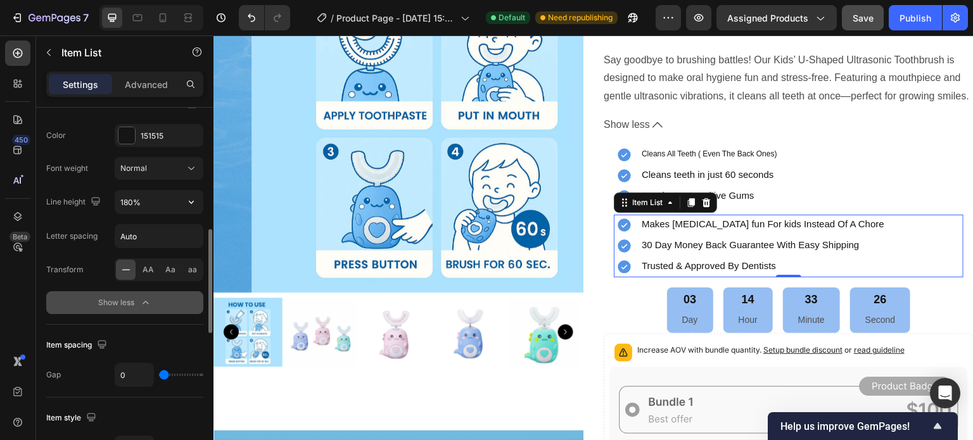
scroll to position [431, 0]
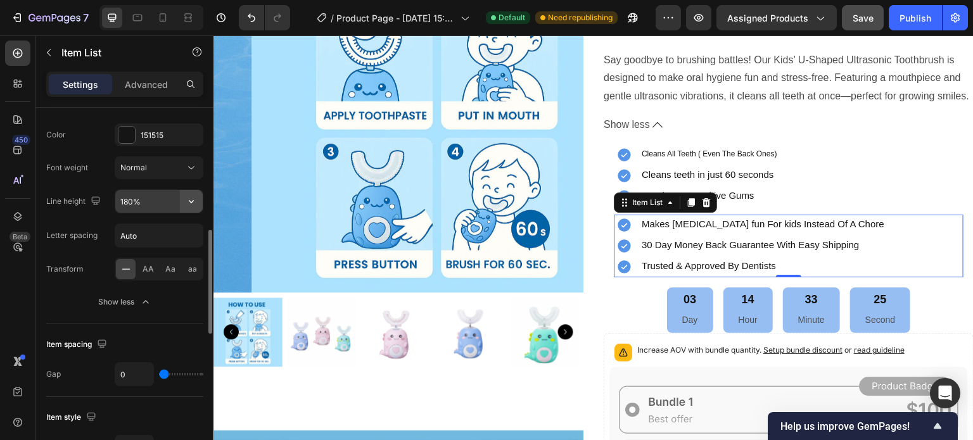
click at [188, 197] on icon "button" at bounding box center [191, 201] width 13 height 13
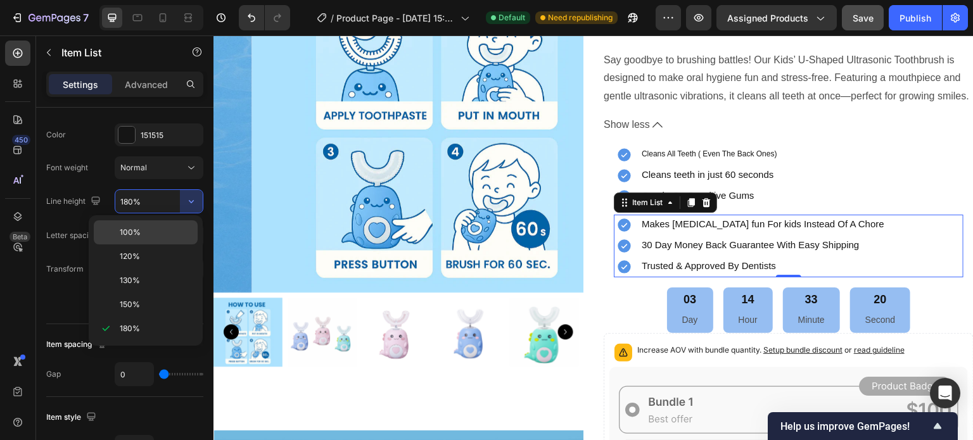
click at [151, 232] on p "100%" at bounding box center [156, 232] width 72 height 11
type input "100%"
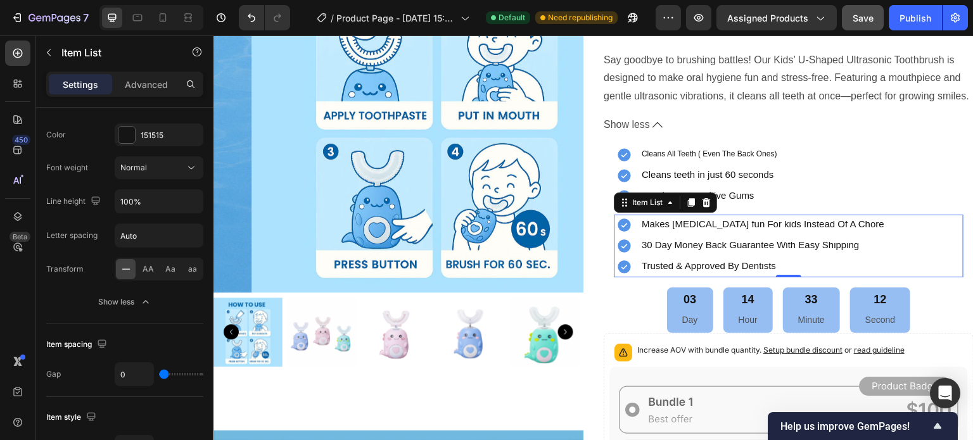
click at [151, 232] on input "Auto" at bounding box center [158, 235] width 87 height 23
type input "1"
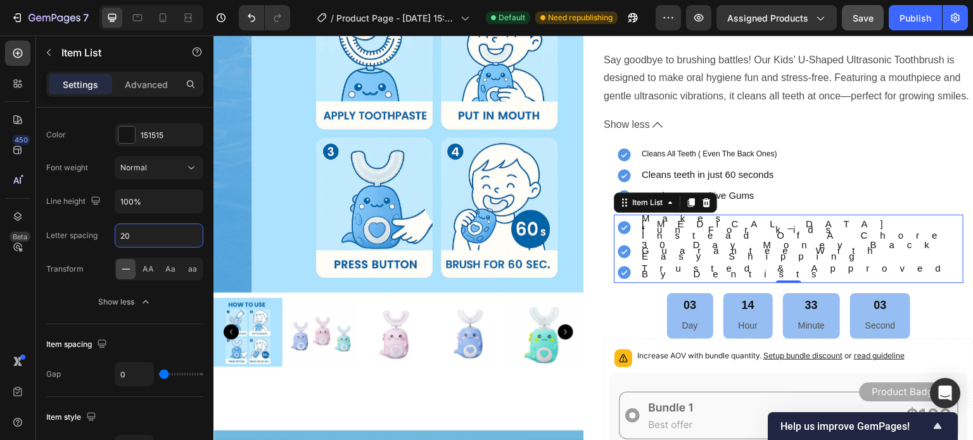
type input "2"
type input "1"
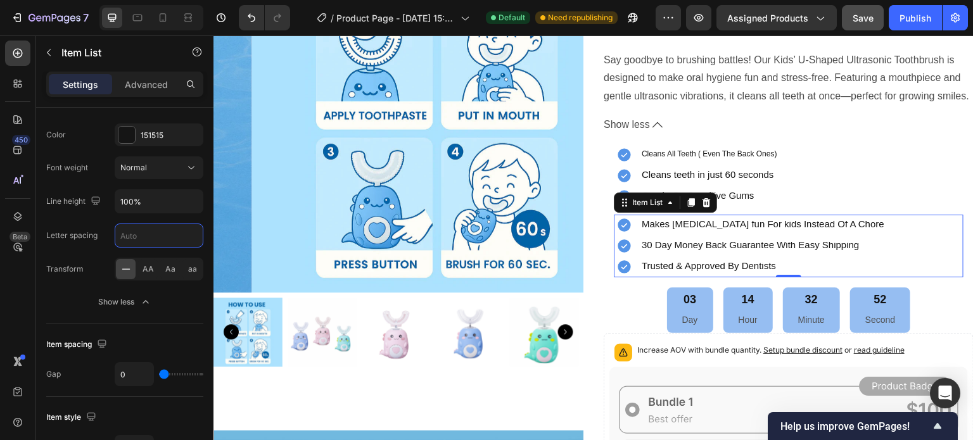
click at [151, 232] on input "text" at bounding box center [158, 235] width 87 height 23
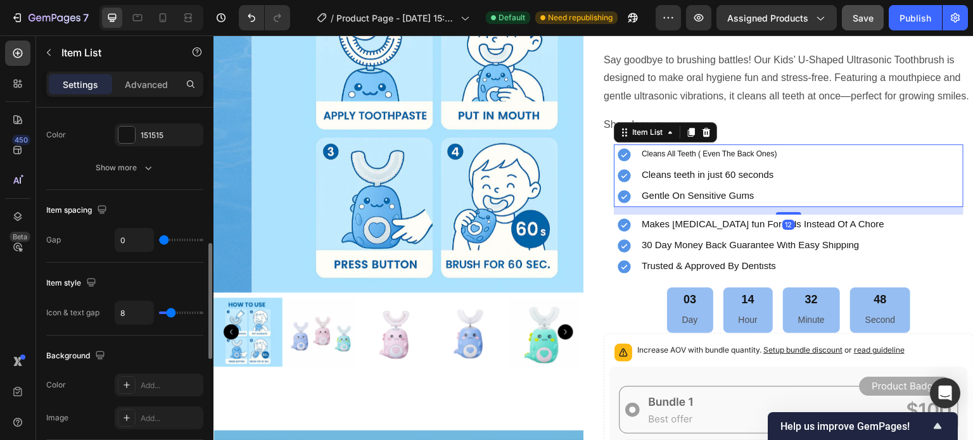
click at [709, 182] on div "Cleans teeth in just 60 seconds" at bounding box center [696, 175] width 165 height 21
click at [123, 169] on div "Show more" at bounding box center [125, 168] width 59 height 13
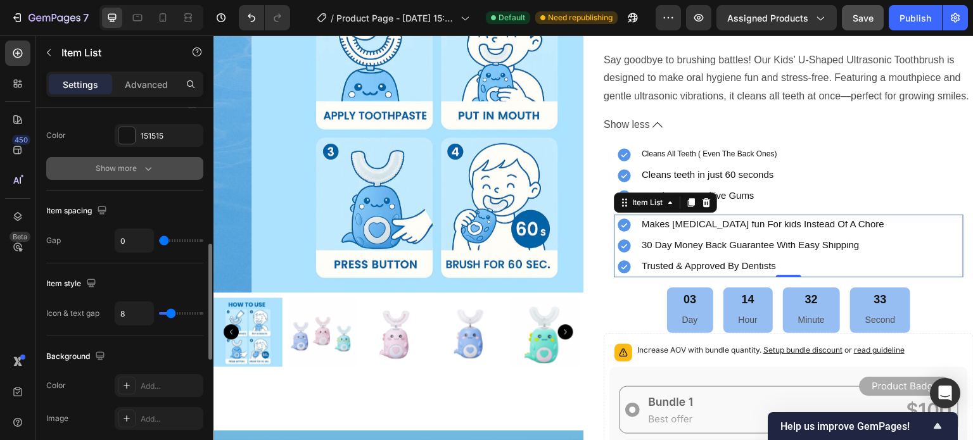
click at [140, 167] on div "Show more" at bounding box center [125, 168] width 59 height 13
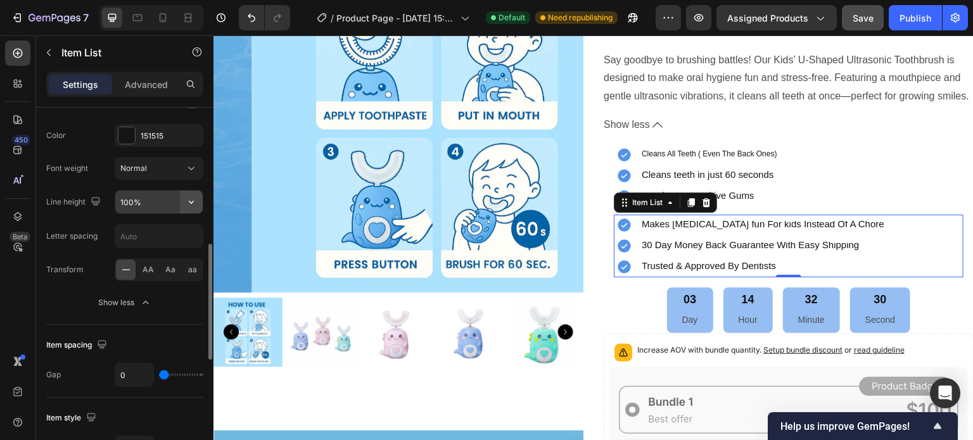
click at [188, 201] on icon "button" at bounding box center [191, 202] width 13 height 13
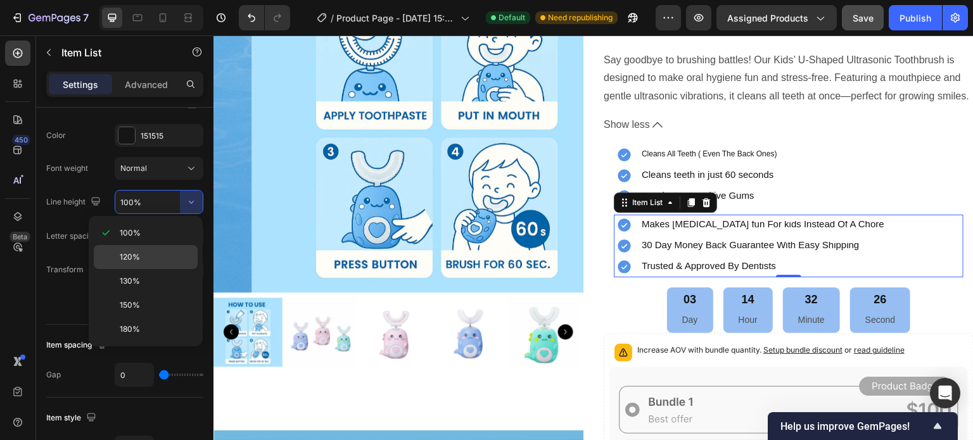
click at [144, 257] on p "120%" at bounding box center [156, 256] width 72 height 11
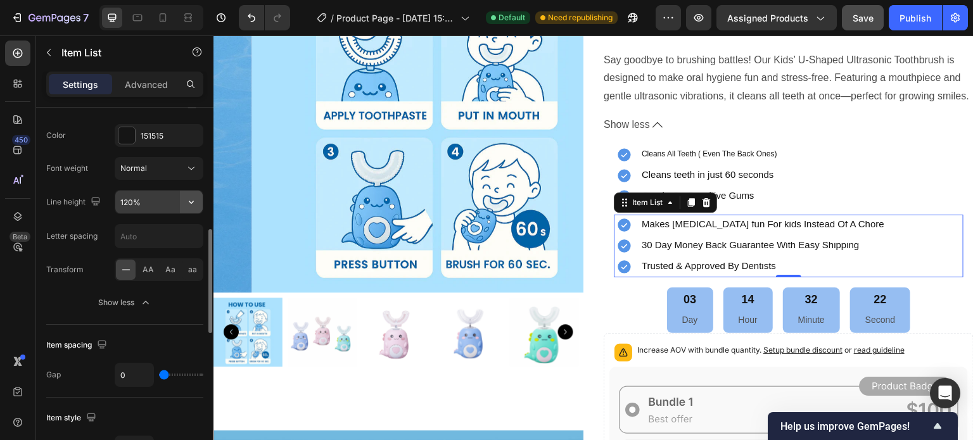
click at [191, 200] on icon "button" at bounding box center [191, 202] width 13 height 13
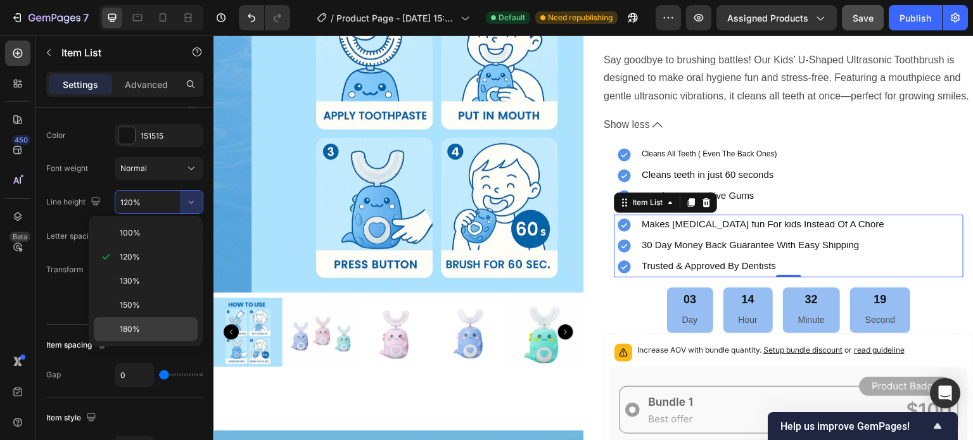
click at [137, 327] on span "180%" at bounding box center [130, 329] width 20 height 11
type input "180%"
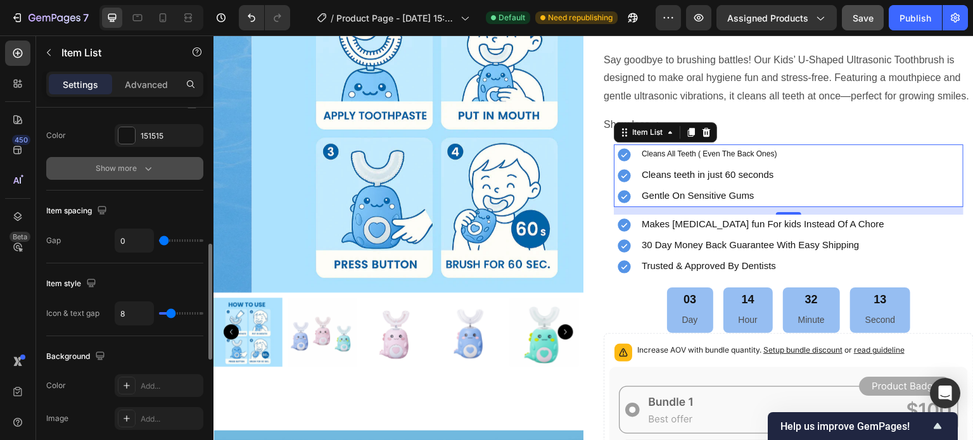
click at [132, 172] on div "Show more" at bounding box center [125, 168] width 59 height 13
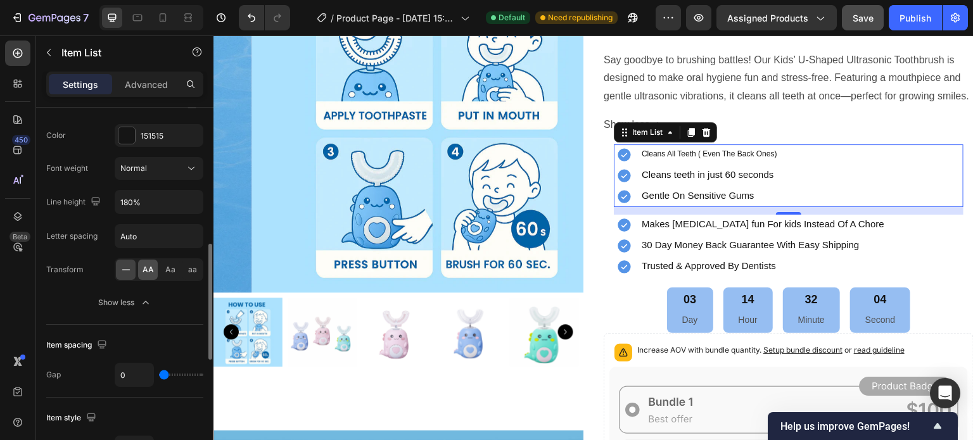
click at [147, 268] on span "AA" at bounding box center [148, 269] width 11 height 11
click at [129, 269] on icon at bounding box center [126, 269] width 8 height 1
click at [148, 269] on span "AA" at bounding box center [148, 269] width 11 height 11
click at [172, 268] on span "Aa" at bounding box center [170, 269] width 10 height 11
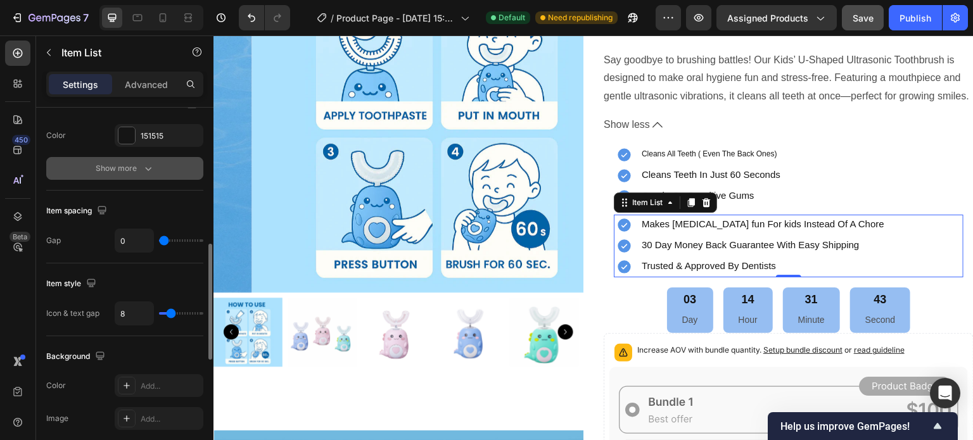
click at [143, 165] on icon "button" at bounding box center [148, 168] width 13 height 13
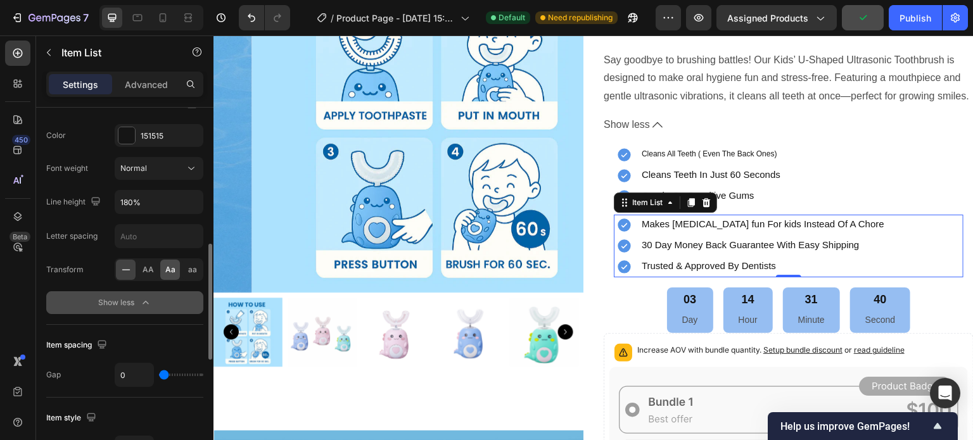
click at [171, 270] on span "Aa" at bounding box center [170, 269] width 10 height 11
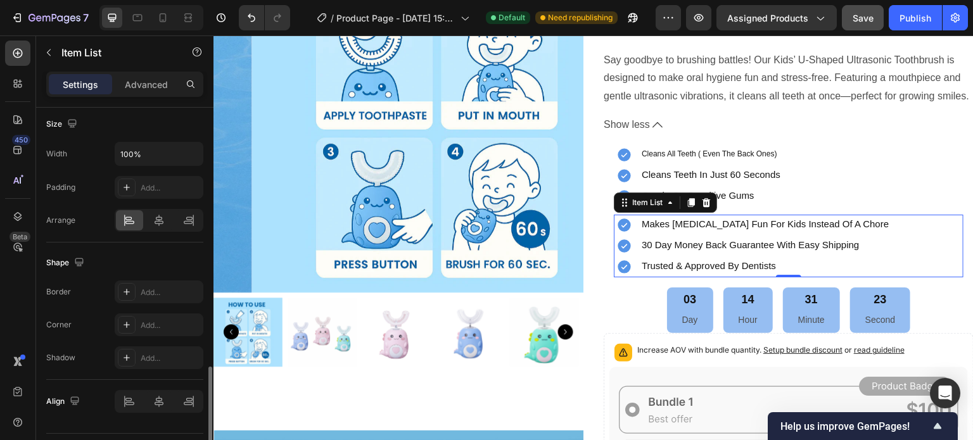
scroll to position [906, 0]
click at [191, 143] on icon "button" at bounding box center [191, 149] width 13 height 13
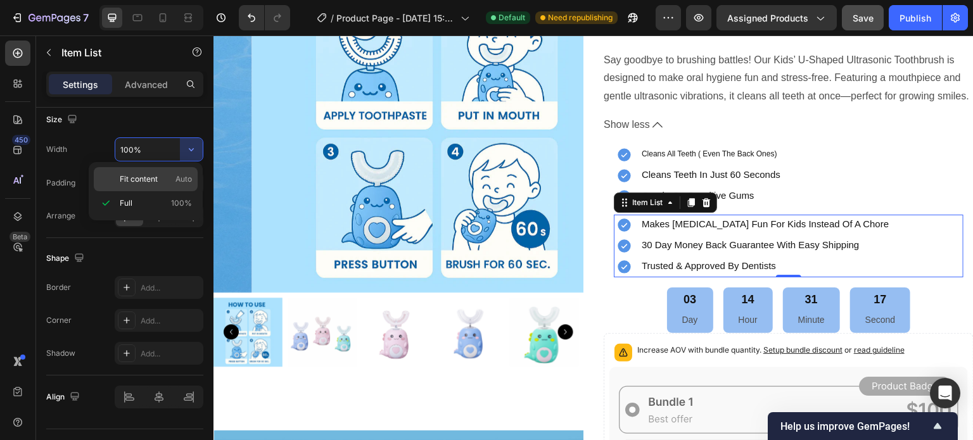
click at [144, 175] on span "Fit content" at bounding box center [139, 179] width 38 height 11
type input "Auto"
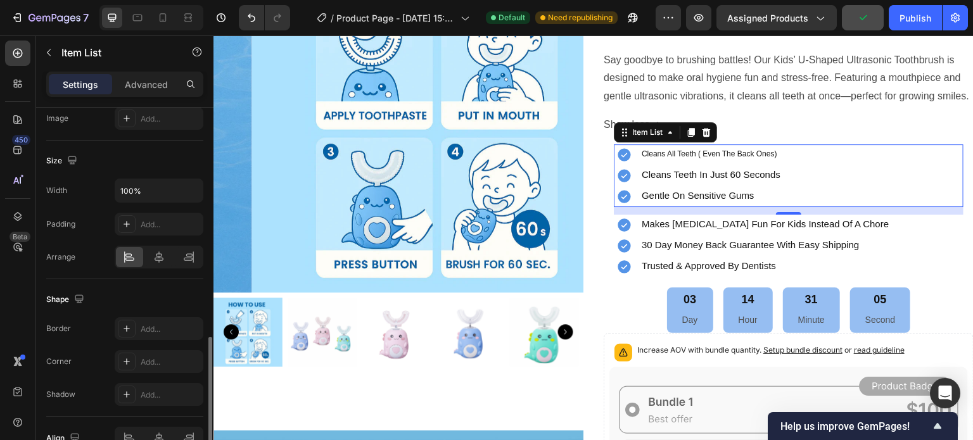
scroll to position [730, 0]
click at [164, 188] on input "100%" at bounding box center [158, 192] width 87 height 23
click at [188, 188] on icon "button" at bounding box center [191, 192] width 13 height 13
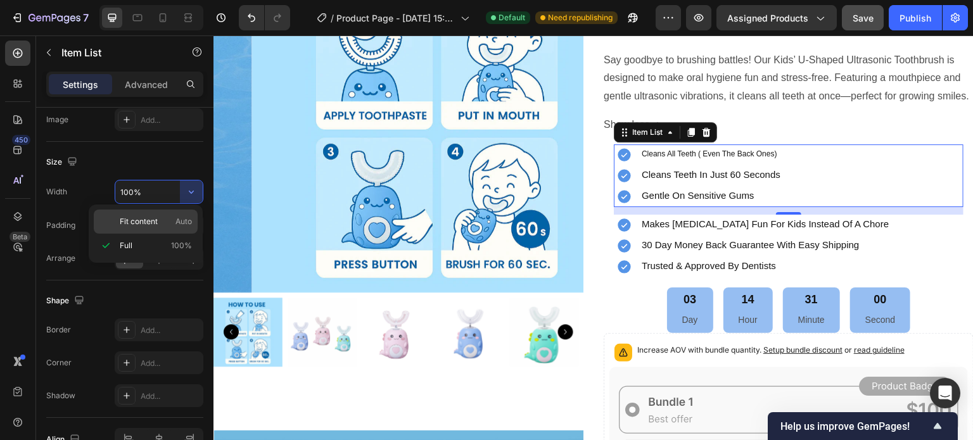
click at [149, 222] on span "Fit content" at bounding box center [139, 221] width 38 height 11
type input "Auto"
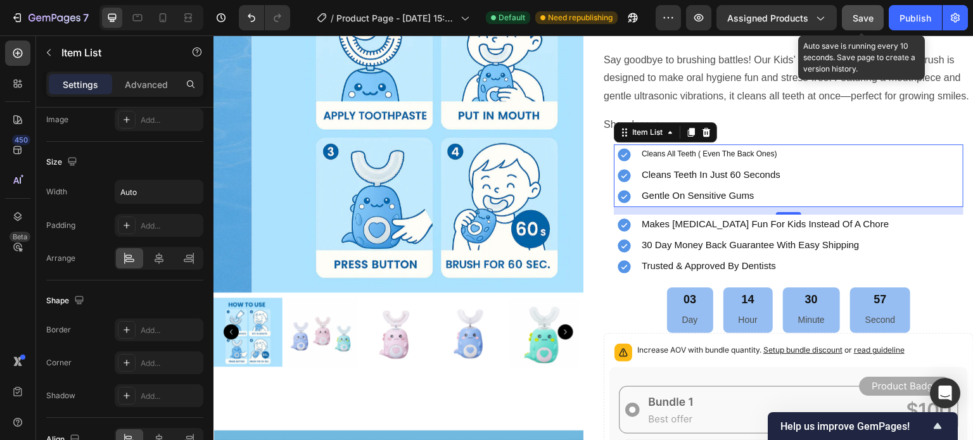
click at [868, 18] on span "Save" at bounding box center [863, 18] width 21 height 11
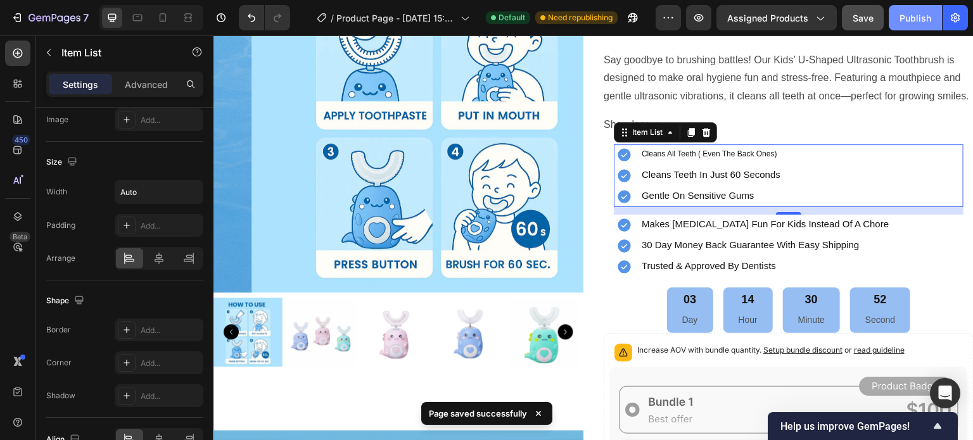
click at [910, 15] on div "Publish" at bounding box center [916, 17] width 32 height 13
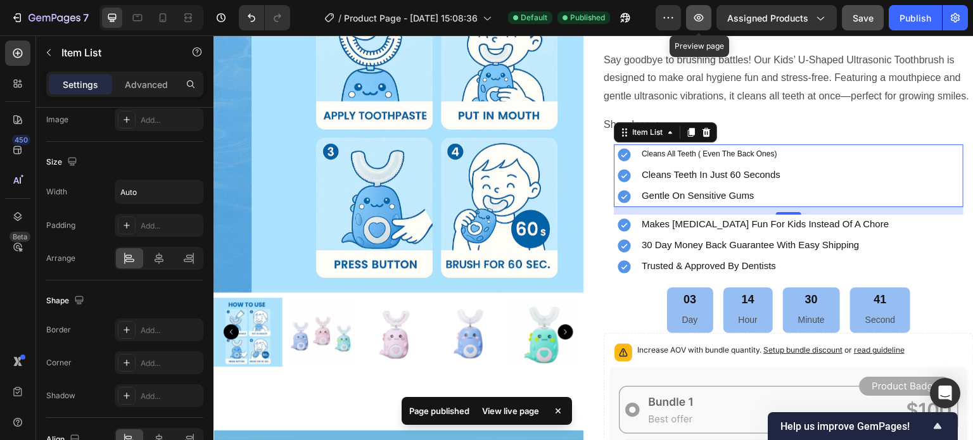
click at [697, 20] on icon "button" at bounding box center [699, 18] width 10 height 8
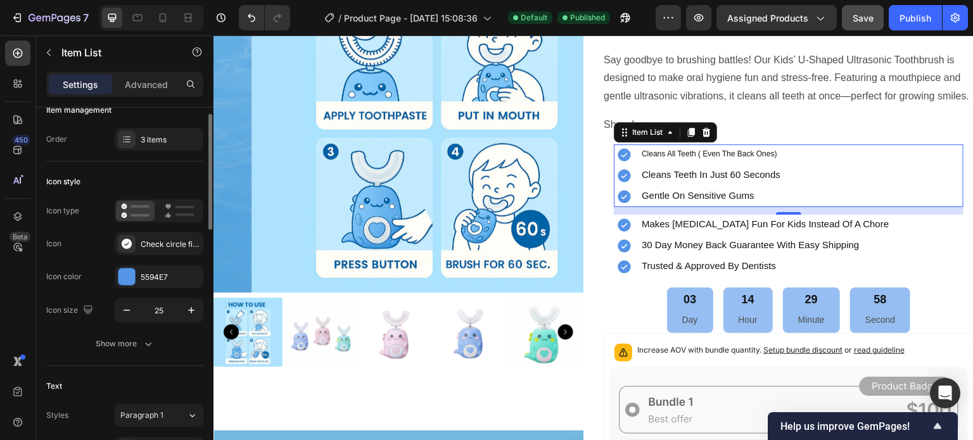
scroll to position [17, 0]
click at [185, 212] on icon at bounding box center [180, 211] width 30 height 15
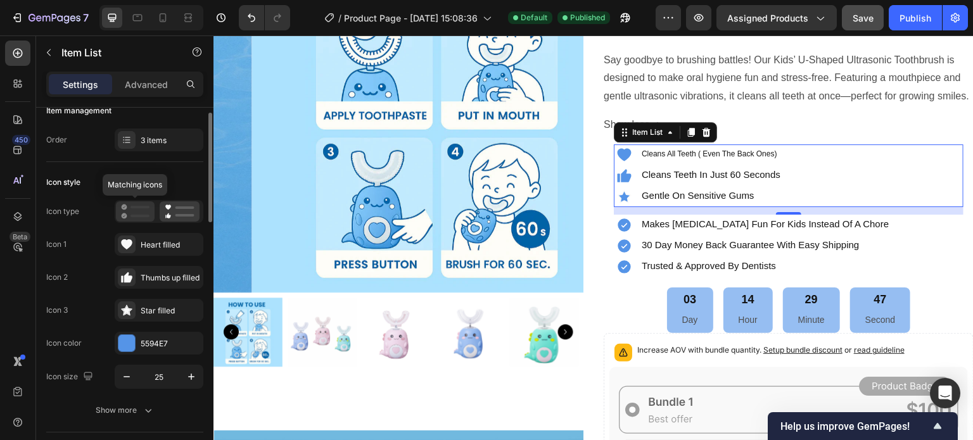
click at [143, 215] on rect at bounding box center [139, 216] width 19 height 3
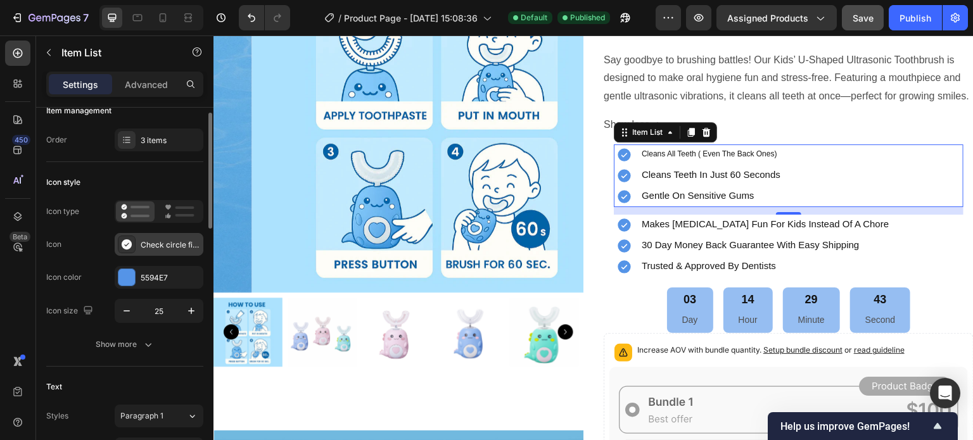
click at [155, 248] on div "Check circle filled" at bounding box center [171, 244] width 60 height 11
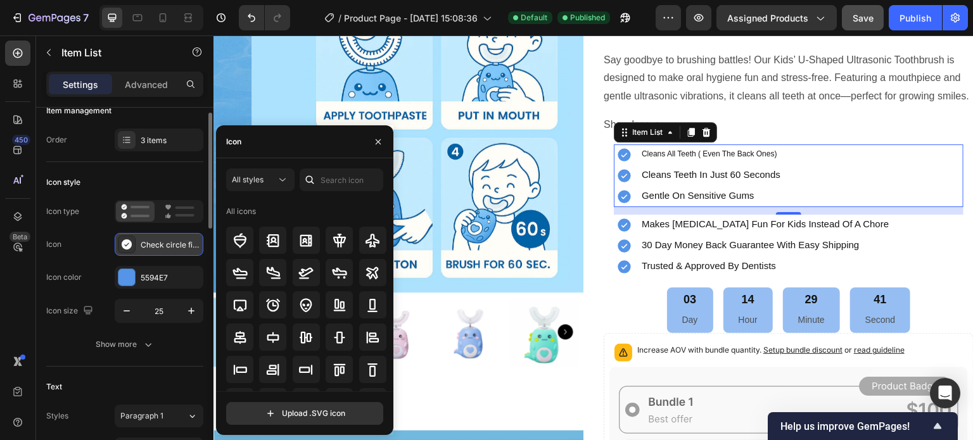
click at [155, 248] on div "Check circle filled" at bounding box center [171, 244] width 60 height 11
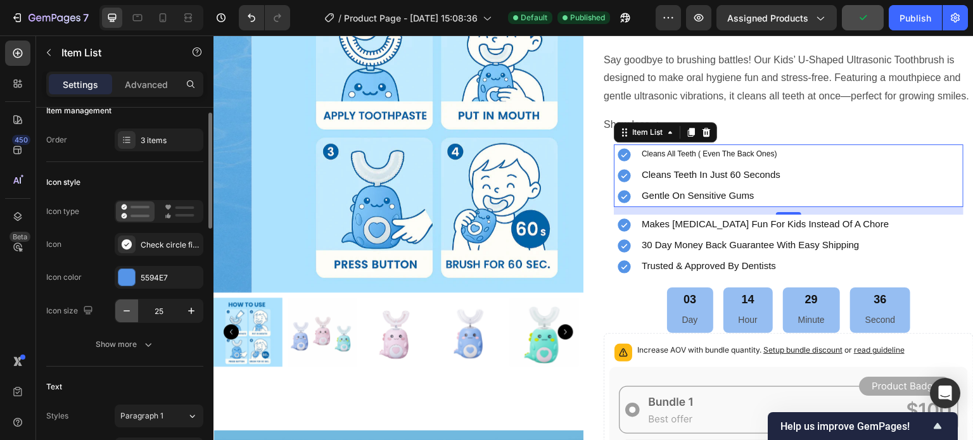
click at [127, 310] on icon "button" at bounding box center [127, 310] width 6 height 1
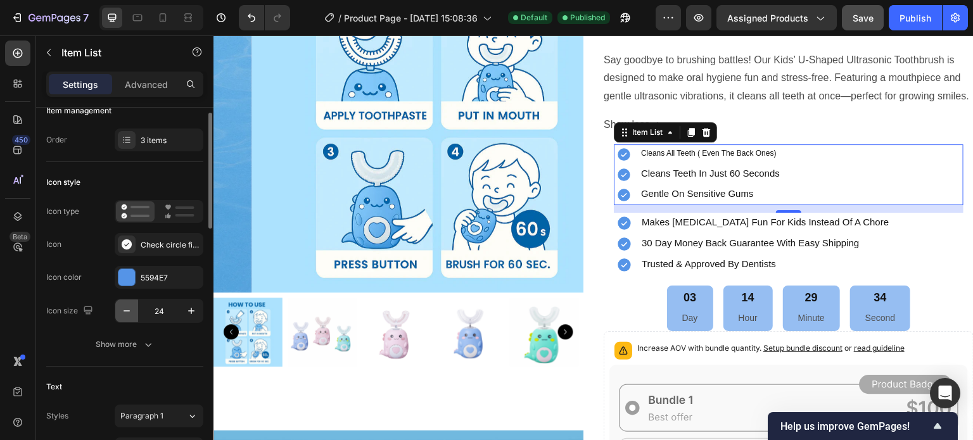
click at [127, 310] on icon "button" at bounding box center [127, 310] width 6 height 1
type input "23"
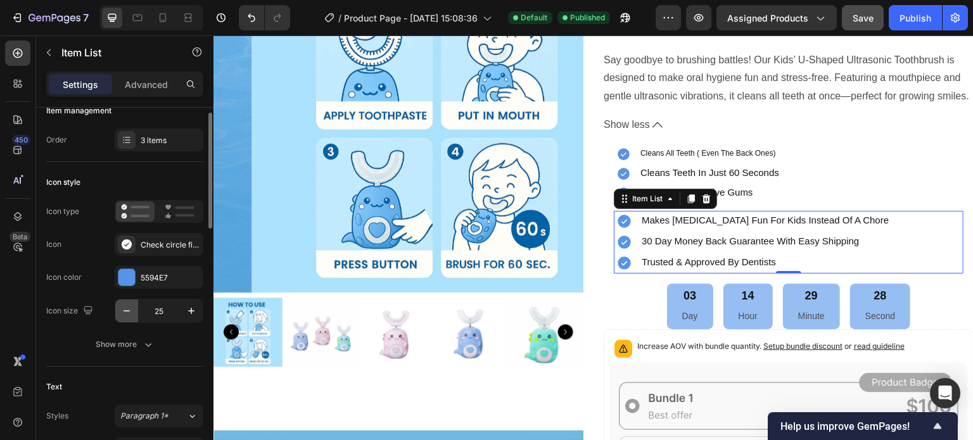
click at [128, 309] on icon "button" at bounding box center [126, 311] width 13 height 13
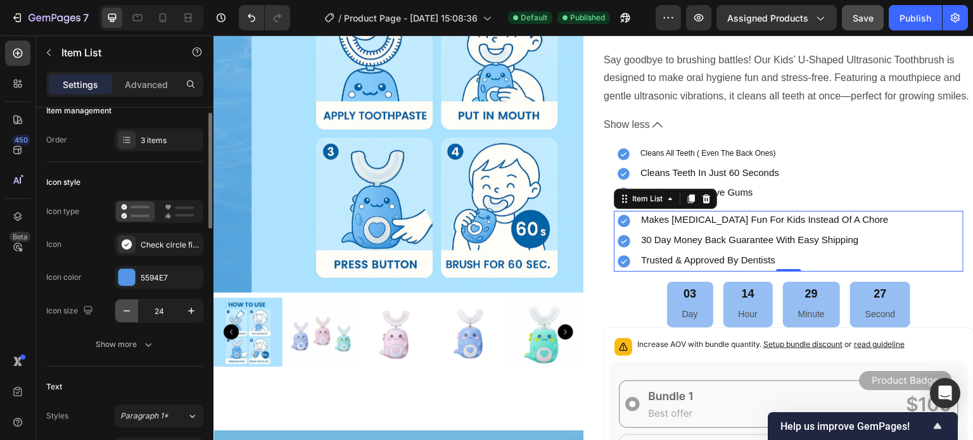
click at [128, 309] on icon "button" at bounding box center [126, 311] width 13 height 13
type input "23"
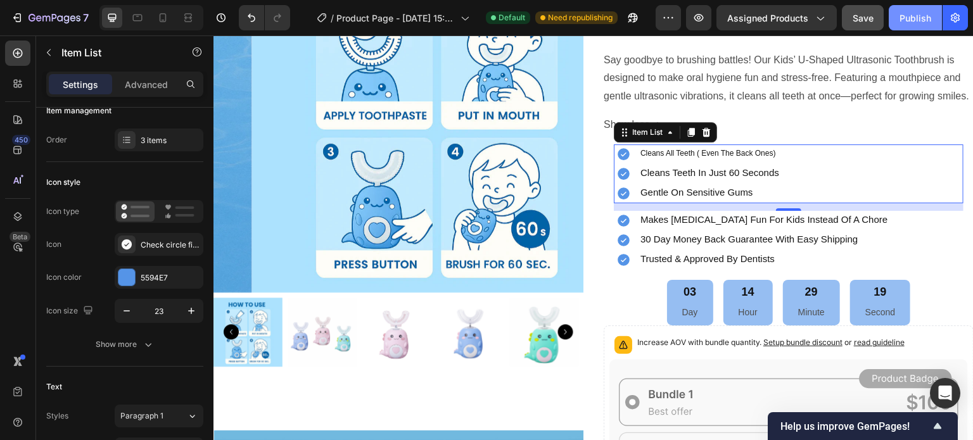
click at [903, 17] on div "Publish" at bounding box center [916, 17] width 32 height 13
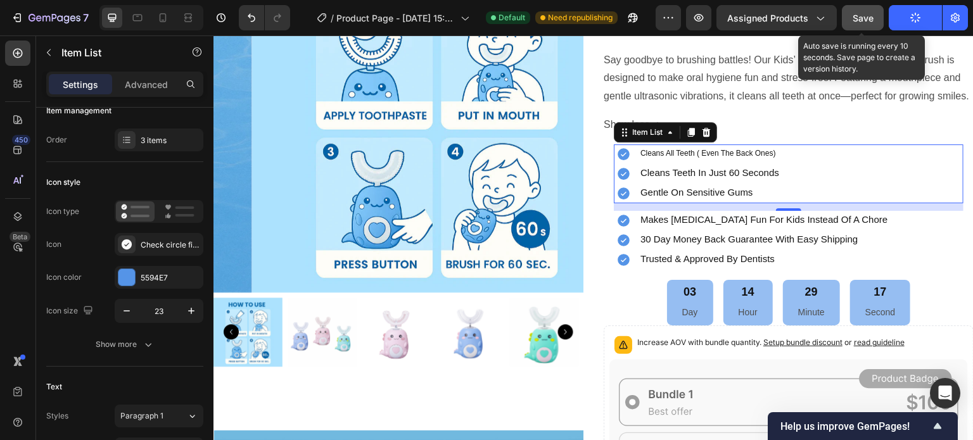
click at [870, 21] on span "Save" at bounding box center [863, 18] width 21 height 11
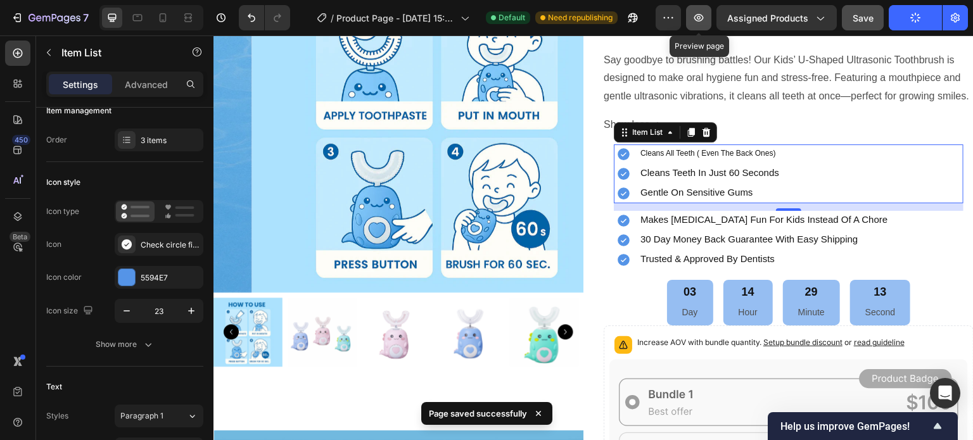
click at [701, 22] on icon "button" at bounding box center [698, 17] width 13 height 13
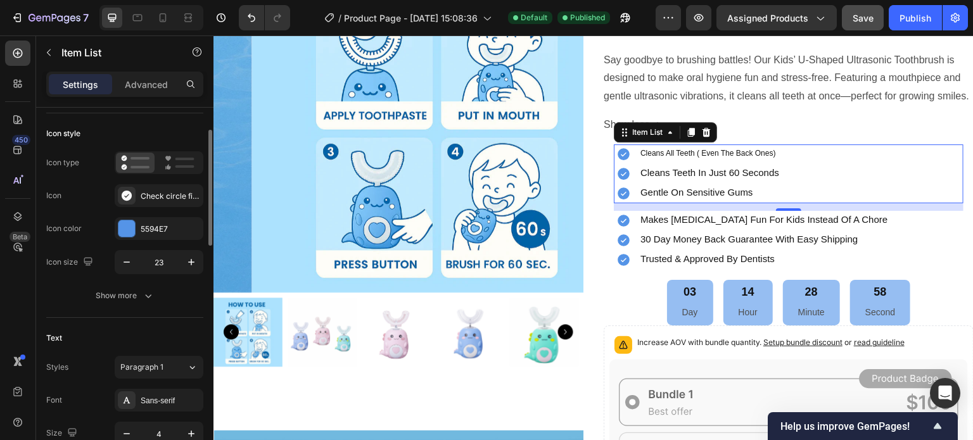
scroll to position [68, 0]
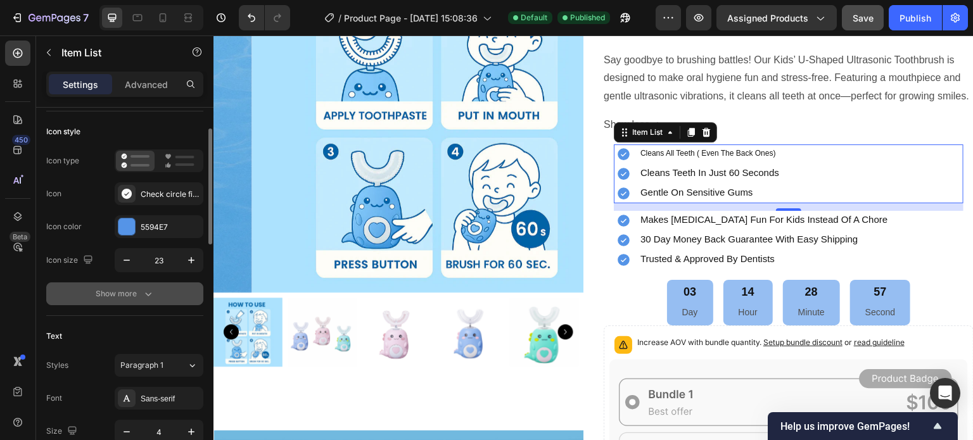
click at [114, 288] on div "Show more" at bounding box center [125, 294] width 59 height 13
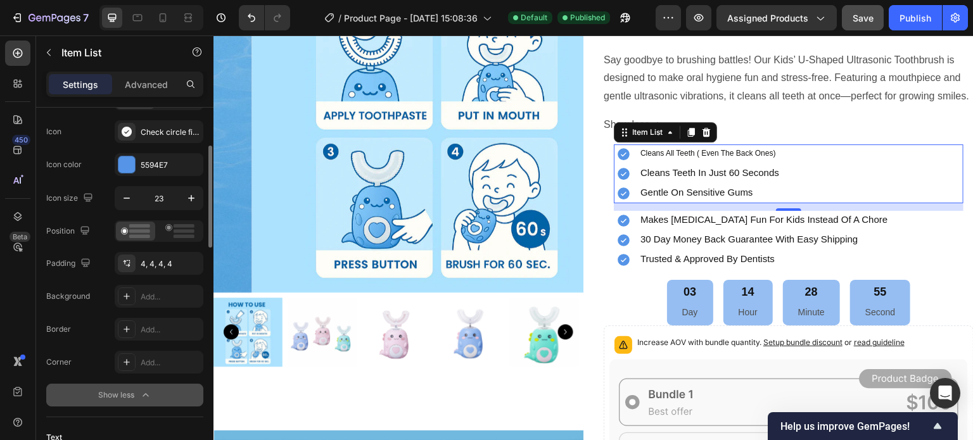
scroll to position [132, 0]
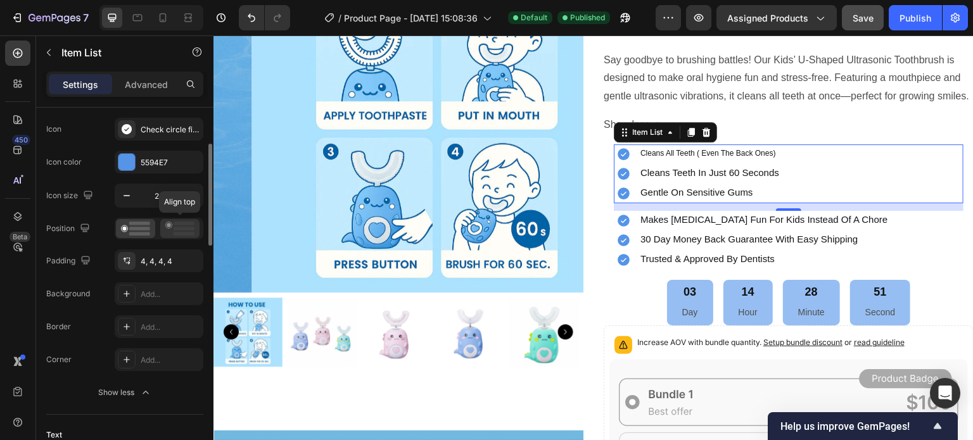
click at [184, 226] on icon at bounding box center [179, 229] width 29 height 14
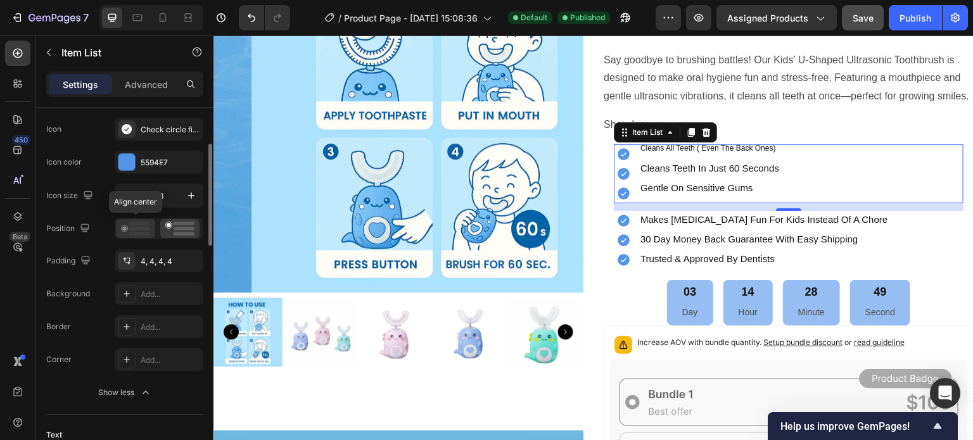
click at [146, 225] on icon at bounding box center [135, 229] width 29 height 14
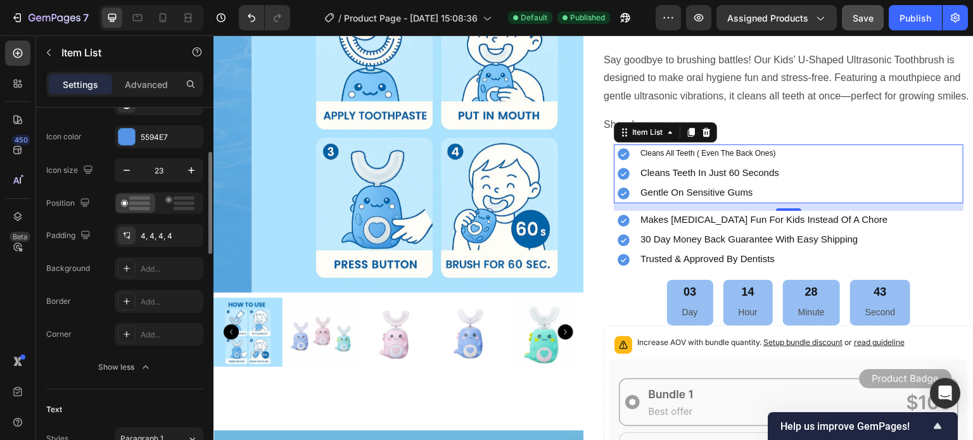
scroll to position [160, 0]
click at [173, 234] on div "4, 4, 4, 4" at bounding box center [159, 234] width 37 height 11
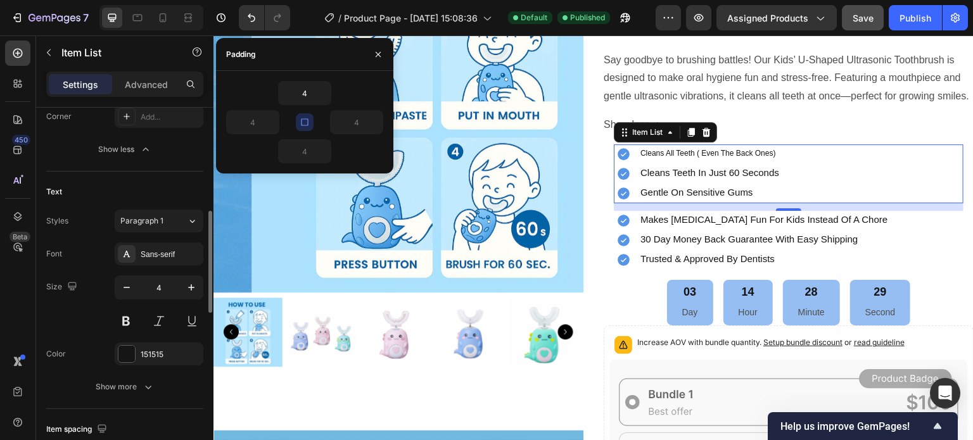
scroll to position [376, 0]
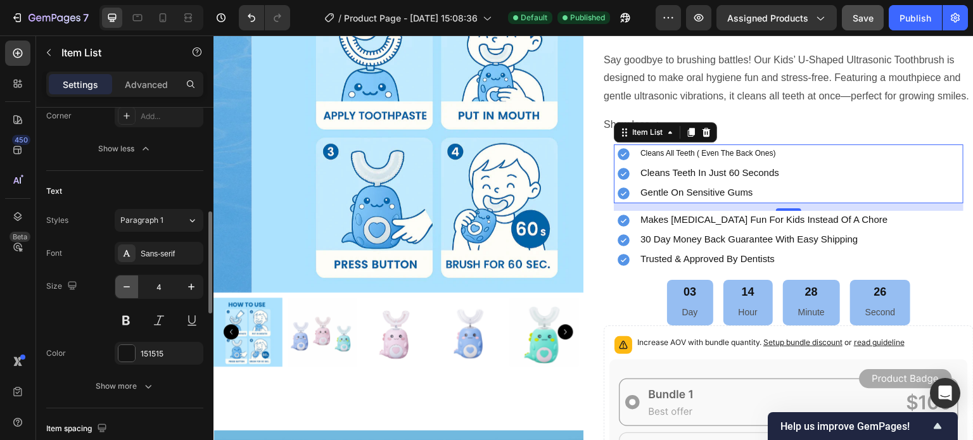
click at [127, 284] on icon "button" at bounding box center [126, 287] width 13 height 13
click at [188, 287] on icon "button" at bounding box center [191, 287] width 13 height 13
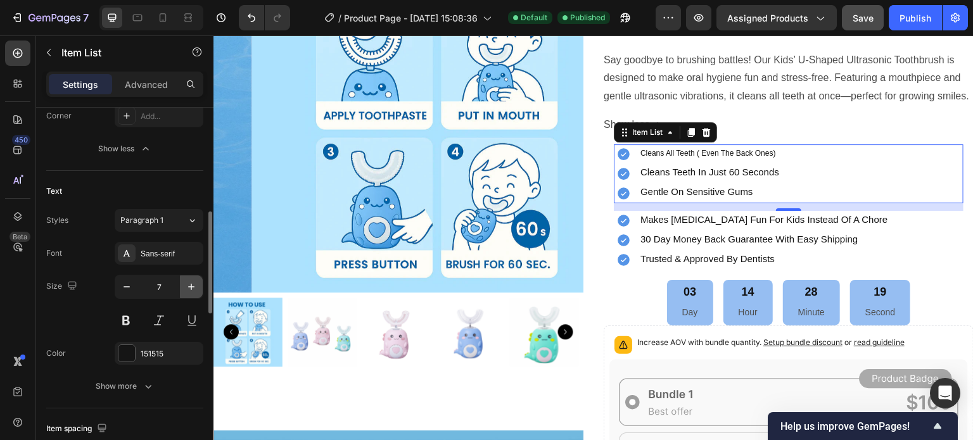
click at [188, 287] on icon "button" at bounding box center [191, 287] width 13 height 13
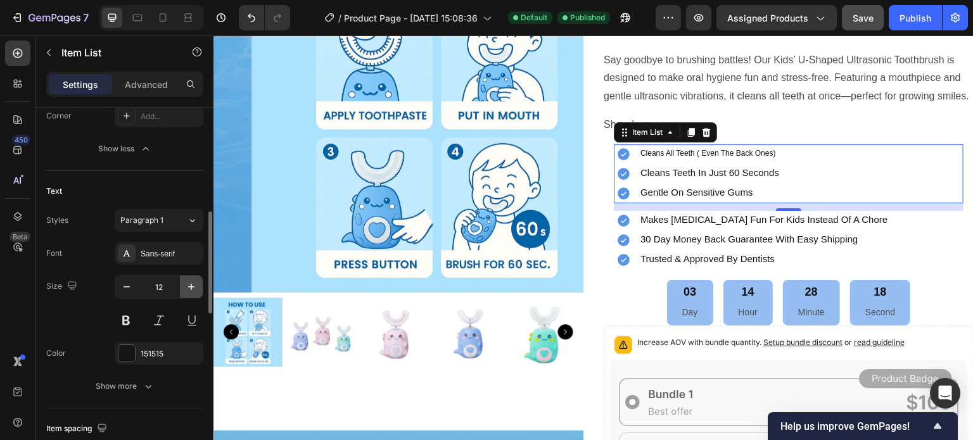
click at [188, 287] on icon "button" at bounding box center [191, 287] width 13 height 13
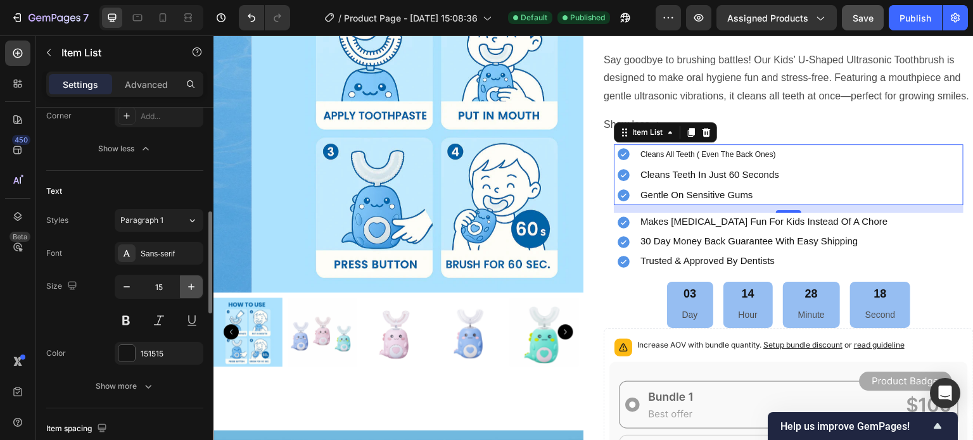
click at [188, 287] on icon "button" at bounding box center [191, 287] width 13 height 13
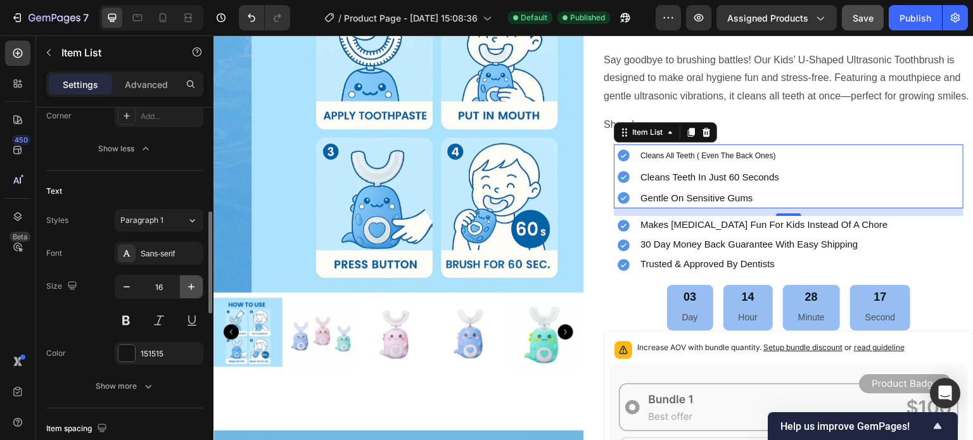
click at [188, 287] on icon "button" at bounding box center [191, 287] width 13 height 13
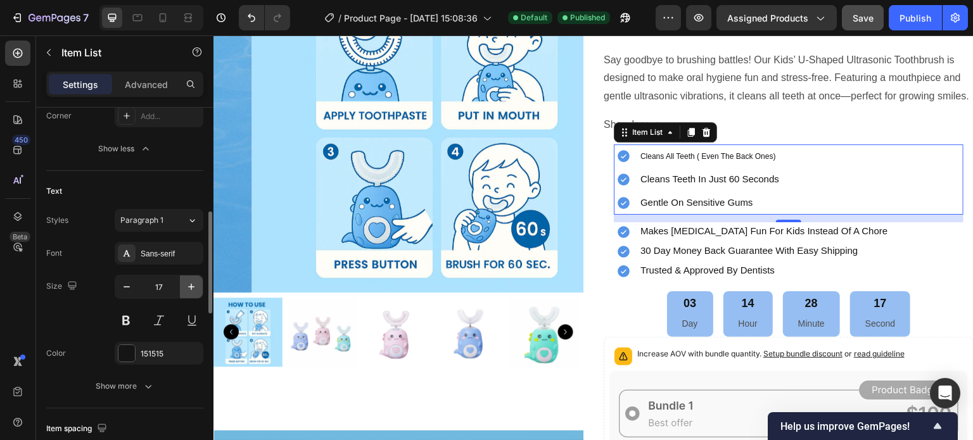
click at [188, 287] on icon "button" at bounding box center [191, 287] width 13 height 13
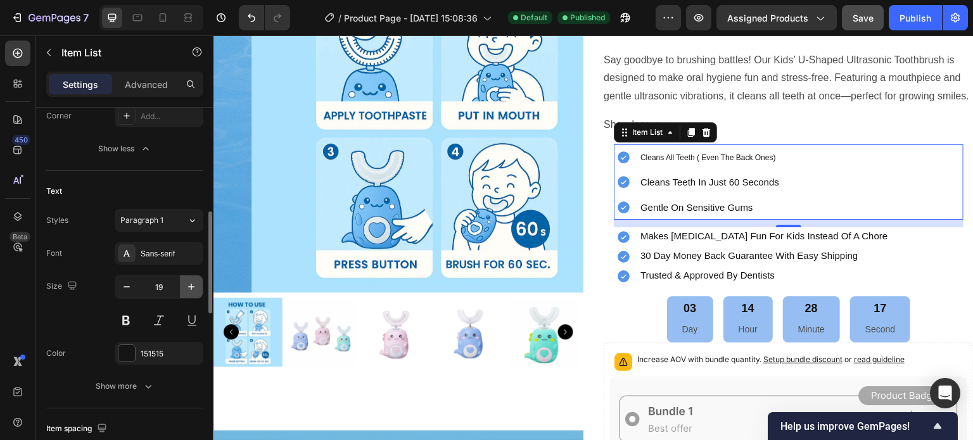
click at [188, 287] on icon "button" at bounding box center [191, 287] width 13 height 13
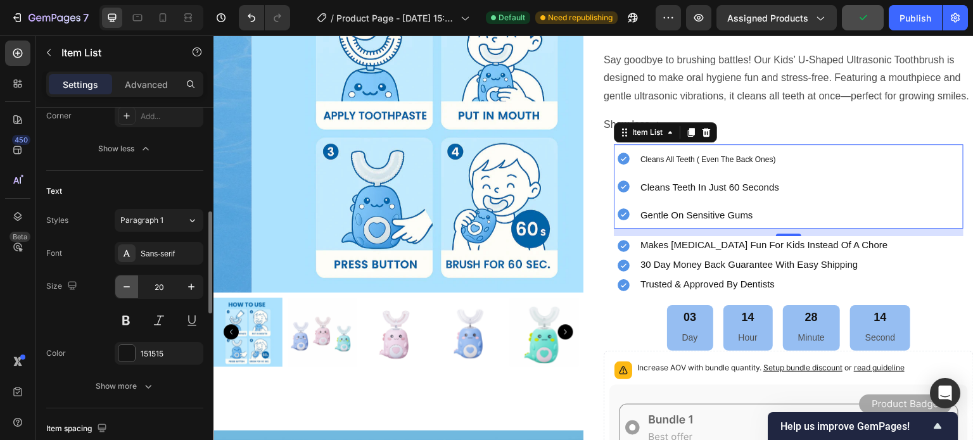
click at [124, 289] on icon "button" at bounding box center [126, 287] width 13 height 13
type input "19"
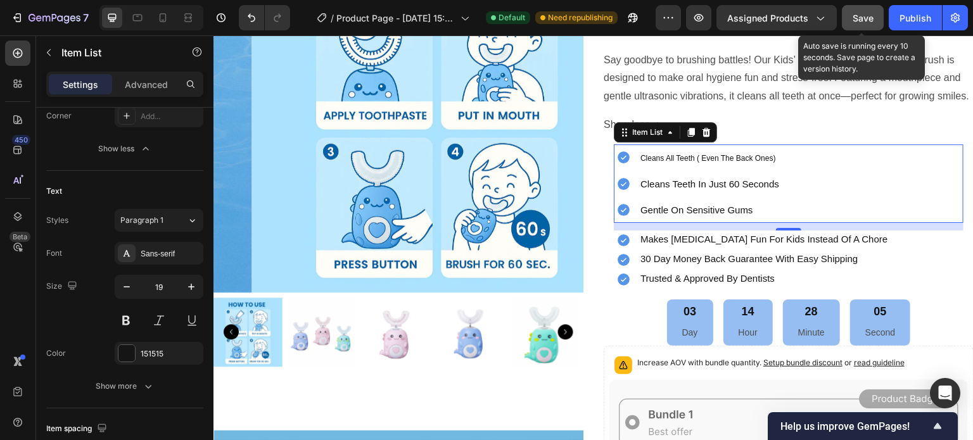
click at [859, 18] on span "Save" at bounding box center [863, 18] width 21 height 11
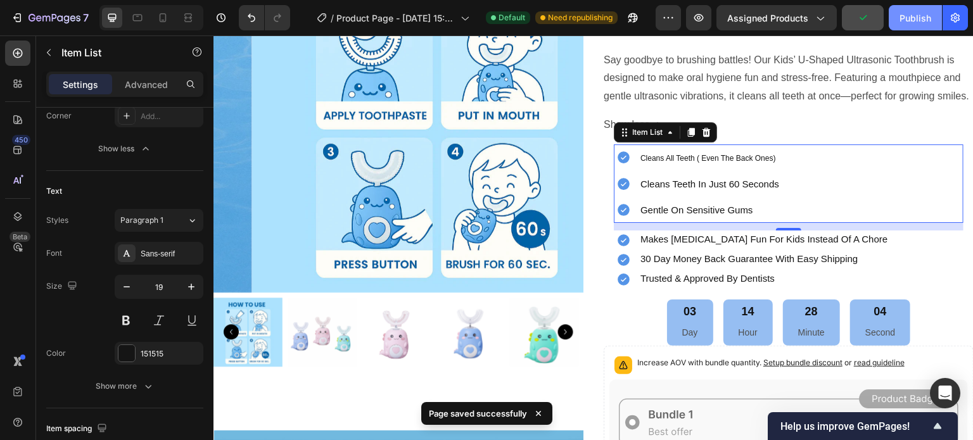
click at [905, 13] on div "Publish" at bounding box center [916, 17] width 32 height 13
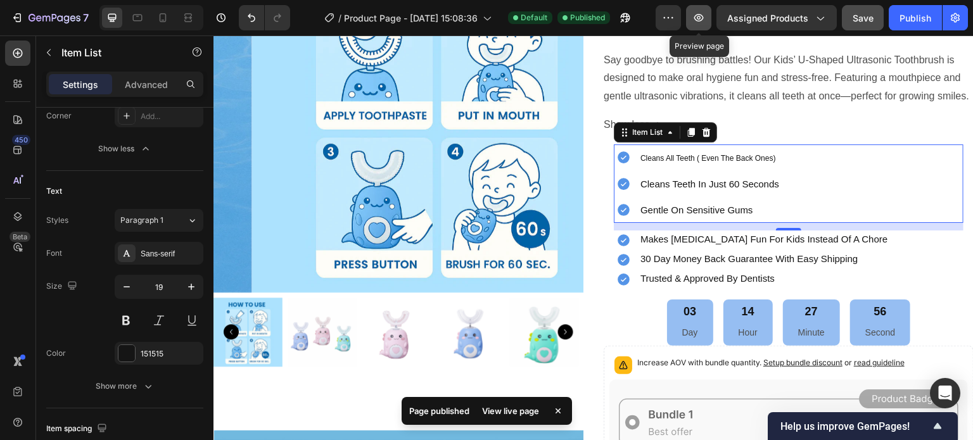
click at [703, 18] on icon "button" at bounding box center [698, 17] width 13 height 13
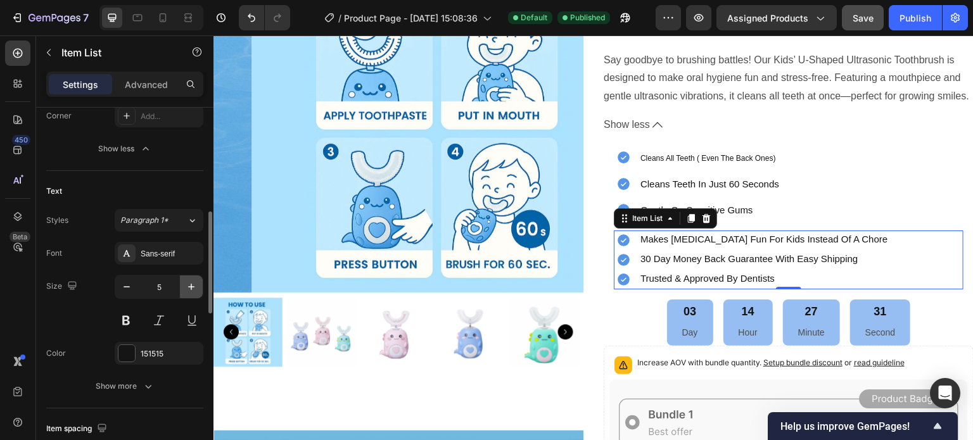
click at [192, 289] on icon "button" at bounding box center [191, 287] width 13 height 13
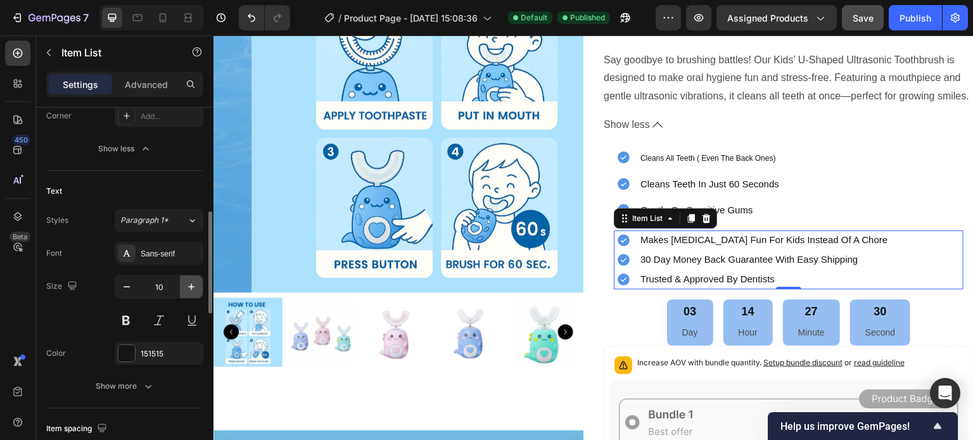
click at [192, 289] on icon "button" at bounding box center [191, 287] width 13 height 13
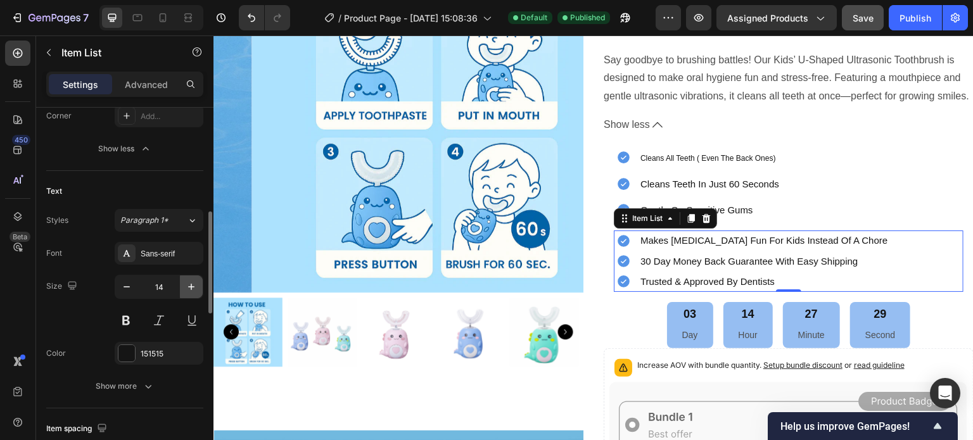
click at [192, 289] on icon "button" at bounding box center [191, 287] width 13 height 13
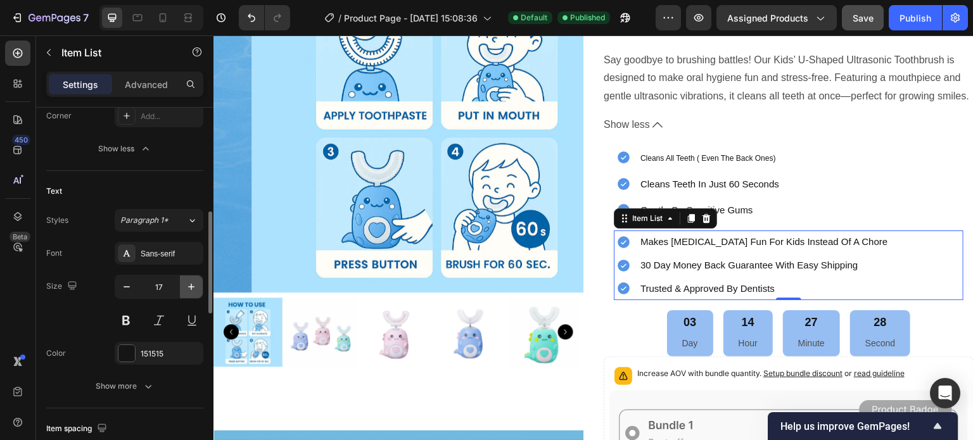
click at [192, 289] on icon "button" at bounding box center [191, 287] width 13 height 13
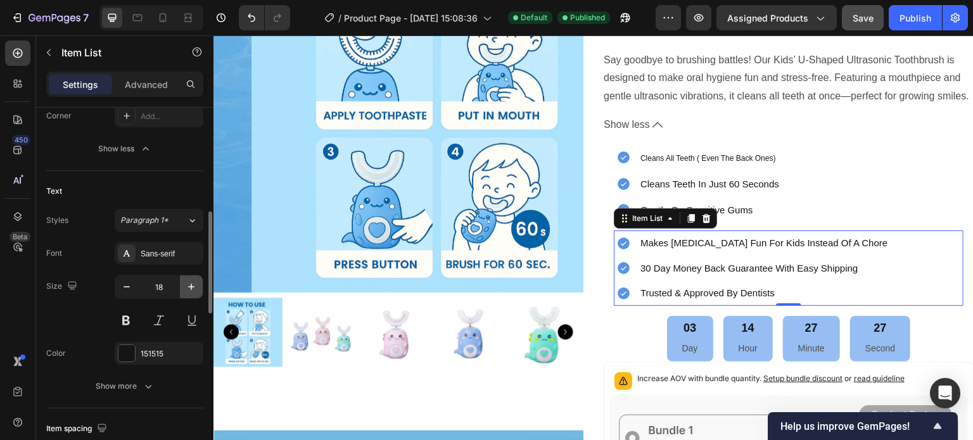
click at [192, 289] on icon "button" at bounding box center [191, 287] width 13 height 13
type input "19"
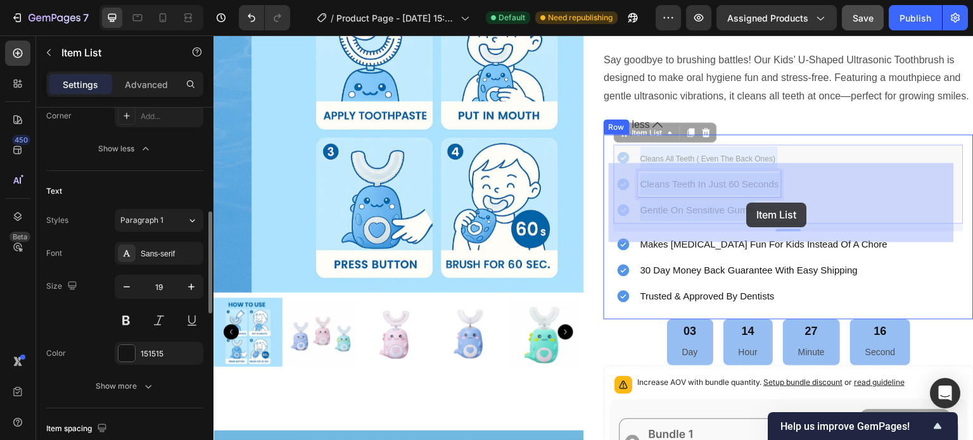
drag, startPoint x: 775, startPoint y: 203, endPoint x: 747, endPoint y: 203, distance: 27.9
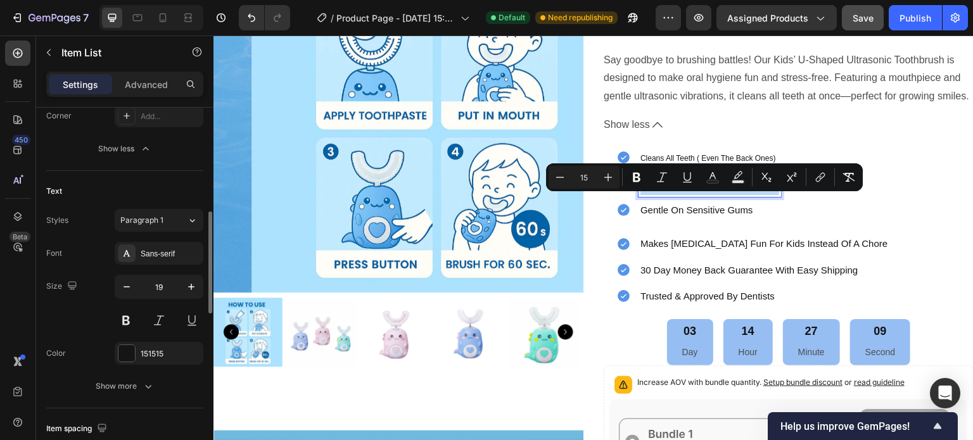
drag, startPoint x: 774, startPoint y: 204, endPoint x: 637, endPoint y: 208, distance: 137.5
click at [640, 195] on p "cleans teeth in just 60 seconds" at bounding box center [709, 184] width 139 height 22
click at [843, 215] on div "cleans all teeth ( even the back ones) cleans teeth in just 60 seconds gentle o…" at bounding box center [789, 183] width 350 height 79
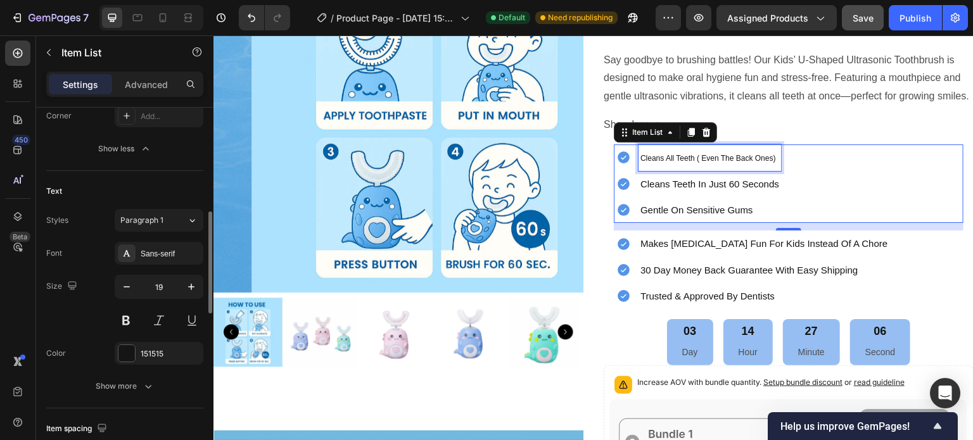
click at [771, 169] on p "cleans all teeth ( even the back ones)" at bounding box center [709, 157] width 139 height 23
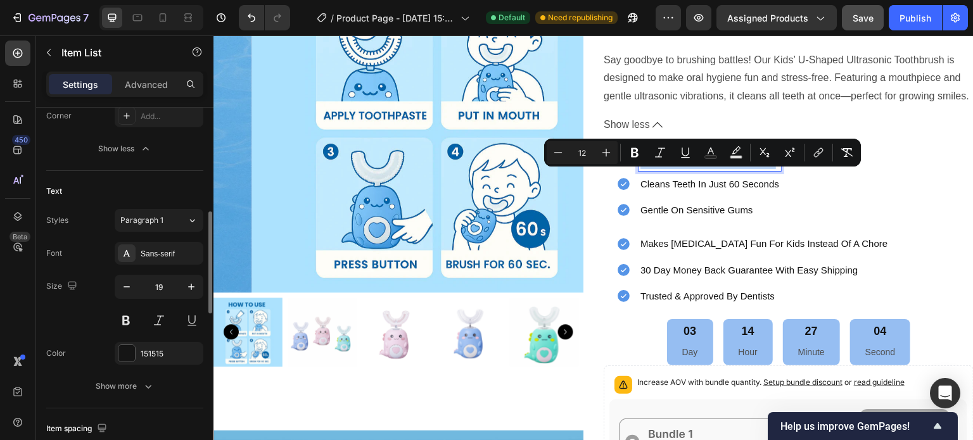
drag, startPoint x: 771, startPoint y: 179, endPoint x: 634, endPoint y: 183, distance: 136.9
click at [639, 171] on div "cleans all teeth ( even the back ones)" at bounding box center [710, 157] width 143 height 27
click at [605, 155] on icon "Editor contextual toolbar" at bounding box center [606, 152] width 13 height 13
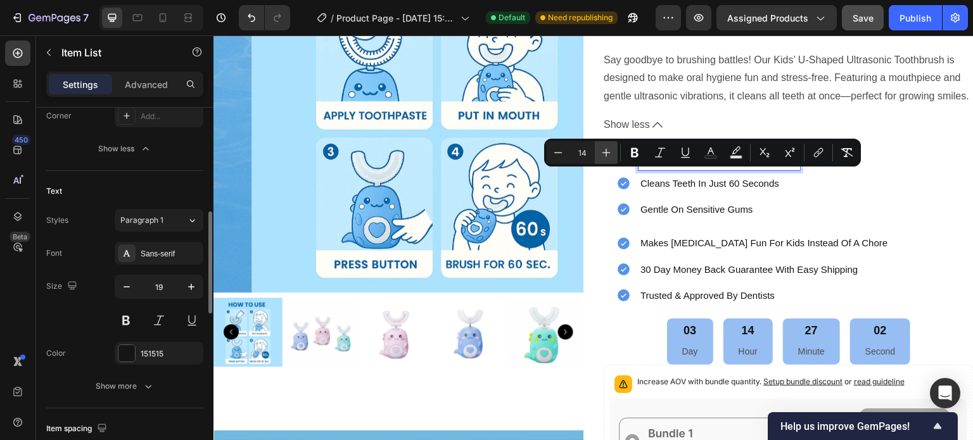
type input "15"
click at [929, 215] on div "cleans all teeth ( even the back ones) cleans teeth in just 60 seconds gentle o…" at bounding box center [789, 183] width 350 height 79
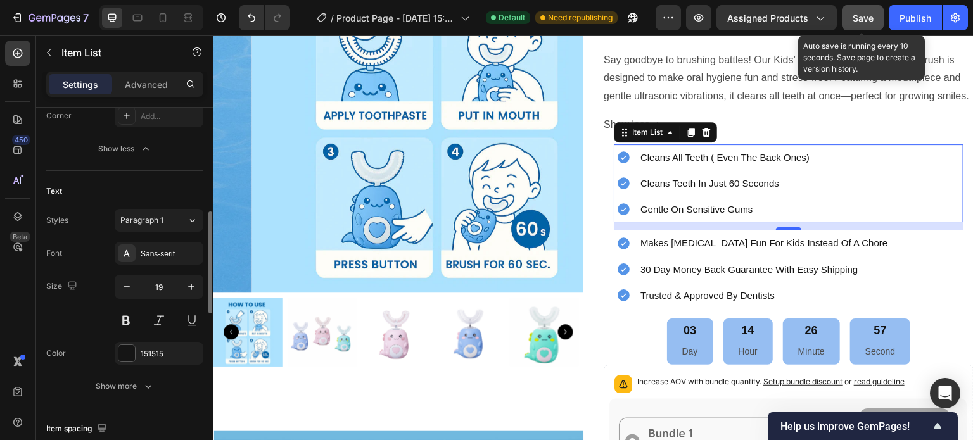
click at [862, 21] on span "Save" at bounding box center [863, 18] width 21 height 11
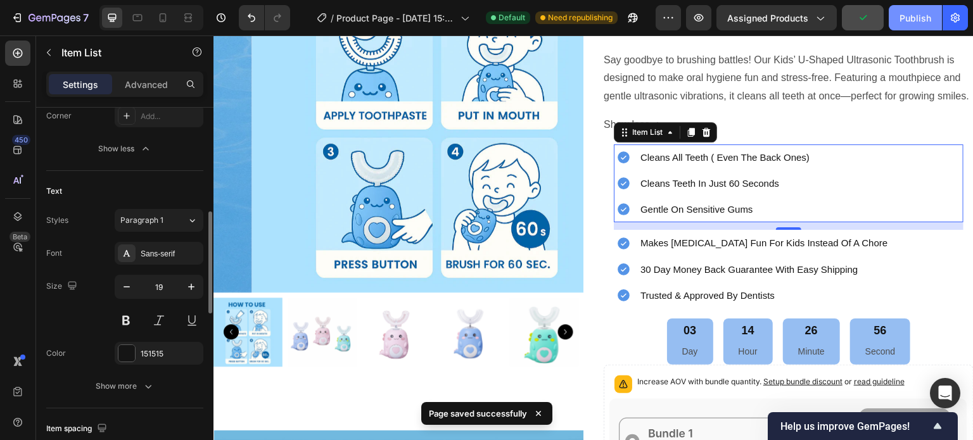
click at [907, 21] on div "Publish" at bounding box center [916, 17] width 32 height 13
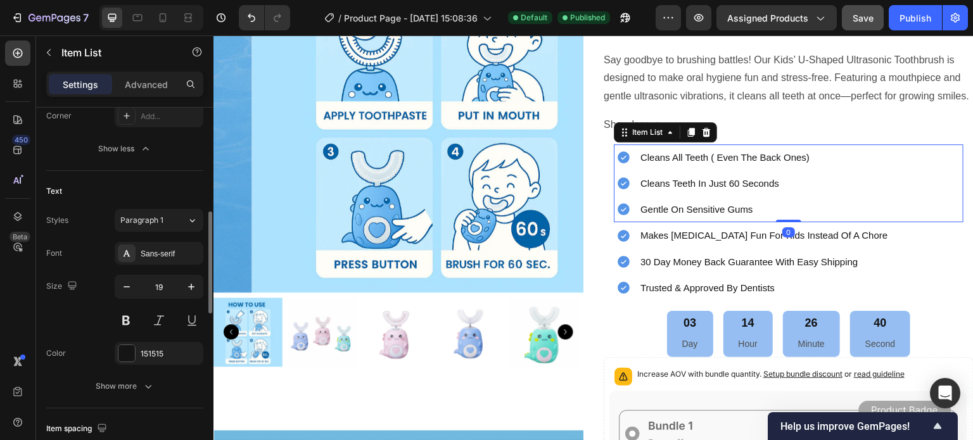
drag, startPoint x: 778, startPoint y: 246, endPoint x: 778, endPoint y: 236, distance: 10.8
click at [778, 223] on div "cleans all teeth ( even the back ones) cleans teeth in just 60 seconds gentle o…" at bounding box center [789, 183] width 350 height 79
type input "100%"
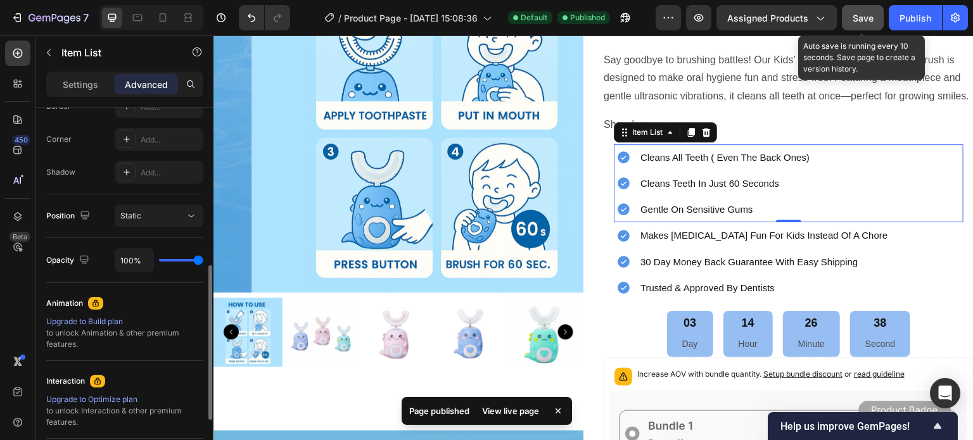
click at [867, 25] on button "Save" at bounding box center [863, 17] width 42 height 25
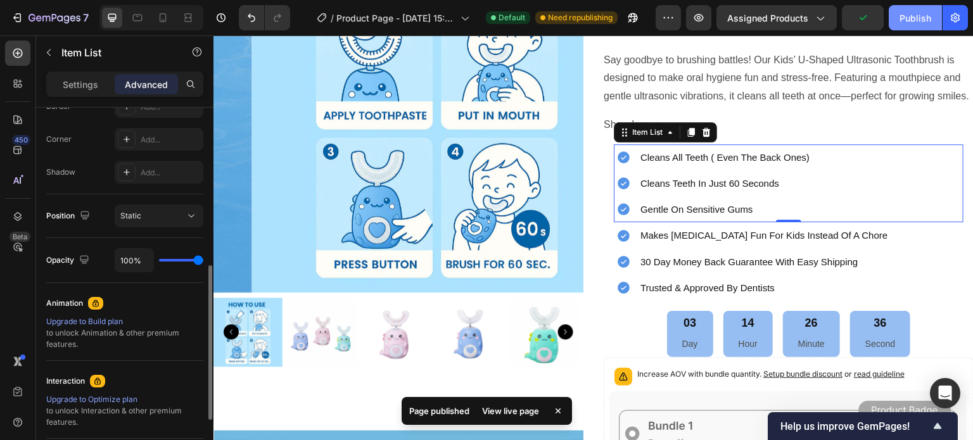
click at [909, 18] on div "Publish" at bounding box center [916, 17] width 32 height 13
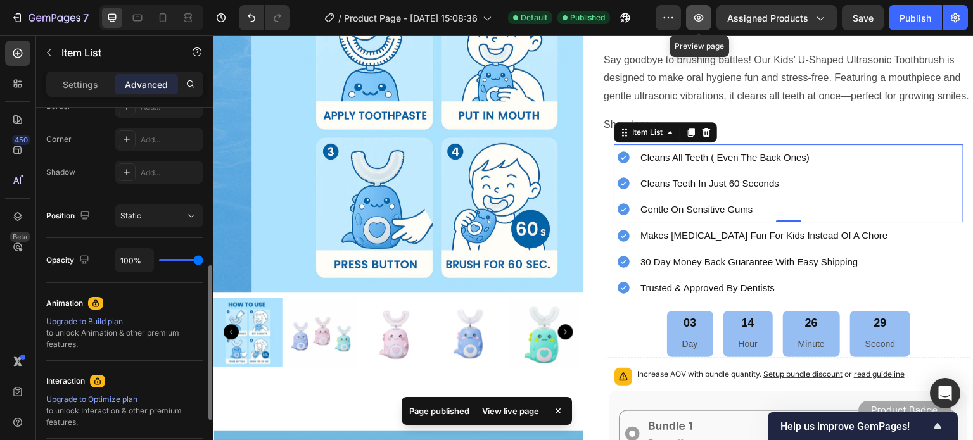
click at [702, 20] on icon "button" at bounding box center [699, 18] width 10 height 8
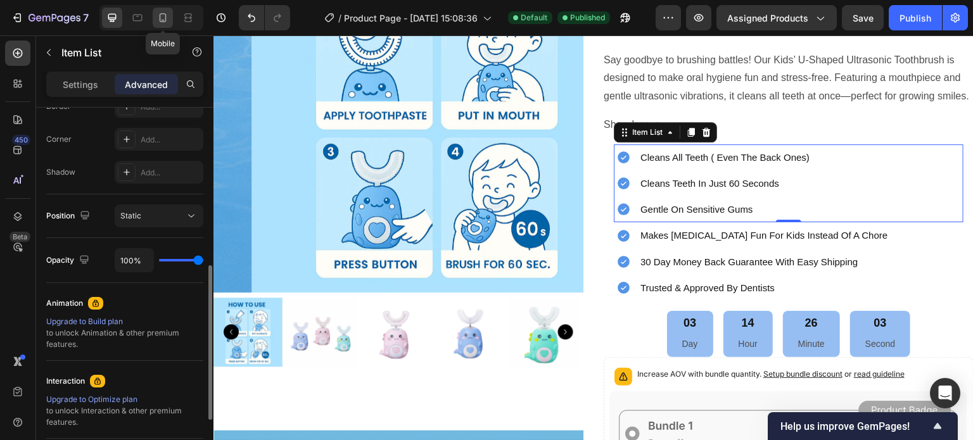
click at [162, 16] on icon at bounding box center [162, 17] width 13 height 13
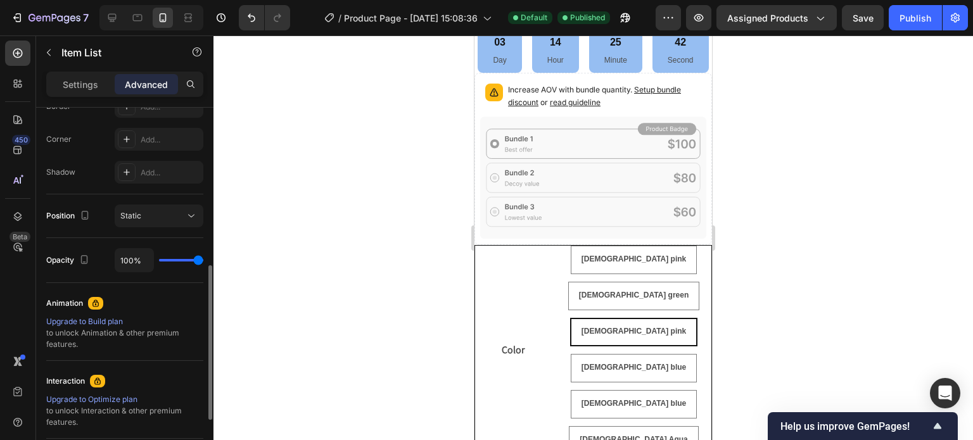
scroll to position [1095, 0]
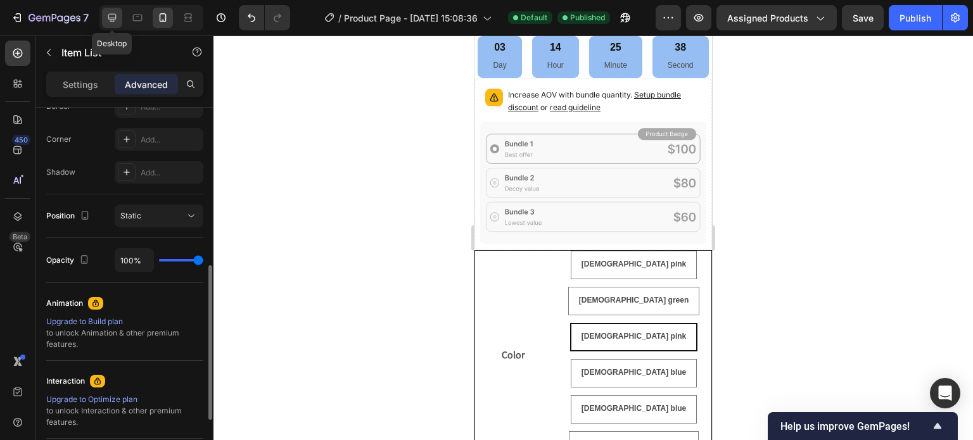
click at [110, 15] on icon at bounding box center [112, 18] width 8 height 8
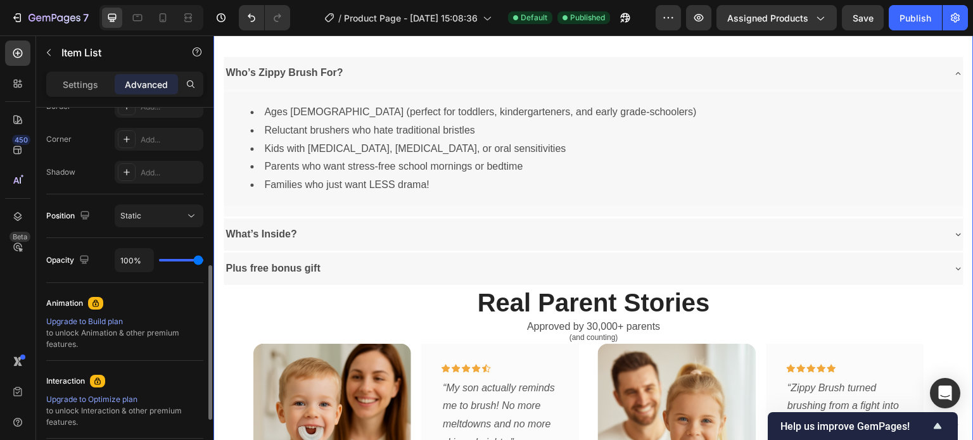
scroll to position [1335, 0]
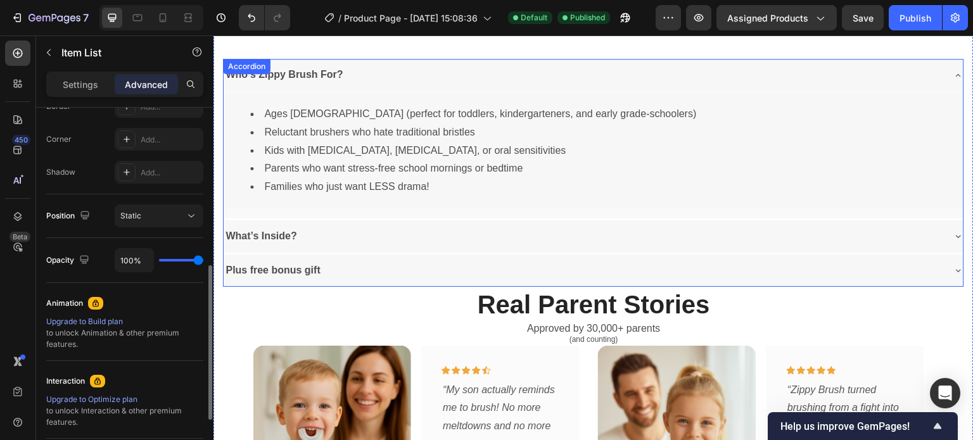
click at [953, 269] on icon at bounding box center [958, 270] width 10 height 10
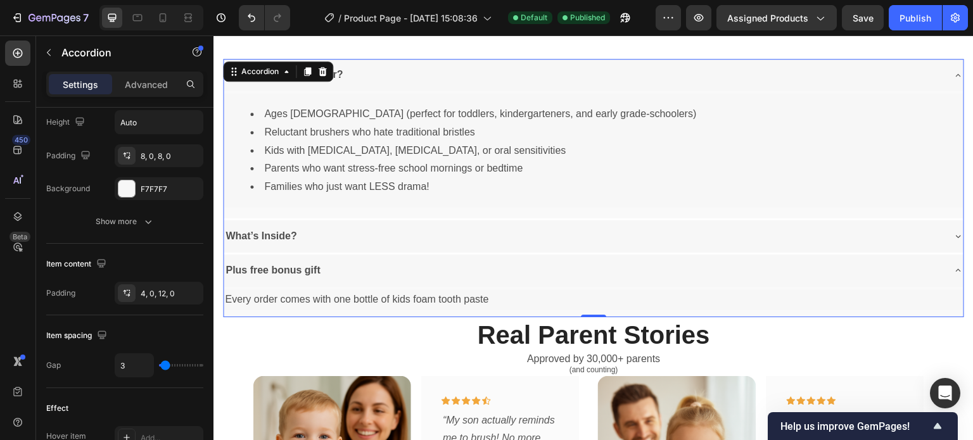
scroll to position [0, 0]
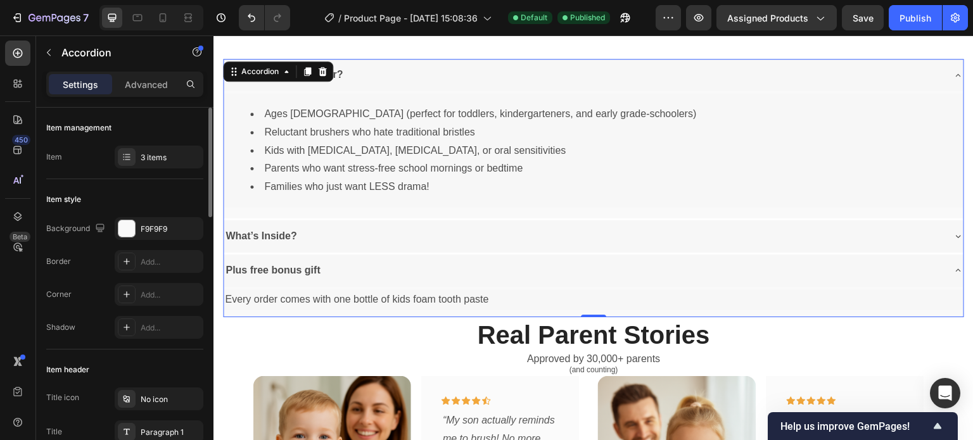
click at [318, 270] on strong "Plus free bonus gift" at bounding box center [273, 270] width 94 height 11
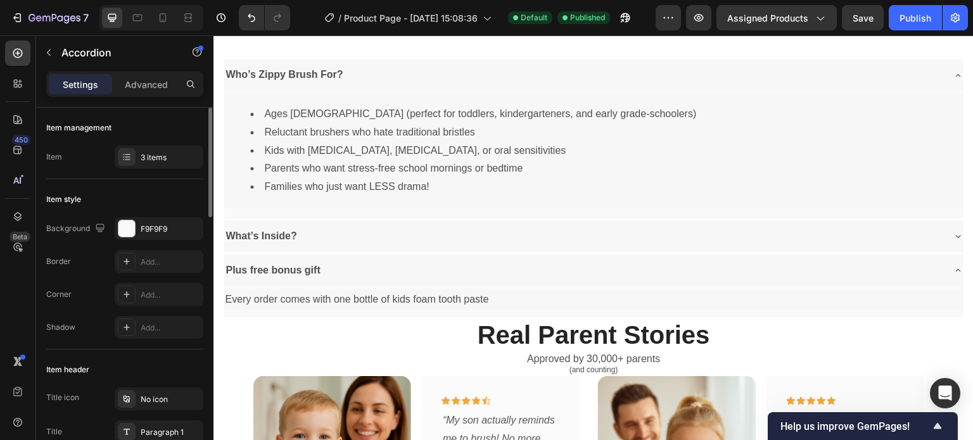
click at [953, 238] on icon at bounding box center [958, 236] width 10 height 10
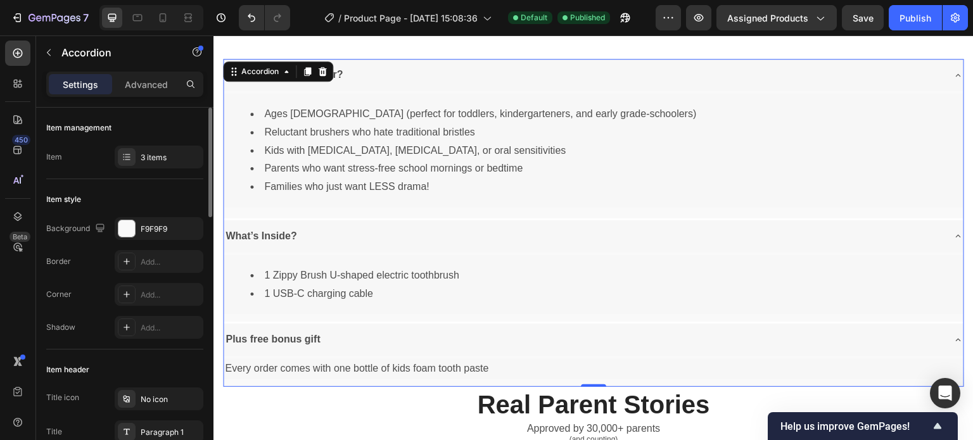
click at [953, 340] on icon at bounding box center [958, 340] width 10 height 10
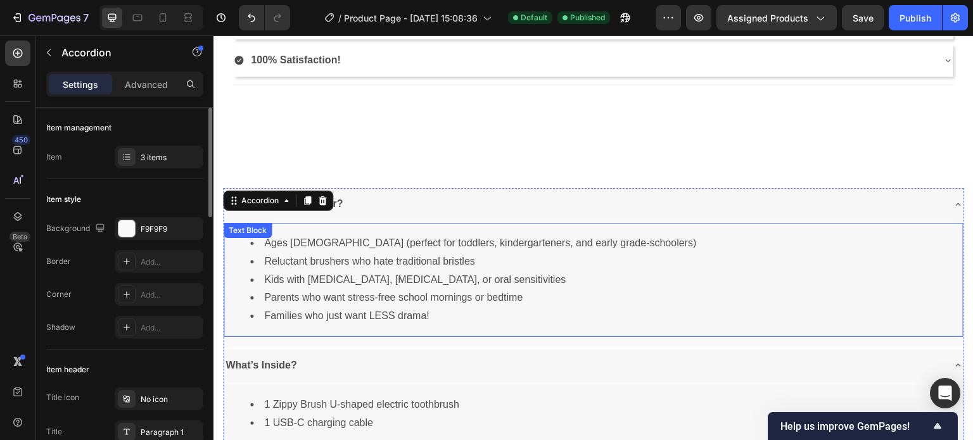
scroll to position [1198, 0]
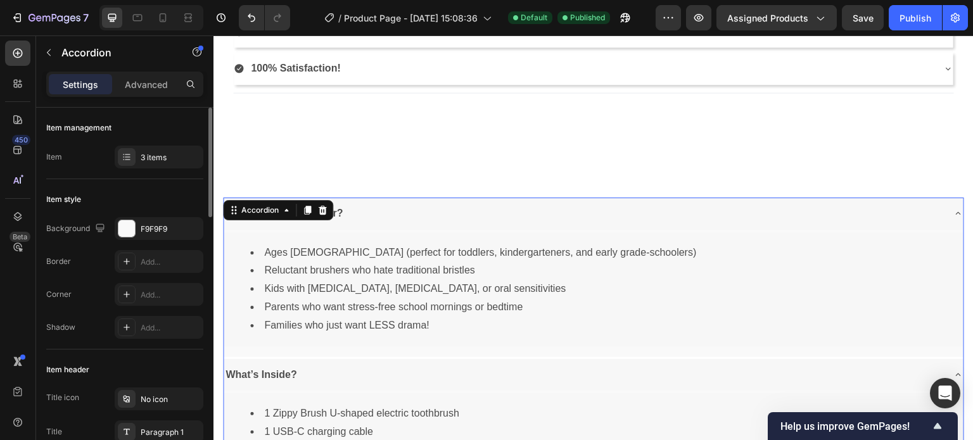
click at [956, 212] on icon at bounding box center [958, 213] width 5 height 3
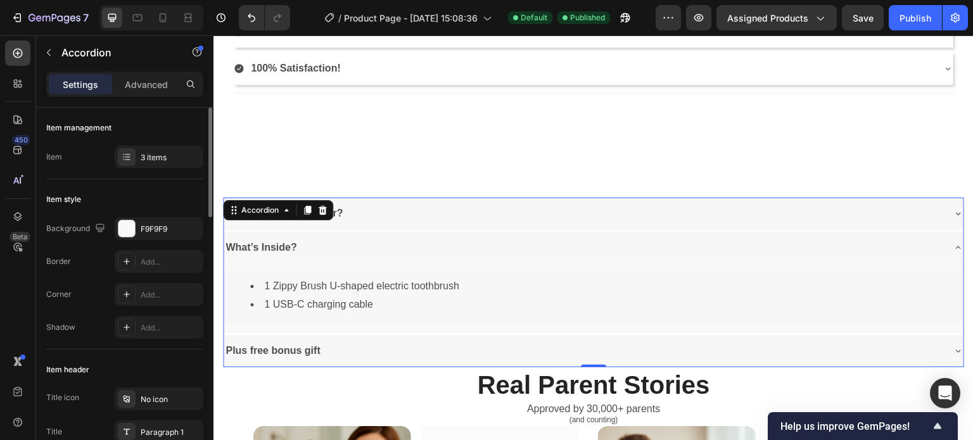
click at [953, 246] on icon at bounding box center [958, 248] width 10 height 10
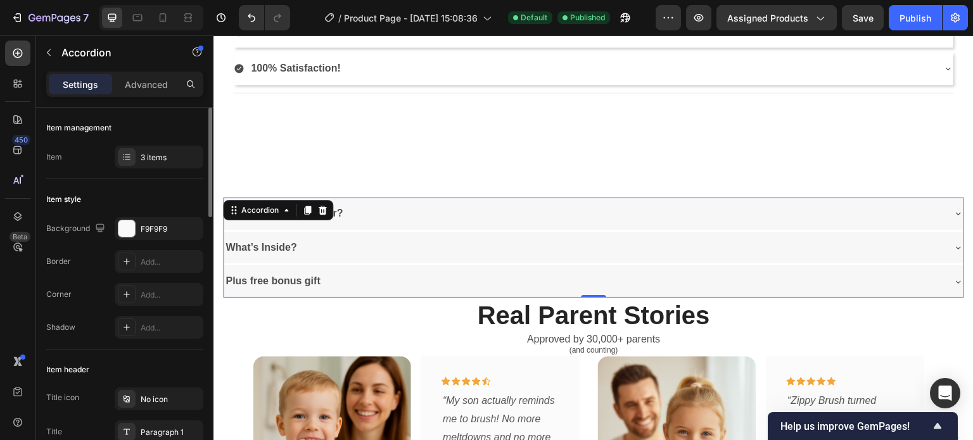
scroll to position [1251, 0]
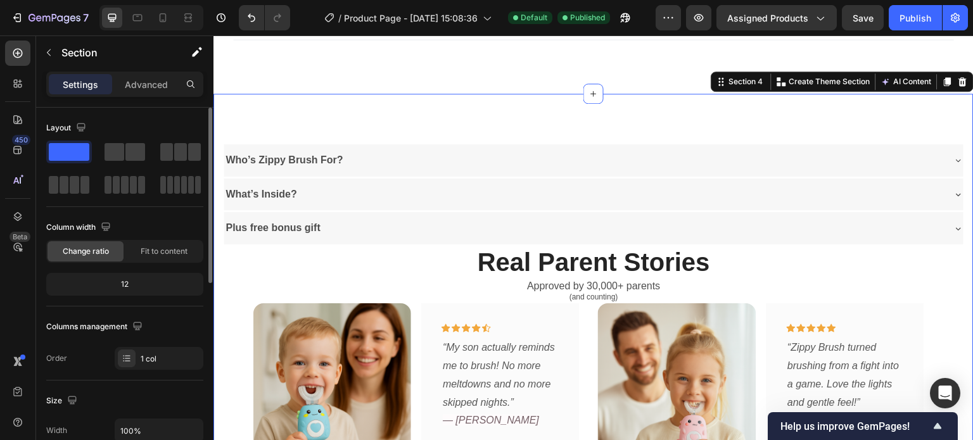
click at [616, 118] on div "Who’s Zippy Brush For? What’s Inside? Plus free bonus gift Accordion Real Paren…" at bounding box center [593, 420] width 760 height 652
click at [953, 226] on icon at bounding box center [958, 229] width 10 height 10
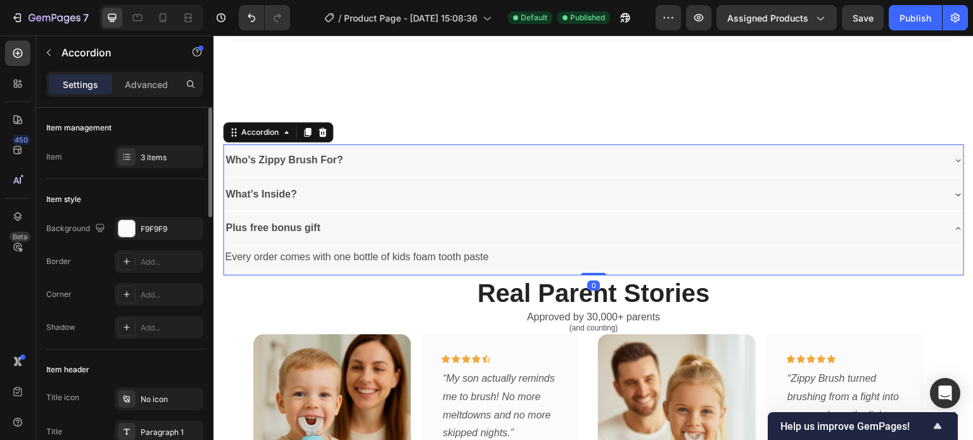
click at [323, 222] on div "Plus free bonus gift" at bounding box center [584, 228] width 720 height 22
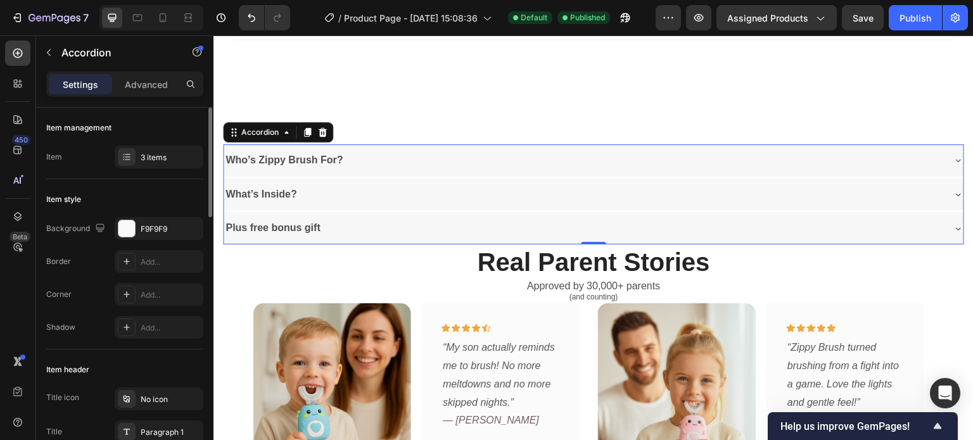
click at [320, 223] on div "Plus free bonus gift" at bounding box center [273, 228] width 98 height 22
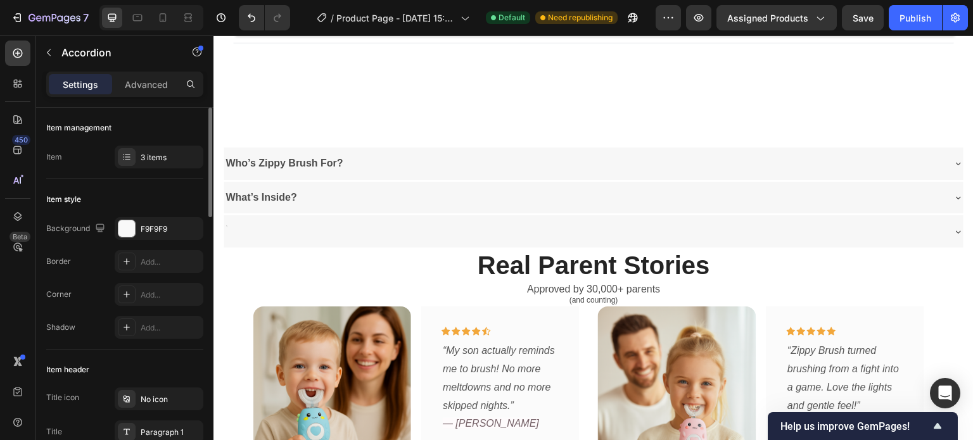
scroll to position [1245, 0]
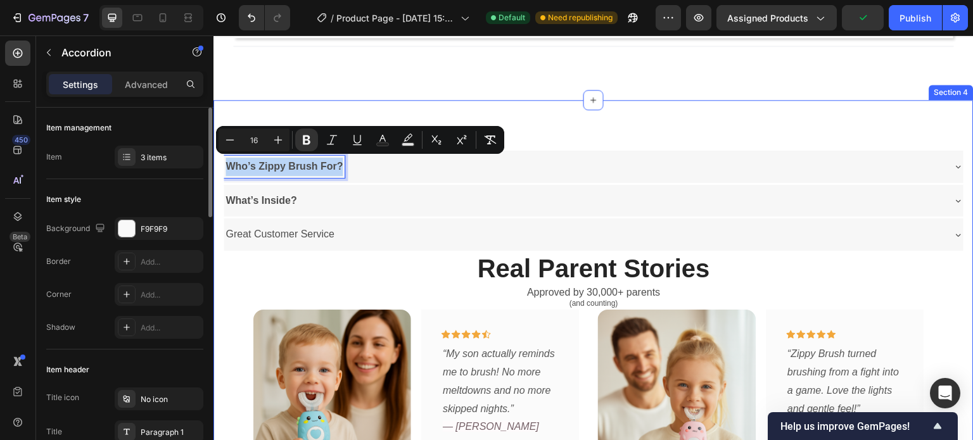
drag, startPoint x: 341, startPoint y: 167, endPoint x: 217, endPoint y: 168, distance: 123.5
click at [217, 168] on div "Who’s Zippy Brush For? What’s Inside? Great Customer Service Accordion 0 Real P…" at bounding box center [593, 426] width 760 height 652
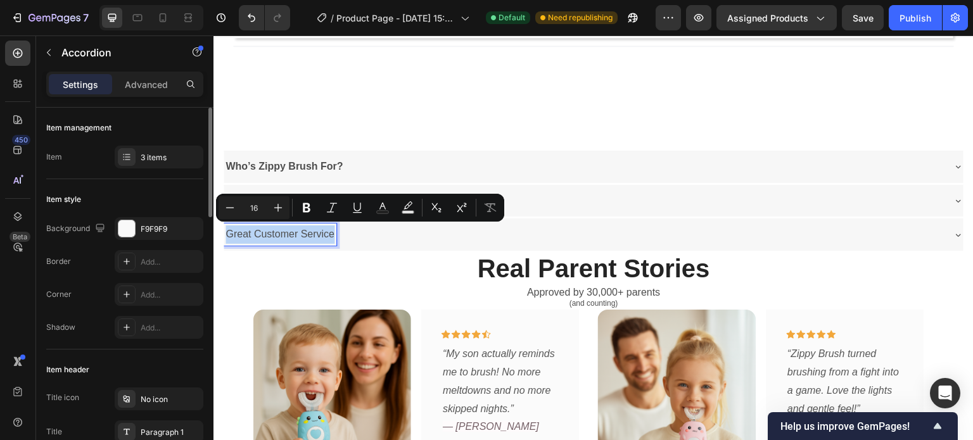
drag, startPoint x: 332, startPoint y: 232, endPoint x: 225, endPoint y: 241, distance: 107.4
click at [226, 241] on p "Great Customer Service" at bounding box center [280, 235] width 109 height 18
click at [307, 208] on icon "Editor contextual toolbar" at bounding box center [307, 208] width 8 height 10
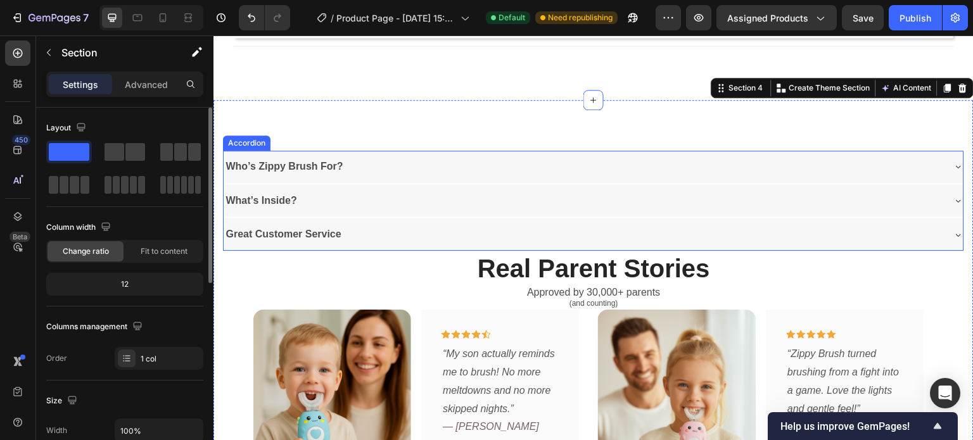
click at [953, 231] on icon at bounding box center [958, 235] width 10 height 10
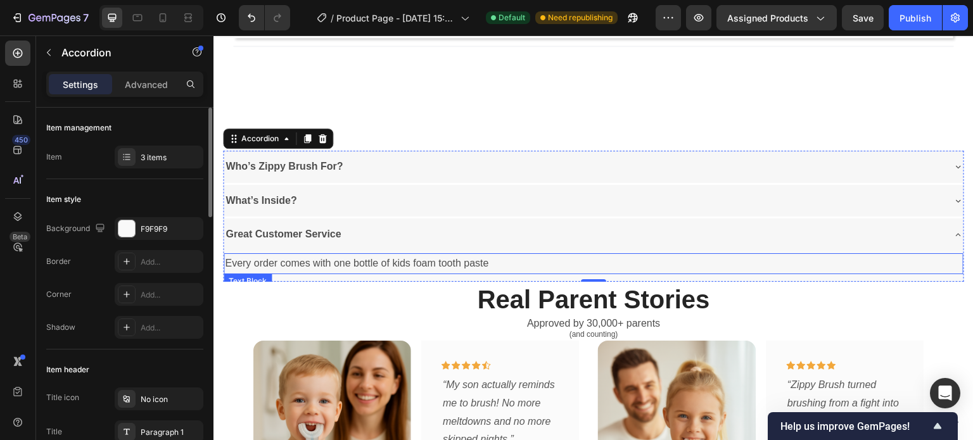
click at [492, 261] on p "Every order comes with one bottle of kids foam tooth paste" at bounding box center [593, 264] width 737 height 18
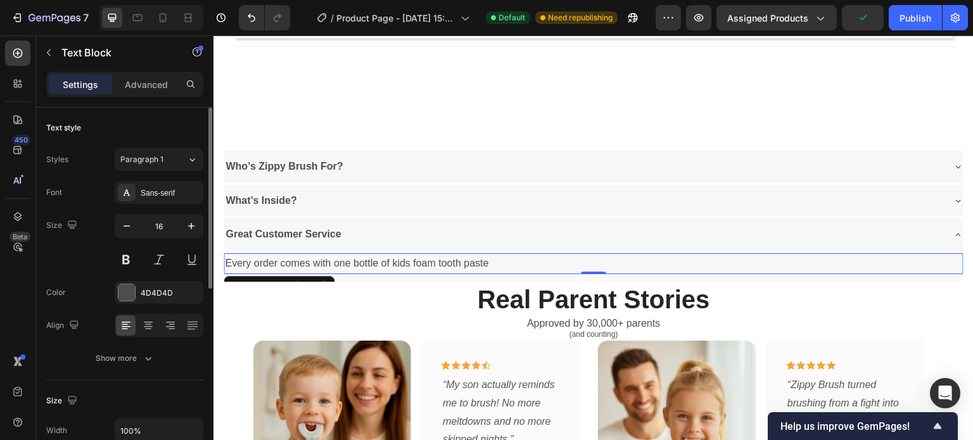
click at [488, 263] on p "Every order comes with one bottle of kids foam tooth paste" at bounding box center [593, 264] width 737 height 18
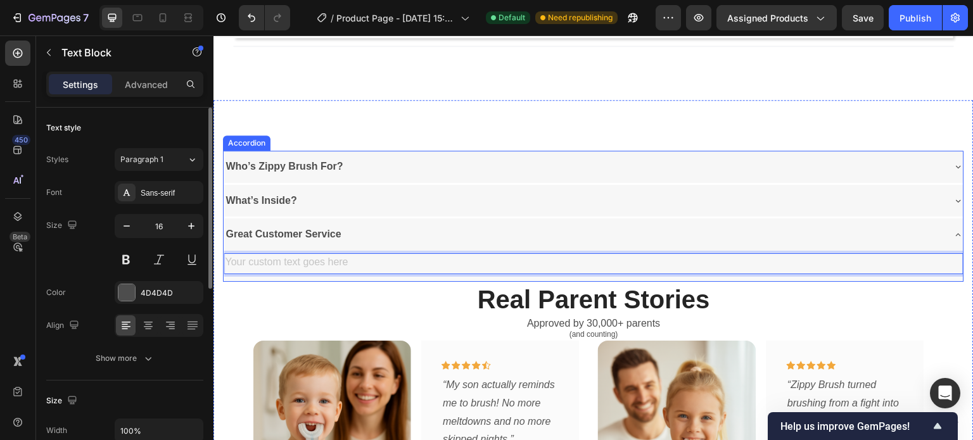
click at [253, 233] on strong "Great Customer Service" at bounding box center [283, 234] width 115 height 11
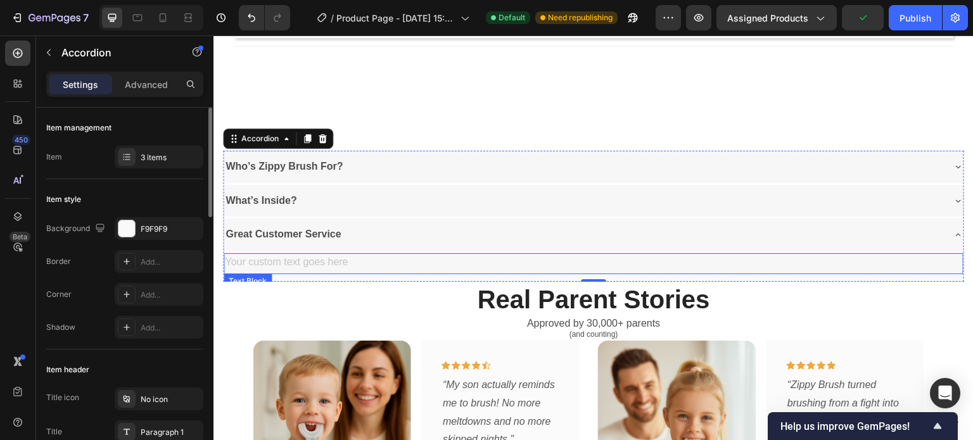
click at [264, 259] on div "Rich Text Editor. Editing area: main" at bounding box center [594, 263] width 740 height 21
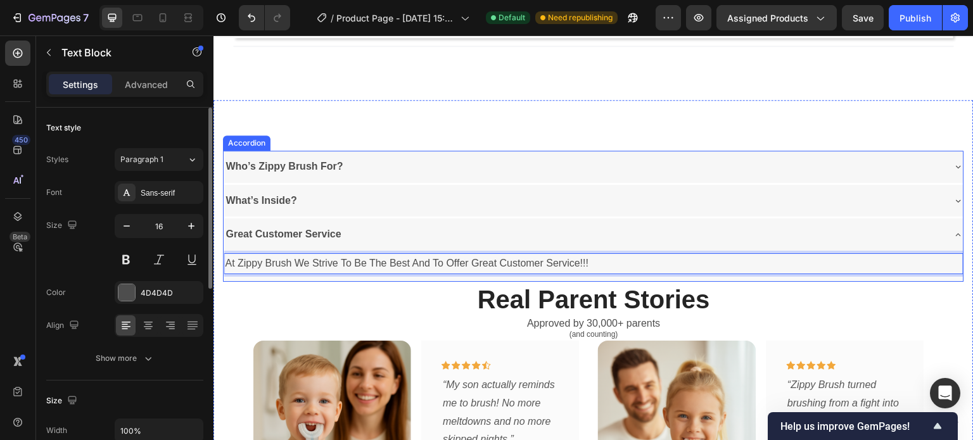
click at [953, 198] on icon at bounding box center [958, 201] width 10 height 10
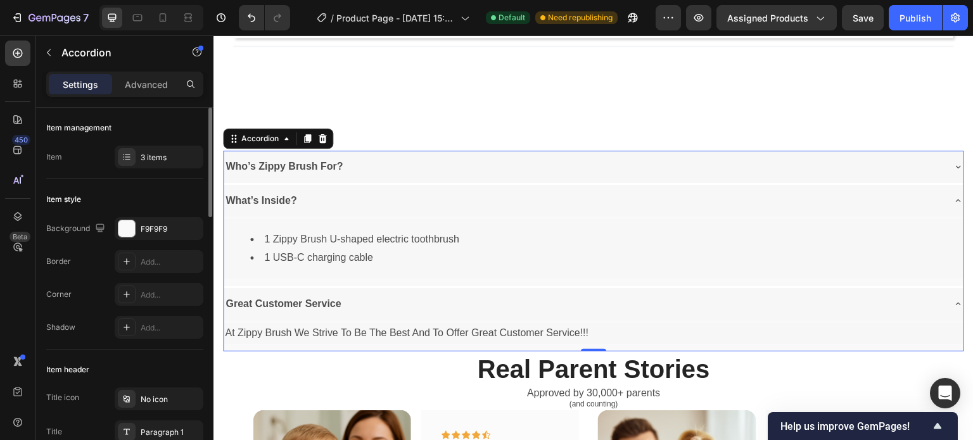
click at [953, 165] on icon at bounding box center [958, 167] width 10 height 10
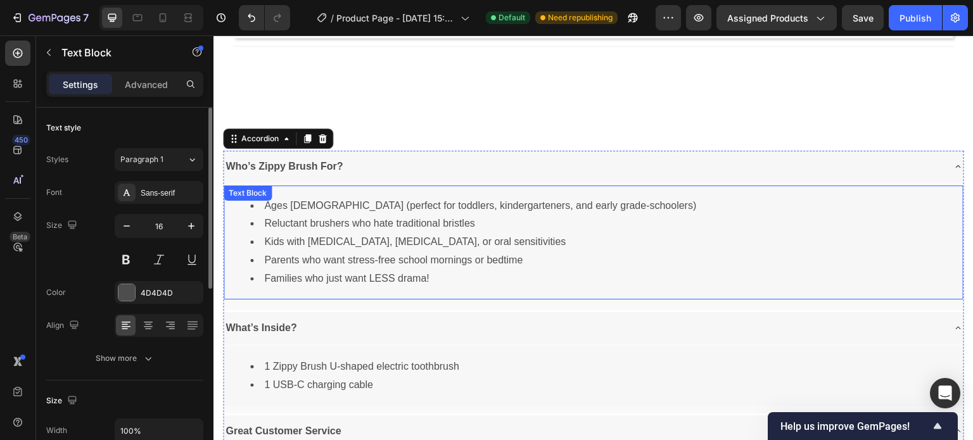
click at [403, 278] on li "Families who just want LESS drama!" at bounding box center [606, 279] width 712 height 18
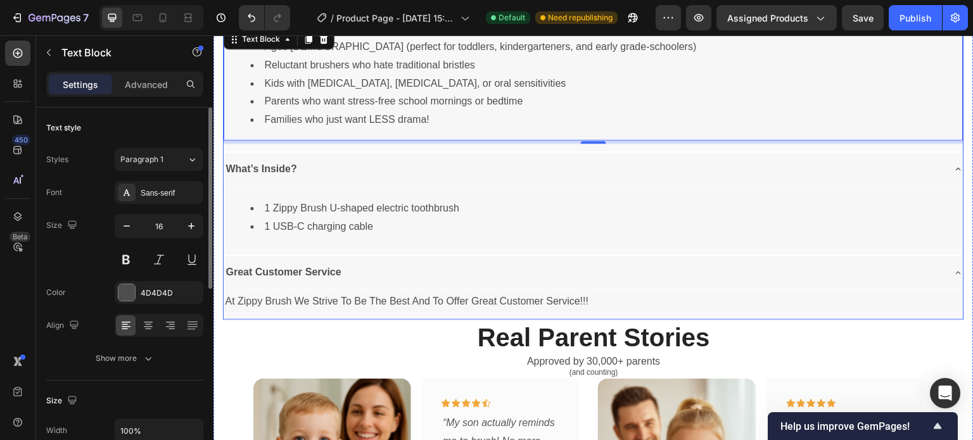
scroll to position [1402, 0]
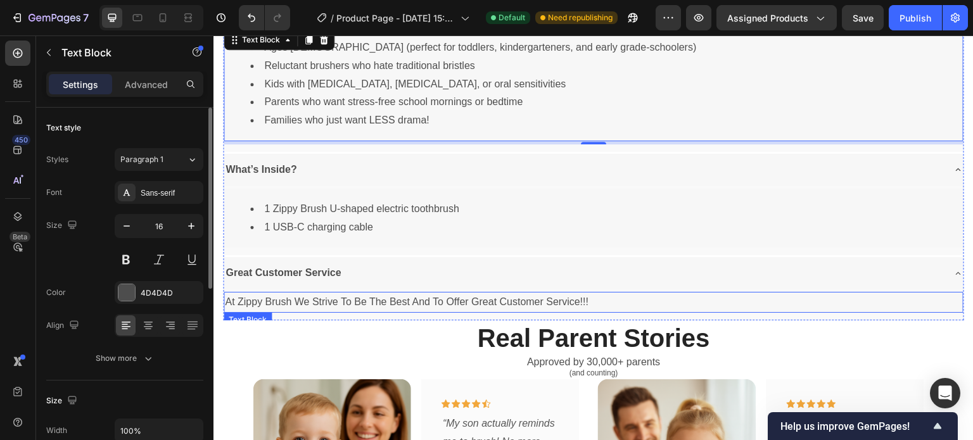
click at [591, 302] on p "At Zippy Brush We Strive To Be The Best And To Offer Great Customer Service!!!" at bounding box center [593, 302] width 737 height 18
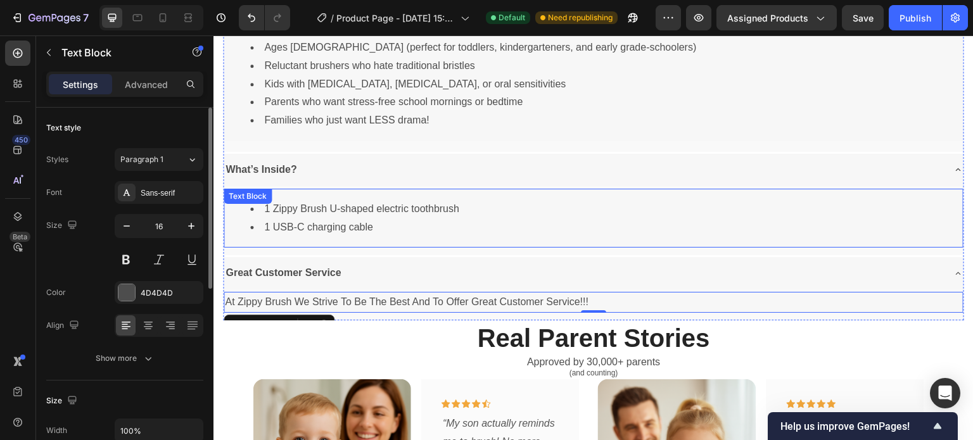
click at [373, 226] on li "1 USB-C charging cable" at bounding box center [606, 228] width 712 height 18
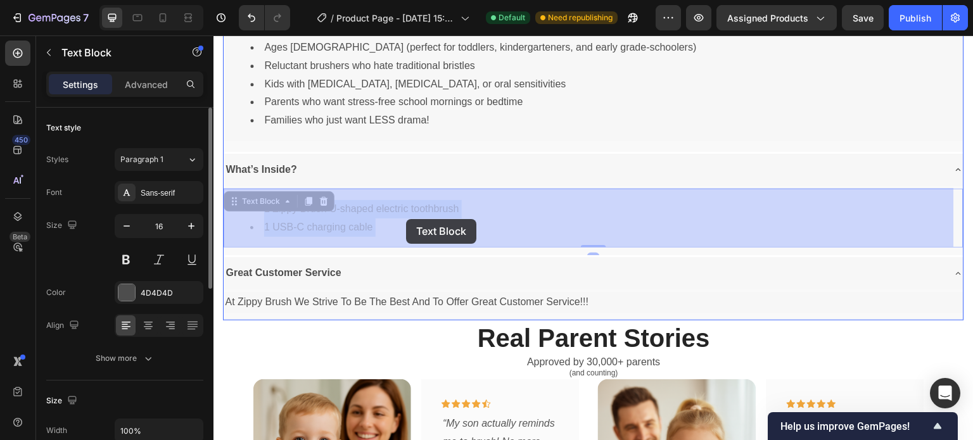
drag, startPoint x: 371, startPoint y: 226, endPoint x: 406, endPoint y: 219, distance: 36.0
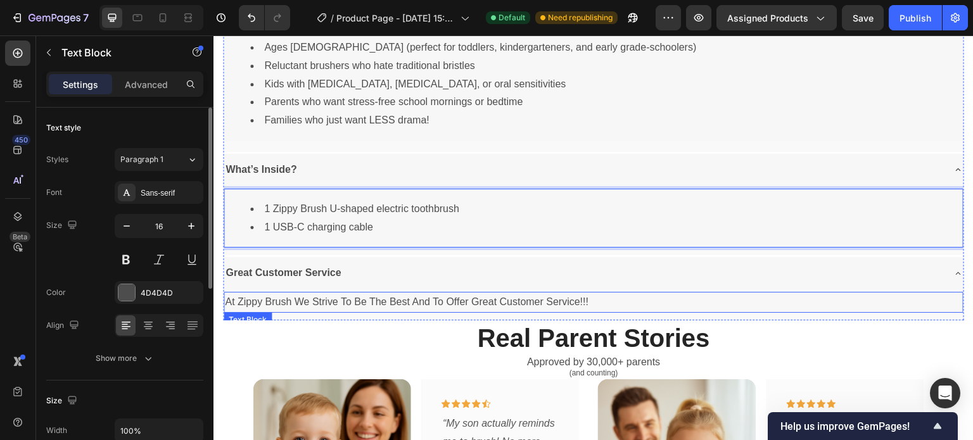
click at [589, 301] on p "At Zippy Brush We Strive To Be The Best And To Offer Great Customer Service!!!" at bounding box center [593, 302] width 737 height 18
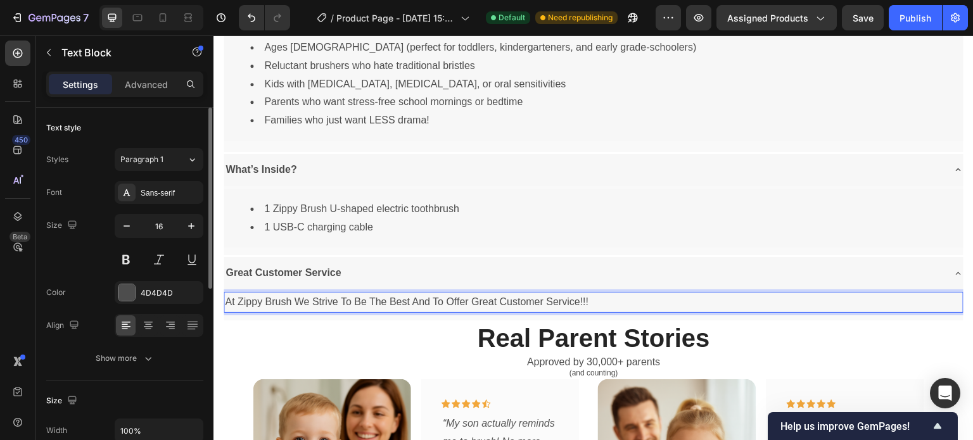
click at [552, 300] on p "At Zippy Brush We Strive To Be The Best And To Offer Great Customer Service!!!" at bounding box center [593, 302] width 737 height 18
click at [506, 302] on p "At Zippy Brush We Strive To Be The Best And To Offer Great Customer service!!!" at bounding box center [593, 302] width 737 height 18
click at [480, 302] on p "At Zippy Brush We Strive To Be The Best And To Offer Great customer service!!!" at bounding box center [593, 302] width 737 height 18
click at [455, 302] on p "At Zippy Brush We Strive To Be The Best And To Offer great customer service!!!" at bounding box center [593, 302] width 737 height 18
click at [435, 304] on p "At Zippy Brush We Strive To Be The Best And To offer great customer service!!!" at bounding box center [593, 302] width 737 height 18
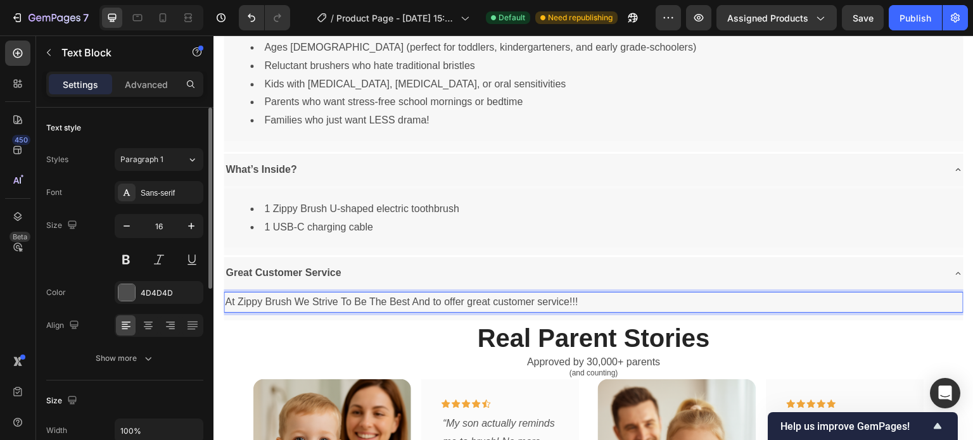
click at [417, 303] on p "At Zippy Brush We Strive To Be The Best And to offer great customer service!!!" at bounding box center [593, 302] width 737 height 18
click at [396, 302] on p "At Zippy Brush We Strive To Be The Best and to offer great customer service!!!" at bounding box center [593, 302] width 737 height 18
click at [375, 302] on p "At Zippy Brush We Strive To Be The best and to offer great customer service!!!" at bounding box center [593, 302] width 737 height 18
click at [360, 304] on p "At Zippy Brush We Strive To Be the best and to offer great customer service!!!" at bounding box center [593, 302] width 737 height 18
click at [347, 304] on p "At Zippy Brush We Strive To be the best and to offer great customer service!!!" at bounding box center [593, 302] width 737 height 18
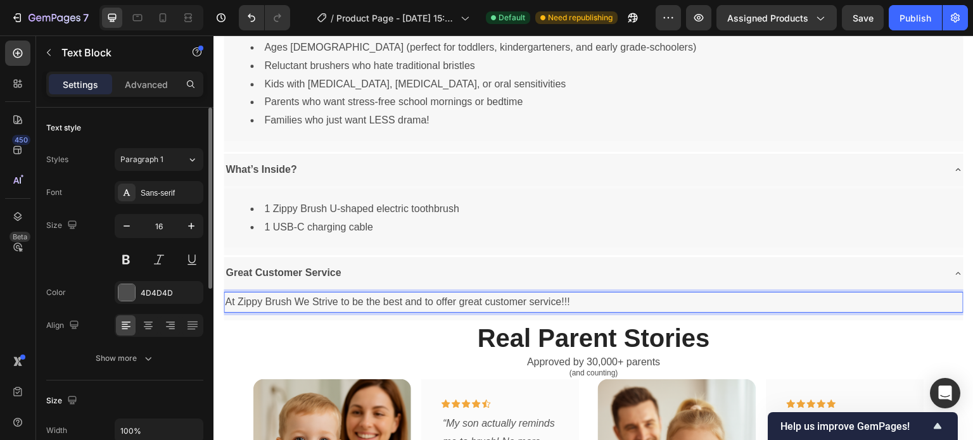
click at [319, 304] on p "At Zippy Brush We Strive to be the best and to offer great customer service!!!" at bounding box center [593, 302] width 737 height 18
click at [303, 302] on p "At Zippy Brush We strive to be the best and to offer great customer service!!!" at bounding box center [593, 302] width 737 height 18
click at [272, 302] on p "At Zippy Brush we strive to be the best and to offer great customer service!!!" at bounding box center [593, 302] width 737 height 18
click at [478, 301] on p "At Zippy Brush we strive to be the best and to offer great customer service!!!" at bounding box center [593, 302] width 737 height 18
click at [571, 302] on p "At Zippy Brush we strive to be the best and to offer the Best customer service!…" at bounding box center [593, 302] width 737 height 18
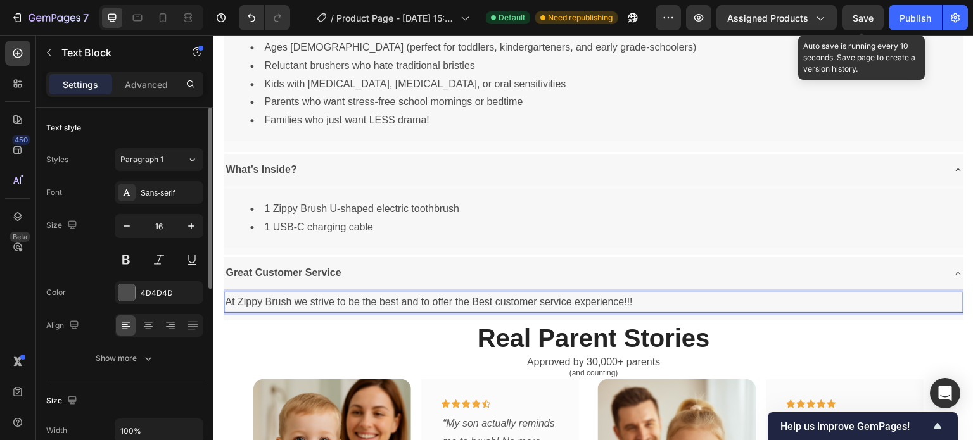
click at [863, 20] on span "Save" at bounding box center [863, 18] width 21 height 11
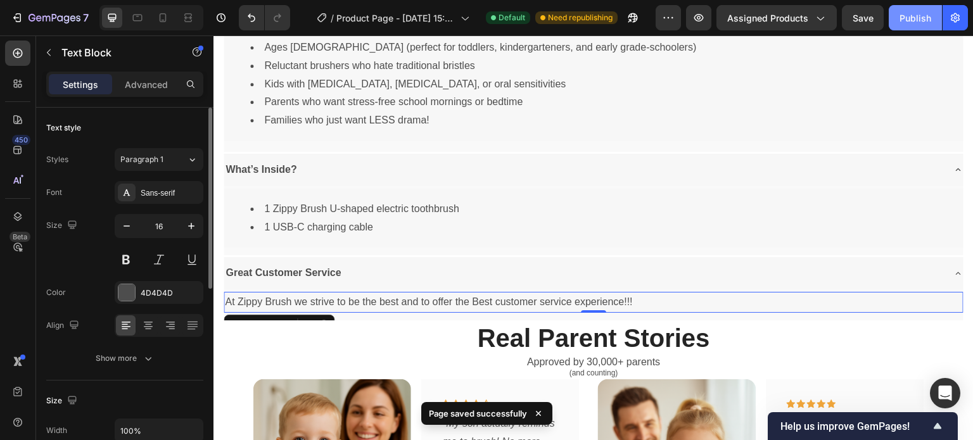
click at [910, 17] on div "Publish" at bounding box center [916, 17] width 32 height 13
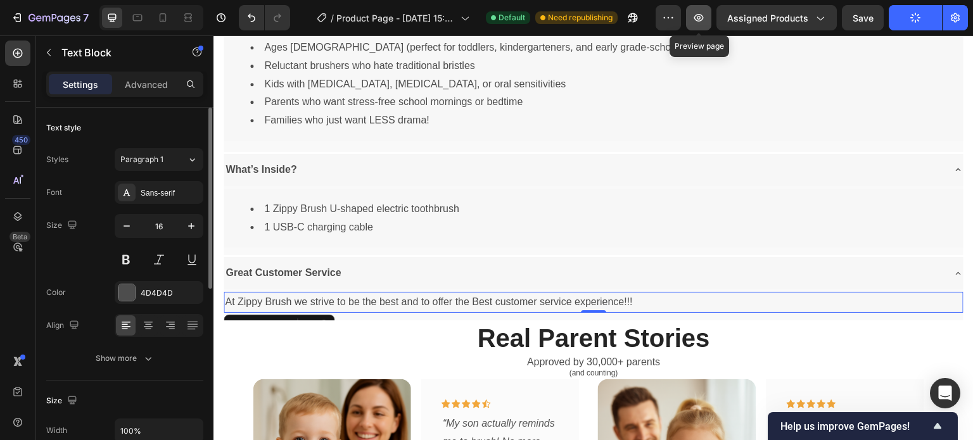
click at [699, 20] on icon "button" at bounding box center [698, 17] width 13 height 13
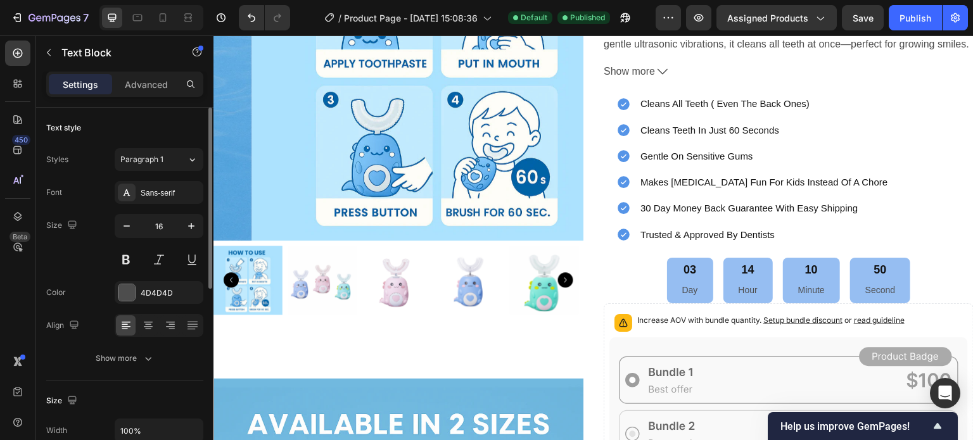
scroll to position [296, 0]
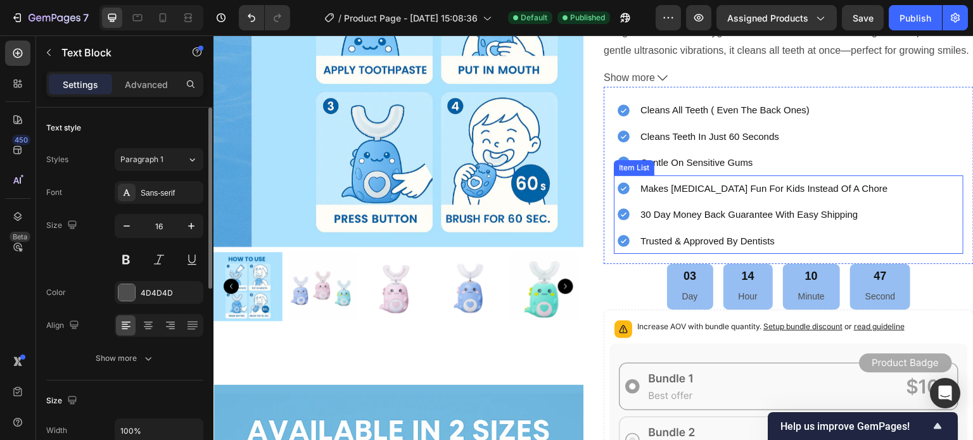
click at [676, 200] on p "makes brushing teeth fun for kids instead of a chore" at bounding box center [763, 188] width 247 height 22
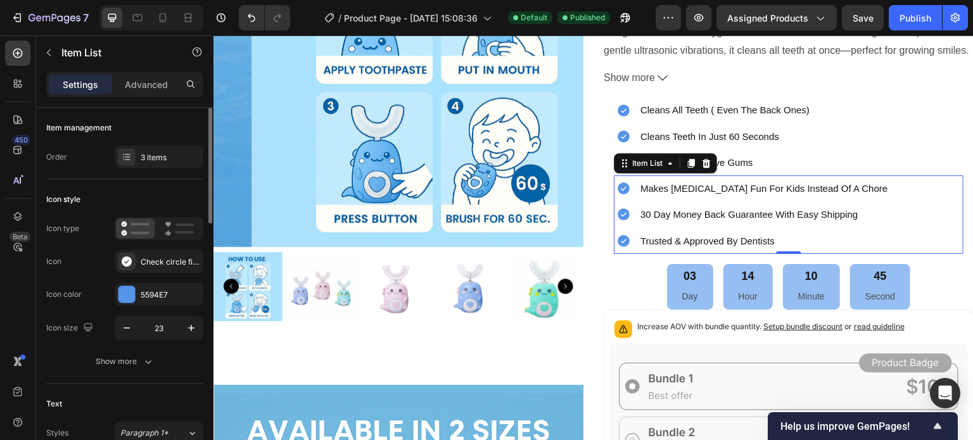
click at [618, 186] on icon at bounding box center [624, 188] width 12 height 12
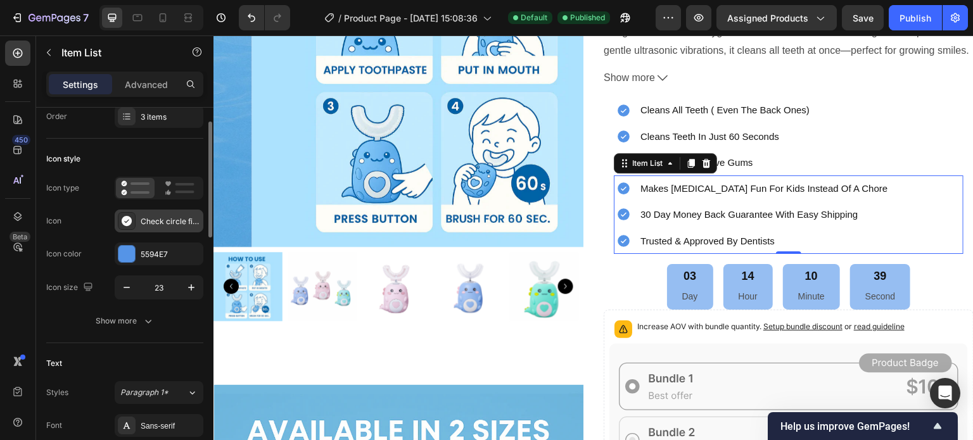
scroll to position [42, 0]
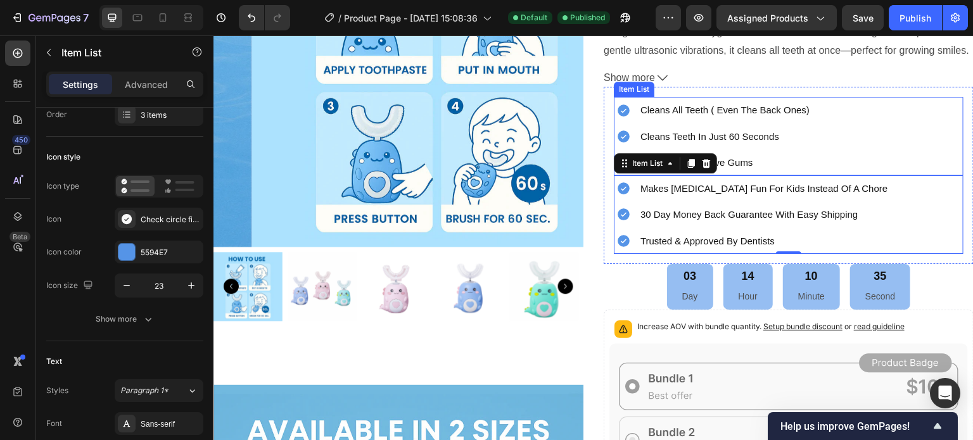
click at [621, 134] on icon at bounding box center [623, 136] width 15 height 15
click at [618, 191] on icon at bounding box center [624, 188] width 12 height 12
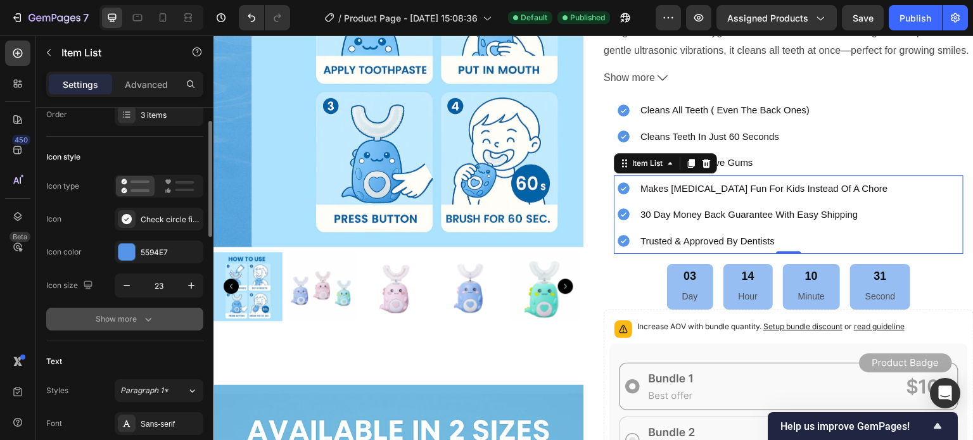
click at [118, 321] on div "Show more" at bounding box center [125, 319] width 59 height 13
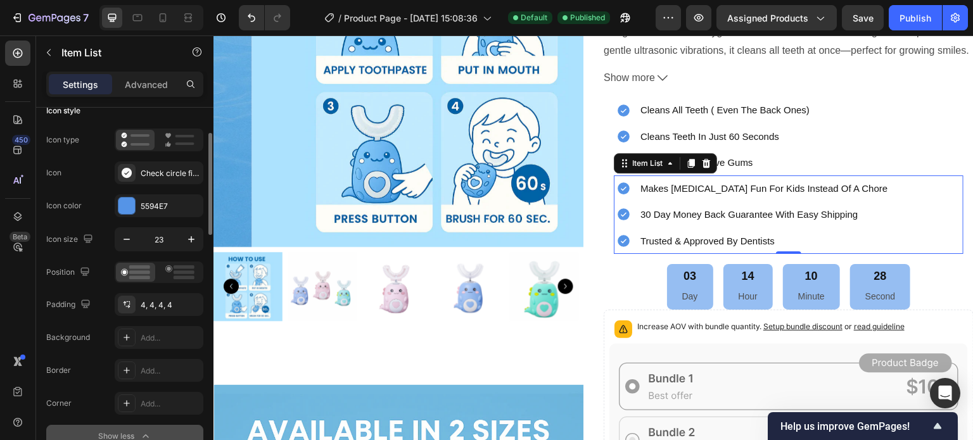
scroll to position [90, 0]
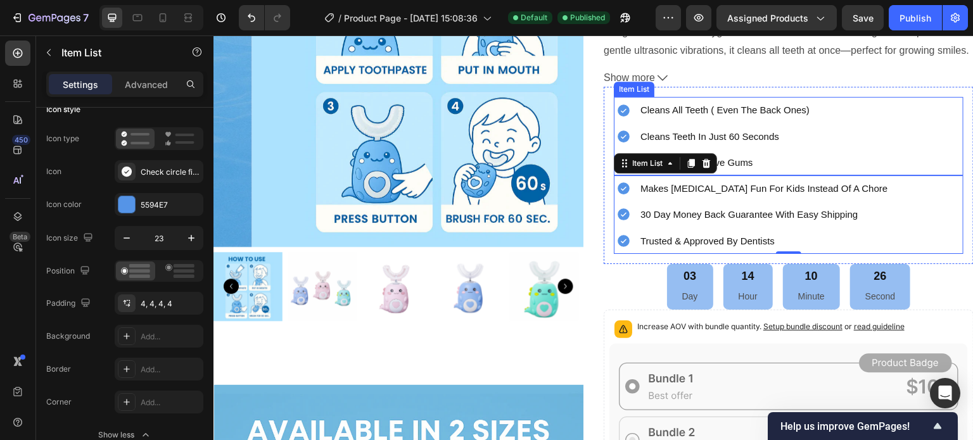
click at [618, 113] on icon at bounding box center [624, 111] width 12 height 12
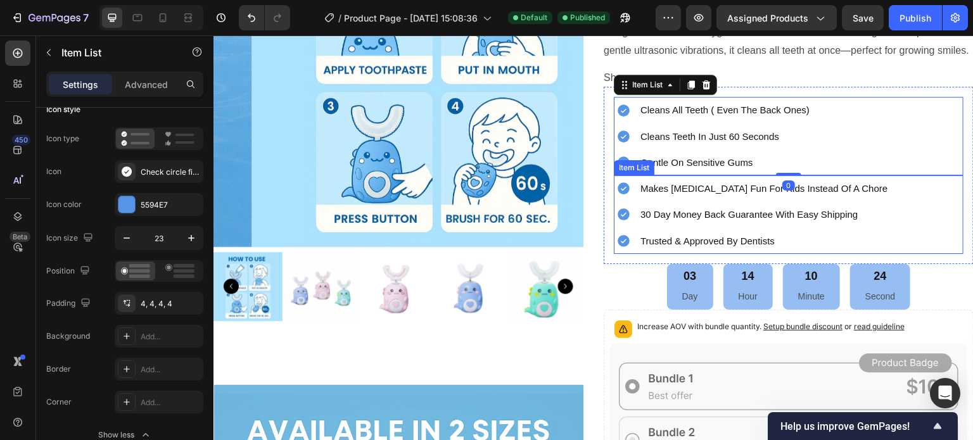
click at [618, 196] on div at bounding box center [624, 189] width 20 height 20
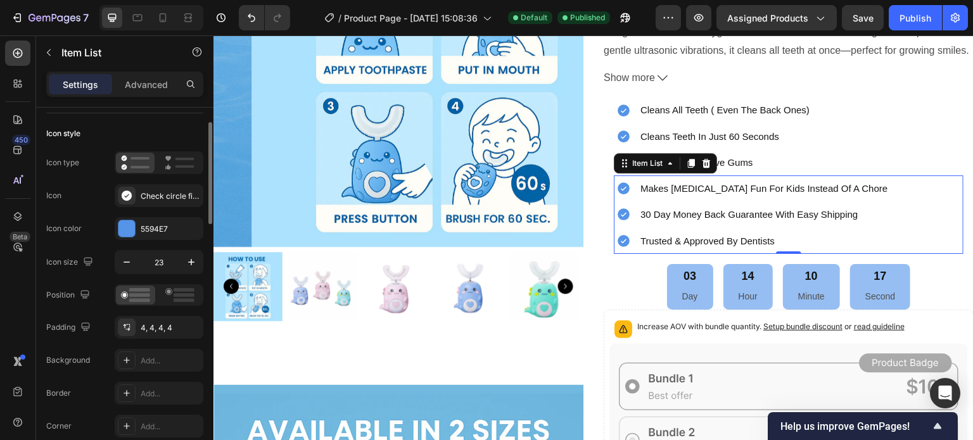
scroll to position [62, 0]
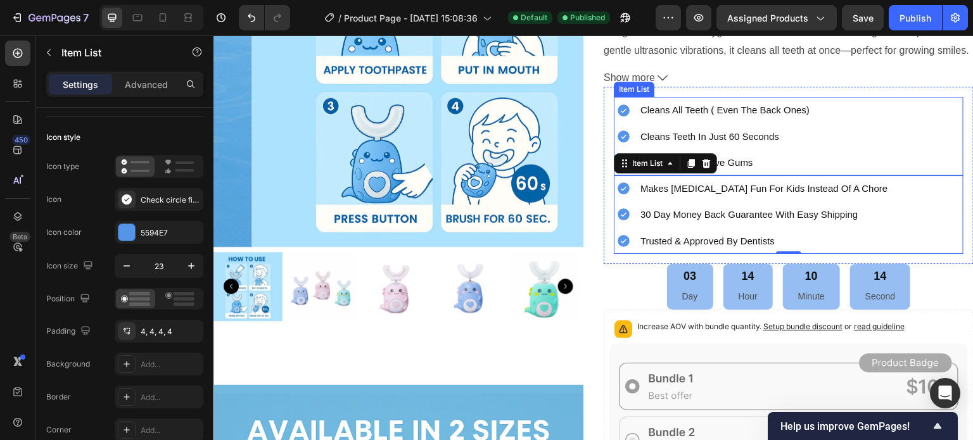
click at [625, 130] on icon at bounding box center [623, 136] width 15 height 15
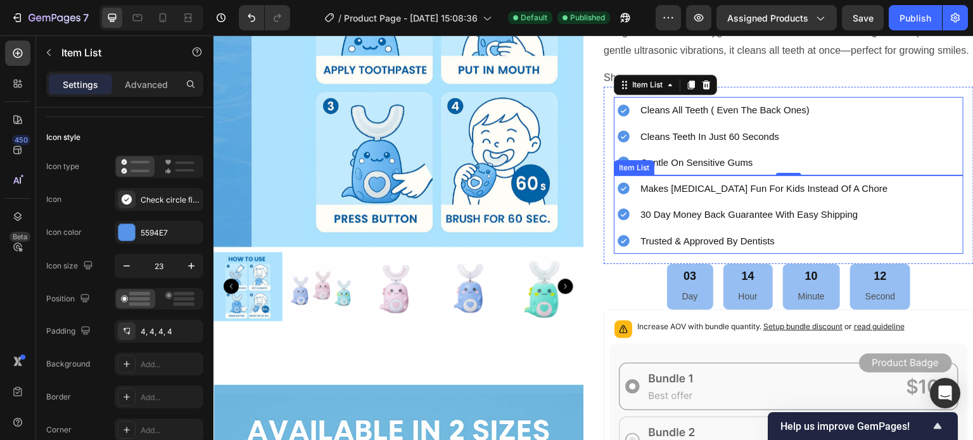
click at [623, 191] on icon at bounding box center [624, 188] width 12 height 12
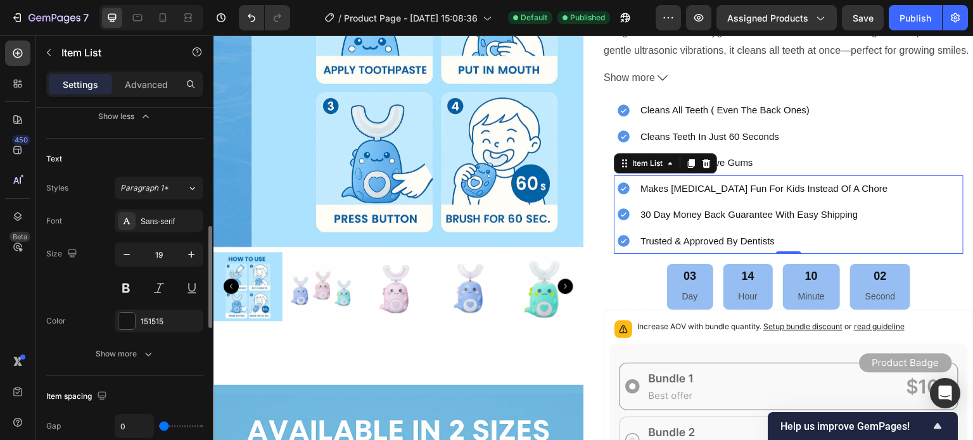
scroll to position [414, 0]
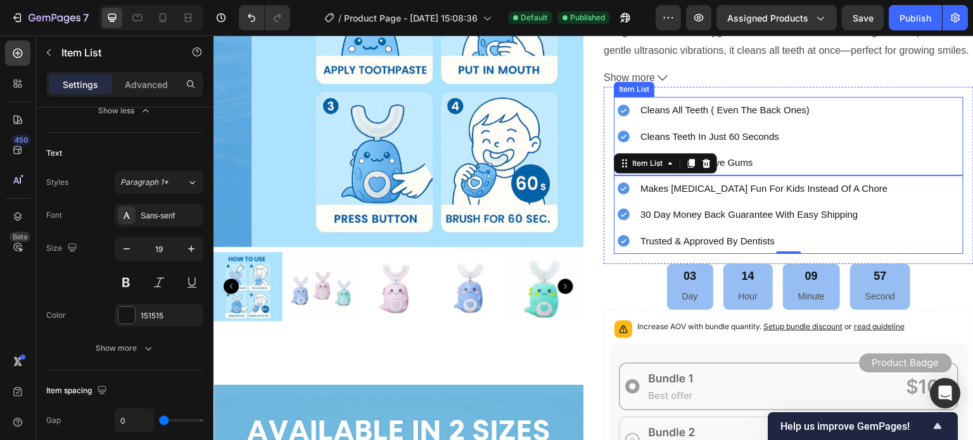
click at [623, 124] on div "cleans teeth in just 60 seconds" at bounding box center [713, 137] width 198 height 26
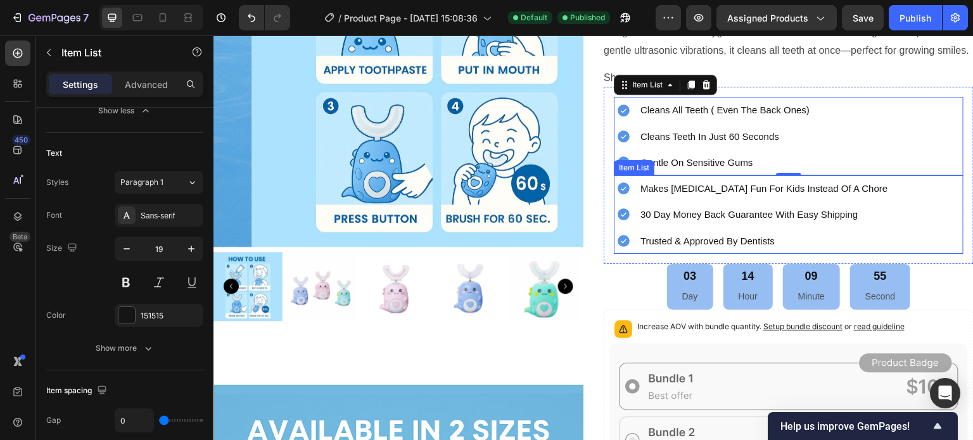
click at [639, 198] on div "makes brushing teeth fun for kids instead of a chore" at bounding box center [764, 188] width 251 height 26
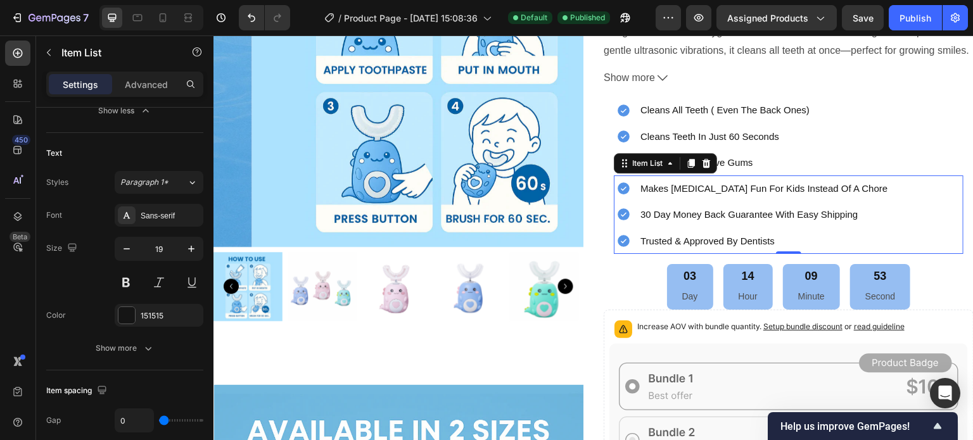
click at [630, 200] on div "makes brushing teeth fun for kids instead of a chore" at bounding box center [752, 188] width 276 height 26
click at [186, 182] on div "Paragraph 1*" at bounding box center [153, 182] width 67 height 11
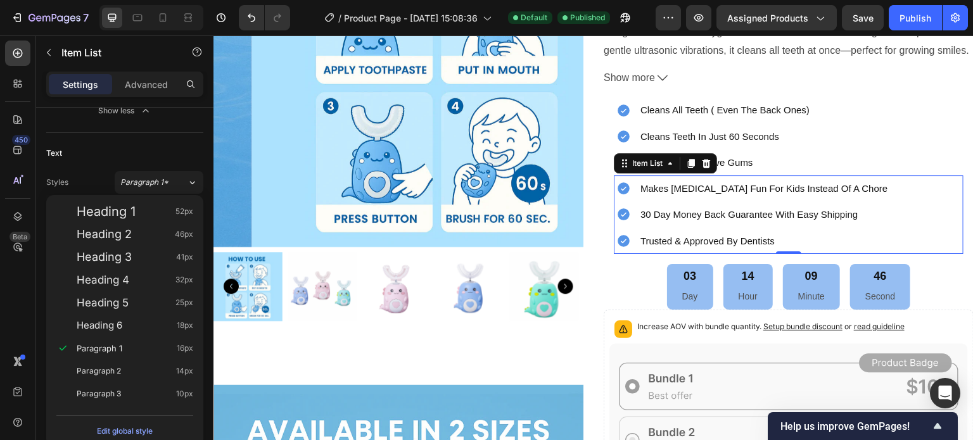
click at [629, 213] on div "30 day money back guarantee with easy shipping" at bounding box center [752, 214] width 276 height 26
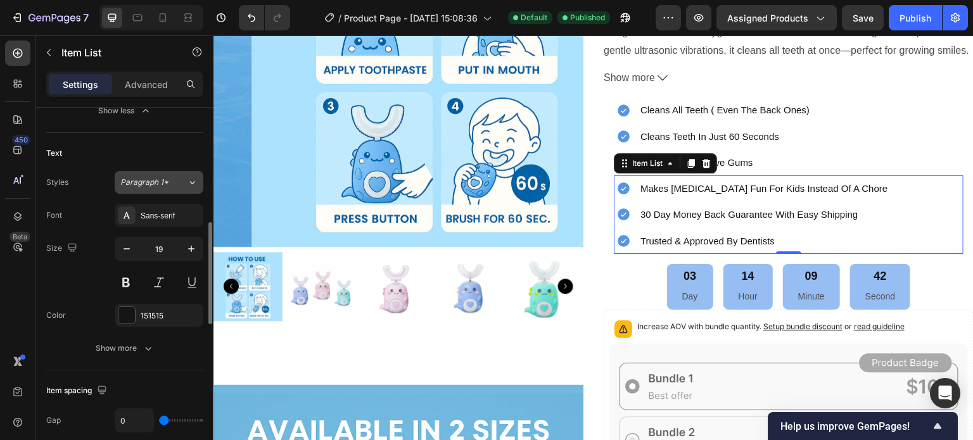
click at [185, 184] on div "Paragraph 1*" at bounding box center [153, 182] width 67 height 11
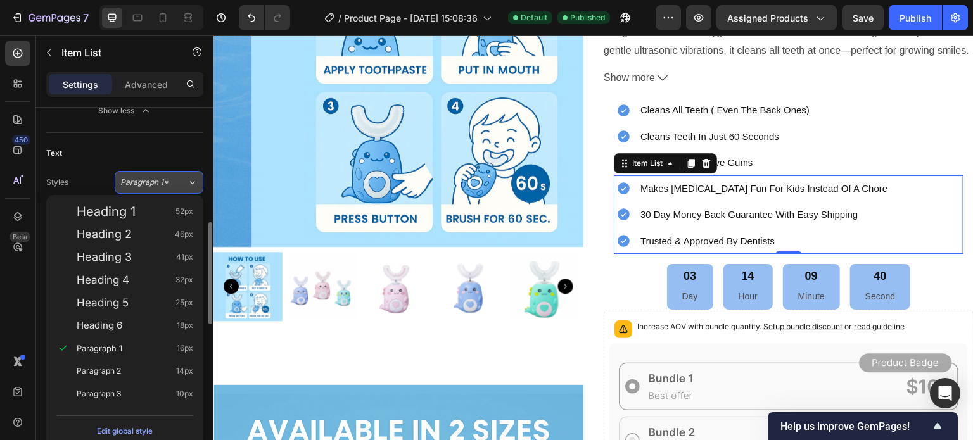
click at [185, 184] on div "Paragraph 1*" at bounding box center [153, 182] width 67 height 11
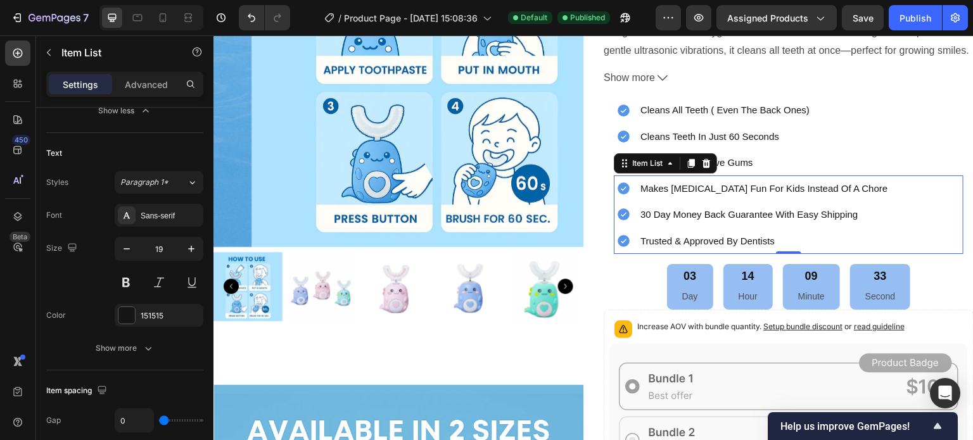
click at [641, 242] on span "trusted & approved by dentists" at bounding box center [707, 241] width 134 height 11
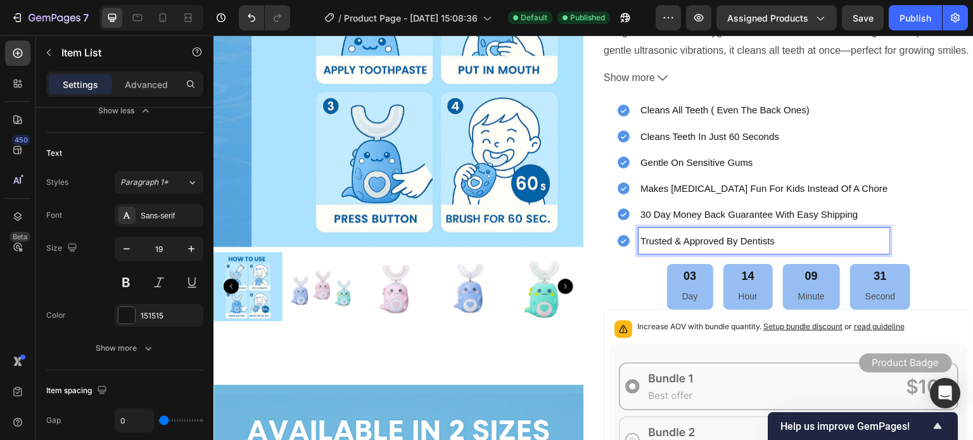
click at [630, 220] on div "30 day money back guarantee with easy shipping" at bounding box center [752, 214] width 276 height 26
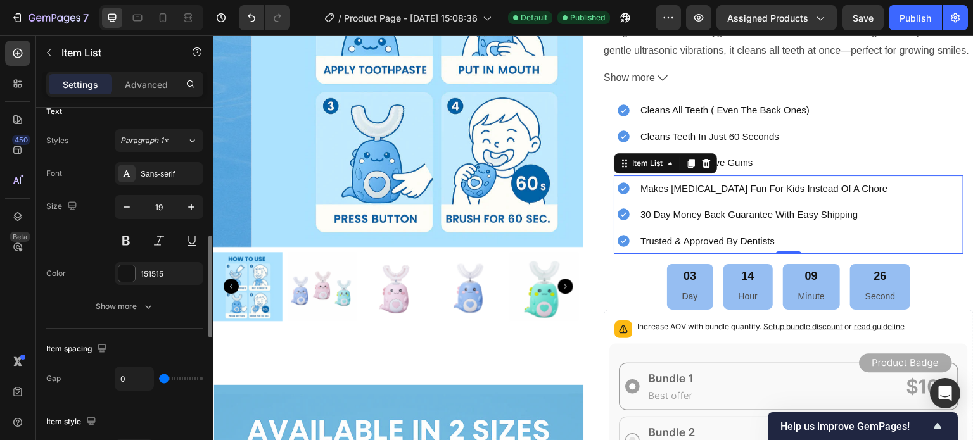
scroll to position [458, 0]
click at [96, 298] on div "Show more" at bounding box center [125, 304] width 59 height 13
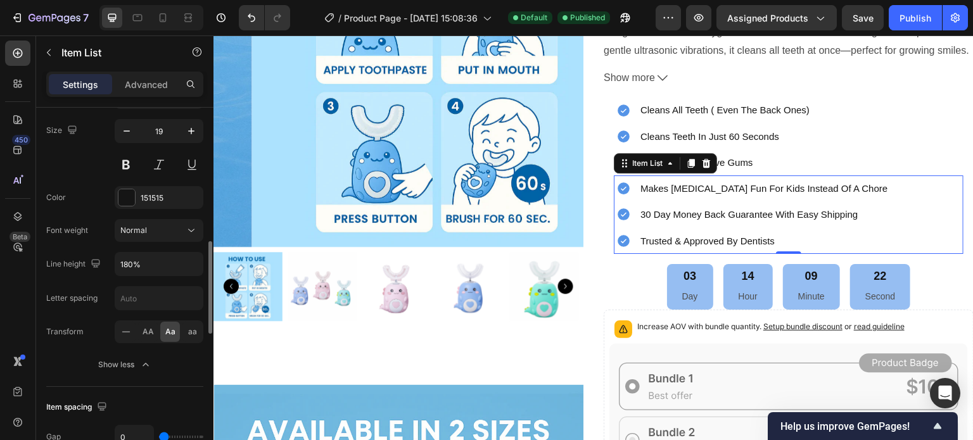
scroll to position [531, 0]
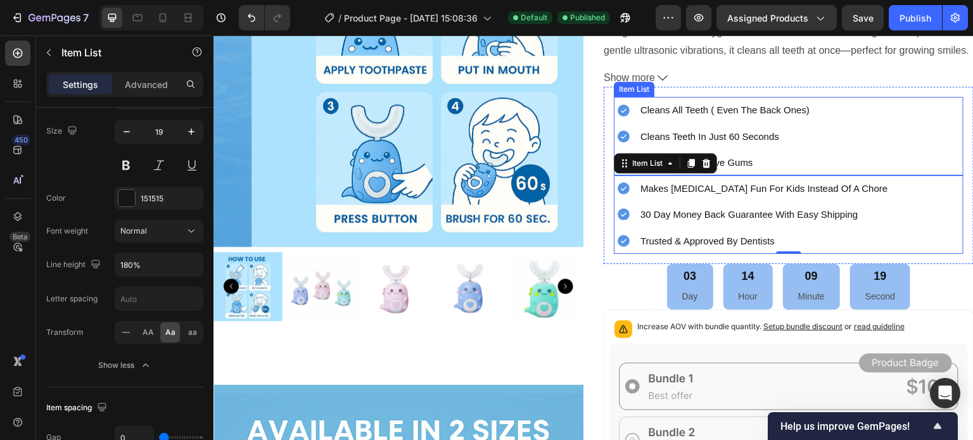
click at [640, 116] on p "cleans all teeth ( even the back ones)" at bounding box center [724, 110] width 169 height 22
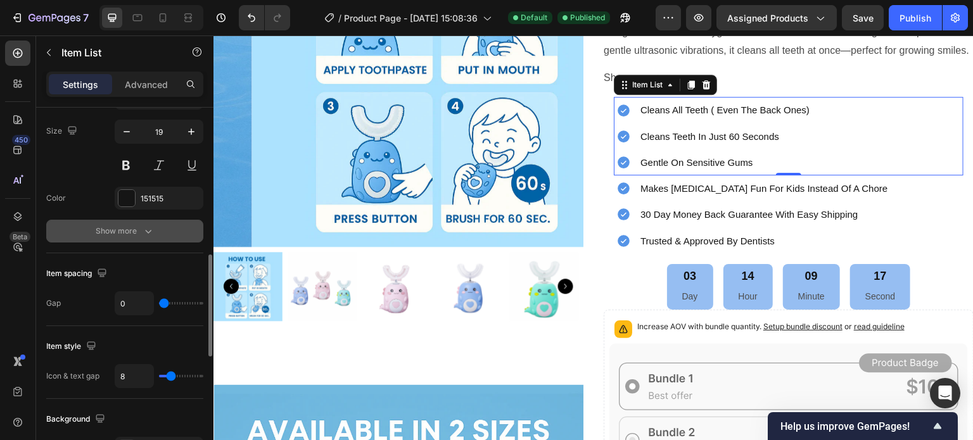
click at [116, 238] on button "Show more" at bounding box center [124, 231] width 157 height 23
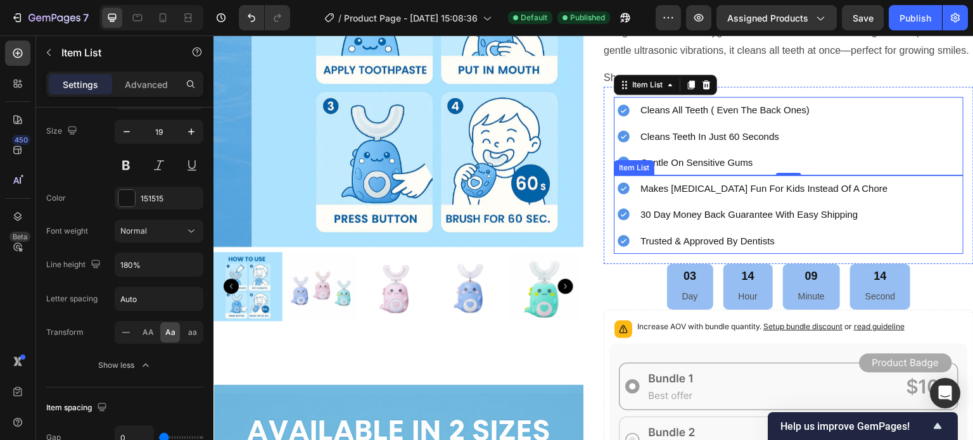
click at [654, 192] on span "makes brushing teeth fun for kids instead of a chore" at bounding box center [763, 188] width 247 height 11
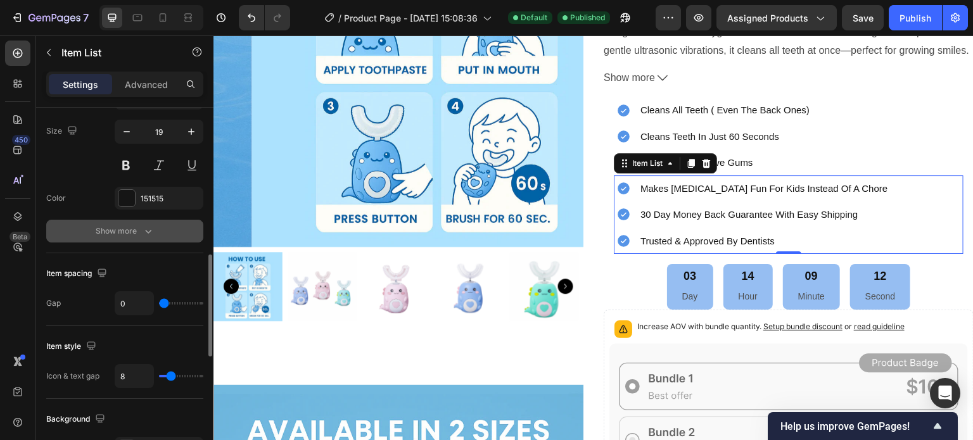
click at [149, 232] on icon "button" at bounding box center [148, 231] width 13 height 13
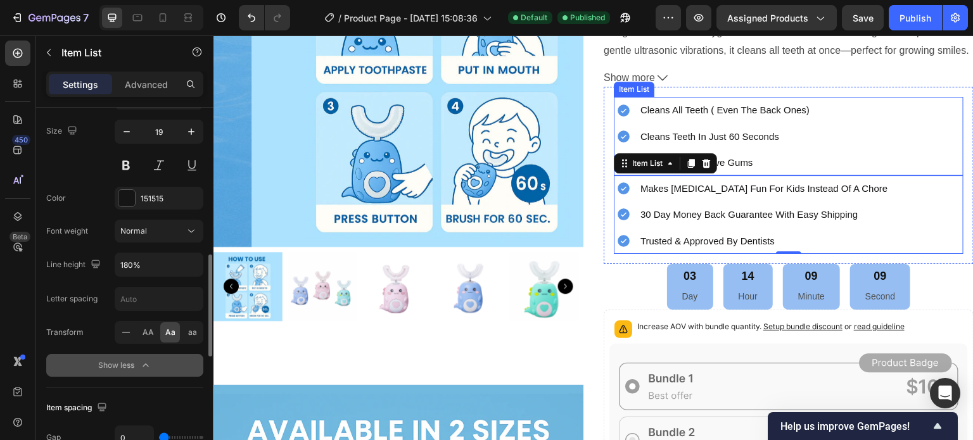
click at [663, 138] on span "cleans teeth in just 60 seconds" at bounding box center [709, 136] width 139 height 11
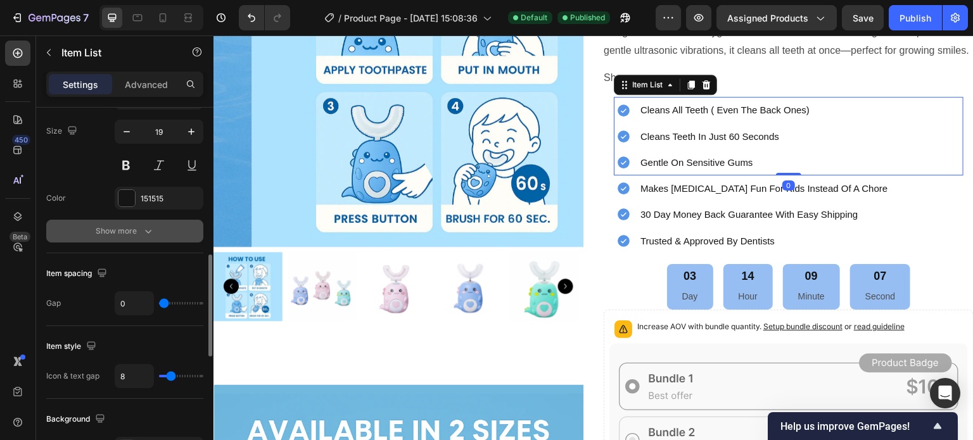
click at [152, 235] on icon "button" at bounding box center [148, 231] width 13 height 13
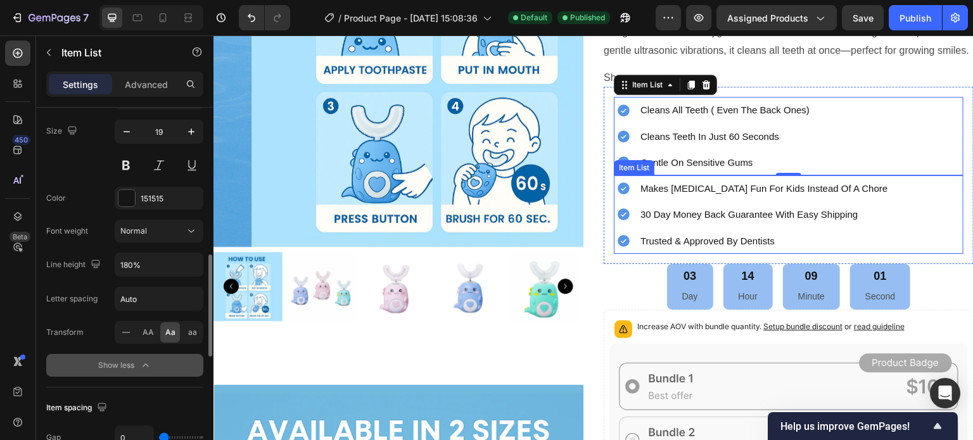
click at [632, 212] on div "30 day money back guarantee with easy shipping" at bounding box center [752, 214] width 276 height 26
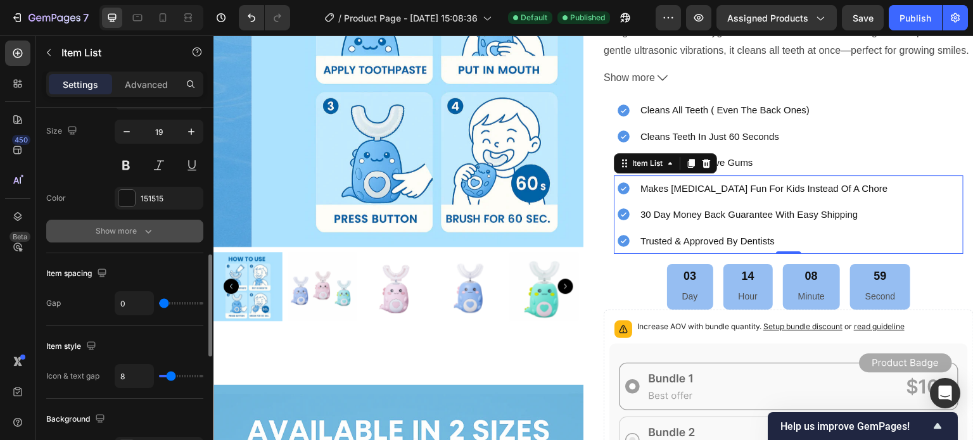
click at [152, 231] on icon "button" at bounding box center [148, 231] width 13 height 13
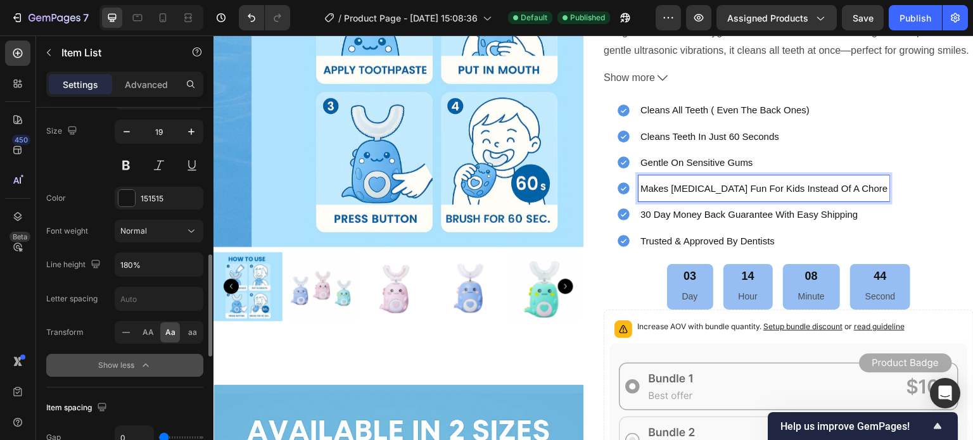
drag, startPoint x: 868, startPoint y: 187, endPoint x: 694, endPoint y: 193, distance: 174.3
click at [869, 189] on span "makes brushing teeth fun for kids instead of a chore" at bounding box center [763, 188] width 247 height 11
drag, startPoint x: 869, startPoint y: 189, endPoint x: 787, endPoint y: 189, distance: 82.4
click at [787, 189] on span "makes brushing teeth fun for kids instead of a chore" at bounding box center [763, 188] width 247 height 11
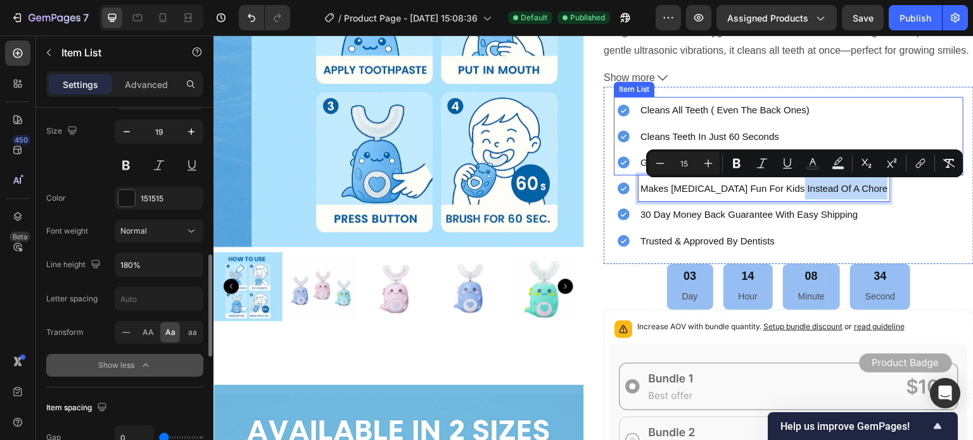
click at [772, 129] on p "cleans teeth in just 60 seconds" at bounding box center [724, 136] width 169 height 22
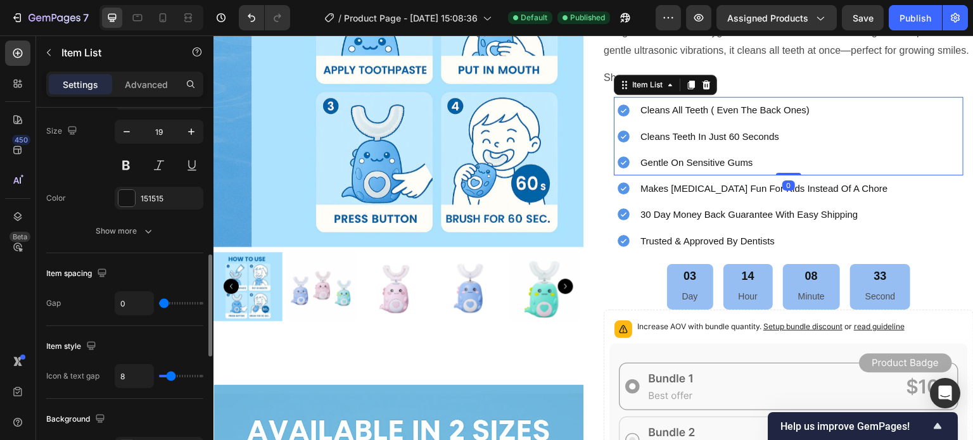
click at [772, 129] on p "cleans teeth in just 60 seconds" at bounding box center [724, 136] width 169 height 22
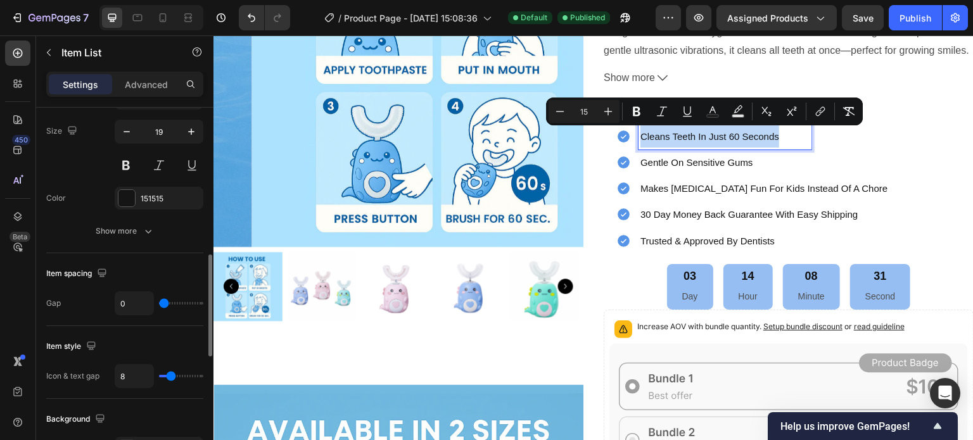
drag, startPoint x: 772, startPoint y: 129, endPoint x: 638, endPoint y: 136, distance: 134.5
click at [640, 136] on p "cleans teeth in just 60 seconds" at bounding box center [724, 136] width 169 height 22
click at [849, 162] on div "cleans all teeth ( even the back ones) cleans teeth in just 60 seconds gentle o…" at bounding box center [789, 136] width 350 height 79
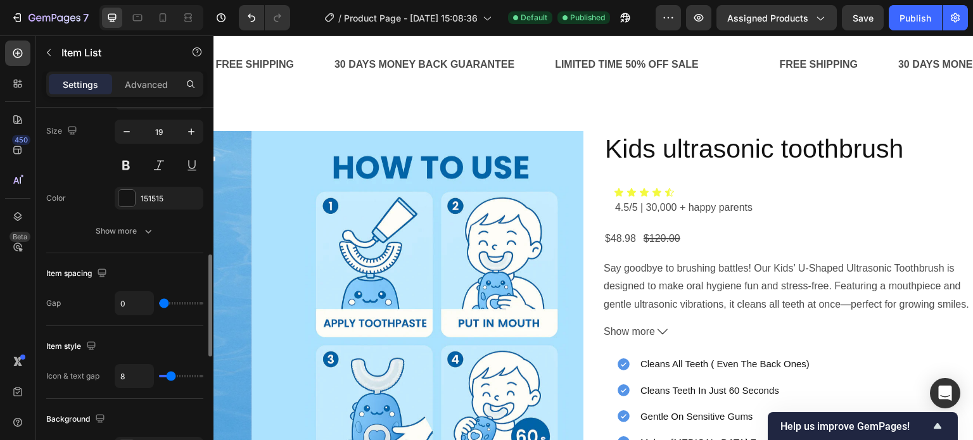
scroll to position [0, 0]
